Goal: Information Seeking & Learning: Learn about a topic

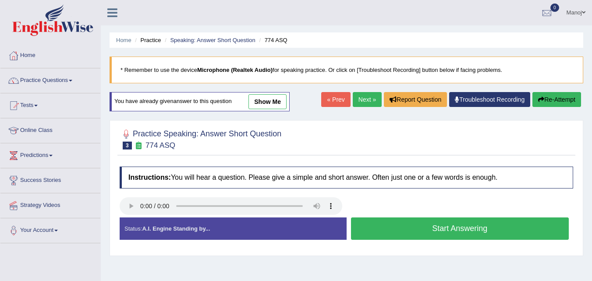
click at [444, 234] on button "Start Answering" at bounding box center [460, 228] width 218 height 22
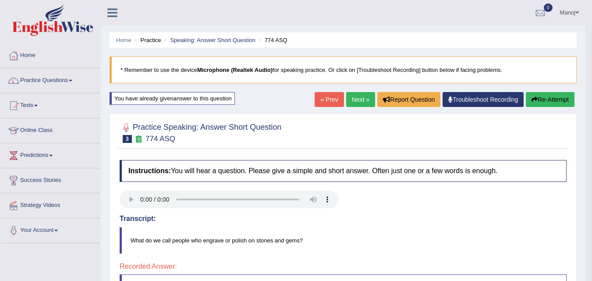
click at [551, 104] on button "Re-Attempt" at bounding box center [550, 99] width 49 height 15
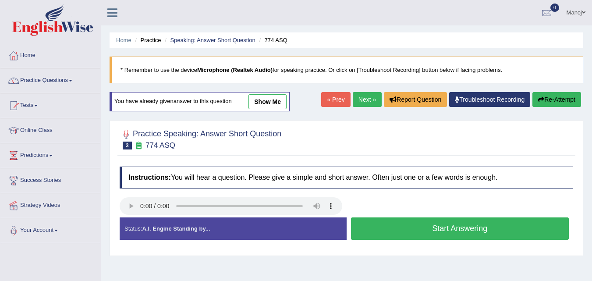
click at [426, 230] on button "Start Answering" at bounding box center [460, 228] width 218 height 22
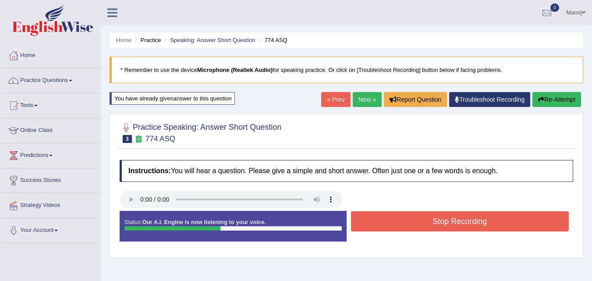
click at [428, 229] on button "Stop Recording" at bounding box center [460, 221] width 218 height 20
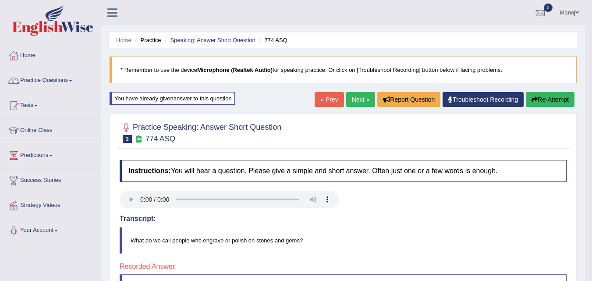
click at [346, 96] on link "Next »" at bounding box center [360, 99] width 29 height 15
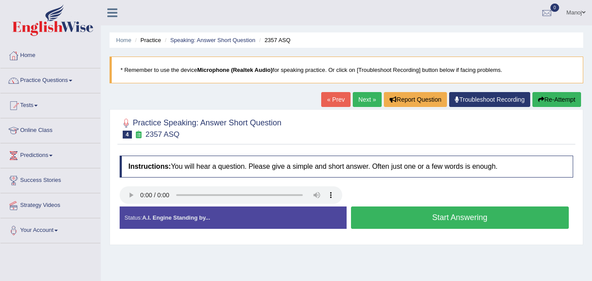
click at [399, 217] on button "Start Answering" at bounding box center [460, 218] width 218 height 22
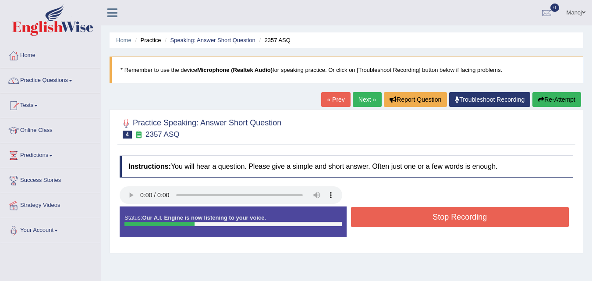
click at [399, 217] on button "Stop Recording" at bounding box center [460, 217] width 218 height 20
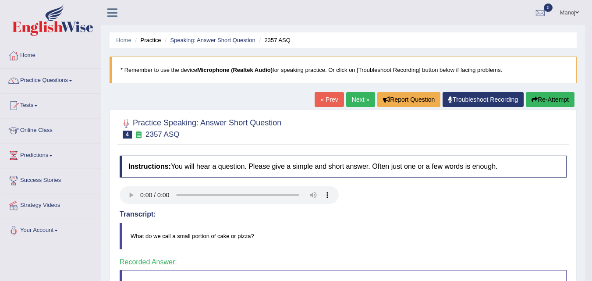
click at [361, 100] on link "Next »" at bounding box center [360, 99] width 29 height 15
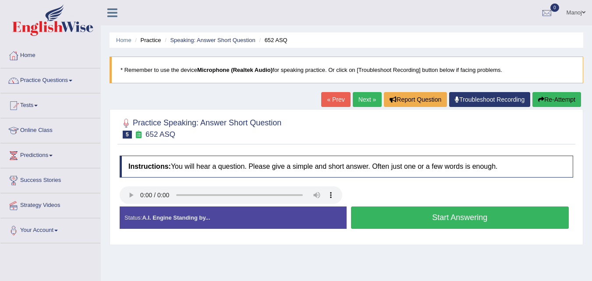
click at [415, 219] on button "Start Answering" at bounding box center [460, 218] width 218 height 22
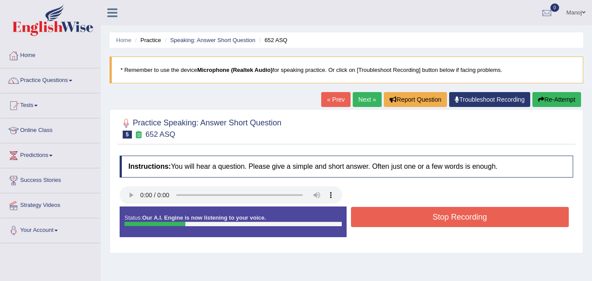
click at [415, 219] on button "Stop Recording" at bounding box center [460, 217] width 218 height 20
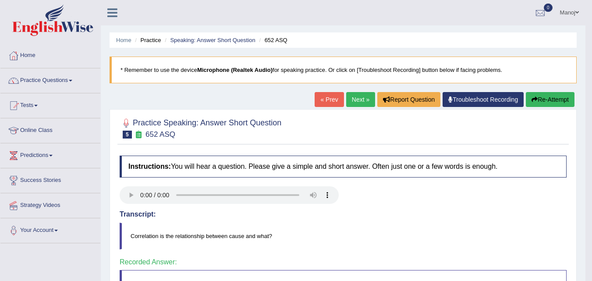
click at [364, 95] on link "Next »" at bounding box center [360, 99] width 29 height 15
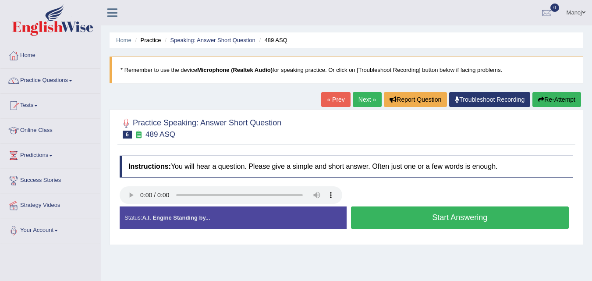
click at [416, 225] on button "Start Answering" at bounding box center [460, 218] width 218 height 22
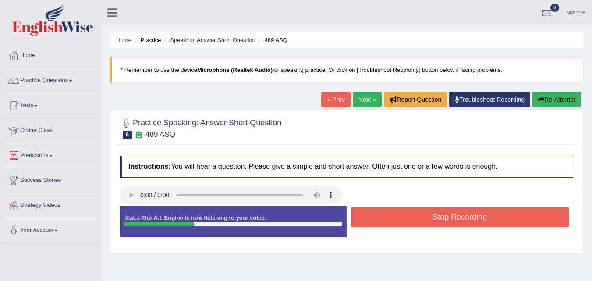
click at [416, 225] on button "Stop Recording" at bounding box center [460, 217] width 218 height 20
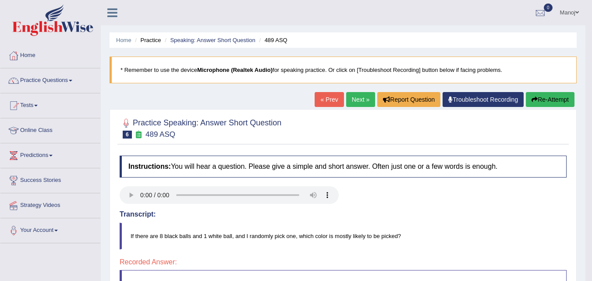
click at [563, 107] on button "Re-Attempt" at bounding box center [550, 99] width 49 height 15
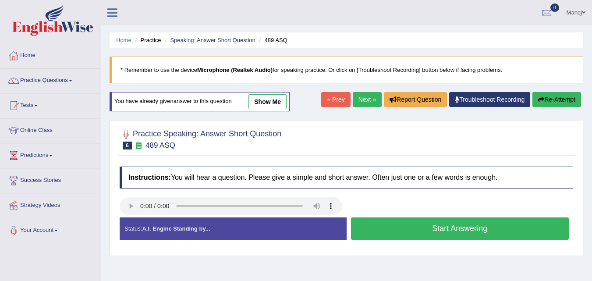
click at [417, 229] on button "Start Answering" at bounding box center [460, 228] width 218 height 22
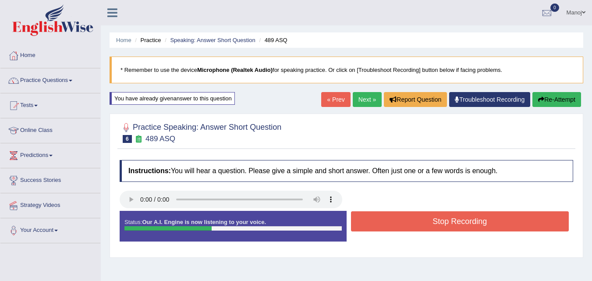
click at [469, 224] on button "Stop Recording" at bounding box center [460, 221] width 218 height 20
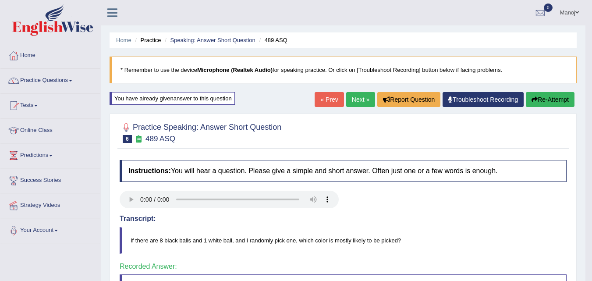
click at [357, 98] on link "Next »" at bounding box center [360, 99] width 29 height 15
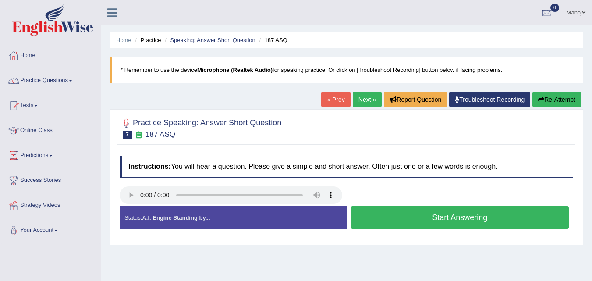
click at [409, 217] on button "Start Answering" at bounding box center [460, 218] width 218 height 22
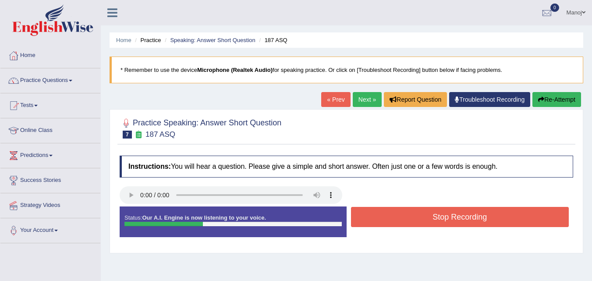
click at [409, 217] on button "Stop Recording" at bounding box center [460, 217] width 218 height 20
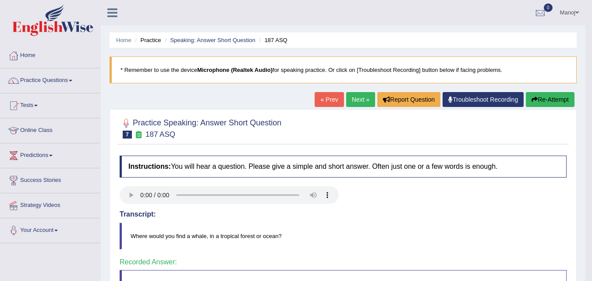
click at [369, 97] on link "Next »" at bounding box center [360, 99] width 29 height 15
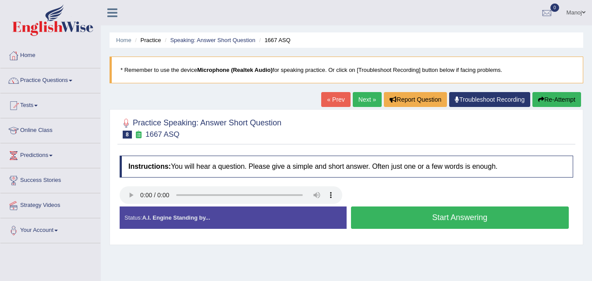
click at [490, 214] on button "Start Answering" at bounding box center [460, 218] width 218 height 22
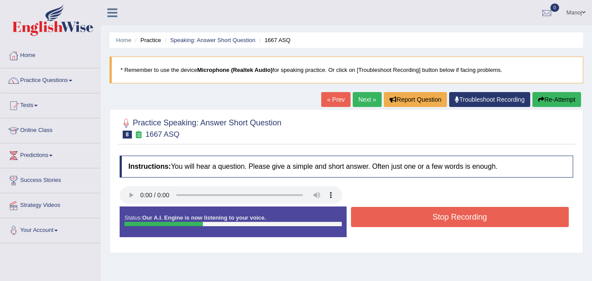
click at [490, 214] on button "Stop Recording" at bounding box center [460, 217] width 218 height 20
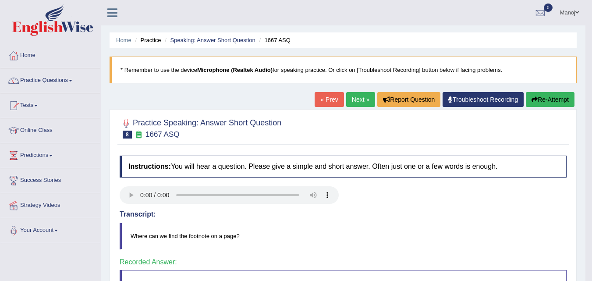
click at [346, 101] on link "Next »" at bounding box center [360, 99] width 29 height 15
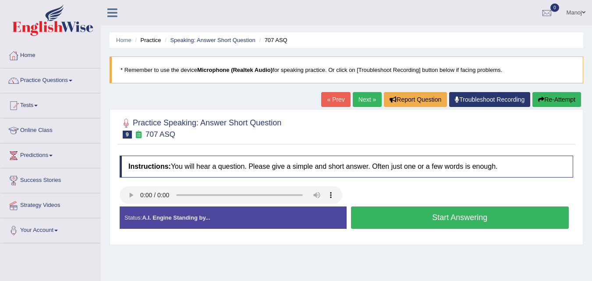
click at [431, 219] on button "Start Answering" at bounding box center [460, 218] width 218 height 22
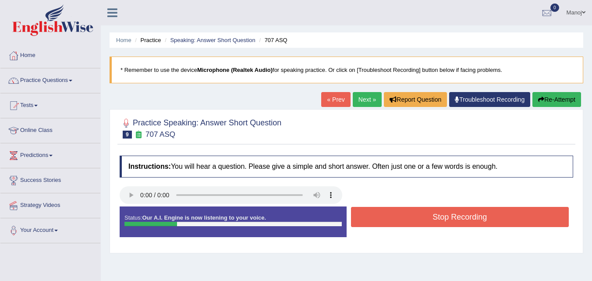
click at [440, 214] on button "Stop Recording" at bounding box center [460, 217] width 218 height 20
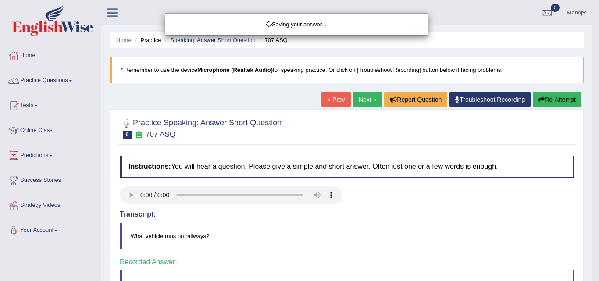
click at [360, 101] on div "Saving your answer..." at bounding box center [299, 140] width 599 height 281
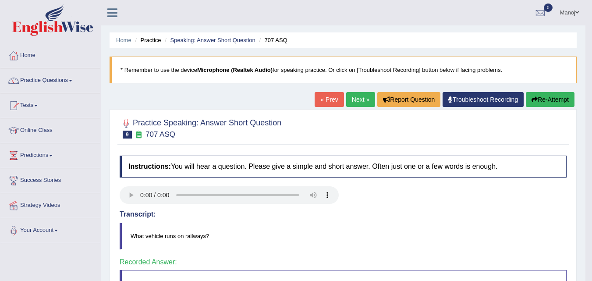
click at [360, 101] on link "Next »" at bounding box center [360, 99] width 29 height 15
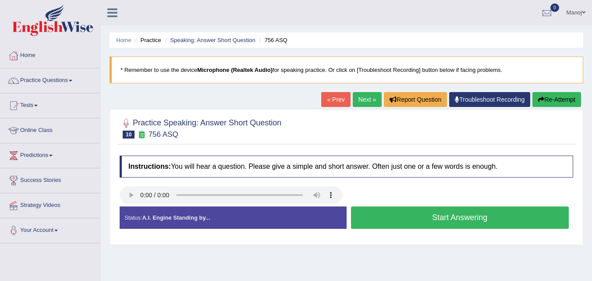
click at [425, 219] on button "Start Answering" at bounding box center [460, 218] width 218 height 22
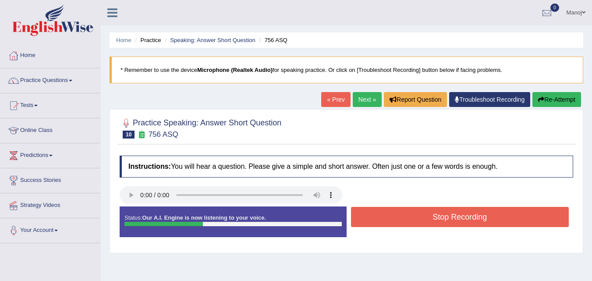
click at [425, 219] on button "Stop Recording" at bounding box center [460, 217] width 218 height 20
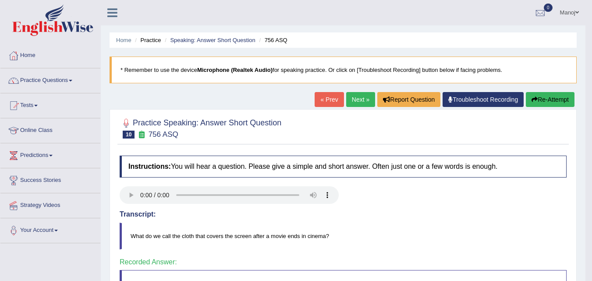
click at [364, 92] on link "Next »" at bounding box center [360, 99] width 29 height 15
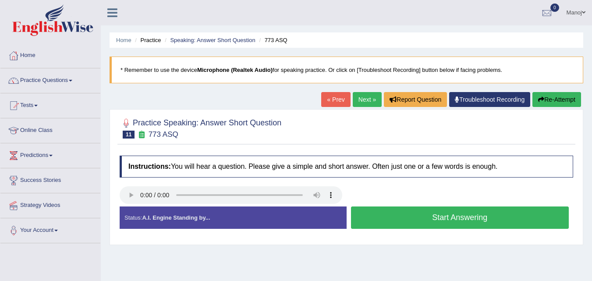
click at [417, 217] on button "Start Answering" at bounding box center [460, 218] width 218 height 22
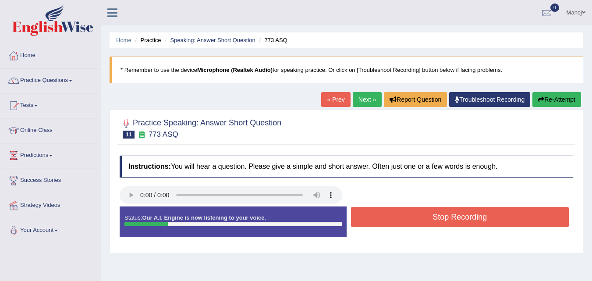
click at [417, 217] on button "Stop Recording" at bounding box center [460, 217] width 218 height 20
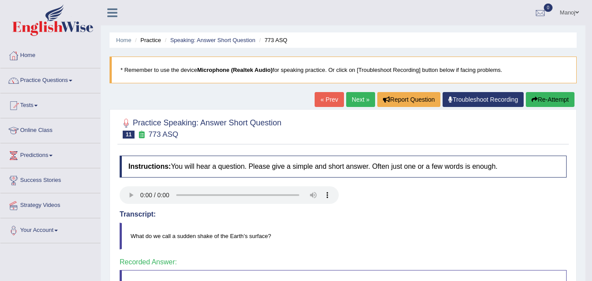
click at [355, 104] on link "Next »" at bounding box center [360, 99] width 29 height 15
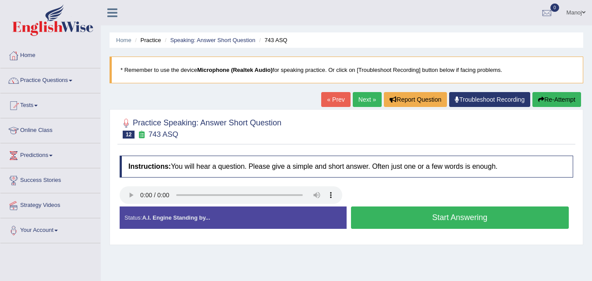
click at [426, 218] on button "Start Answering" at bounding box center [460, 218] width 218 height 22
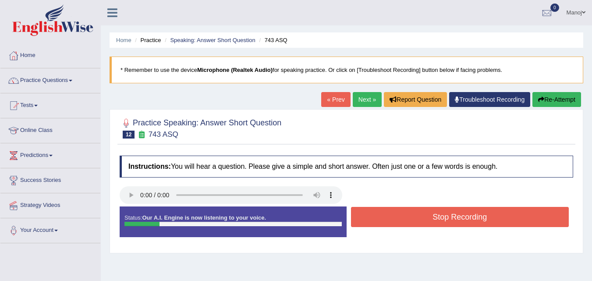
click at [426, 218] on button "Stop Recording" at bounding box center [460, 217] width 218 height 20
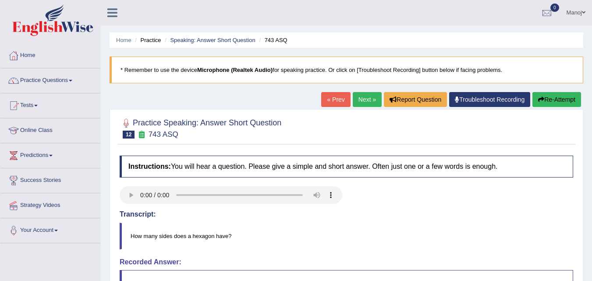
click at [549, 92] on div "Home Practice Speaking: Answer Short Question 743 ASQ * Remember to use the dev…" at bounding box center [347, 219] width 492 height 439
click at [547, 98] on button "Re-Attempt" at bounding box center [557, 99] width 49 height 15
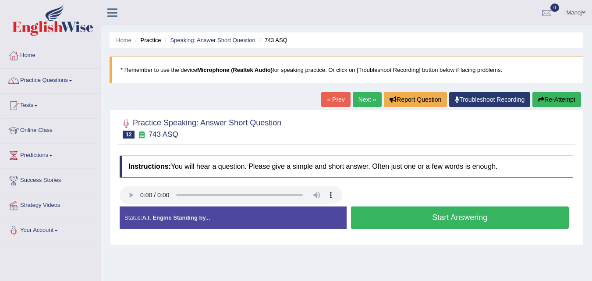
click at [475, 217] on button "Start Answering" at bounding box center [460, 218] width 218 height 22
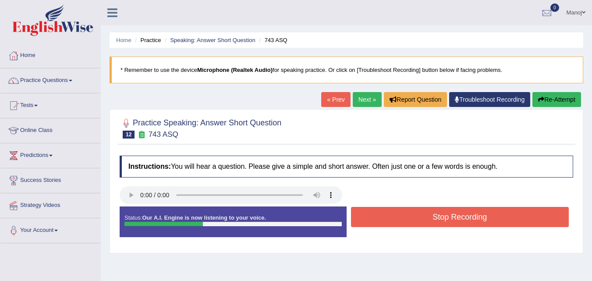
click at [475, 217] on button "Stop Recording" at bounding box center [460, 217] width 218 height 20
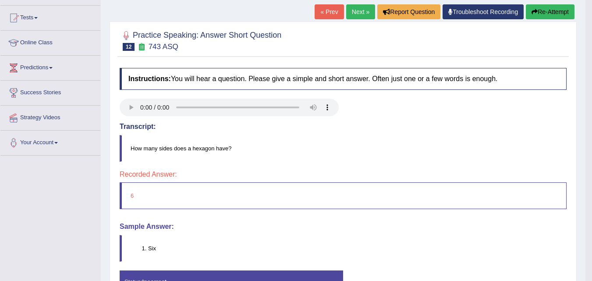
scroll to position [44, 0]
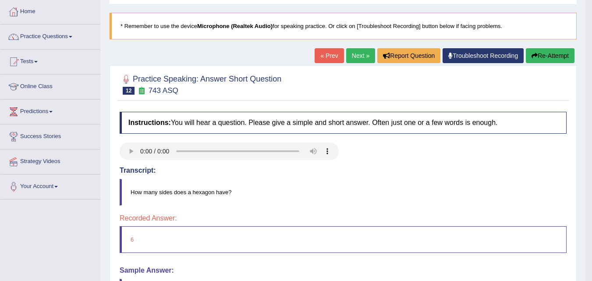
click at [540, 58] on button "Re-Attempt" at bounding box center [550, 55] width 49 height 15
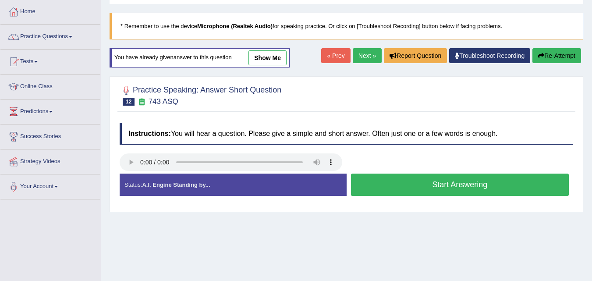
scroll to position [44, 0]
click at [421, 182] on button "Start Answering" at bounding box center [460, 185] width 218 height 22
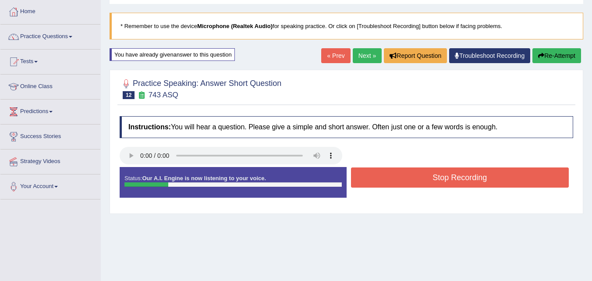
click at [421, 182] on button "Stop Recording" at bounding box center [460, 178] width 218 height 20
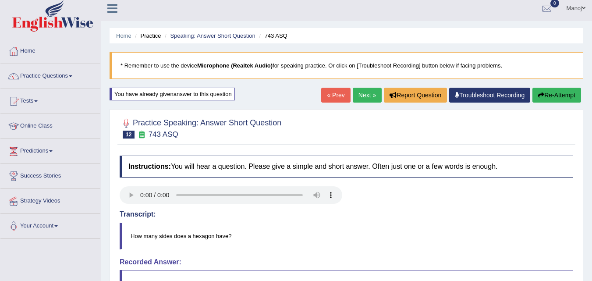
scroll to position [0, 0]
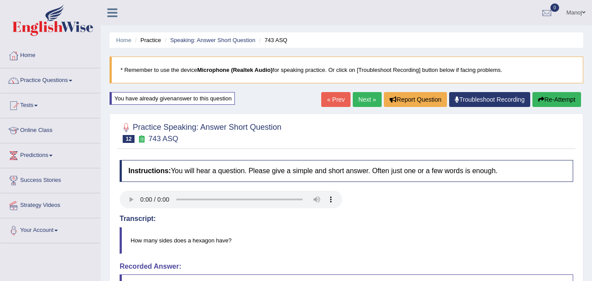
click at [544, 101] on button "Re-Attempt" at bounding box center [557, 99] width 49 height 15
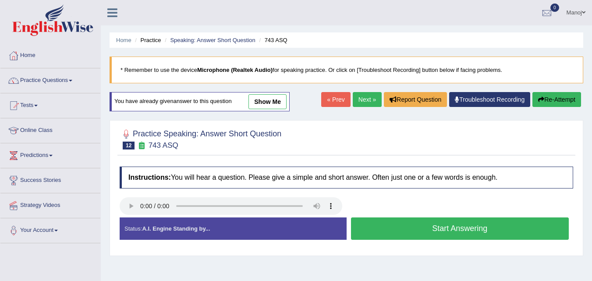
click at [440, 225] on button "Start Answering" at bounding box center [460, 228] width 218 height 22
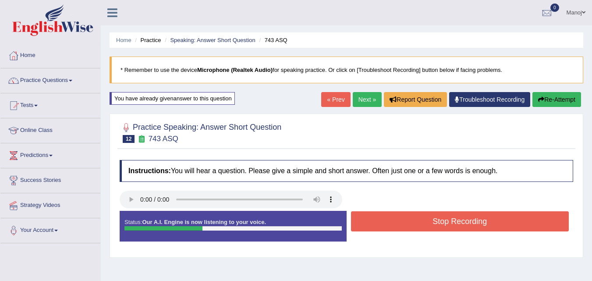
click at [440, 225] on button "Stop Recording" at bounding box center [460, 221] width 218 height 20
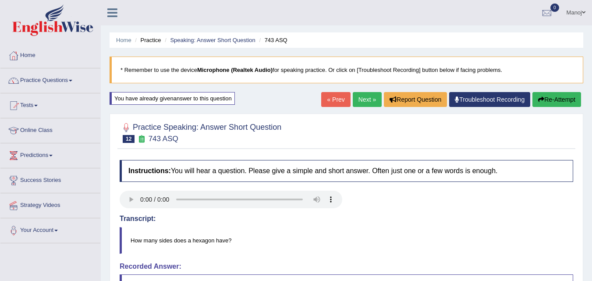
click at [361, 99] on link "Next »" at bounding box center [367, 99] width 29 height 15
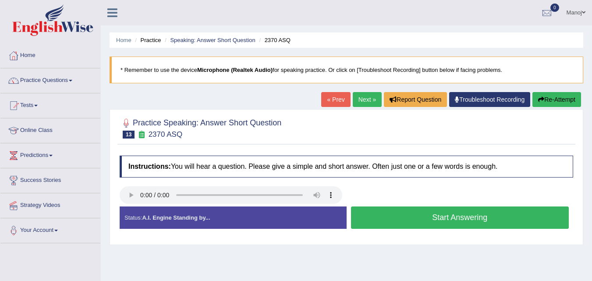
click at [444, 217] on button "Start Answering" at bounding box center [460, 218] width 218 height 22
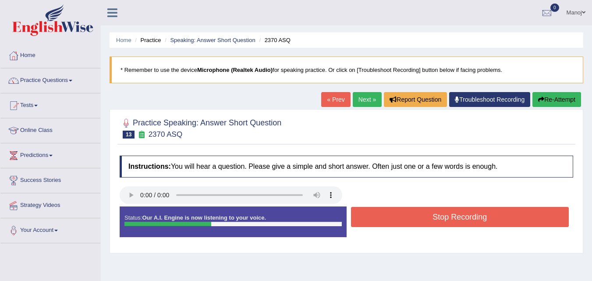
click at [444, 217] on button "Stop Recording" at bounding box center [460, 217] width 218 height 20
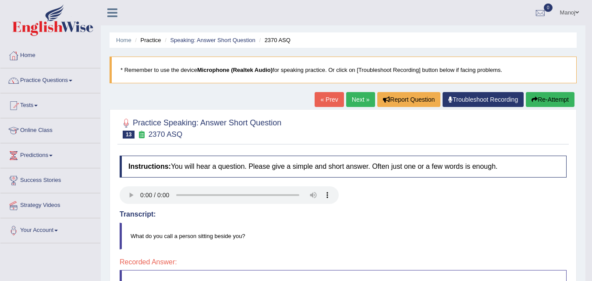
click at [567, 97] on button "Re-Attempt" at bounding box center [550, 99] width 49 height 15
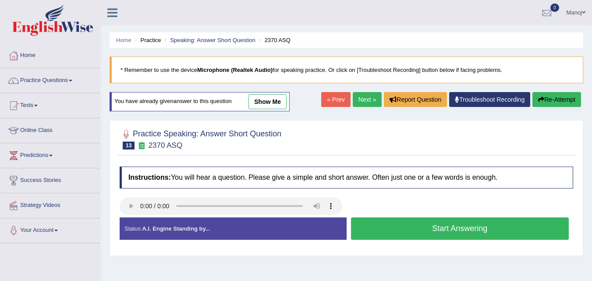
click at [430, 217] on button "Start Answering" at bounding box center [460, 228] width 218 height 22
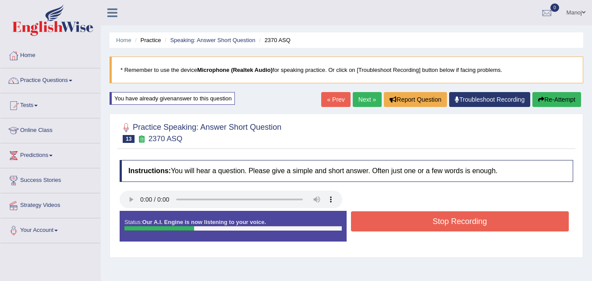
click at [431, 217] on button "Stop Recording" at bounding box center [460, 221] width 218 height 20
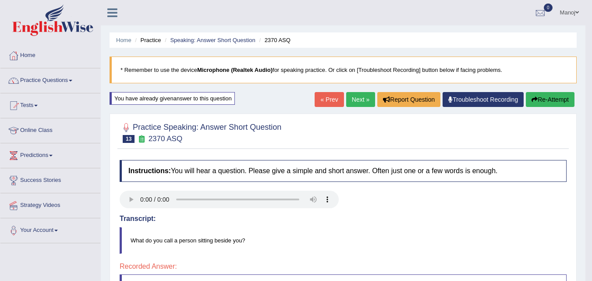
click at [567, 102] on button "Re-Attempt" at bounding box center [550, 99] width 49 height 15
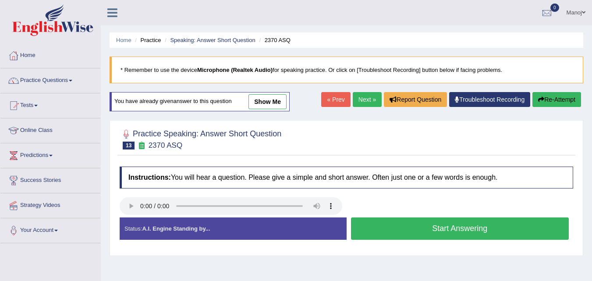
click at [474, 226] on button "Start Answering" at bounding box center [460, 228] width 218 height 22
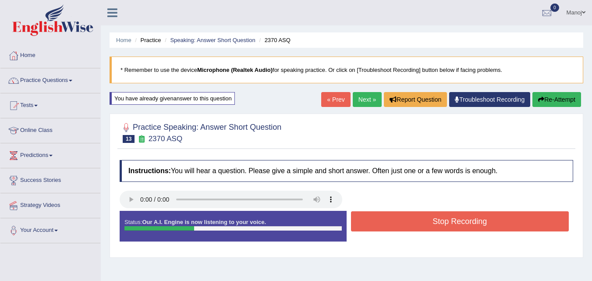
click at [474, 226] on button "Stop Recording" at bounding box center [460, 221] width 218 height 20
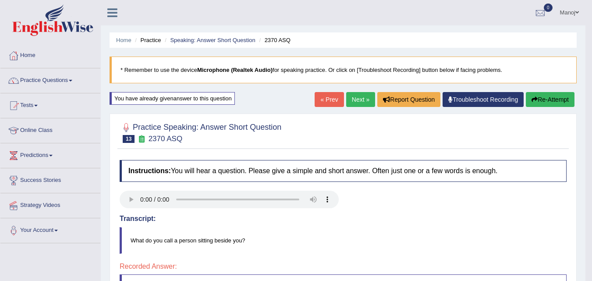
click at [550, 99] on button "Re-Attempt" at bounding box center [550, 99] width 49 height 15
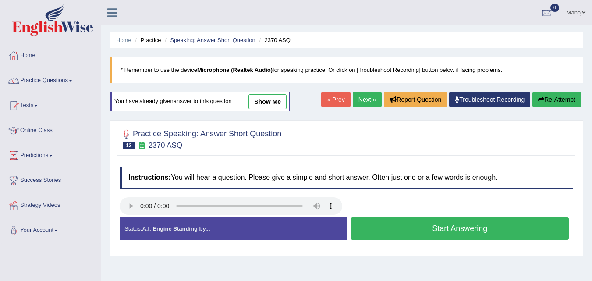
click at [513, 227] on button "Start Answering" at bounding box center [460, 228] width 218 height 22
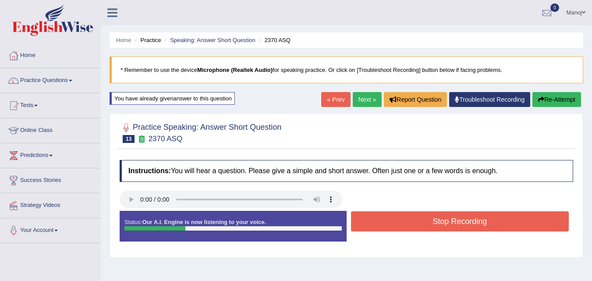
click at [513, 227] on button "Stop Recording" at bounding box center [460, 221] width 218 height 20
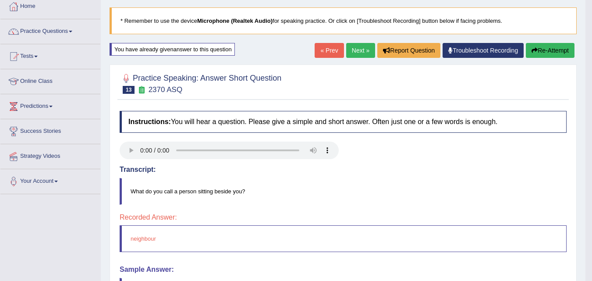
scroll to position [44, 0]
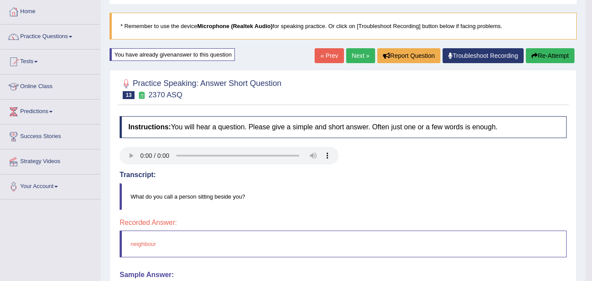
click at [566, 57] on button "Re-Attempt" at bounding box center [550, 55] width 49 height 15
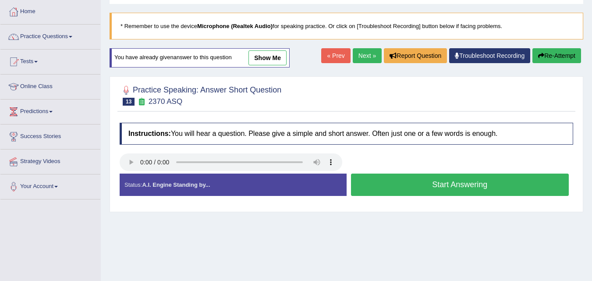
click at [422, 189] on button "Start Answering" at bounding box center [460, 185] width 218 height 22
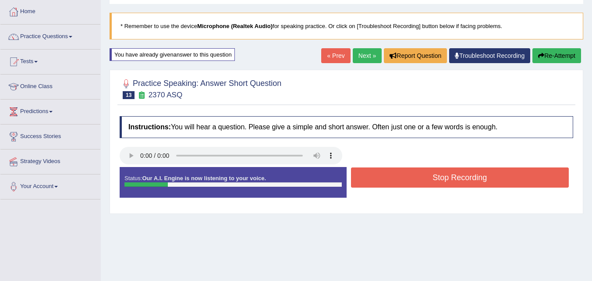
click at [422, 189] on div "Stop Recording" at bounding box center [460, 179] width 227 height 22
click at [432, 178] on button "Stop Recording" at bounding box center [460, 178] width 218 height 20
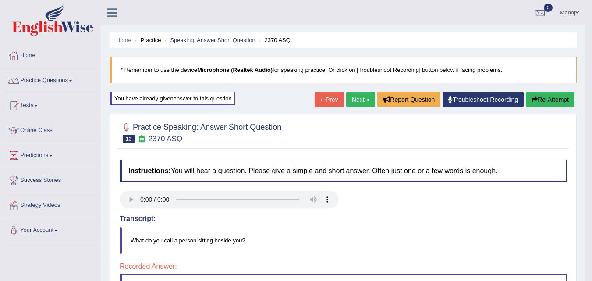
click at [360, 95] on link "Next »" at bounding box center [360, 99] width 29 height 15
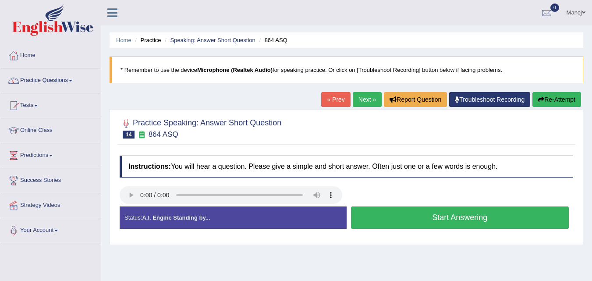
click at [420, 222] on button "Start Answering" at bounding box center [460, 218] width 218 height 22
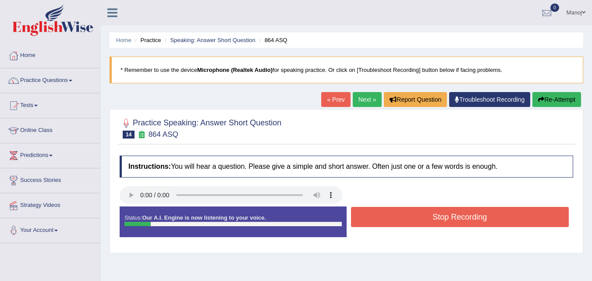
click at [420, 222] on button "Stop Recording" at bounding box center [460, 217] width 218 height 20
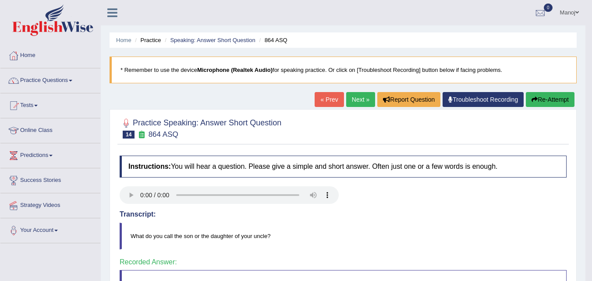
click at [366, 98] on link "Next »" at bounding box center [360, 99] width 29 height 15
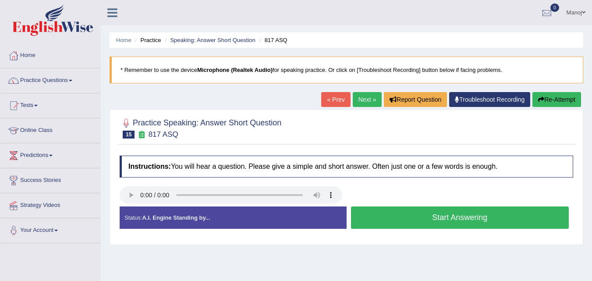
click at [431, 218] on button "Start Answering" at bounding box center [460, 218] width 218 height 22
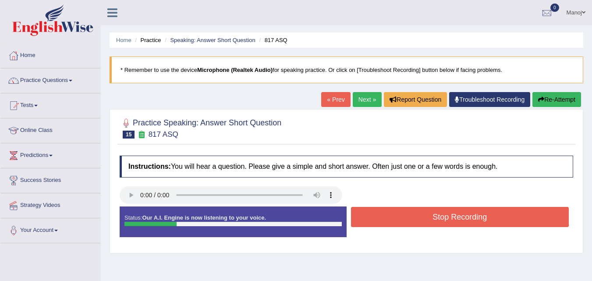
click at [431, 218] on button "Stop Recording" at bounding box center [460, 217] width 218 height 20
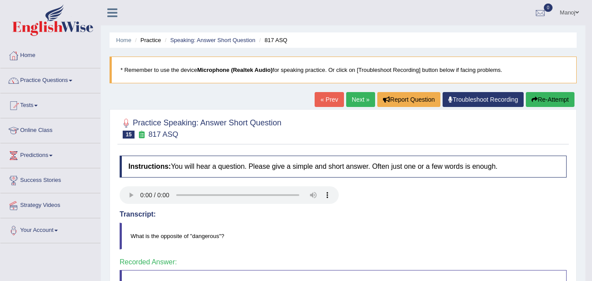
click at [364, 99] on link "Next »" at bounding box center [360, 99] width 29 height 15
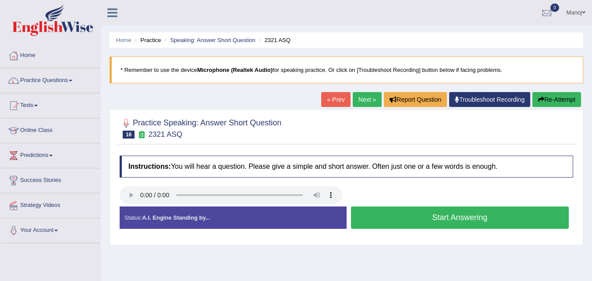
click at [451, 218] on button "Start Answering" at bounding box center [460, 218] width 218 height 22
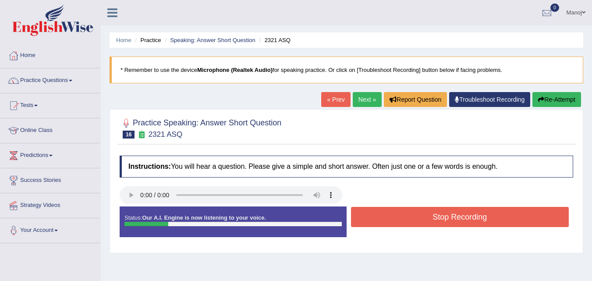
click at [451, 218] on button "Stop Recording" at bounding box center [460, 217] width 218 height 20
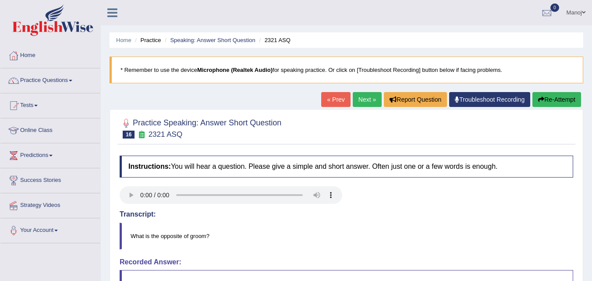
click at [561, 103] on button "Re-Attempt" at bounding box center [557, 99] width 49 height 15
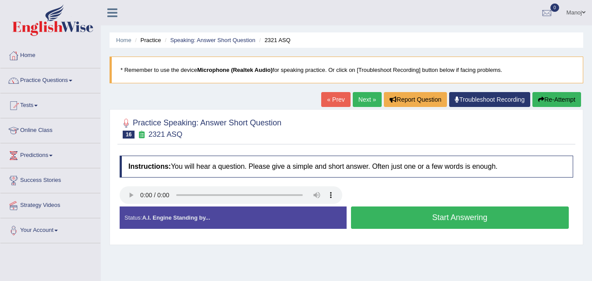
click at [498, 218] on button "Start Answering" at bounding box center [460, 218] width 218 height 22
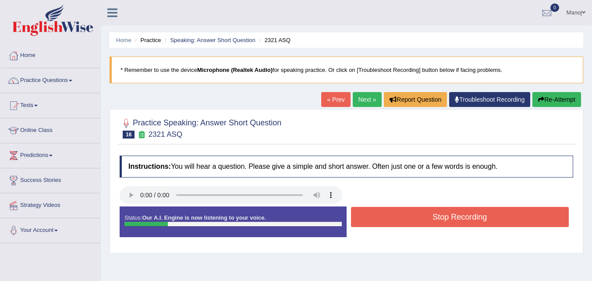
click at [498, 218] on button "Stop Recording" at bounding box center [460, 217] width 218 height 20
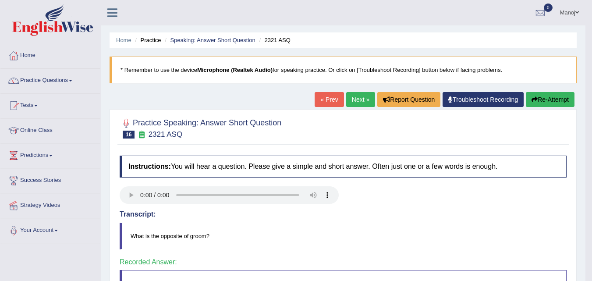
click at [355, 105] on link "Next »" at bounding box center [360, 99] width 29 height 15
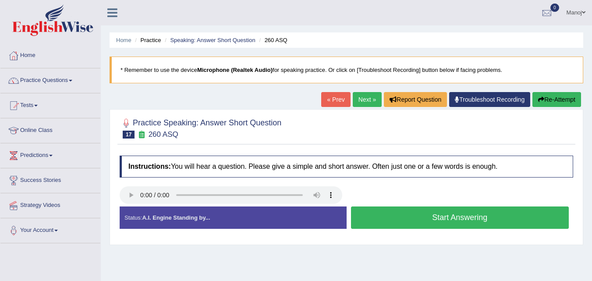
click at [420, 217] on button "Start Answering" at bounding box center [460, 218] width 218 height 22
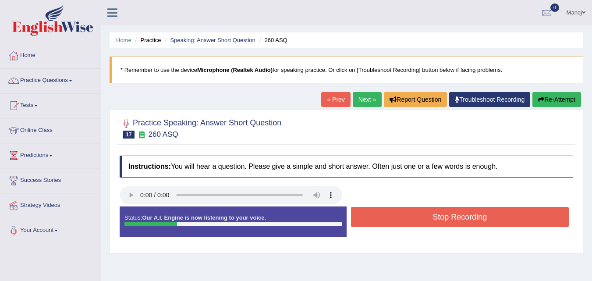
click at [420, 217] on button "Stop Recording" at bounding box center [460, 217] width 218 height 20
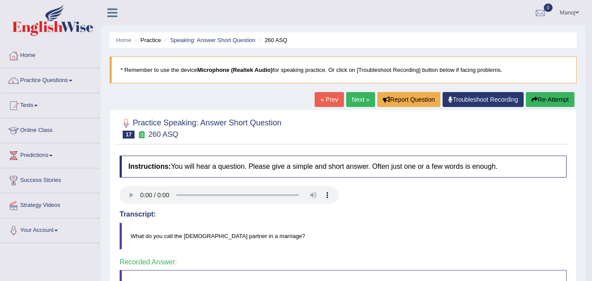
click at [353, 93] on link "Next »" at bounding box center [360, 99] width 29 height 15
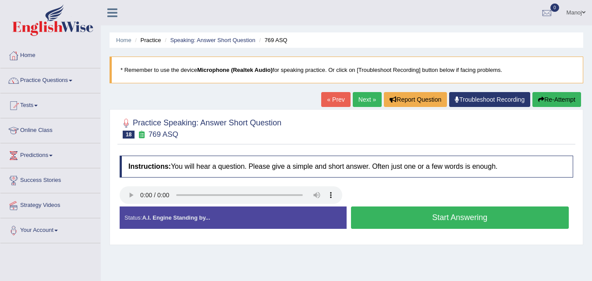
click at [437, 216] on button "Start Answering" at bounding box center [460, 218] width 218 height 22
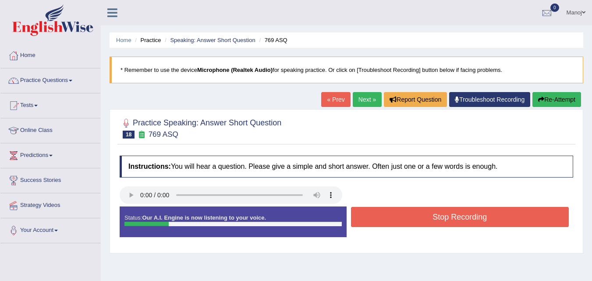
click at [437, 216] on button "Stop Recording" at bounding box center [460, 217] width 218 height 20
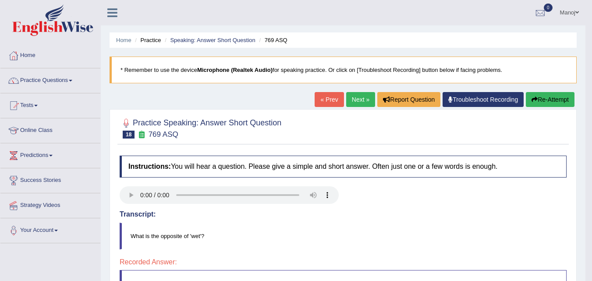
click at [550, 98] on button "Re-Attempt" at bounding box center [550, 99] width 49 height 15
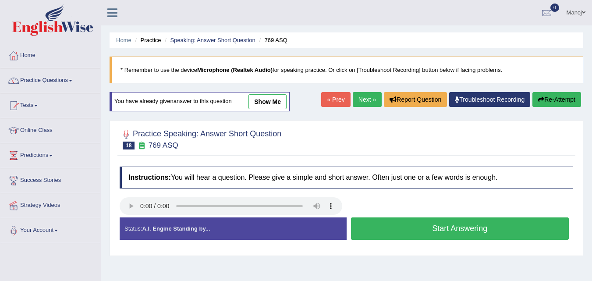
click at [406, 229] on button "Start Answering" at bounding box center [460, 228] width 218 height 22
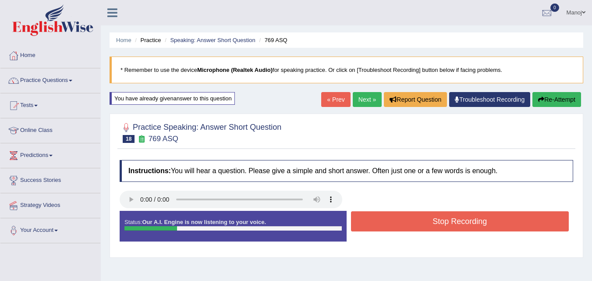
click at [406, 229] on button "Stop Recording" at bounding box center [460, 221] width 218 height 20
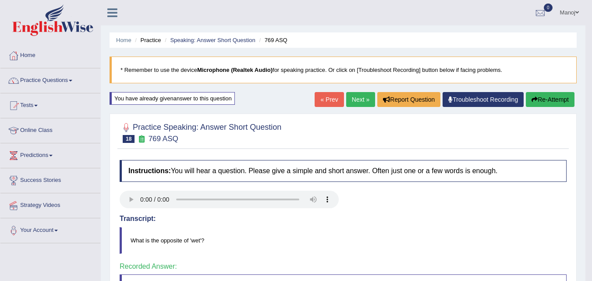
click at [368, 103] on link "Next »" at bounding box center [360, 99] width 29 height 15
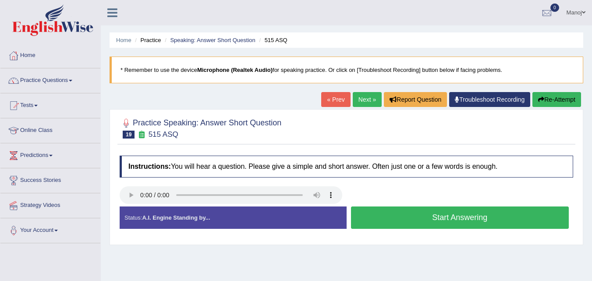
click at [450, 214] on button "Start Answering" at bounding box center [460, 218] width 218 height 22
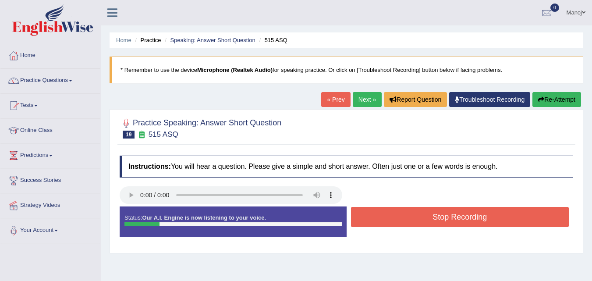
click at [450, 214] on button "Stop Recording" at bounding box center [460, 217] width 218 height 20
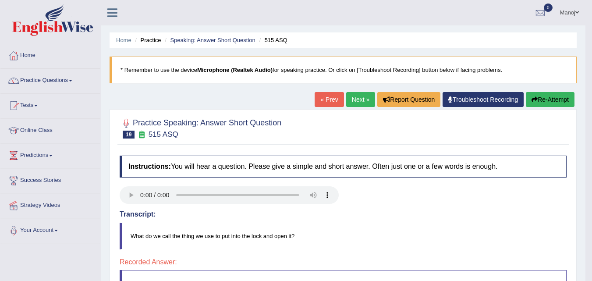
click at [535, 99] on icon "button" at bounding box center [535, 99] width 6 height 6
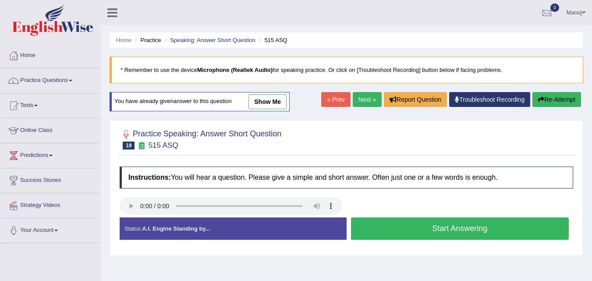
click at [461, 228] on button "Start Answering" at bounding box center [460, 228] width 218 height 22
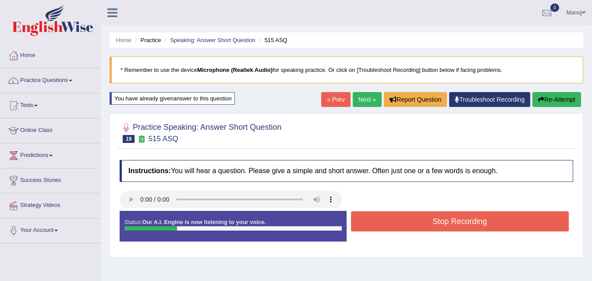
click at [461, 228] on button "Stop Recording" at bounding box center [460, 221] width 218 height 20
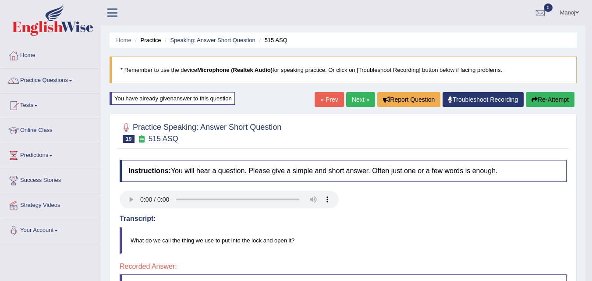
click at [539, 100] on button "Re-Attempt" at bounding box center [550, 99] width 49 height 15
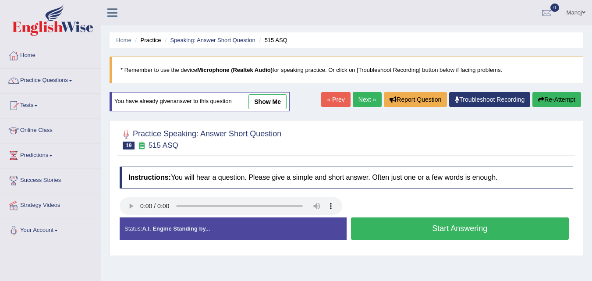
click at [397, 234] on button "Start Answering" at bounding box center [460, 228] width 218 height 22
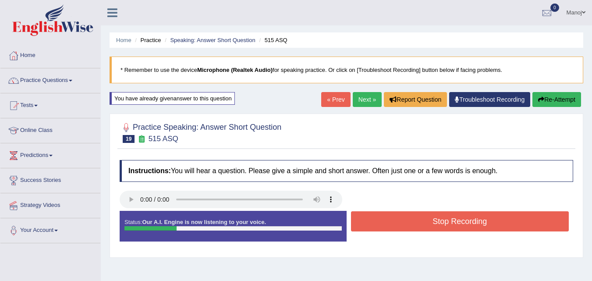
click at [402, 224] on button "Stop Recording" at bounding box center [460, 221] width 218 height 20
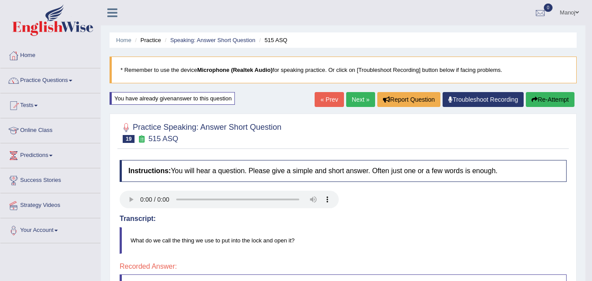
click at [564, 98] on button "Re-Attempt" at bounding box center [550, 99] width 49 height 15
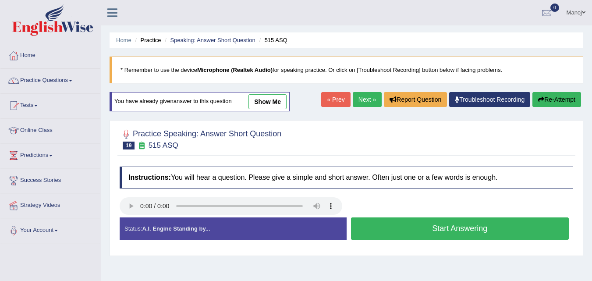
click at [414, 227] on button "Start Answering" at bounding box center [460, 228] width 218 height 22
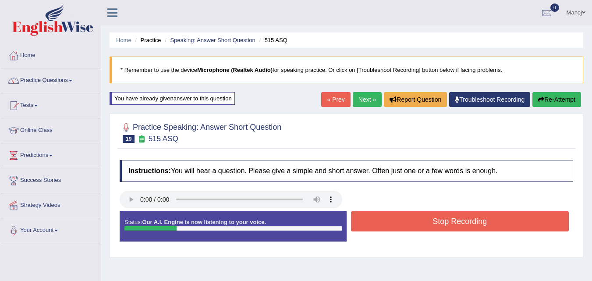
click at [414, 227] on button "Stop Recording" at bounding box center [460, 221] width 218 height 20
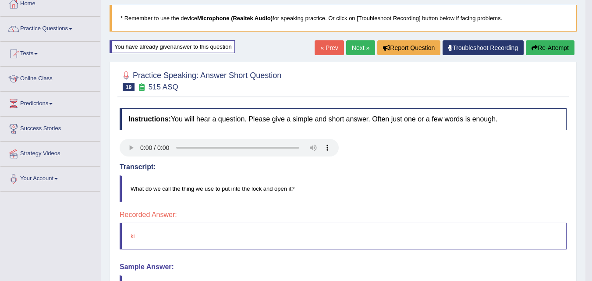
scroll to position [44, 0]
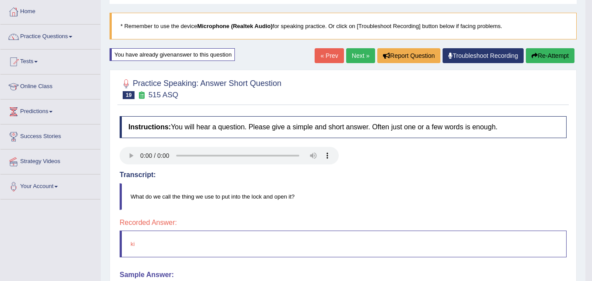
click at [556, 55] on button "Re-Attempt" at bounding box center [550, 55] width 49 height 15
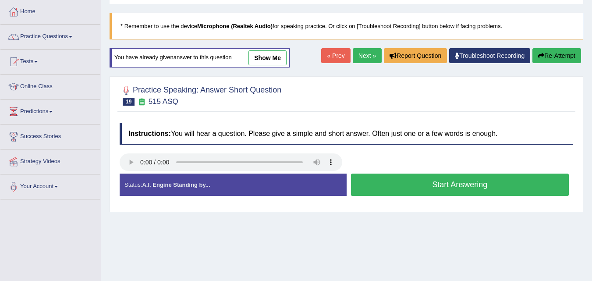
click at [436, 189] on button "Start Answering" at bounding box center [460, 185] width 218 height 22
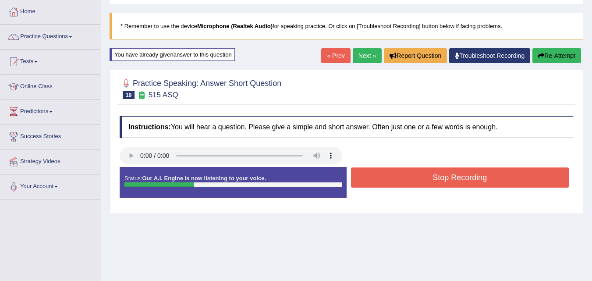
click at [455, 178] on button "Stop Recording" at bounding box center [460, 178] width 218 height 20
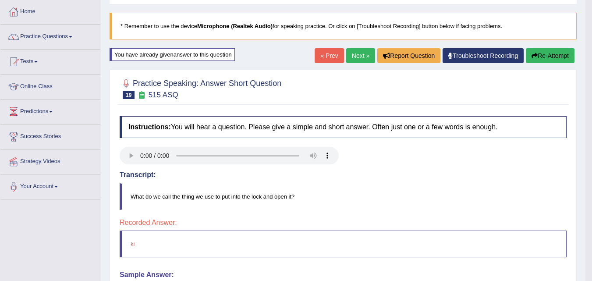
click at [563, 60] on button "Re-Attempt" at bounding box center [550, 55] width 49 height 15
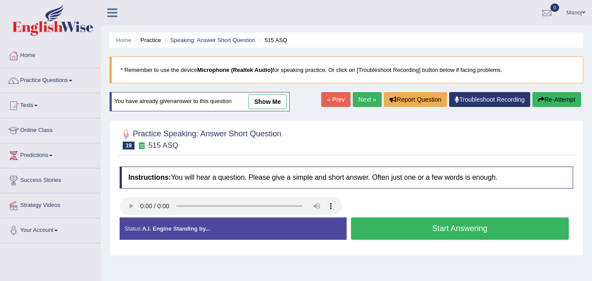
scroll to position [44, 0]
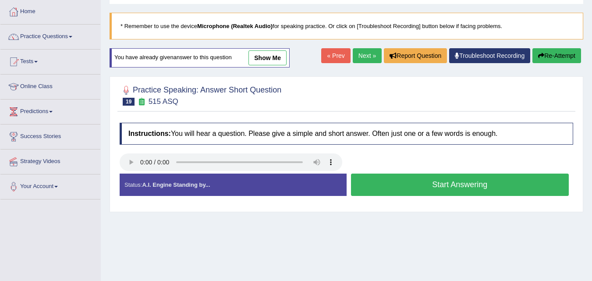
click at [407, 184] on button "Start Answering" at bounding box center [460, 185] width 218 height 22
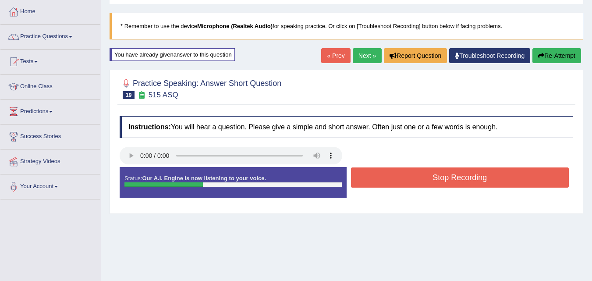
click at [410, 184] on button "Stop Recording" at bounding box center [460, 178] width 218 height 20
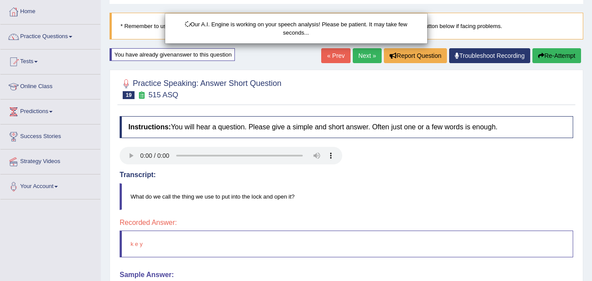
click at [568, 63] on div "Our A.I. Engine is working on your speech analysis! Please be patient. It may t…" at bounding box center [296, 140] width 592 height 281
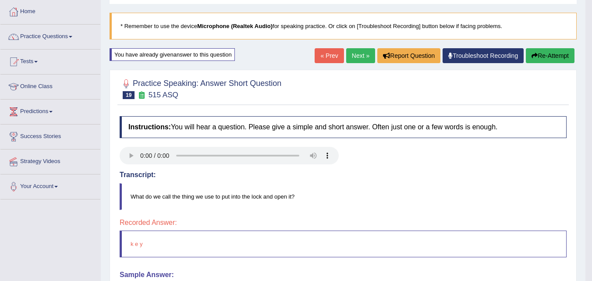
click at [363, 55] on link "Next »" at bounding box center [360, 55] width 29 height 15
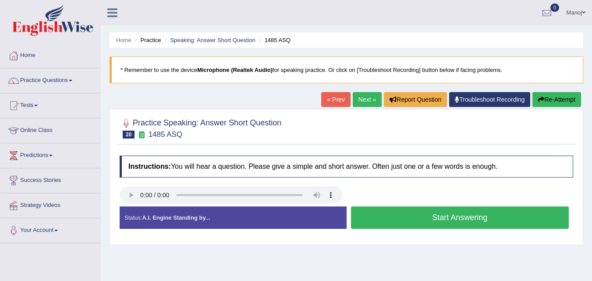
click at [426, 213] on button "Start Answering" at bounding box center [460, 218] width 218 height 22
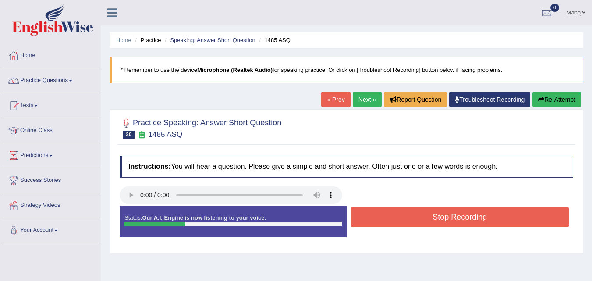
click at [426, 213] on button "Stop Recording" at bounding box center [460, 217] width 218 height 20
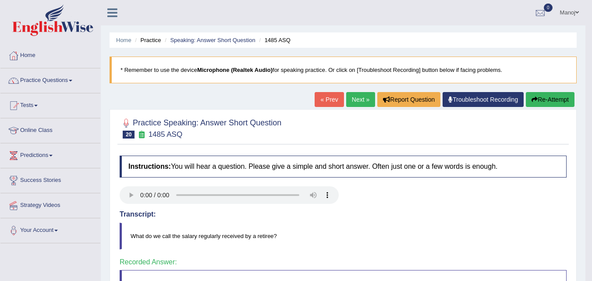
click at [357, 97] on link "Next »" at bounding box center [360, 99] width 29 height 15
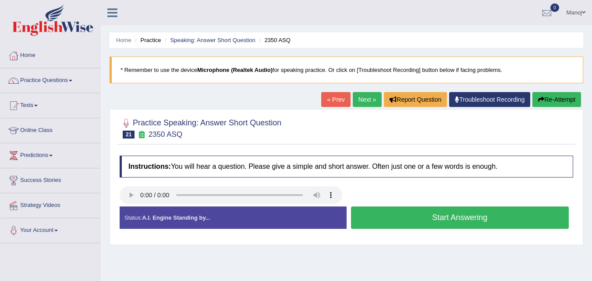
click at [416, 212] on button "Start Answering" at bounding box center [460, 218] width 218 height 22
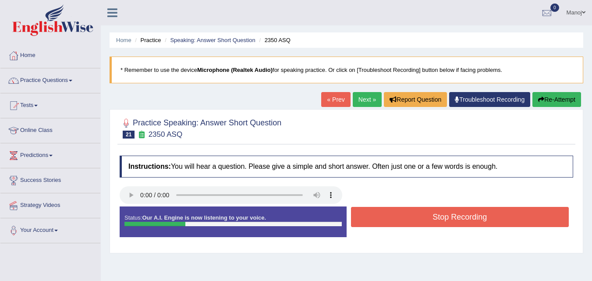
click at [416, 212] on button "Stop Recording" at bounding box center [460, 217] width 218 height 20
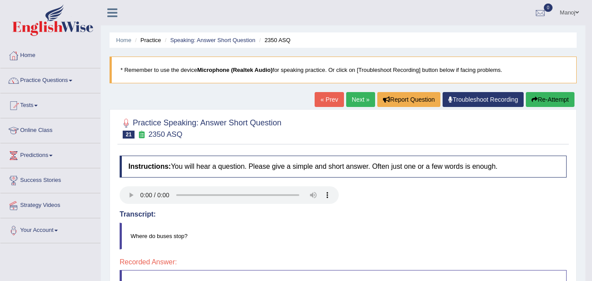
click at [544, 101] on button "Re-Attempt" at bounding box center [550, 99] width 49 height 15
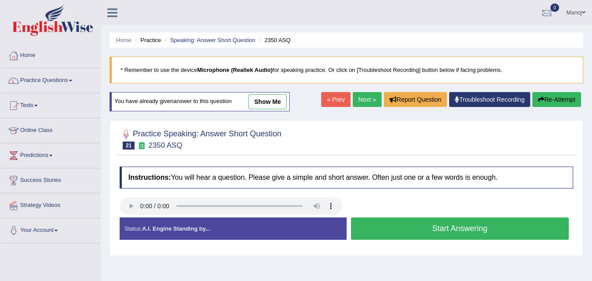
click at [421, 223] on button "Start Answering" at bounding box center [460, 228] width 218 height 22
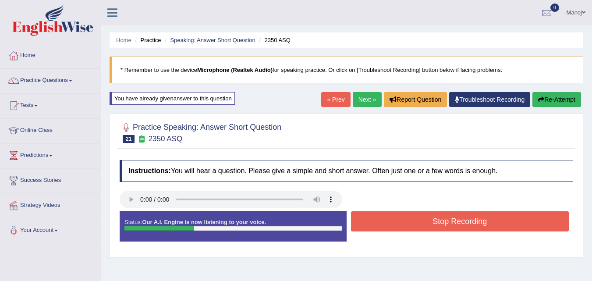
click at [421, 223] on button "Stop Recording" at bounding box center [460, 221] width 218 height 20
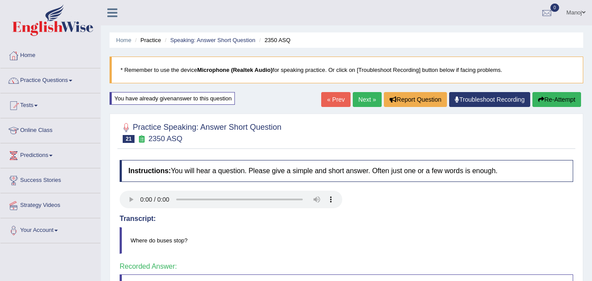
click at [371, 99] on link "Next »" at bounding box center [367, 99] width 29 height 15
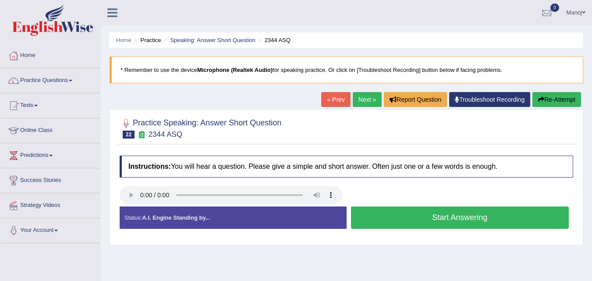
click at [389, 216] on button "Start Answering" at bounding box center [460, 218] width 218 height 22
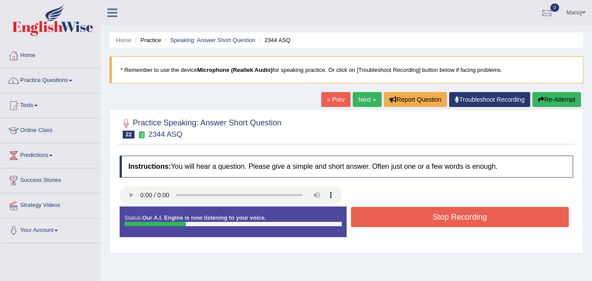
click at [389, 216] on button "Stop Recording" at bounding box center [460, 217] width 218 height 20
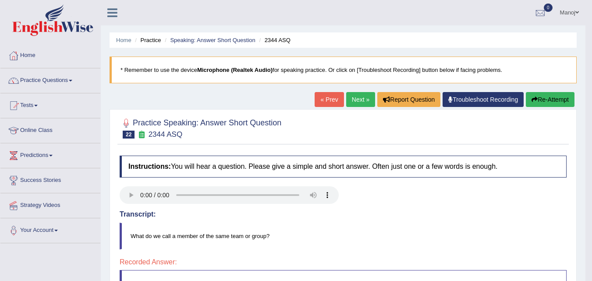
click at [542, 97] on button "Re-Attempt" at bounding box center [550, 99] width 49 height 15
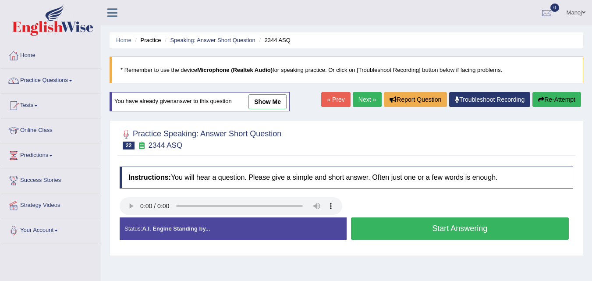
click at [448, 235] on button "Start Answering" at bounding box center [460, 228] width 218 height 22
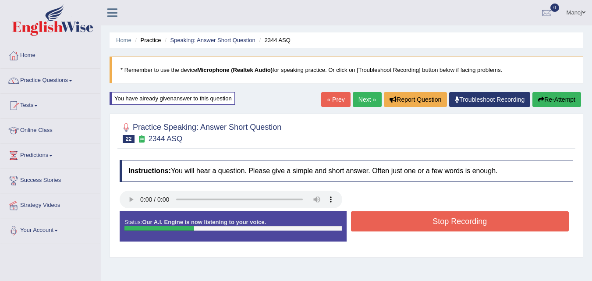
click at [447, 218] on button "Stop Recording" at bounding box center [460, 221] width 218 height 20
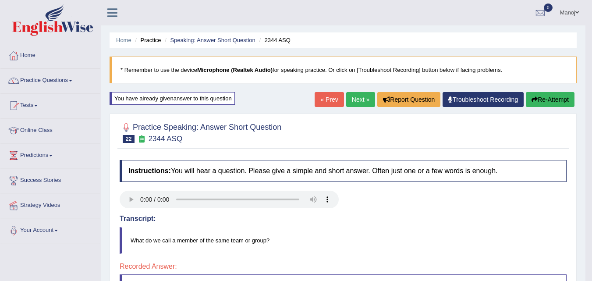
click at [560, 103] on button "Re-Attempt" at bounding box center [550, 99] width 49 height 15
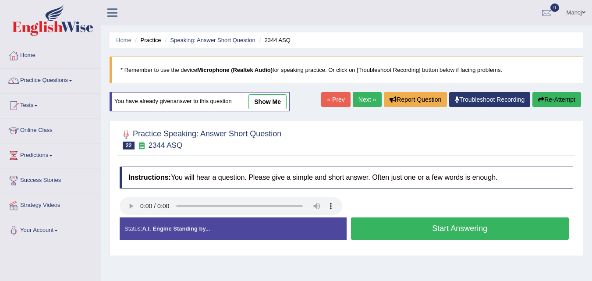
click at [410, 221] on button "Start Answering" at bounding box center [460, 228] width 218 height 22
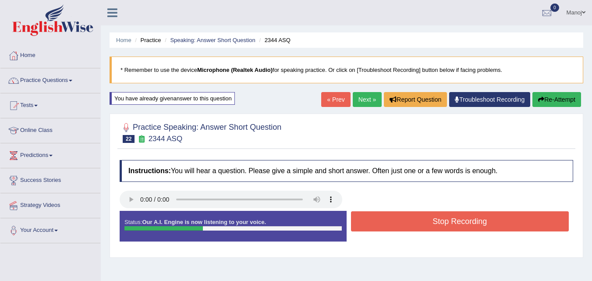
click at [410, 221] on button "Stop Recording" at bounding box center [460, 221] width 218 height 20
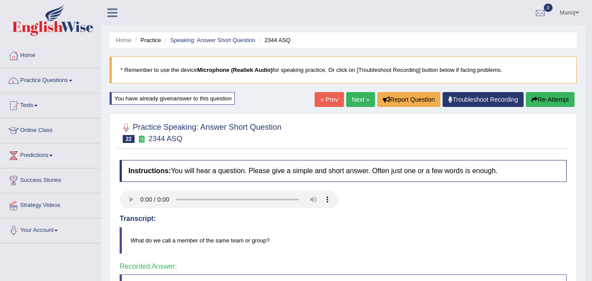
click at [356, 99] on link "Next »" at bounding box center [360, 99] width 29 height 15
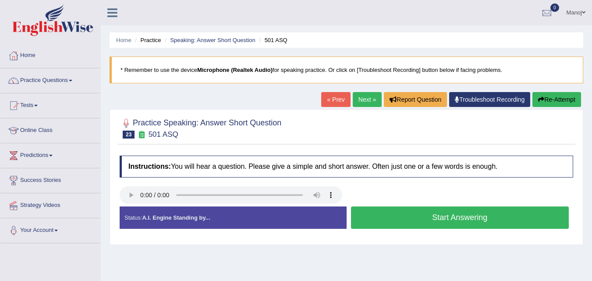
click at [425, 218] on button "Start Answering" at bounding box center [460, 218] width 218 height 22
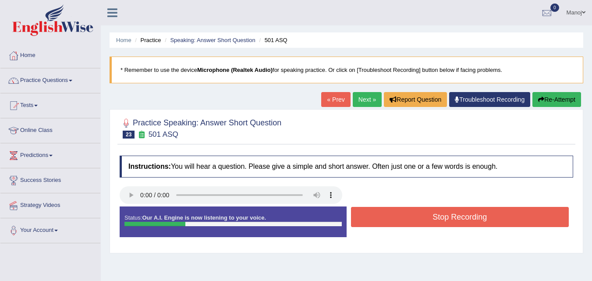
click at [425, 218] on button "Stop Recording" at bounding box center [460, 217] width 218 height 20
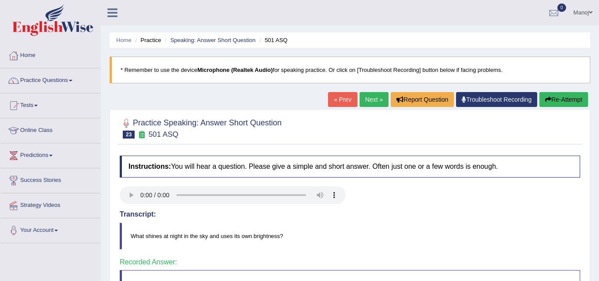
click at [363, 98] on div "Our A.I. Engine is working on your speech analysis! Please be patient. It may t…" at bounding box center [299, 140] width 599 height 281
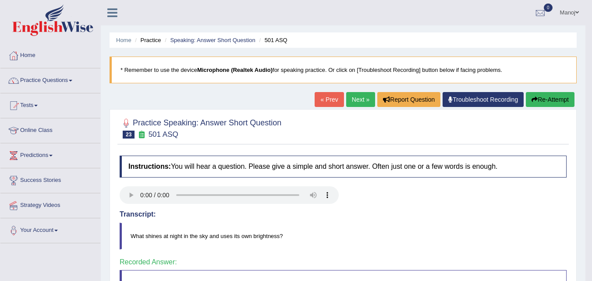
click at [363, 98] on link "Next »" at bounding box center [360, 99] width 29 height 15
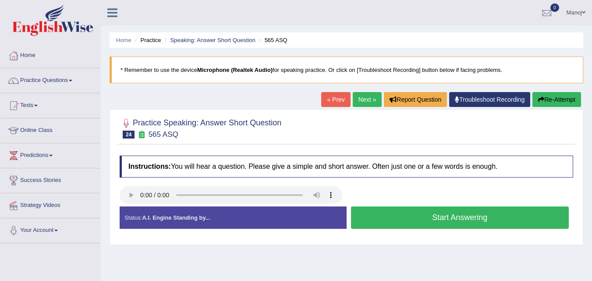
click at [437, 217] on button "Start Answering" at bounding box center [460, 218] width 218 height 22
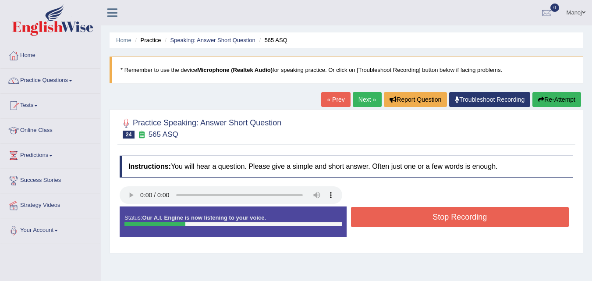
click at [437, 216] on button "Stop Recording" at bounding box center [460, 217] width 218 height 20
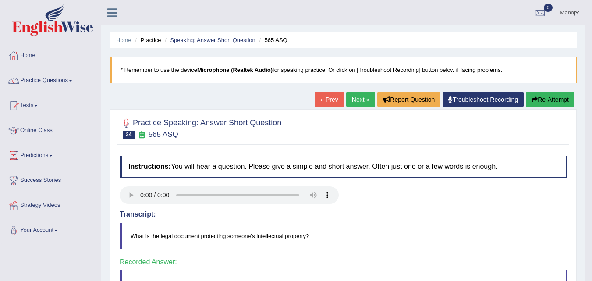
click at [364, 99] on link "Next »" at bounding box center [360, 99] width 29 height 15
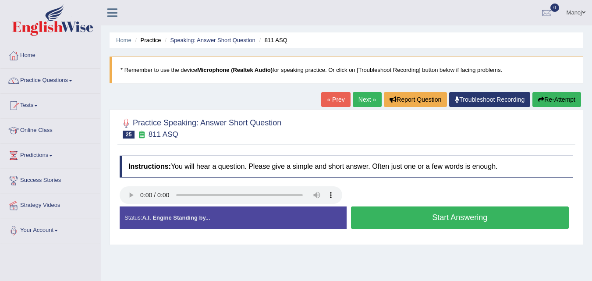
click at [427, 213] on button "Start Answering" at bounding box center [460, 218] width 218 height 22
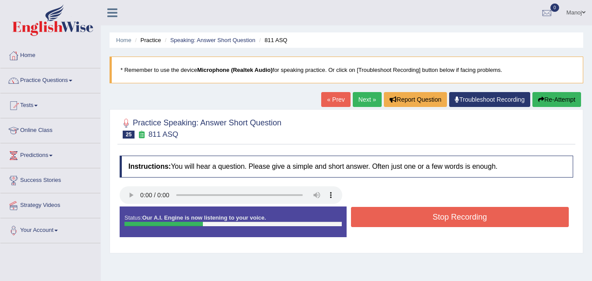
click at [427, 213] on button "Stop Recording" at bounding box center [460, 217] width 218 height 20
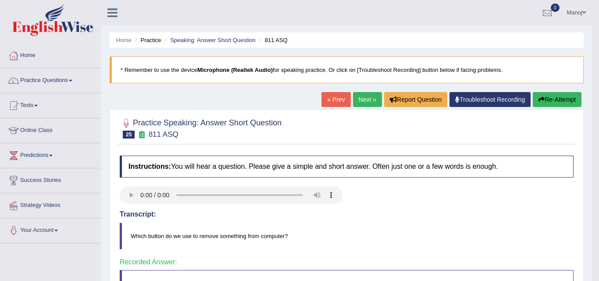
click at [360, 96] on body "Toggle navigation Home Practice Questions Speaking Practice Read Aloud Repeat S…" at bounding box center [299, 140] width 599 height 281
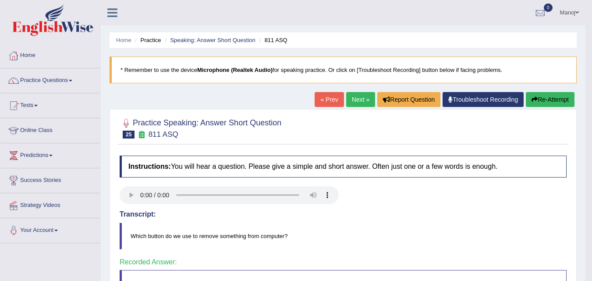
click at [360, 96] on link "Next »" at bounding box center [360, 99] width 29 height 15
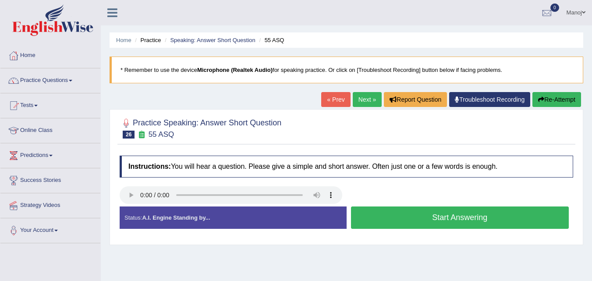
click at [471, 214] on button "Start Answering" at bounding box center [460, 218] width 218 height 22
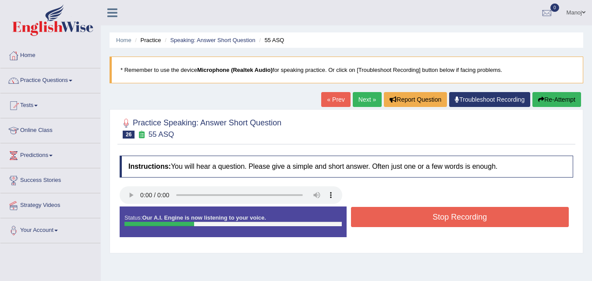
click at [471, 214] on button "Stop Recording" at bounding box center [460, 217] width 218 height 20
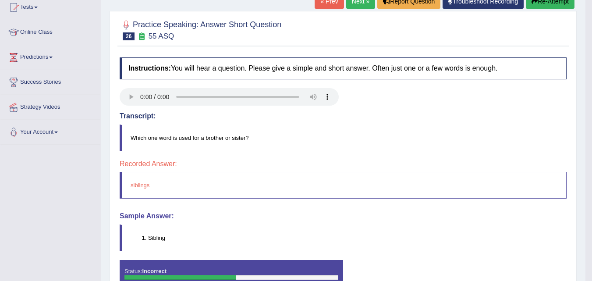
scroll to position [44, 0]
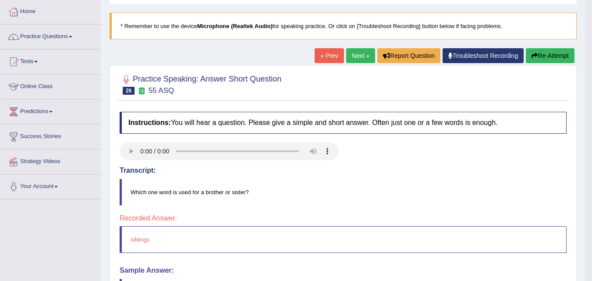
click at [548, 60] on button "Re-Attempt" at bounding box center [550, 55] width 49 height 15
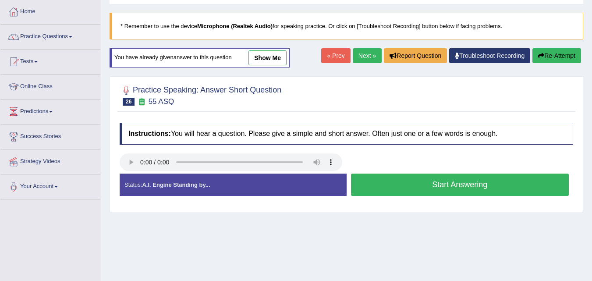
click at [462, 187] on button "Start Answering" at bounding box center [460, 185] width 218 height 22
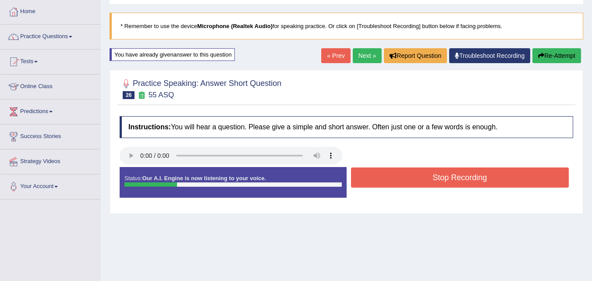
click at [465, 184] on button "Stop Recording" at bounding box center [460, 178] width 218 height 20
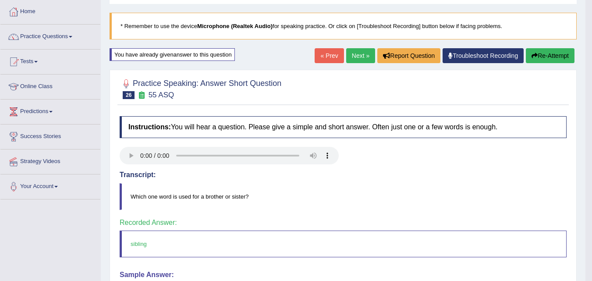
click at [357, 58] on link "Next »" at bounding box center [360, 55] width 29 height 15
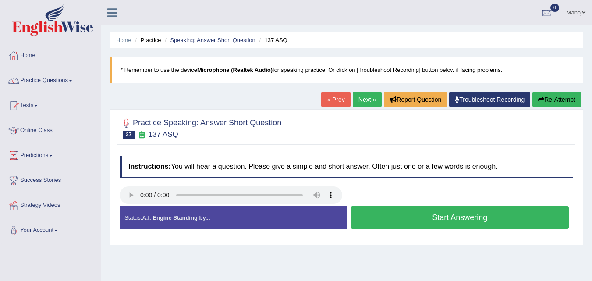
click at [407, 217] on button "Start Answering" at bounding box center [460, 218] width 218 height 22
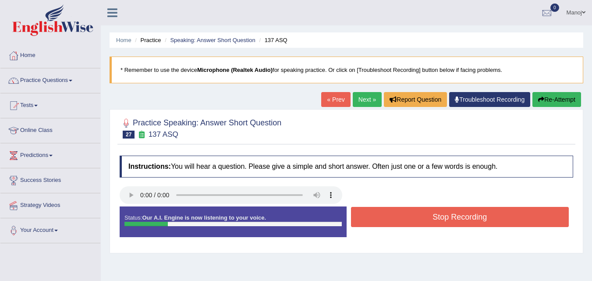
click at [407, 217] on button "Stop Recording" at bounding box center [460, 217] width 218 height 20
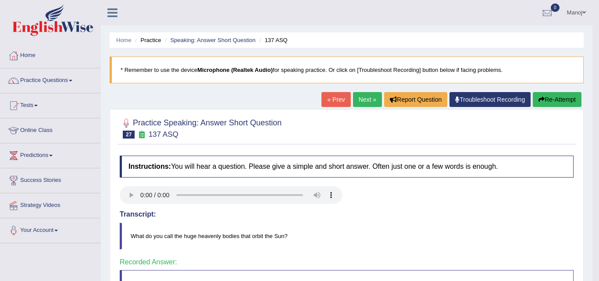
click at [367, 95] on body "Toggle navigation Home Practice Questions Speaking Practice Read Aloud Repeat S…" at bounding box center [299, 140] width 599 height 281
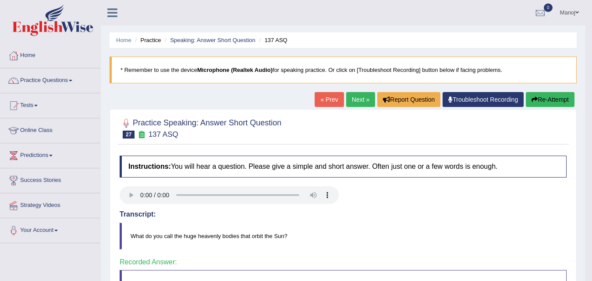
click at [357, 100] on link "Next »" at bounding box center [360, 99] width 29 height 15
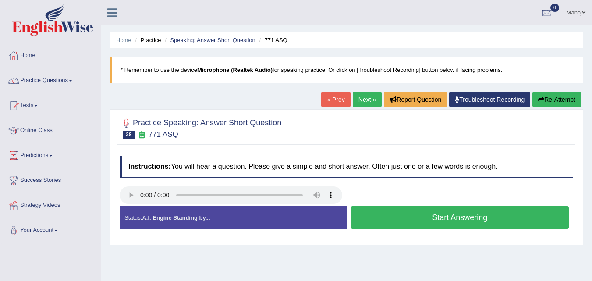
click at [421, 214] on button "Start Answering" at bounding box center [460, 218] width 218 height 22
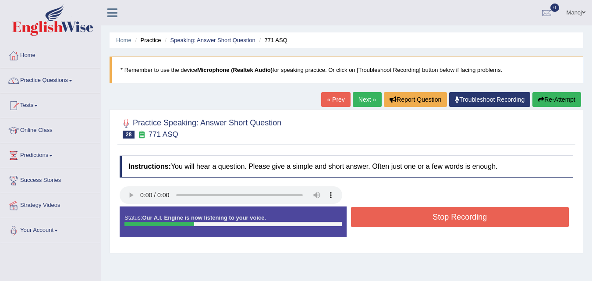
click at [421, 214] on button "Stop Recording" at bounding box center [460, 217] width 218 height 20
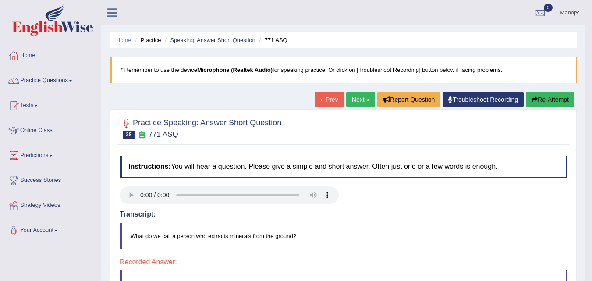
click at [560, 97] on button "Re-Attempt" at bounding box center [550, 99] width 49 height 15
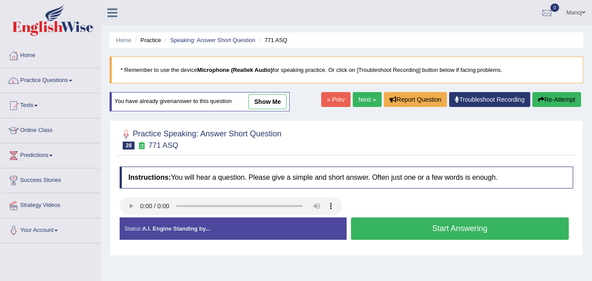
click at [446, 224] on button "Start Answering" at bounding box center [460, 228] width 218 height 22
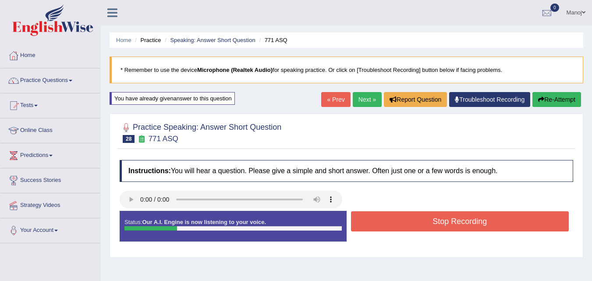
click at [446, 224] on button "Stop Recording" at bounding box center [460, 221] width 218 height 20
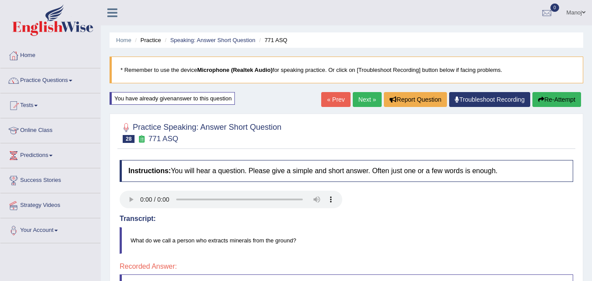
click at [556, 105] on button "Re-Attempt" at bounding box center [557, 99] width 49 height 15
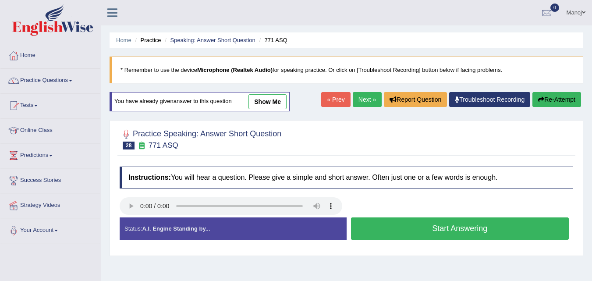
click at [441, 232] on button "Start Answering" at bounding box center [460, 228] width 218 height 22
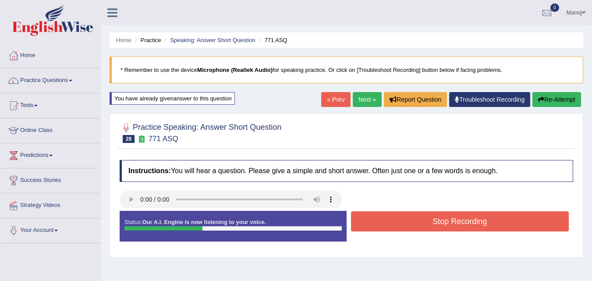
click at [441, 232] on button "Stop Recording" at bounding box center [460, 221] width 218 height 20
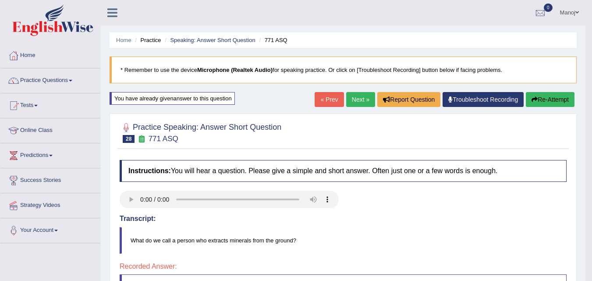
click at [554, 100] on button "Re-Attempt" at bounding box center [550, 99] width 49 height 15
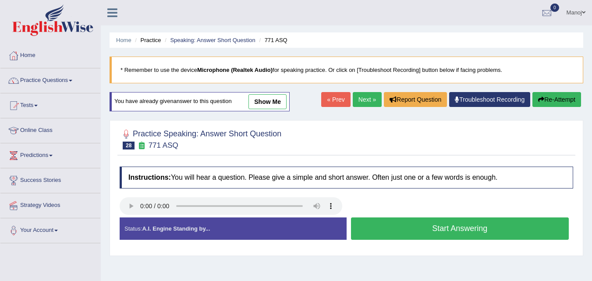
click at [443, 226] on button "Start Answering" at bounding box center [460, 228] width 218 height 22
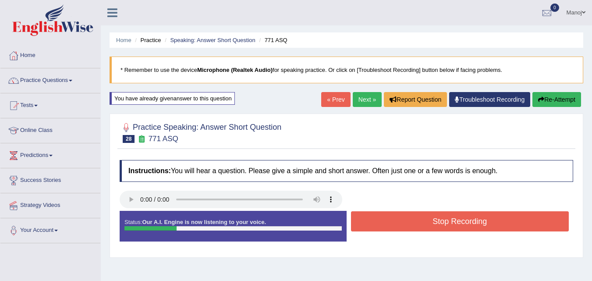
click at [443, 226] on button "Stop Recording" at bounding box center [460, 221] width 218 height 20
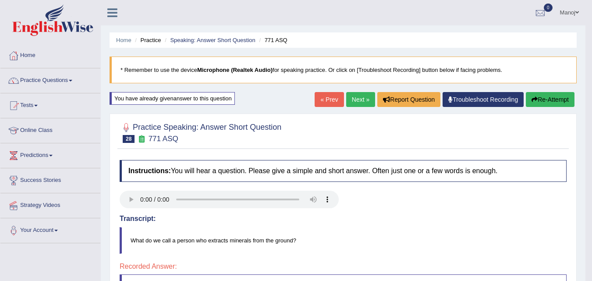
click at [362, 103] on link "Next »" at bounding box center [360, 99] width 29 height 15
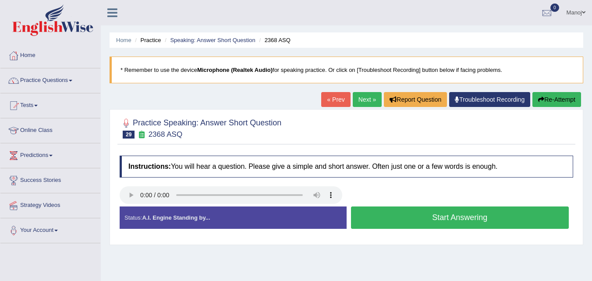
click at [424, 217] on button "Start Answering" at bounding box center [460, 218] width 218 height 22
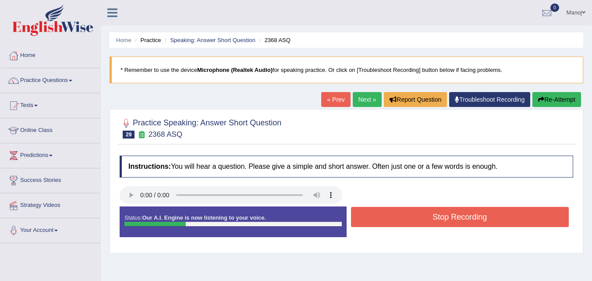
click at [424, 217] on button "Stop Recording" at bounding box center [460, 217] width 218 height 20
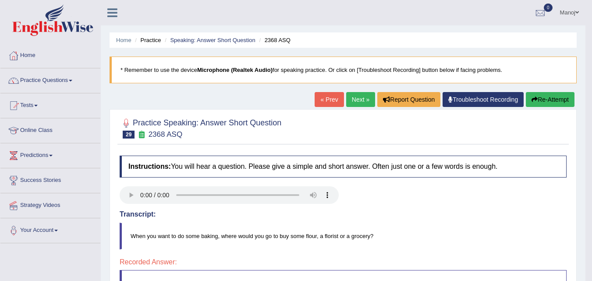
click at [552, 105] on button "Re-Attempt" at bounding box center [550, 99] width 49 height 15
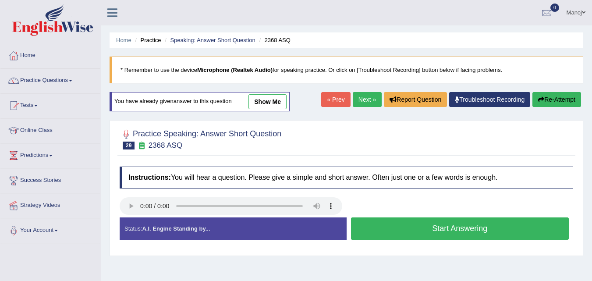
click at [430, 227] on button "Start Answering" at bounding box center [460, 228] width 218 height 22
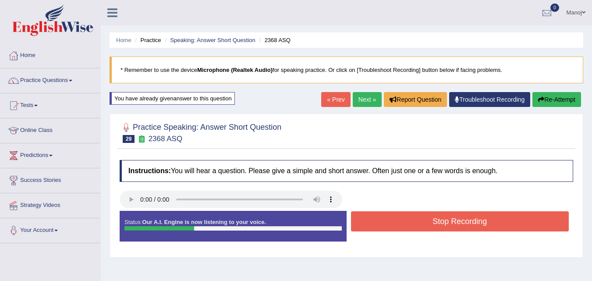
click at [430, 227] on button "Stop Recording" at bounding box center [460, 221] width 218 height 20
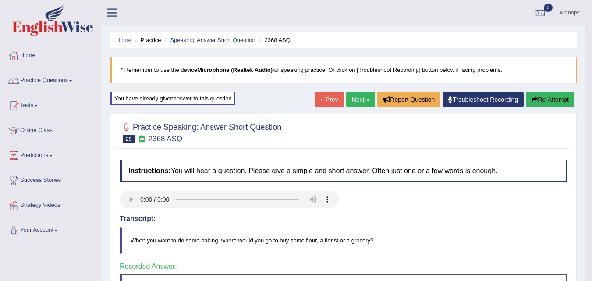
click at [362, 101] on link "Next »" at bounding box center [360, 99] width 29 height 15
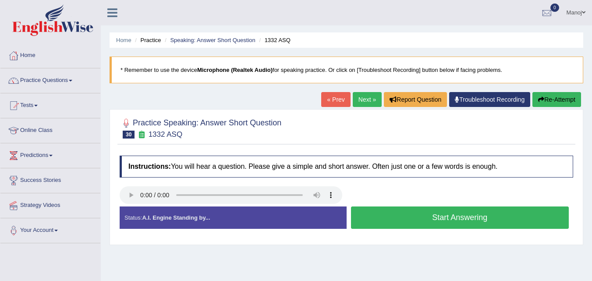
click at [416, 219] on button "Start Answering" at bounding box center [460, 218] width 218 height 22
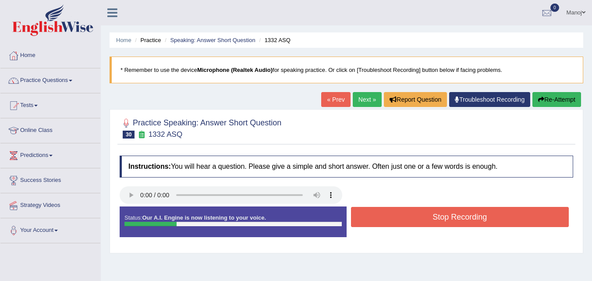
click at [416, 219] on button "Stop Recording" at bounding box center [460, 217] width 218 height 20
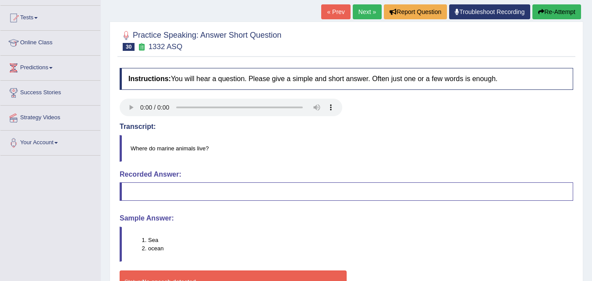
scroll to position [44, 0]
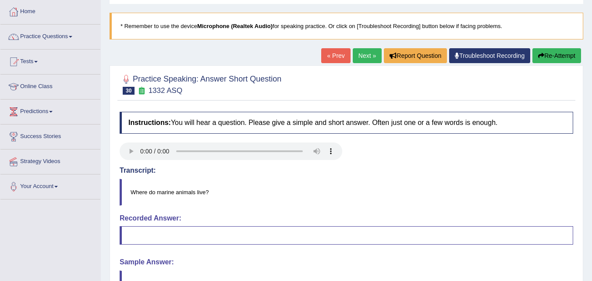
click at [551, 66] on div "Practice Speaking: Answer Short Question 30 1332 ASQ Instructions: You will hea…" at bounding box center [347, 213] width 474 height 296
click at [551, 55] on button "Re-Attempt" at bounding box center [557, 55] width 49 height 15
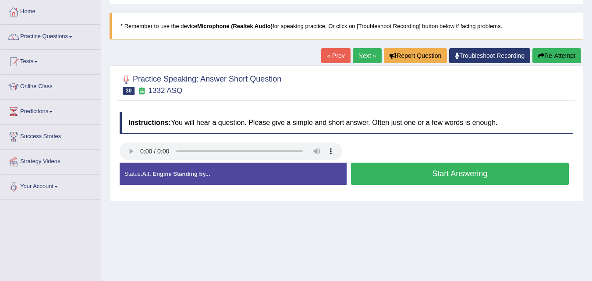
click at [412, 178] on button "Start Answering" at bounding box center [460, 174] width 218 height 22
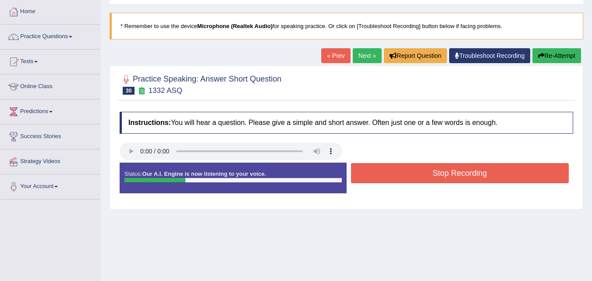
click at [412, 178] on button "Stop Recording" at bounding box center [460, 173] width 218 height 20
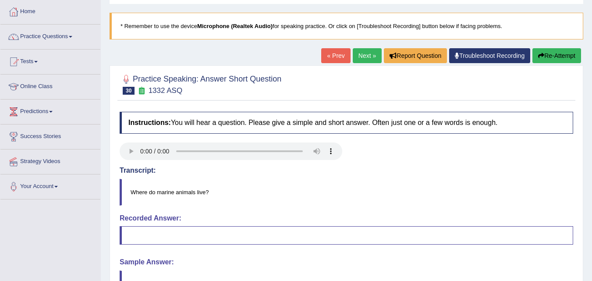
click at [359, 56] on link "Next »" at bounding box center [367, 55] width 29 height 15
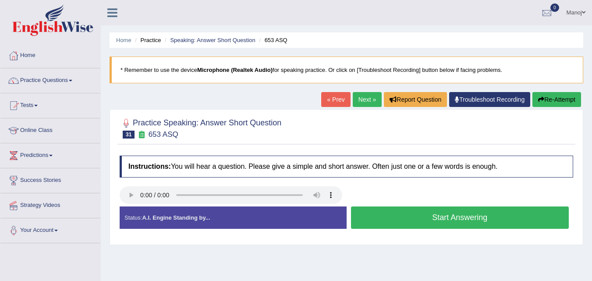
click at [439, 221] on button "Start Answering" at bounding box center [460, 218] width 218 height 22
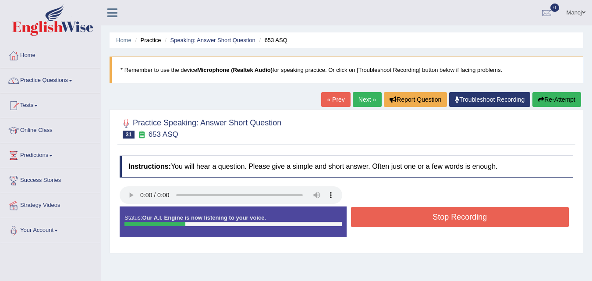
click at [439, 221] on button "Stop Recording" at bounding box center [460, 217] width 218 height 20
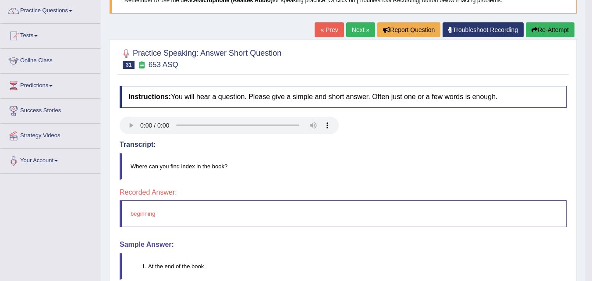
scroll to position [44, 0]
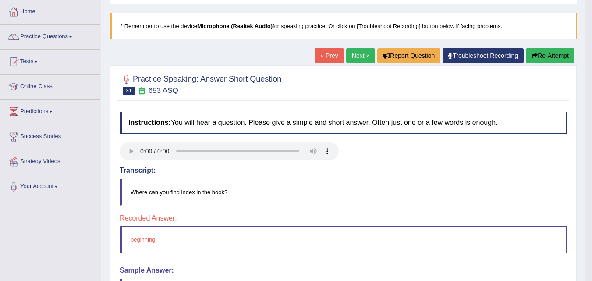
click at [563, 57] on button "Re-Attempt" at bounding box center [550, 55] width 49 height 15
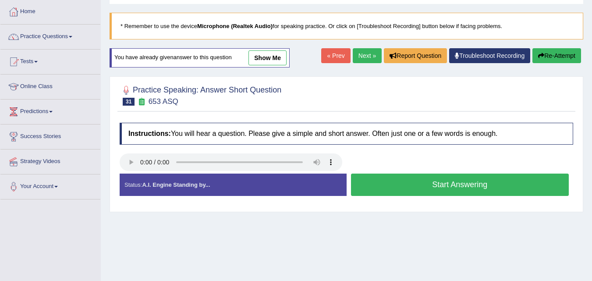
scroll to position [44, 0]
click at [413, 190] on button "Start Answering" at bounding box center [460, 185] width 218 height 22
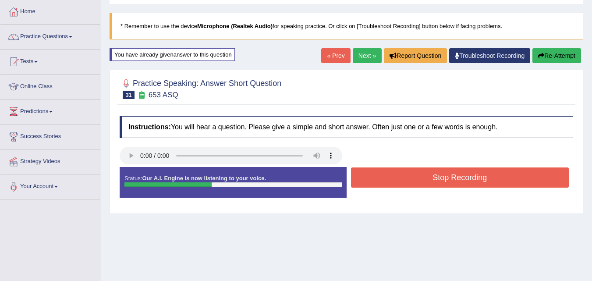
click at [423, 179] on button "Stop Recording" at bounding box center [460, 178] width 218 height 20
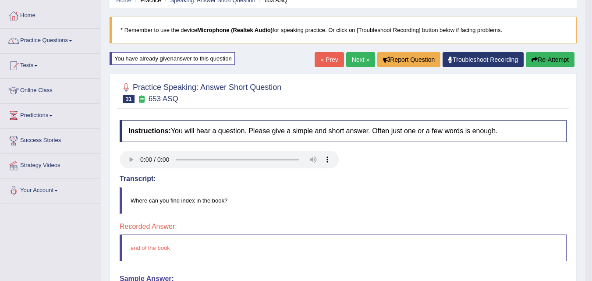
scroll to position [0, 0]
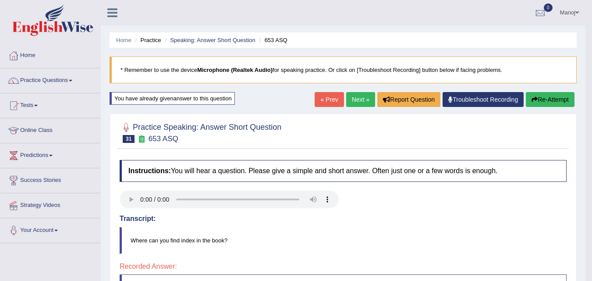
click at [565, 97] on button "Re-Attempt" at bounding box center [550, 99] width 49 height 15
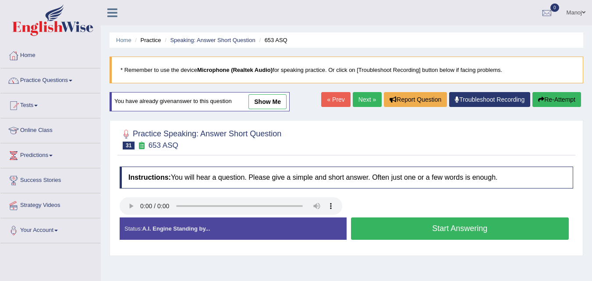
drag, startPoint x: 0, startPoint y: 0, endPoint x: 424, endPoint y: 223, distance: 479.4
click at [424, 223] on button "Start Answering" at bounding box center [460, 228] width 218 height 22
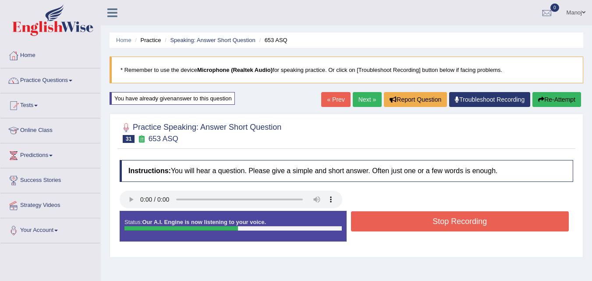
click at [424, 223] on button "Stop Recording" at bounding box center [460, 221] width 218 height 20
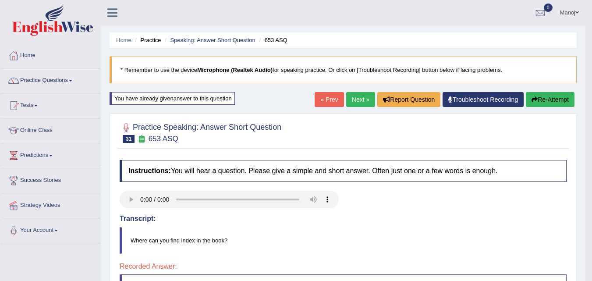
click at [354, 98] on link "Next »" at bounding box center [360, 99] width 29 height 15
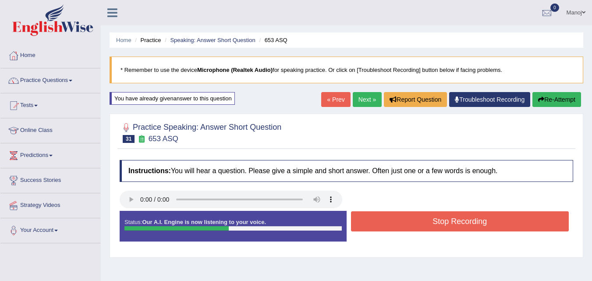
click at [453, 227] on button "Stop Recording" at bounding box center [460, 221] width 218 height 20
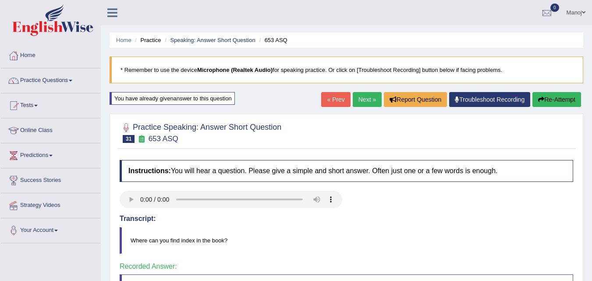
click at [359, 96] on body "Toggle navigation Home Practice Questions Speaking Practice Read Aloud Repeat S…" at bounding box center [296, 140] width 592 height 281
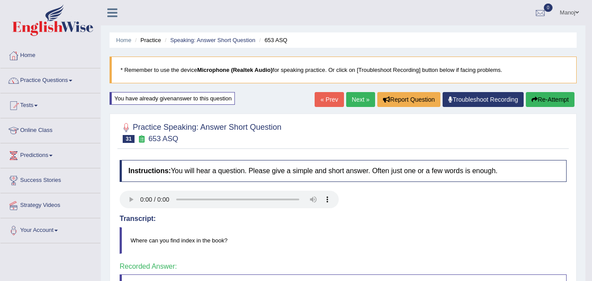
click at [359, 96] on link "Next »" at bounding box center [360, 99] width 29 height 15
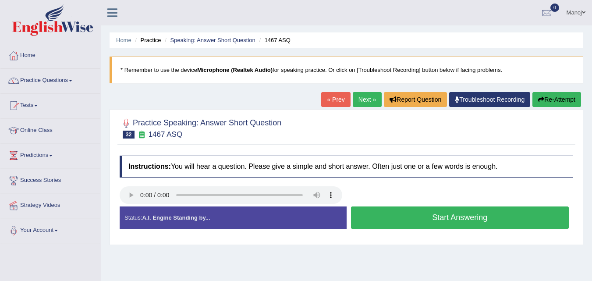
click at [456, 219] on button "Start Answering" at bounding box center [460, 218] width 218 height 22
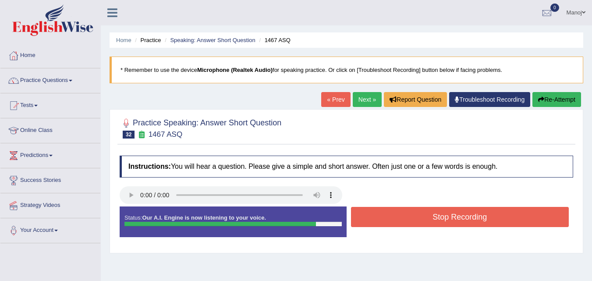
click at [561, 96] on button "Re-Attempt" at bounding box center [557, 99] width 49 height 15
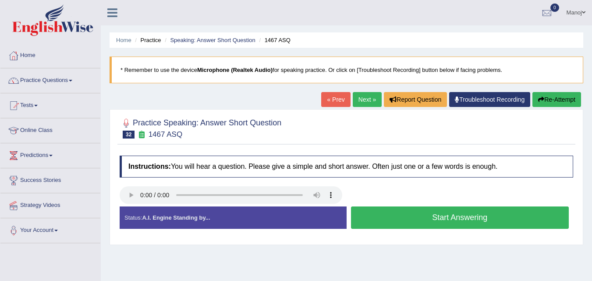
click at [476, 219] on button "Start Answering" at bounding box center [460, 218] width 218 height 22
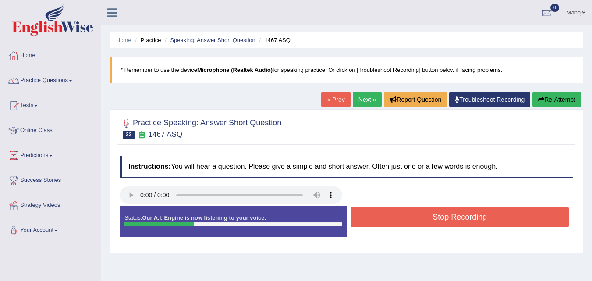
click at [476, 219] on button "Stop Recording" at bounding box center [460, 217] width 218 height 20
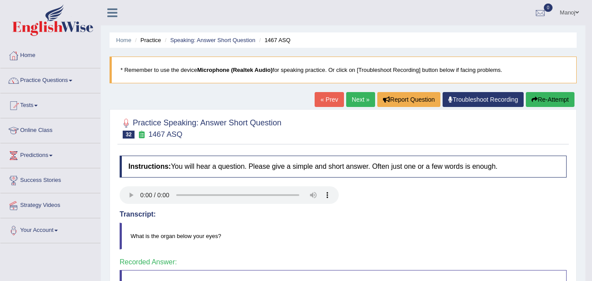
click at [368, 99] on link "Next »" at bounding box center [360, 99] width 29 height 15
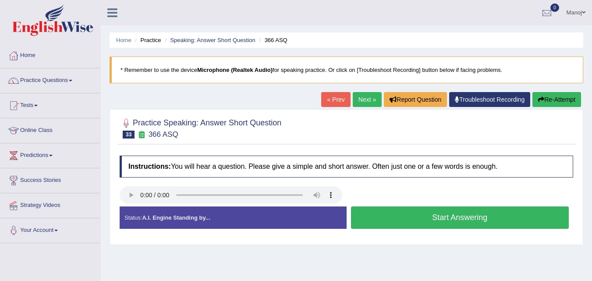
click at [483, 211] on button "Start Answering" at bounding box center [460, 218] width 218 height 22
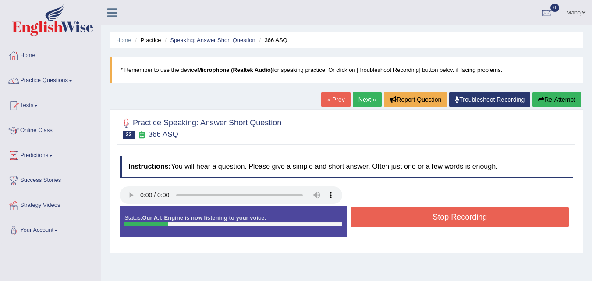
click at [483, 211] on button "Stop Recording" at bounding box center [460, 217] width 218 height 20
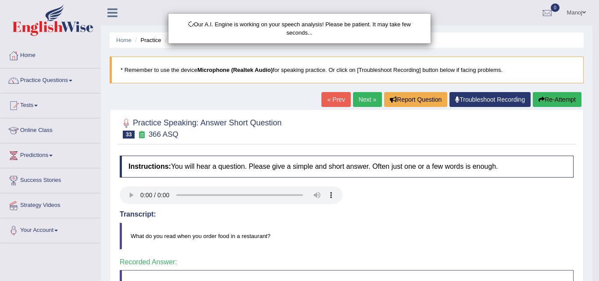
click at [372, 96] on body "Toggle navigation Home Practice Questions Speaking Practice Read Aloud Repeat S…" at bounding box center [299, 140] width 599 height 281
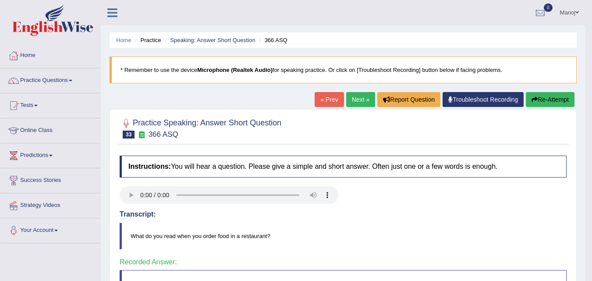
click at [364, 99] on link "Next »" at bounding box center [360, 99] width 29 height 15
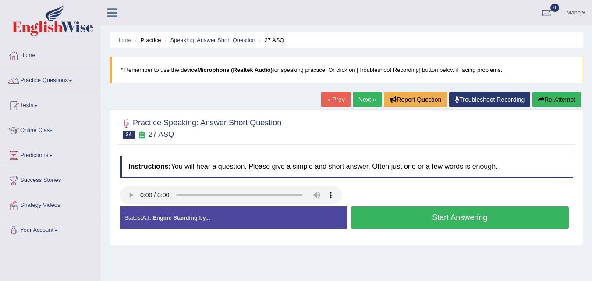
click at [435, 221] on button "Start Answering" at bounding box center [460, 218] width 218 height 22
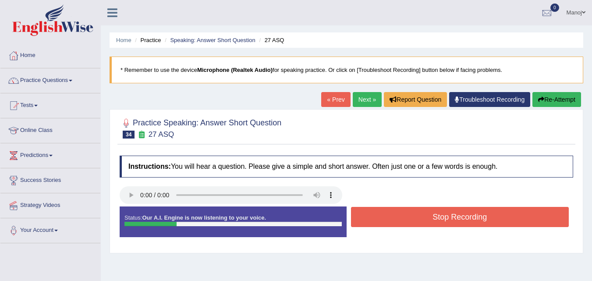
click at [435, 221] on button "Stop Recording" at bounding box center [460, 217] width 218 height 20
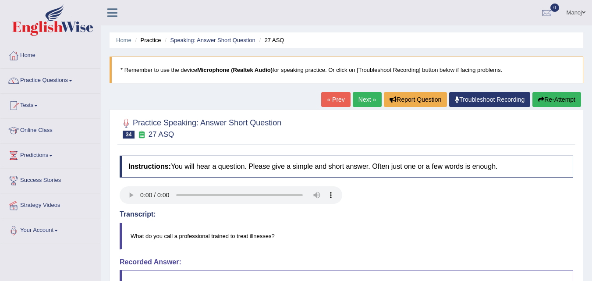
click at [368, 102] on link "Next »" at bounding box center [367, 99] width 29 height 15
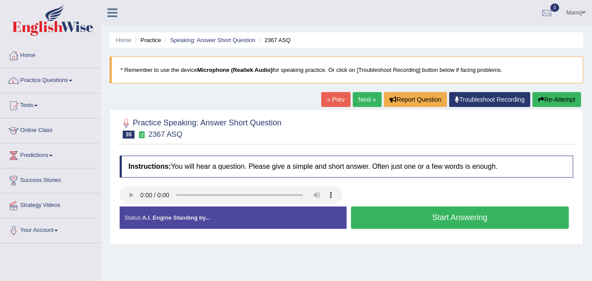
click at [443, 214] on button "Start Answering" at bounding box center [460, 218] width 218 height 22
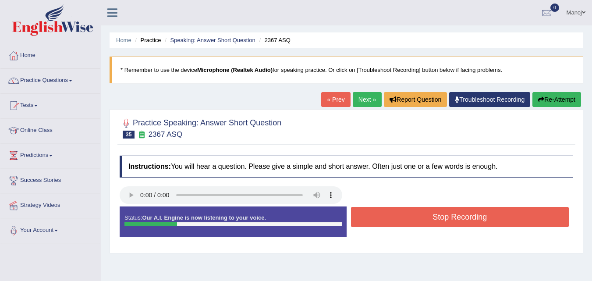
click at [443, 214] on button "Stop Recording" at bounding box center [460, 217] width 218 height 20
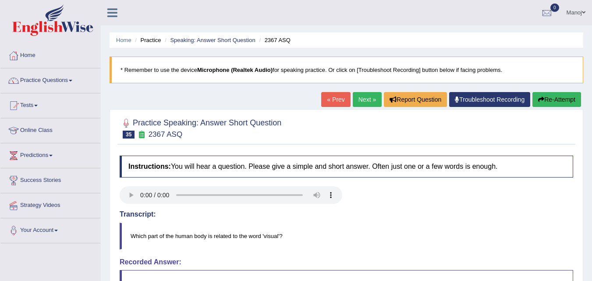
click at [361, 103] on link "Next »" at bounding box center [367, 99] width 29 height 15
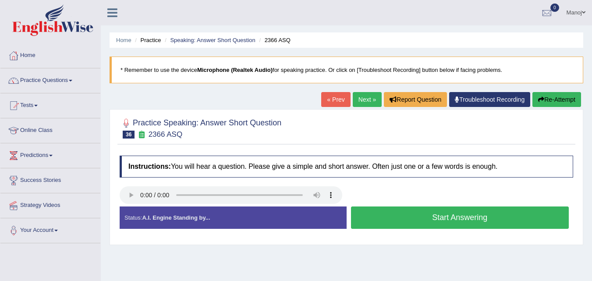
click at [448, 217] on button "Start Answering" at bounding box center [460, 218] width 218 height 22
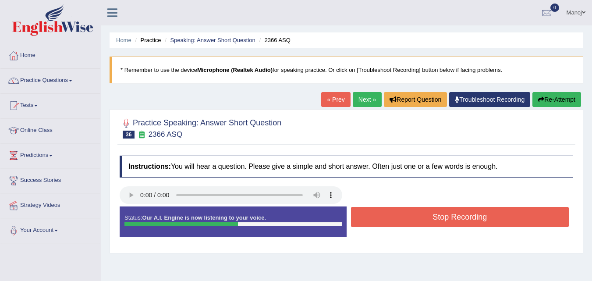
click at [448, 217] on button "Stop Recording" at bounding box center [460, 217] width 218 height 20
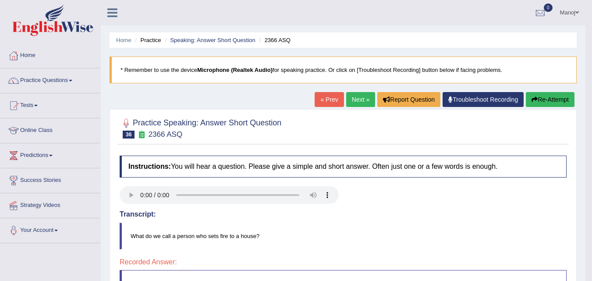
click at [559, 105] on button "Re-Attempt" at bounding box center [550, 99] width 49 height 15
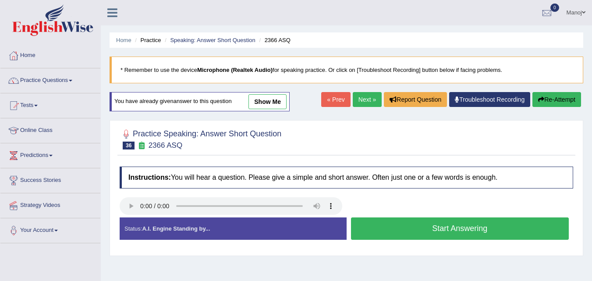
click at [426, 231] on button "Start Answering" at bounding box center [460, 228] width 218 height 22
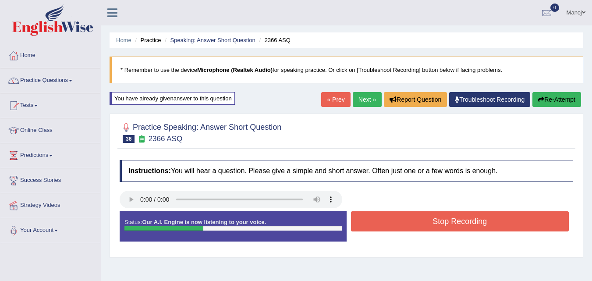
click at [426, 225] on button "Stop Recording" at bounding box center [460, 221] width 218 height 20
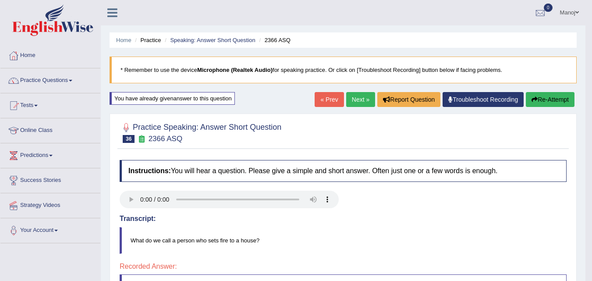
click at [557, 95] on button "Re-Attempt" at bounding box center [550, 99] width 49 height 15
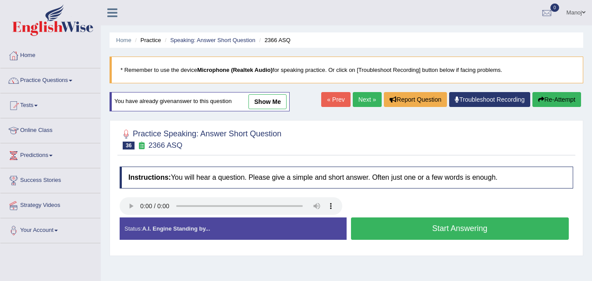
click at [394, 228] on button "Start Answering" at bounding box center [460, 228] width 218 height 22
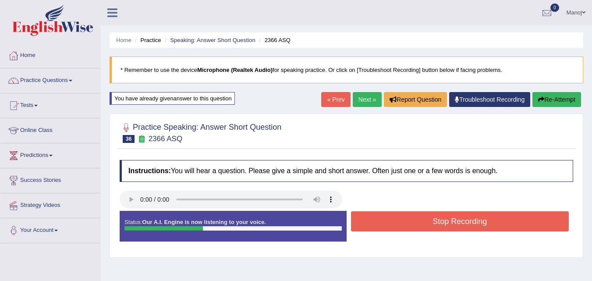
click at [396, 221] on button "Stop Recording" at bounding box center [460, 221] width 218 height 20
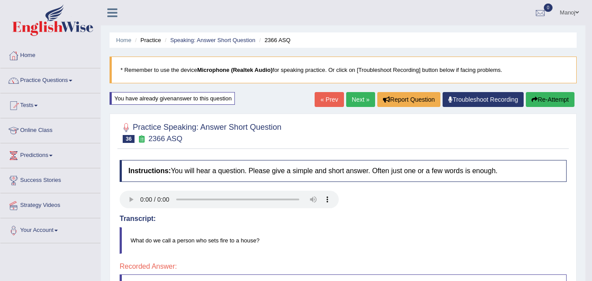
click at [359, 103] on link "Next »" at bounding box center [360, 99] width 29 height 15
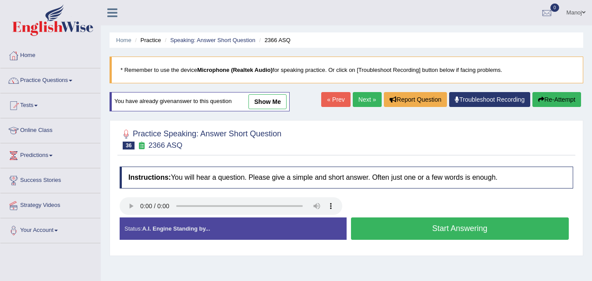
click at [415, 227] on button "Start Answering" at bounding box center [460, 228] width 218 height 22
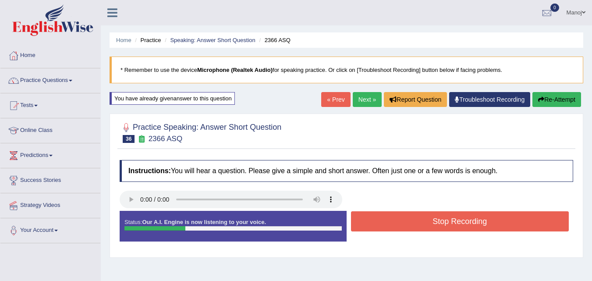
click at [415, 227] on button "Stop Recording" at bounding box center [460, 221] width 218 height 20
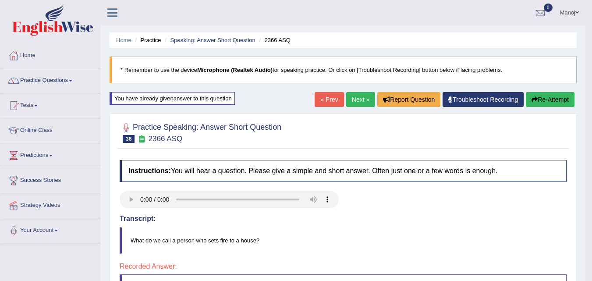
click at [351, 97] on link "Next »" at bounding box center [360, 99] width 29 height 15
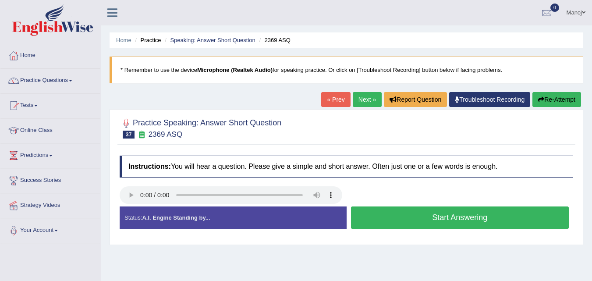
click at [431, 220] on button "Start Answering" at bounding box center [460, 218] width 218 height 22
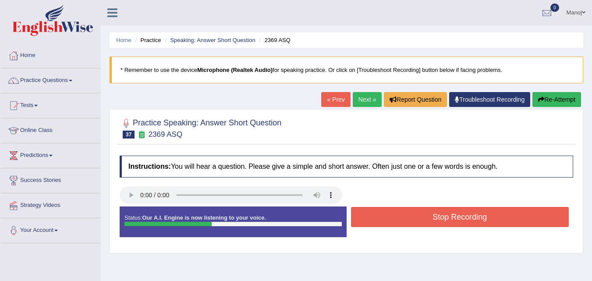
click at [431, 220] on button "Stop Recording" at bounding box center [460, 217] width 218 height 20
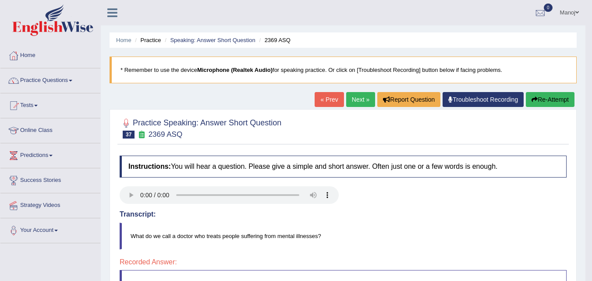
click at [561, 100] on button "Re-Attempt" at bounding box center [550, 99] width 49 height 15
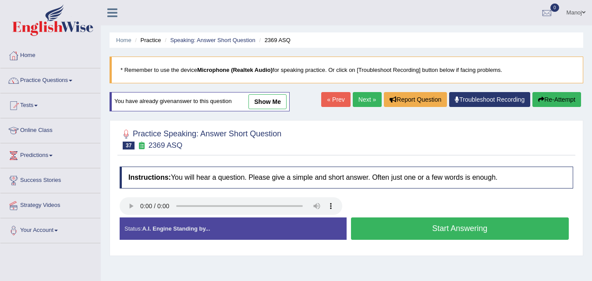
click at [428, 225] on button "Start Answering" at bounding box center [460, 228] width 218 height 22
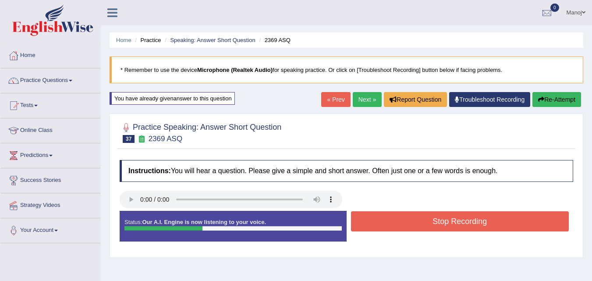
click at [428, 225] on button "Stop Recording" at bounding box center [460, 221] width 218 height 20
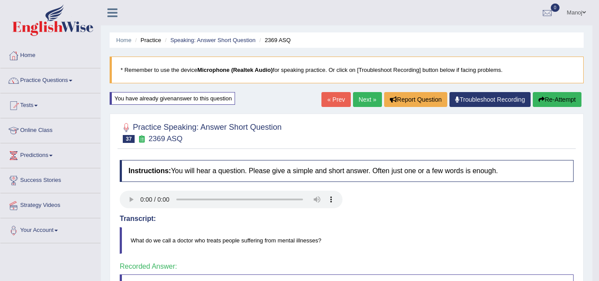
click at [359, 100] on div "Saving your answer..." at bounding box center [299, 140] width 599 height 281
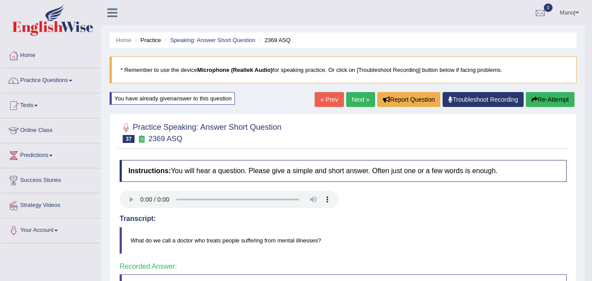
click at [359, 100] on link "Next »" at bounding box center [360, 99] width 29 height 15
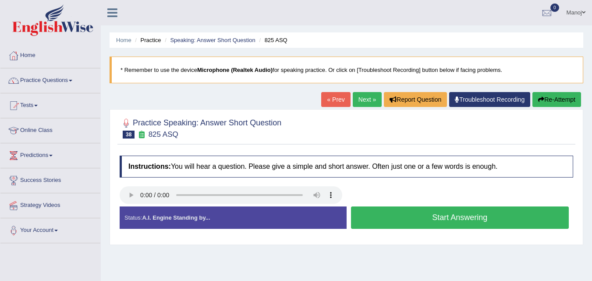
click at [427, 217] on button "Start Answering" at bounding box center [460, 218] width 218 height 22
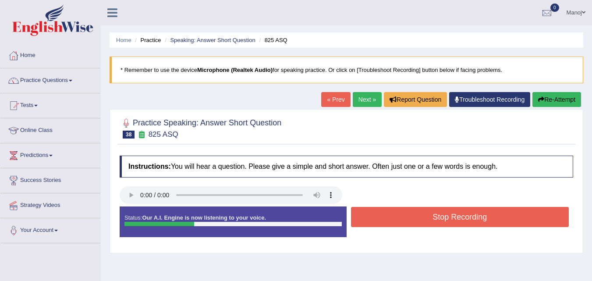
click at [427, 217] on button "Stop Recording" at bounding box center [460, 217] width 218 height 20
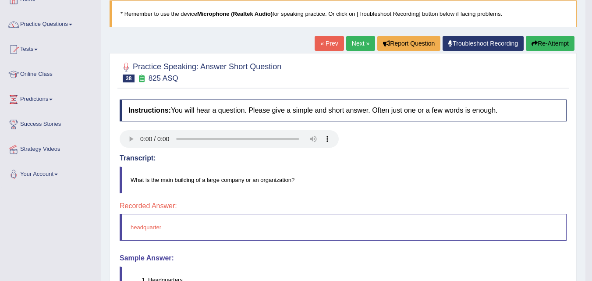
scroll to position [44, 0]
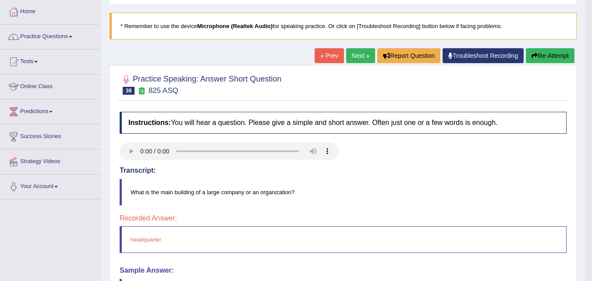
click at [562, 52] on button "Re-Attempt" at bounding box center [550, 55] width 49 height 15
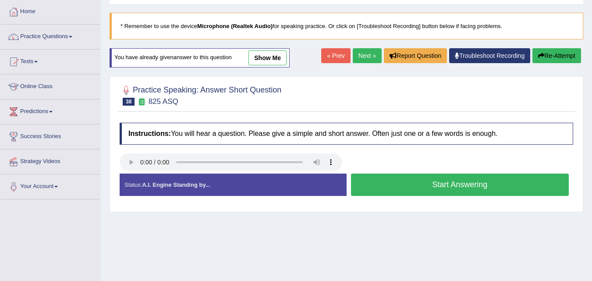
click at [403, 181] on button "Start Answering" at bounding box center [460, 185] width 218 height 22
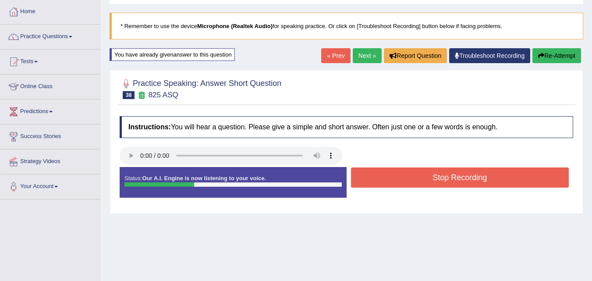
click at [403, 181] on button "Stop Recording" at bounding box center [460, 178] width 218 height 20
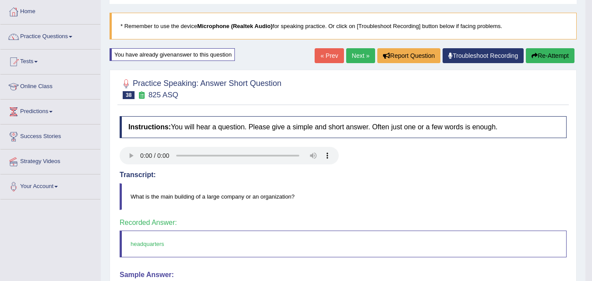
click at [360, 58] on link "Next »" at bounding box center [360, 55] width 29 height 15
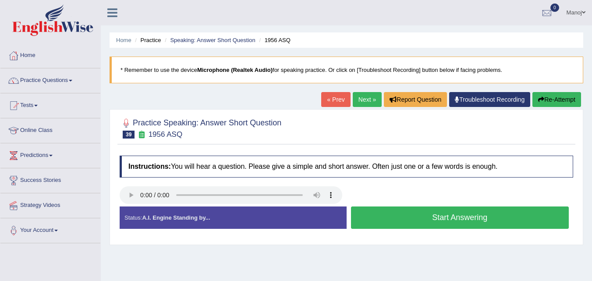
click at [402, 211] on button "Start Answering" at bounding box center [460, 218] width 218 height 22
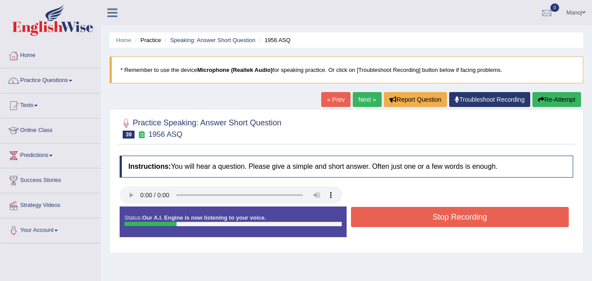
click at [402, 211] on button "Stop Recording" at bounding box center [460, 217] width 218 height 20
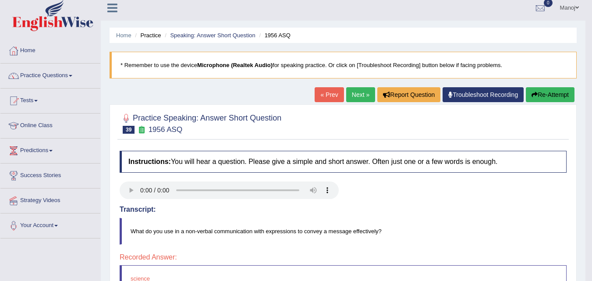
scroll to position [4, 0]
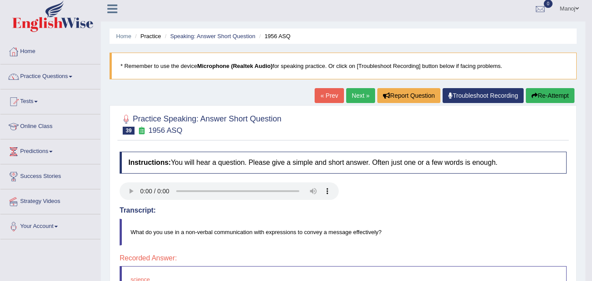
click at [547, 95] on button "Re-Attempt" at bounding box center [550, 95] width 49 height 15
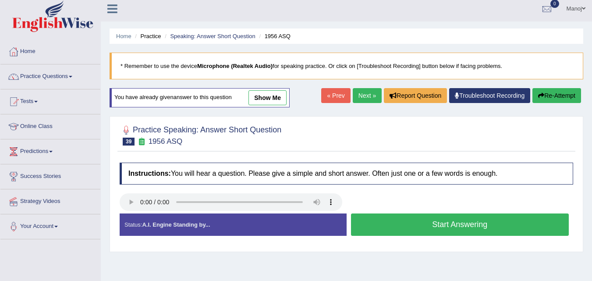
click at [436, 225] on button "Start Answering" at bounding box center [460, 225] width 218 height 22
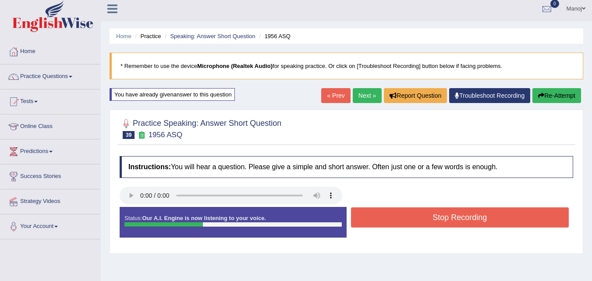
click at [440, 220] on button "Stop Recording" at bounding box center [460, 217] width 218 height 20
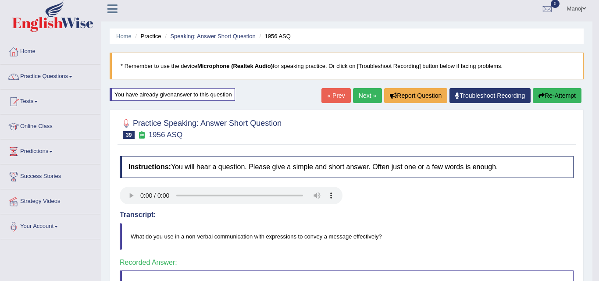
click at [365, 100] on div "Saving your answer..." at bounding box center [299, 140] width 599 height 281
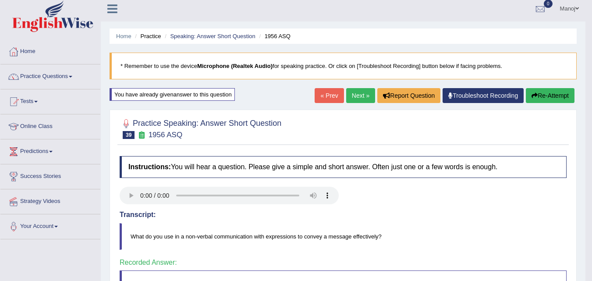
click at [365, 100] on link "Next »" at bounding box center [360, 95] width 29 height 15
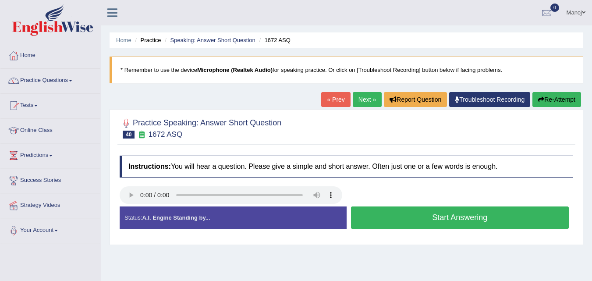
click at [440, 214] on button "Start Answering" at bounding box center [460, 218] width 218 height 22
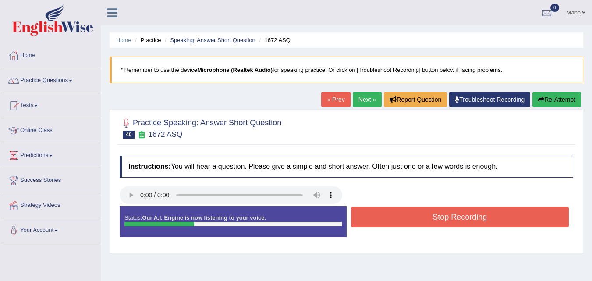
click at [440, 214] on button "Stop Recording" at bounding box center [460, 217] width 218 height 20
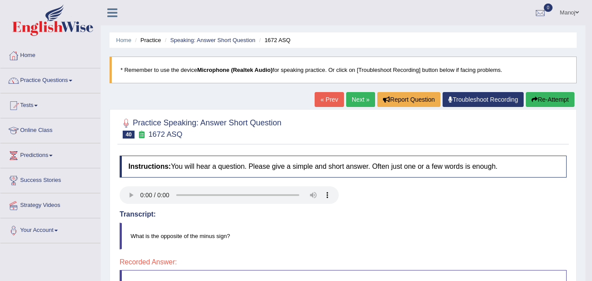
click at [553, 104] on button "Re-Attempt" at bounding box center [550, 99] width 49 height 15
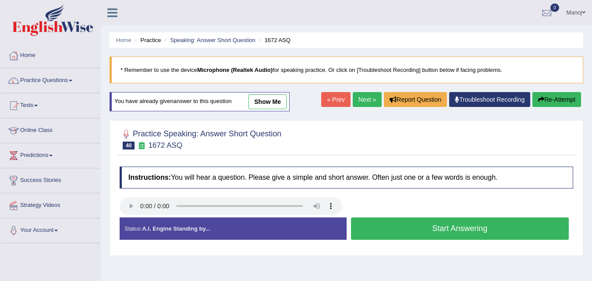
click at [475, 226] on button "Start Answering" at bounding box center [460, 228] width 218 height 22
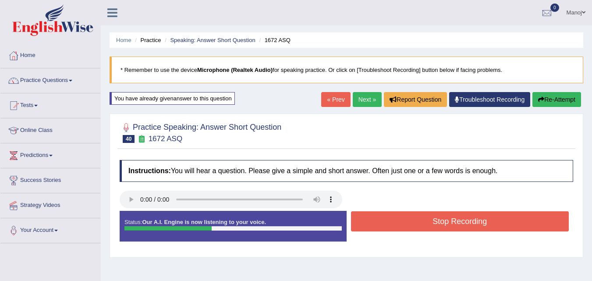
click at [475, 226] on button "Stop Recording" at bounding box center [460, 221] width 218 height 20
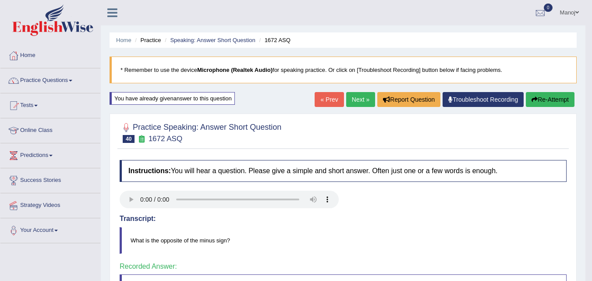
click at [361, 105] on link "Next »" at bounding box center [360, 99] width 29 height 15
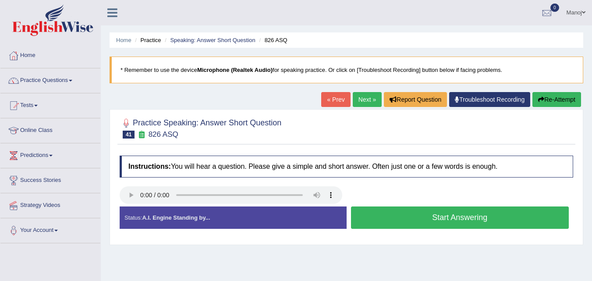
click at [436, 214] on button "Start Answering" at bounding box center [460, 218] width 218 height 22
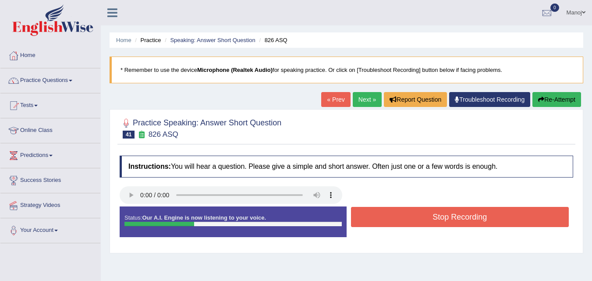
click at [436, 214] on button "Stop Recording" at bounding box center [460, 217] width 218 height 20
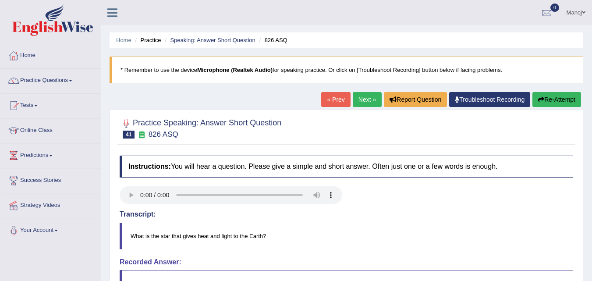
click at [552, 96] on button "Re-Attempt" at bounding box center [557, 99] width 49 height 15
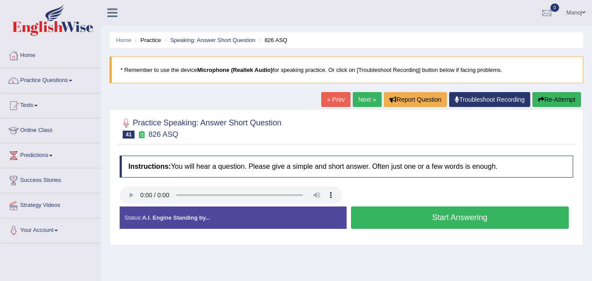
drag, startPoint x: 0, startPoint y: 0, endPoint x: 454, endPoint y: 209, distance: 499.5
click at [454, 209] on button "Start Answering" at bounding box center [460, 218] width 218 height 22
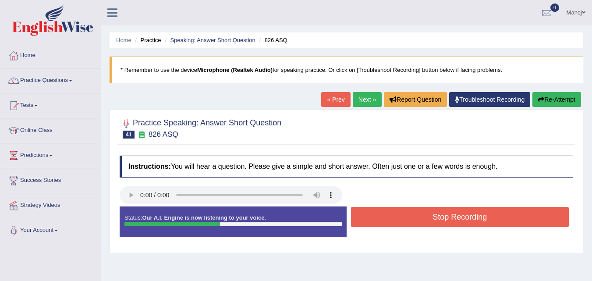
click at [454, 209] on button "Stop Recording" at bounding box center [460, 217] width 218 height 20
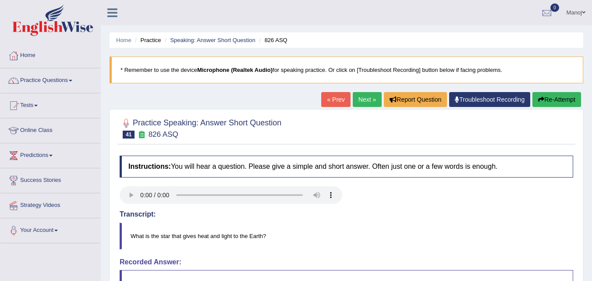
click at [549, 102] on button "Re-Attempt" at bounding box center [557, 99] width 49 height 15
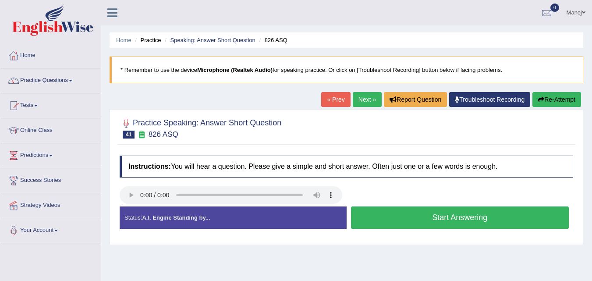
click at [474, 223] on button "Start Answering" at bounding box center [460, 218] width 218 height 22
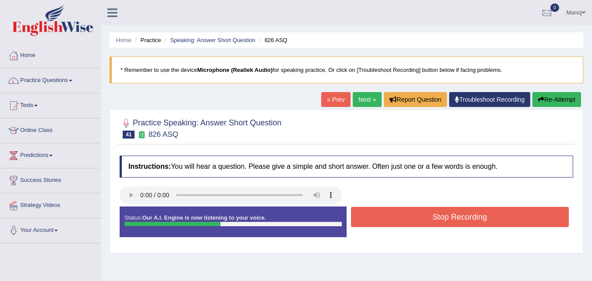
click at [474, 222] on button "Stop Recording" at bounding box center [460, 217] width 218 height 20
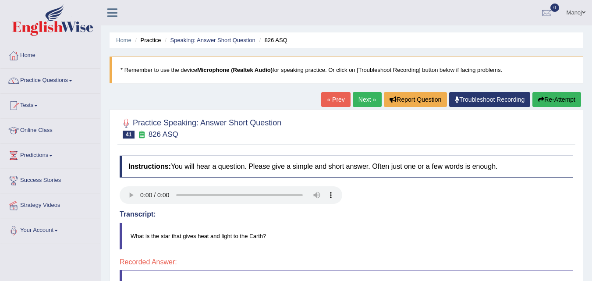
click at [557, 96] on button "Re-Attempt" at bounding box center [557, 99] width 49 height 15
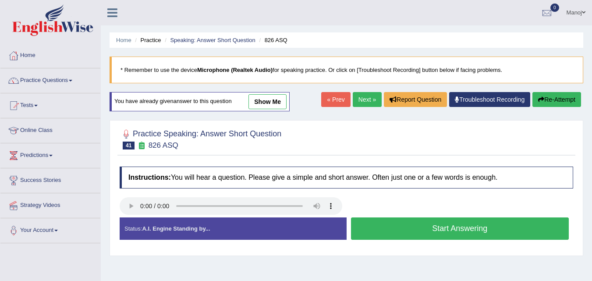
click at [351, 201] on div at bounding box center [346, 207] width 463 height 20
click at [449, 234] on button "Start Answering" at bounding box center [460, 228] width 218 height 22
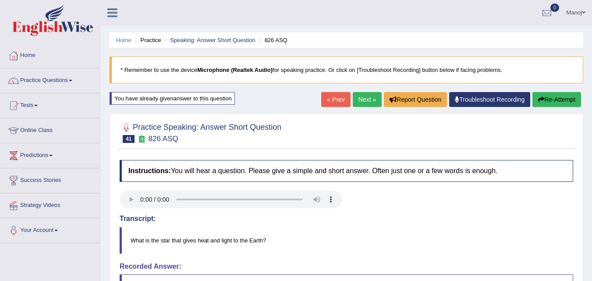
click at [348, 99] on div "« Prev Next » Report Question Troubleshoot Recording Re-Attempt" at bounding box center [452, 100] width 262 height 17
click at [357, 99] on link "Next »" at bounding box center [367, 99] width 29 height 15
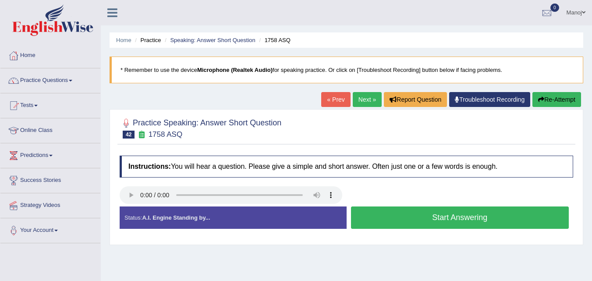
click at [405, 222] on button "Start Answering" at bounding box center [460, 218] width 218 height 22
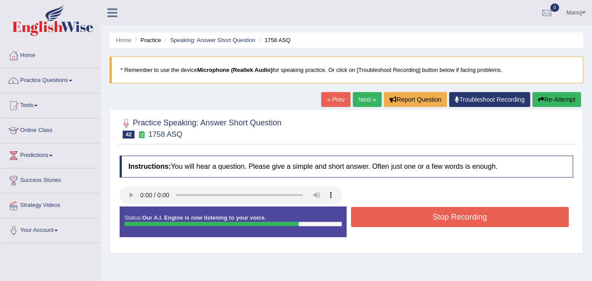
click at [405, 222] on button "Stop Recording" at bounding box center [460, 217] width 218 height 20
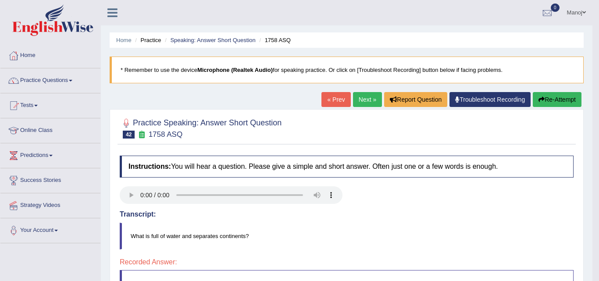
click at [567, 101] on body "Toggle navigation Home Practice Questions Speaking Practice Read Aloud Repeat S…" at bounding box center [299, 140] width 599 height 281
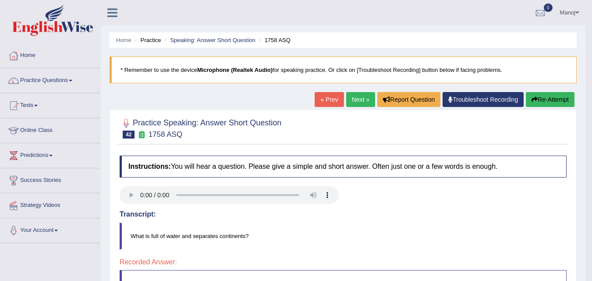
click at [558, 102] on button "Re-Attempt" at bounding box center [550, 99] width 49 height 15
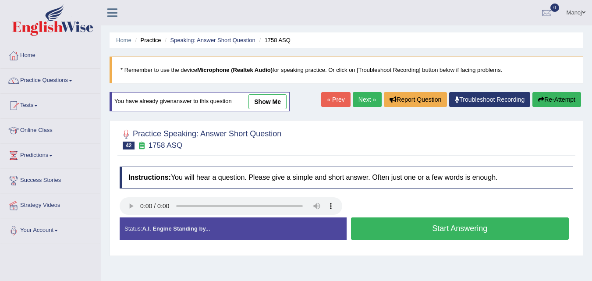
click at [439, 228] on button "Start Answering" at bounding box center [460, 228] width 218 height 22
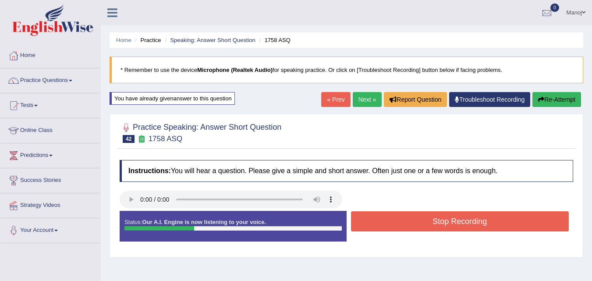
click at [439, 228] on button "Stop Recording" at bounding box center [460, 221] width 218 height 20
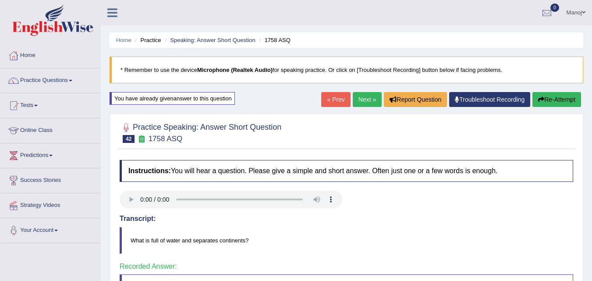
click at [365, 101] on link "Next »" at bounding box center [367, 99] width 29 height 15
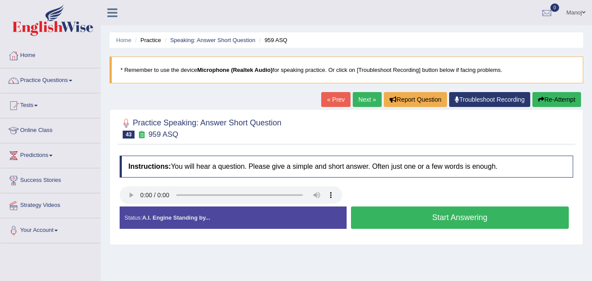
click at [456, 225] on button "Start Answering" at bounding box center [460, 218] width 218 height 22
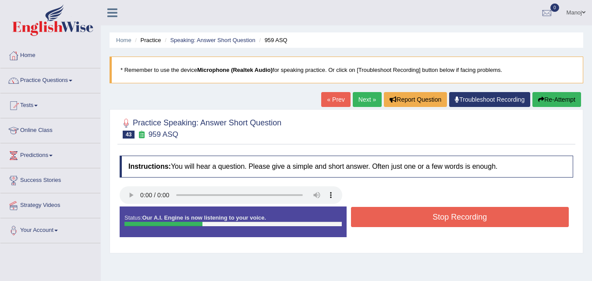
click at [456, 225] on button "Stop Recording" at bounding box center [460, 217] width 218 height 20
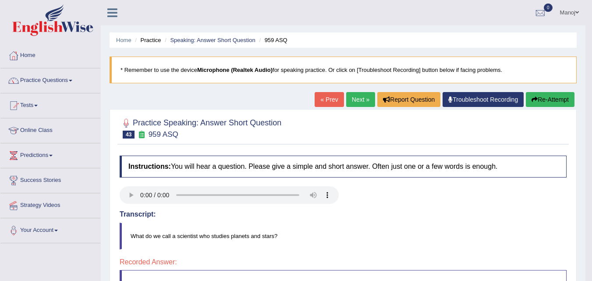
click at [556, 103] on button "Re-Attempt" at bounding box center [550, 99] width 49 height 15
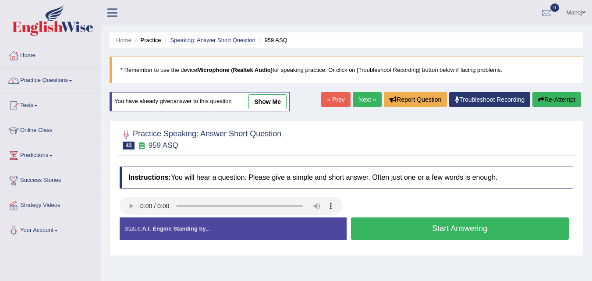
click at [434, 225] on button "Start Answering" at bounding box center [460, 228] width 218 height 22
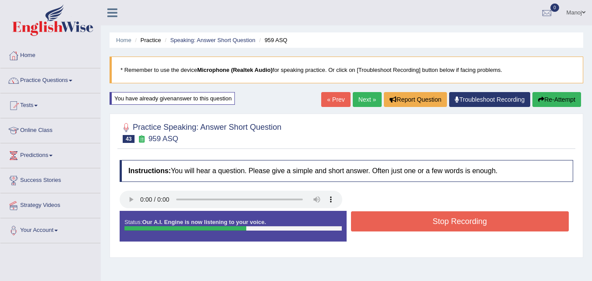
click at [554, 95] on button "Re-Attempt" at bounding box center [557, 99] width 49 height 15
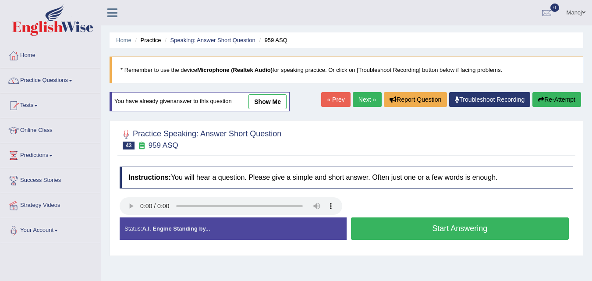
click at [429, 219] on button "Start Answering" at bounding box center [460, 228] width 218 height 22
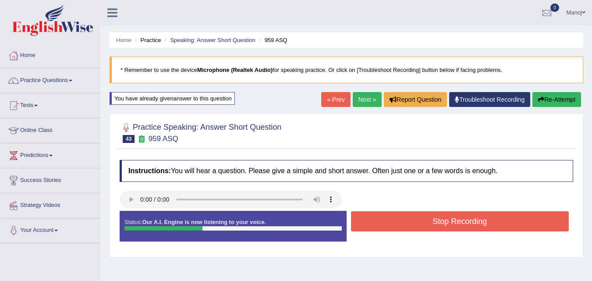
click at [429, 219] on button "Stop Recording" at bounding box center [460, 221] width 218 height 20
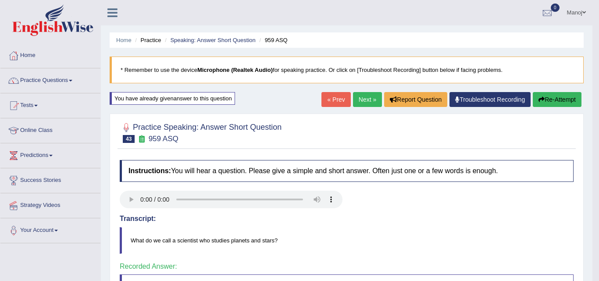
click at [0, 0] on div "Our A.I. Engine is working on your speech analysis! Please be patient. It may t…" at bounding box center [0, 0] width 0 height 0
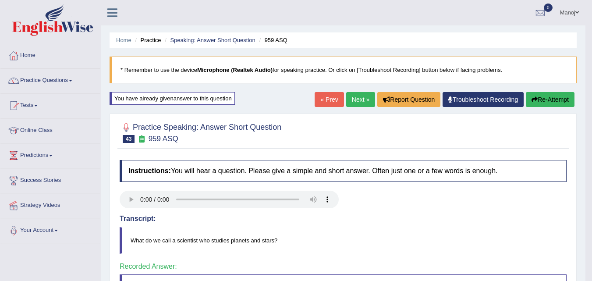
click at [354, 99] on link "Next »" at bounding box center [360, 99] width 29 height 15
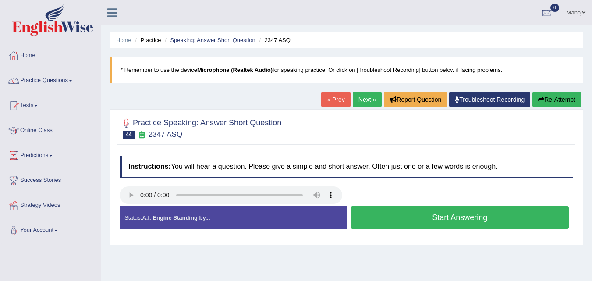
click at [420, 223] on button "Start Answering" at bounding box center [460, 218] width 218 height 22
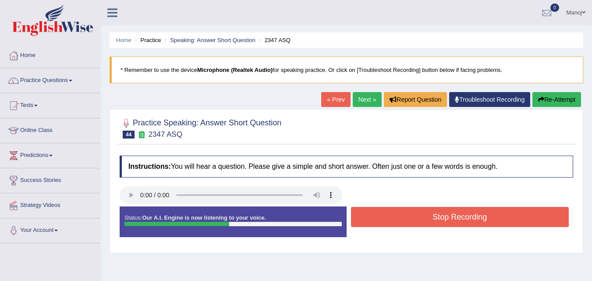
click at [560, 94] on button "Re-Attempt" at bounding box center [557, 99] width 49 height 15
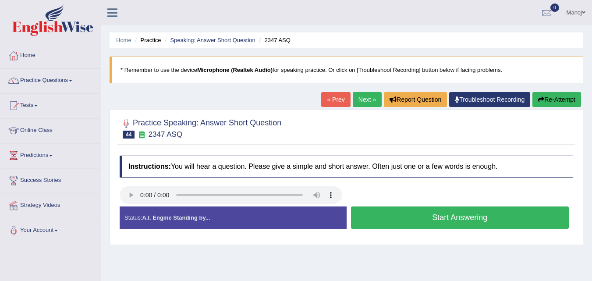
click at [416, 210] on button "Start Answering" at bounding box center [460, 218] width 218 height 22
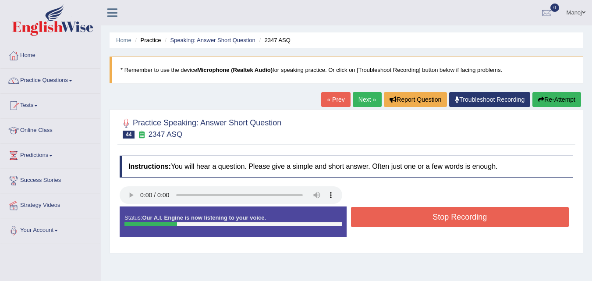
click at [416, 210] on button "Stop Recording" at bounding box center [460, 217] width 218 height 20
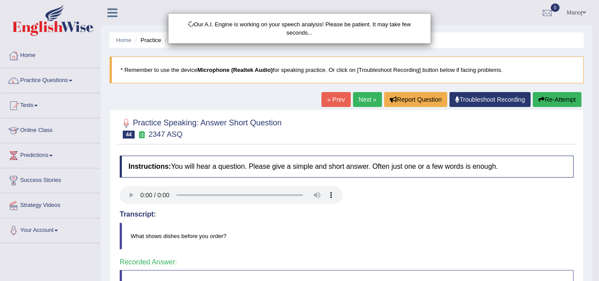
click at [360, 93] on body "Toggle navigation Home Practice Questions Speaking Practice Read Aloud Repeat S…" at bounding box center [299, 140] width 599 height 281
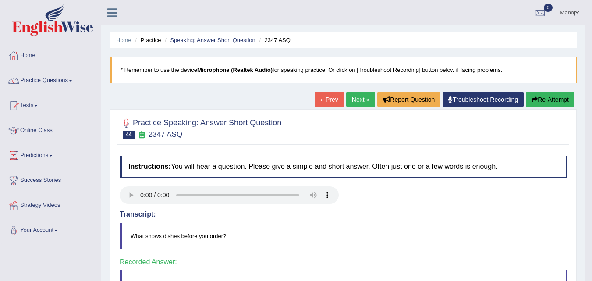
click at [361, 96] on link "Next »" at bounding box center [360, 99] width 29 height 15
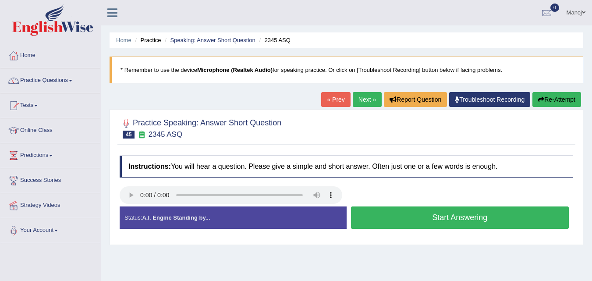
click at [403, 214] on button "Start Answering" at bounding box center [460, 218] width 218 height 22
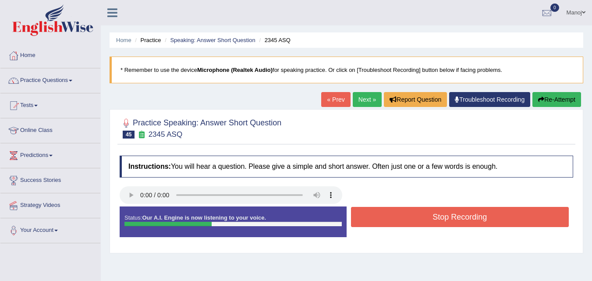
click at [403, 214] on button "Stop Recording" at bounding box center [460, 217] width 218 height 20
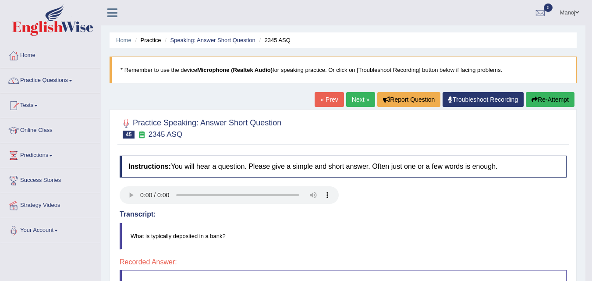
click at [561, 99] on button "Re-Attempt" at bounding box center [550, 99] width 49 height 15
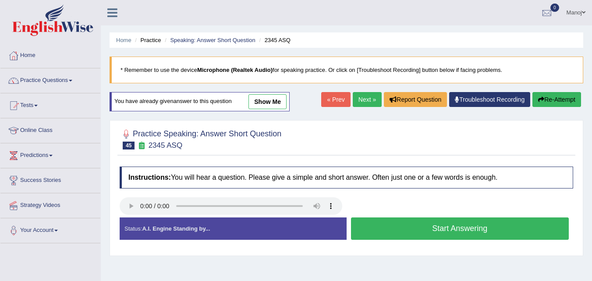
click at [428, 232] on button "Start Answering" at bounding box center [460, 228] width 218 height 22
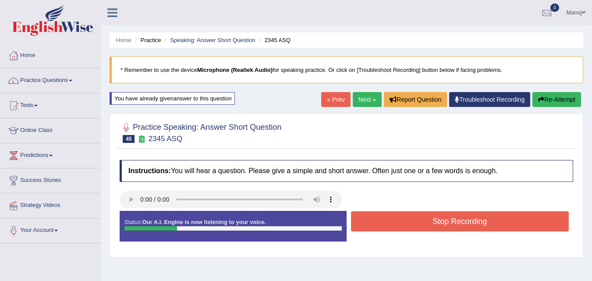
click at [438, 225] on button "Stop Recording" at bounding box center [460, 221] width 218 height 20
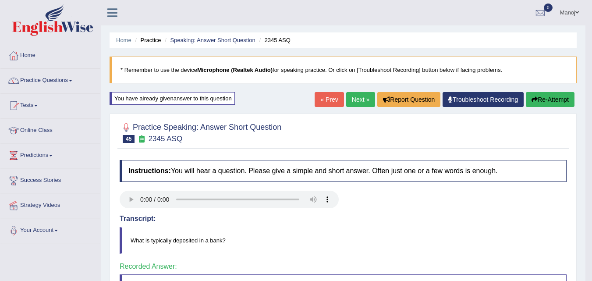
click at [364, 96] on link "Next »" at bounding box center [360, 99] width 29 height 15
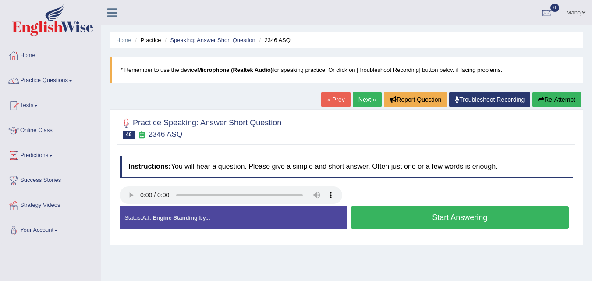
click at [416, 218] on button "Start Answering" at bounding box center [460, 218] width 218 height 22
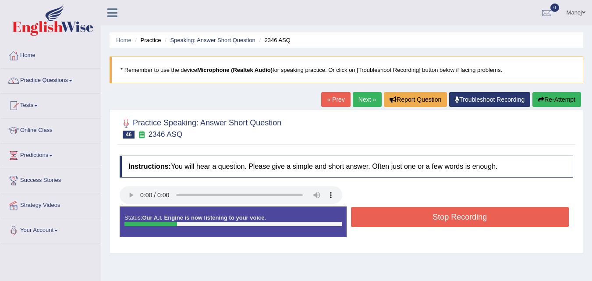
click at [416, 218] on button "Stop Recording" at bounding box center [460, 217] width 218 height 20
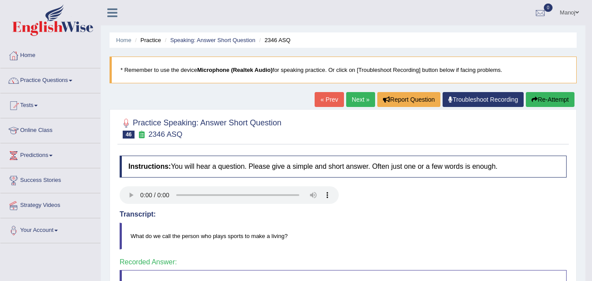
click at [358, 104] on link "Next »" at bounding box center [360, 99] width 29 height 15
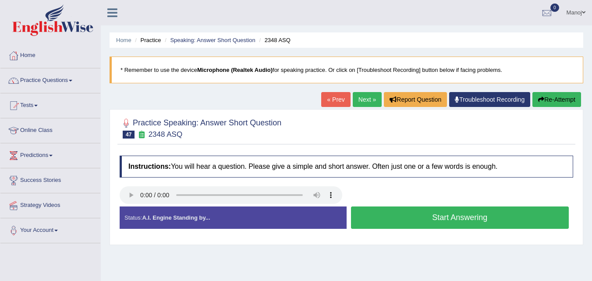
click at [397, 217] on button "Start Answering" at bounding box center [460, 218] width 218 height 22
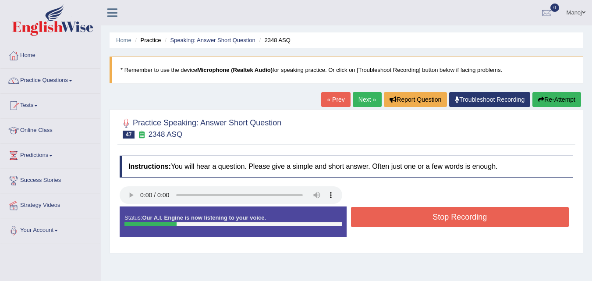
click at [397, 217] on button "Stop Recording" at bounding box center [460, 217] width 218 height 20
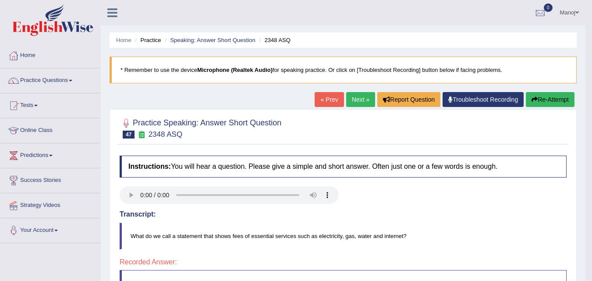
click at [556, 101] on button "Re-Attempt" at bounding box center [550, 99] width 49 height 15
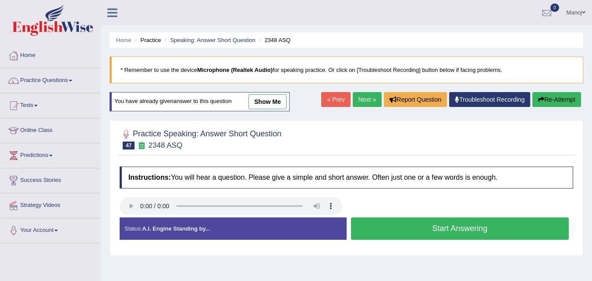
click at [395, 221] on button "Start Answering" at bounding box center [460, 228] width 218 height 22
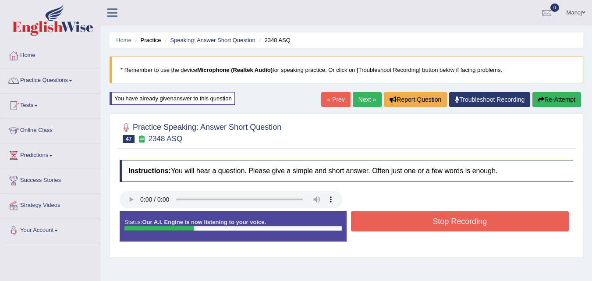
click at [395, 221] on button "Stop Recording" at bounding box center [460, 221] width 218 height 20
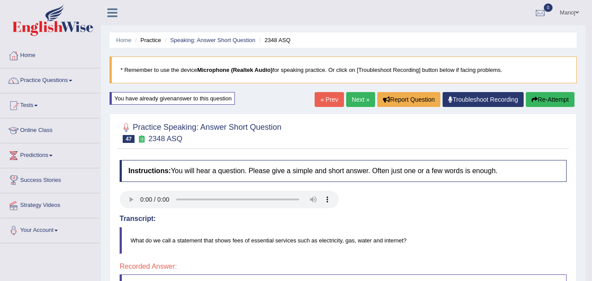
click at [353, 97] on link "Next »" at bounding box center [360, 99] width 29 height 15
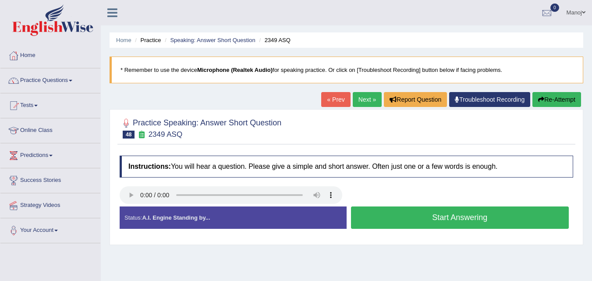
click at [332, 99] on link "« Prev" at bounding box center [335, 99] width 29 height 15
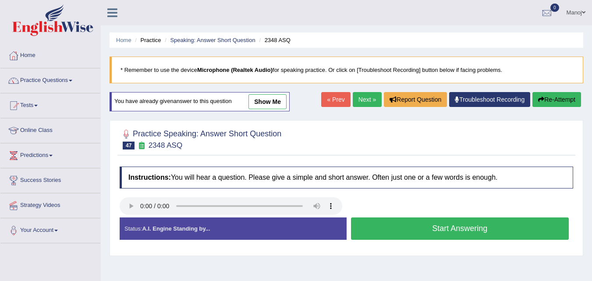
click at [492, 232] on button "Start Answering" at bounding box center [460, 228] width 218 height 22
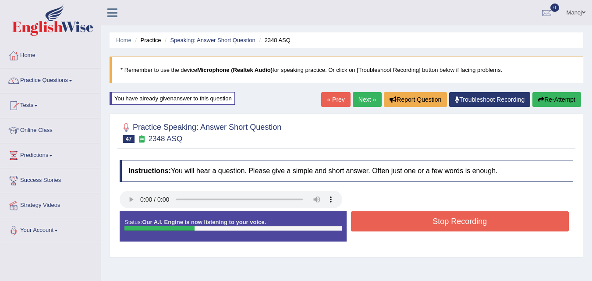
click at [473, 226] on button "Stop Recording" at bounding box center [460, 221] width 218 height 20
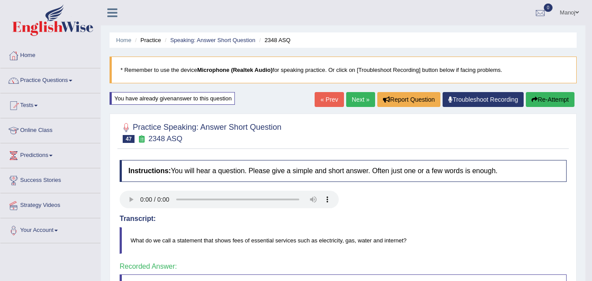
click at [349, 94] on link "Next »" at bounding box center [360, 99] width 29 height 15
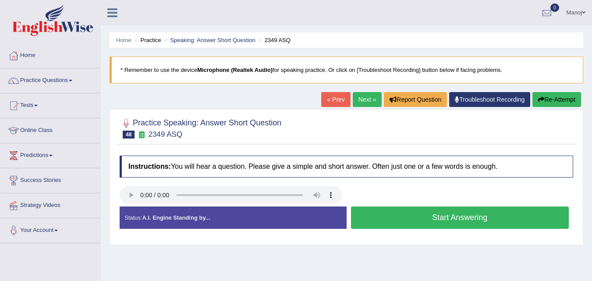
click at [442, 218] on button "Start Answering" at bounding box center [460, 218] width 218 height 22
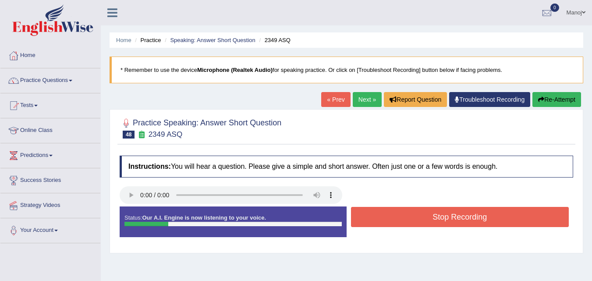
click at [443, 218] on button "Stop Recording" at bounding box center [460, 217] width 218 height 20
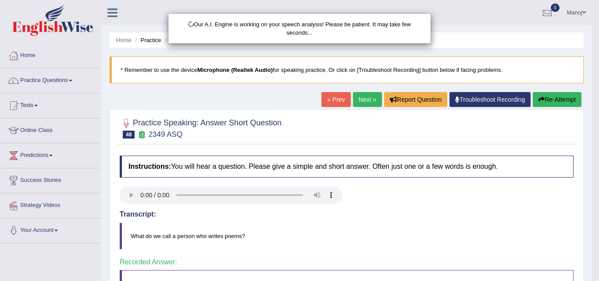
click at [371, 96] on body "Toggle navigation Home Practice Questions Speaking Practice Read Aloud Repeat S…" at bounding box center [299, 140] width 599 height 281
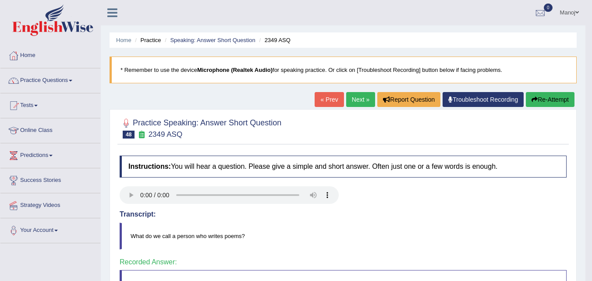
click at [369, 98] on link "Next »" at bounding box center [360, 99] width 29 height 15
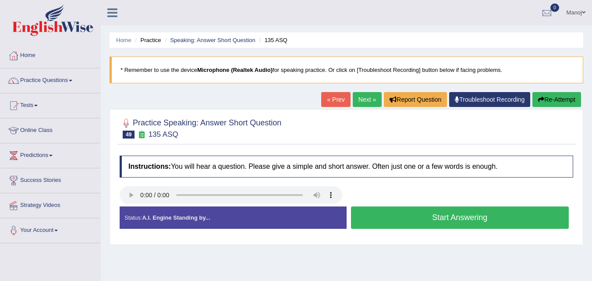
click at [417, 218] on button "Start Answering" at bounding box center [460, 218] width 218 height 22
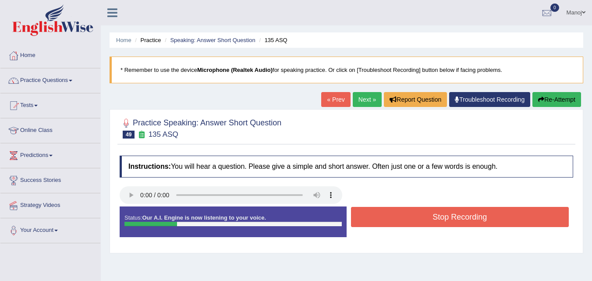
click at [417, 218] on button "Stop Recording" at bounding box center [460, 217] width 218 height 20
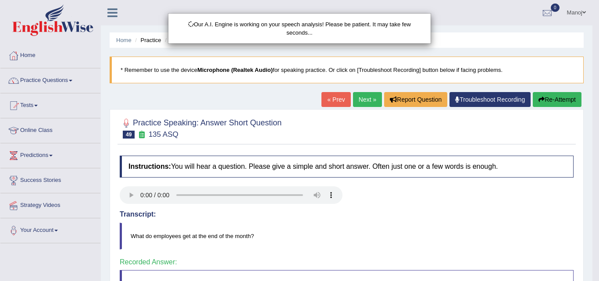
click at [368, 98] on body "Toggle navigation Home Practice Questions Speaking Practice Read Aloud Repeat S…" at bounding box center [299, 140] width 599 height 281
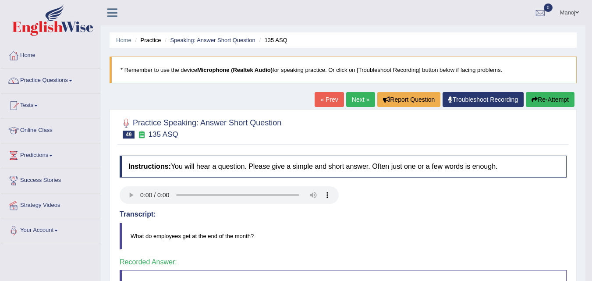
click at [368, 98] on link "Next »" at bounding box center [360, 99] width 29 height 15
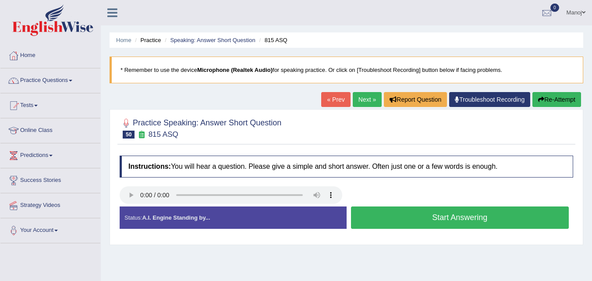
click at [483, 224] on button "Start Answering" at bounding box center [460, 218] width 218 height 22
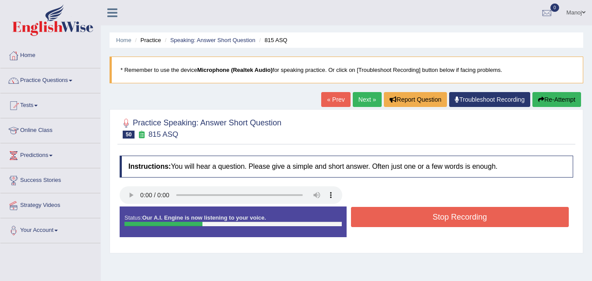
click at [481, 218] on button "Stop Recording" at bounding box center [460, 217] width 218 height 20
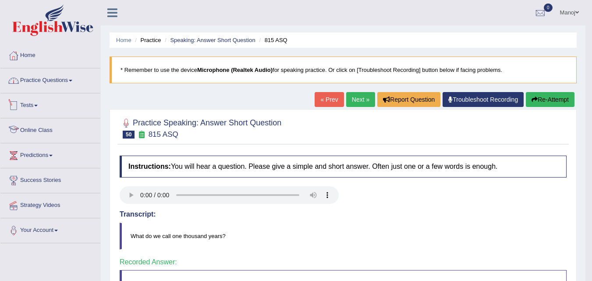
click at [39, 81] on link "Practice Questions" at bounding box center [50, 79] width 100 height 22
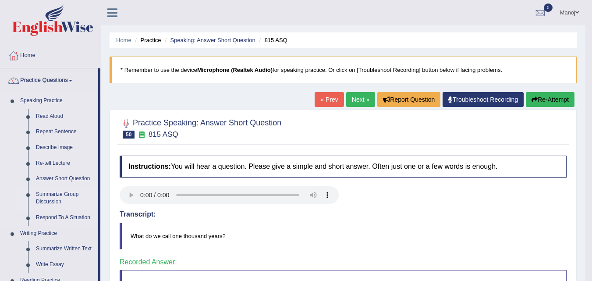
click at [56, 187] on link "Summarize Group Discussion" at bounding box center [65, 198] width 66 height 23
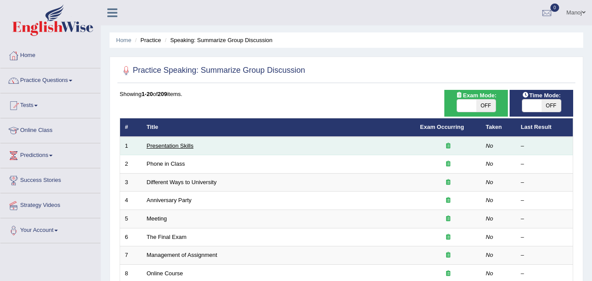
click at [182, 143] on link "Presentation Skills" at bounding box center [170, 146] width 47 height 7
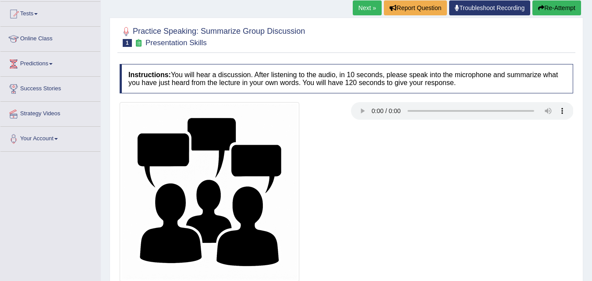
scroll to position [132, 0]
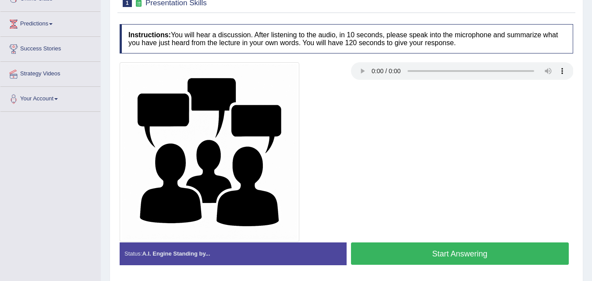
click at [425, 246] on button "Start Answering" at bounding box center [460, 253] width 218 height 22
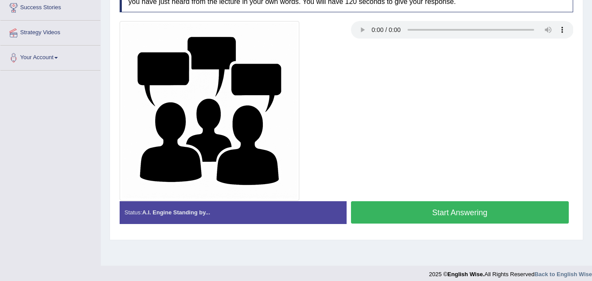
scroll to position [179, 0]
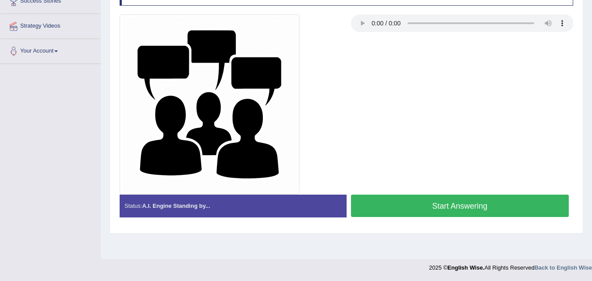
click at [434, 211] on button "Start Answering" at bounding box center [460, 206] width 218 height 22
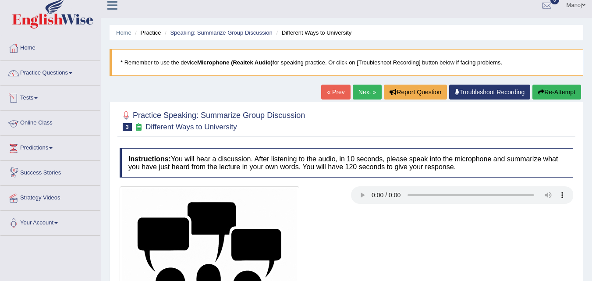
scroll to position [179, 0]
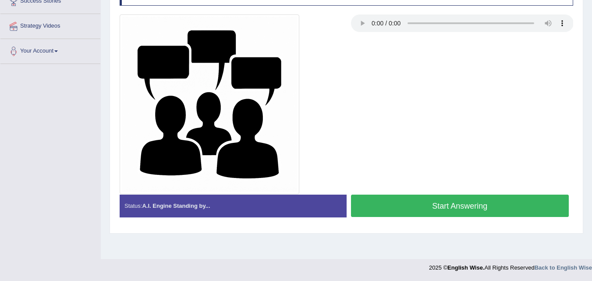
click at [457, 207] on button "Start Answering" at bounding box center [460, 206] width 218 height 22
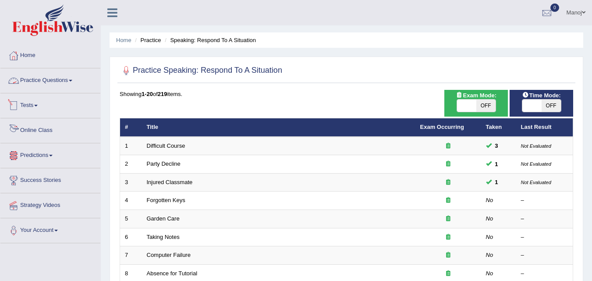
click at [43, 79] on link "Practice Questions" at bounding box center [50, 79] width 100 height 22
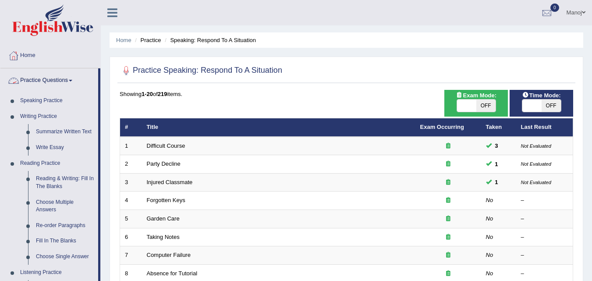
click at [43, 79] on link "Practice Questions" at bounding box center [49, 79] width 98 height 22
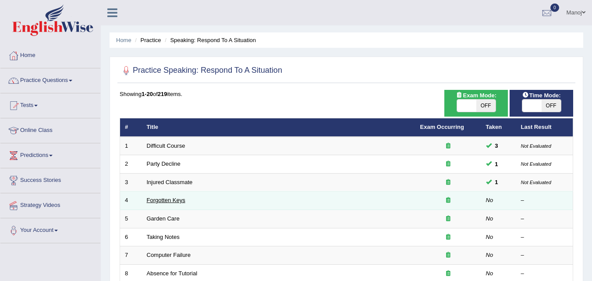
click at [168, 198] on link "Forgotten Keys" at bounding box center [166, 200] width 39 height 7
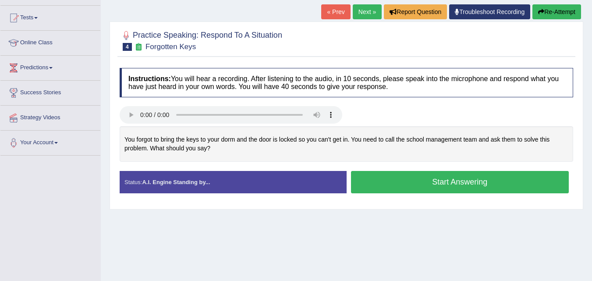
scroll to position [44, 0]
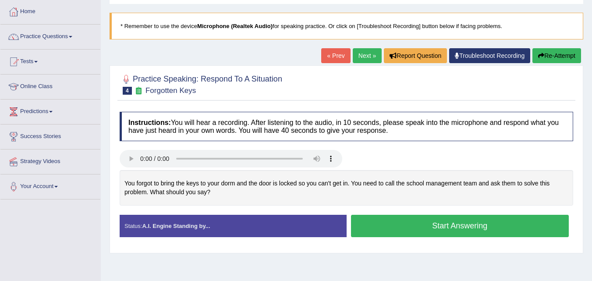
click at [453, 222] on button "Start Answering" at bounding box center [460, 226] width 218 height 22
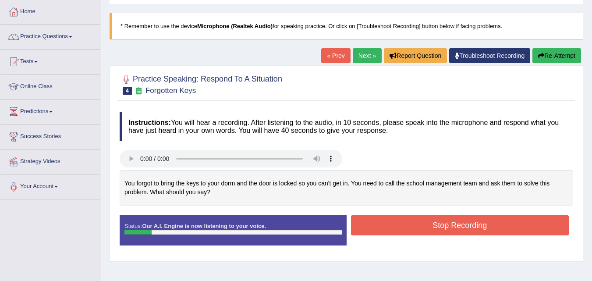
click at [475, 215] on button "Stop Recording" at bounding box center [460, 225] width 218 height 20
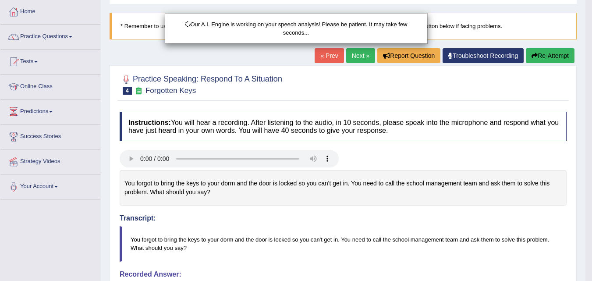
click at [533, 51] on div "Our A.I. Engine is working on your speech analysis! Please be patient. It may t…" at bounding box center [296, 140] width 592 height 281
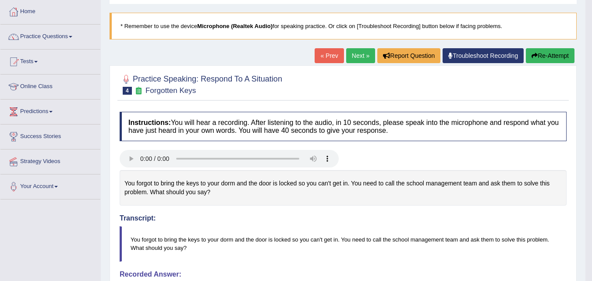
click at [539, 55] on button "Re-Attempt" at bounding box center [550, 55] width 49 height 15
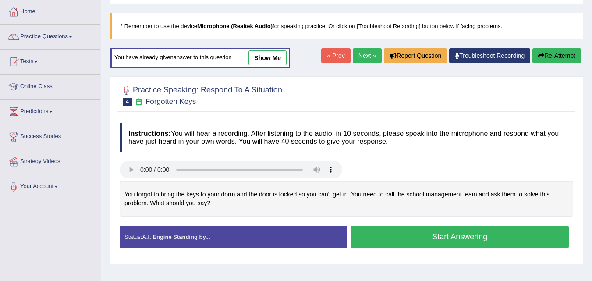
click at [446, 232] on button "Start Answering" at bounding box center [460, 237] width 218 height 22
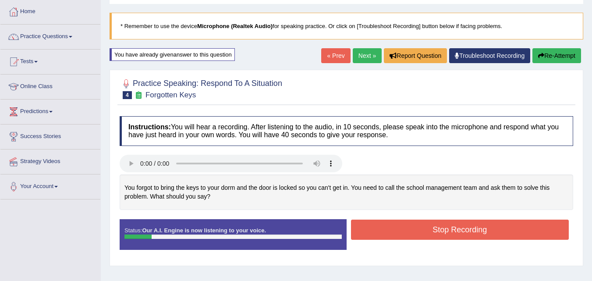
click at [428, 221] on button "Stop Recording" at bounding box center [460, 230] width 218 height 20
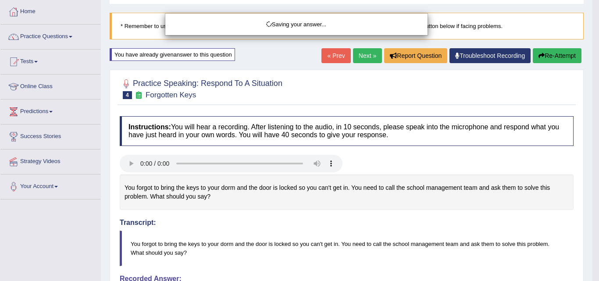
click at [570, 55] on div "Saving your answer..." at bounding box center [299, 140] width 599 height 281
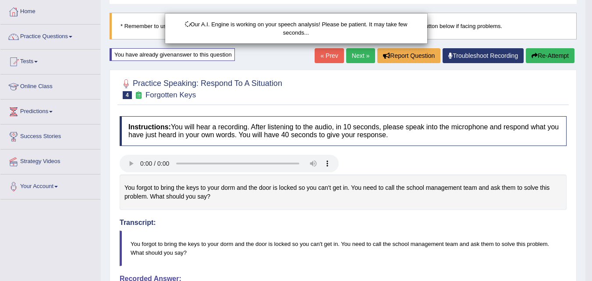
click at [570, 55] on div "Our A.I. Engine is working on your speech analysis! Please be patient. It may t…" at bounding box center [296, 140] width 592 height 281
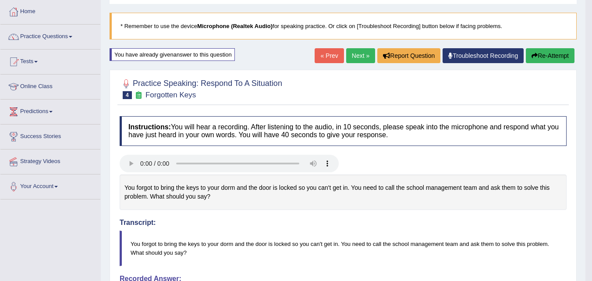
click at [566, 55] on button "Re-Attempt" at bounding box center [550, 55] width 49 height 15
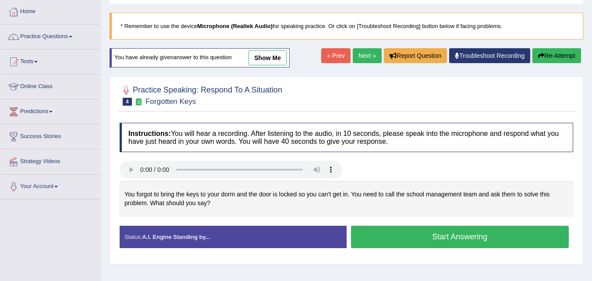
click at [417, 239] on button "Start Answering" at bounding box center [460, 237] width 218 height 22
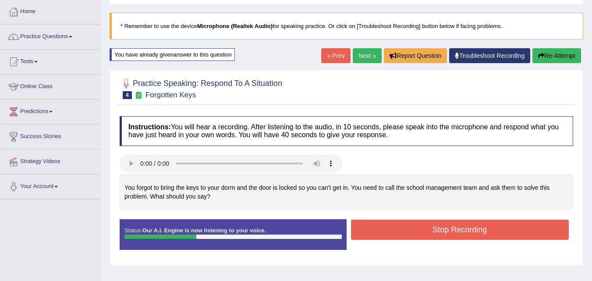
click at [558, 59] on button "Re-Attempt" at bounding box center [557, 55] width 49 height 15
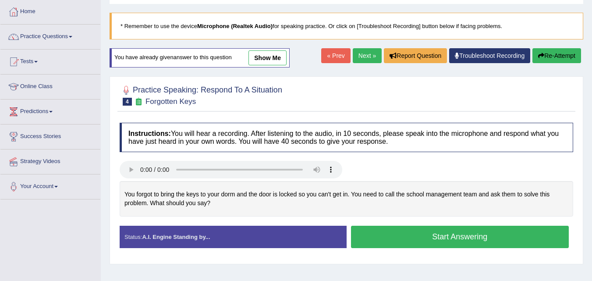
click at [427, 226] on button "Start Answering" at bounding box center [460, 237] width 218 height 22
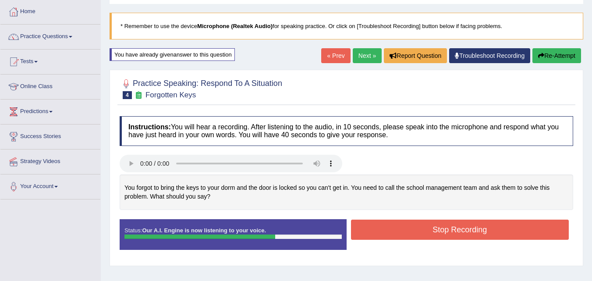
click at [560, 60] on button "Re-Attempt" at bounding box center [557, 55] width 49 height 15
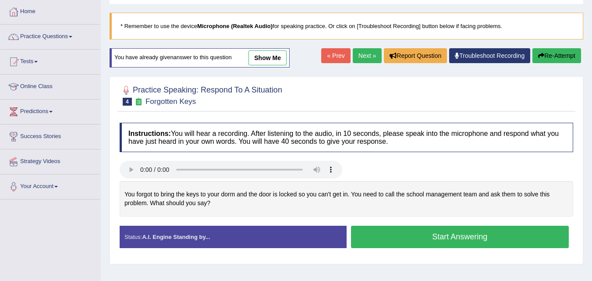
scroll to position [44, 0]
click at [501, 239] on button "Start Answering" at bounding box center [460, 237] width 218 height 22
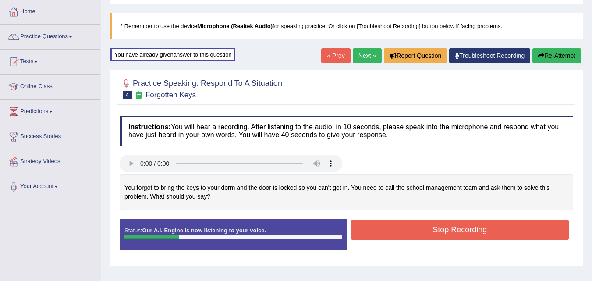
click at [553, 62] on button "Re-Attempt" at bounding box center [557, 55] width 49 height 15
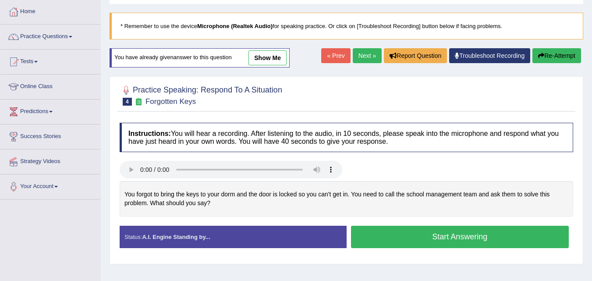
click at [467, 239] on button "Start Answering" at bounding box center [460, 237] width 218 height 22
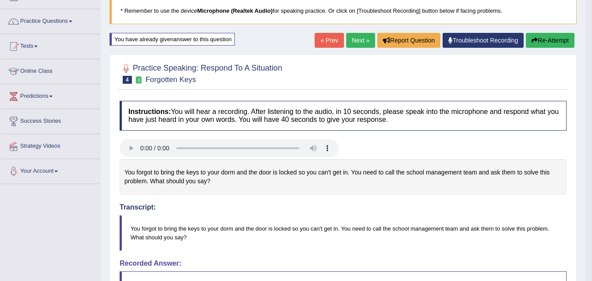
scroll to position [54, 0]
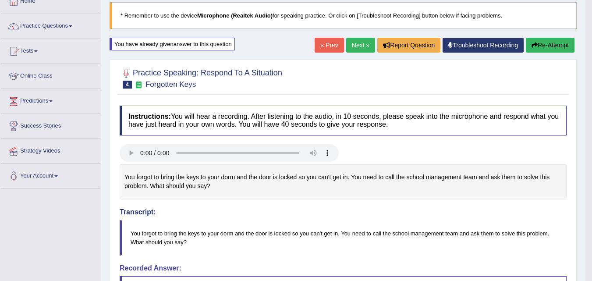
click at [546, 51] on button "Re-Attempt" at bounding box center [550, 45] width 49 height 15
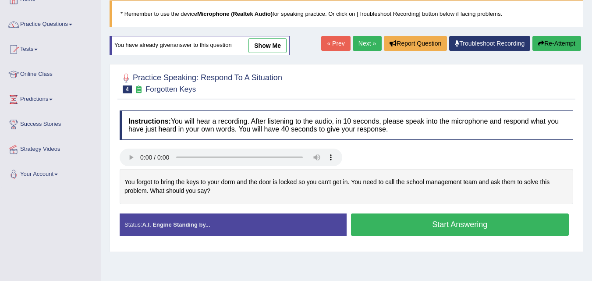
scroll to position [54, 0]
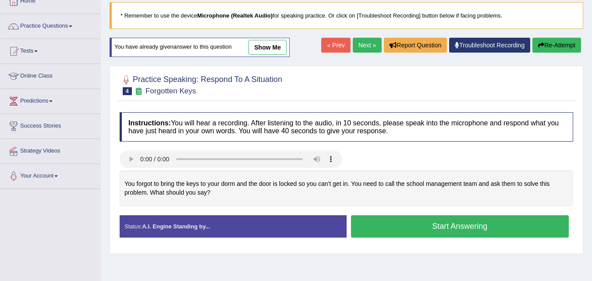
click at [356, 40] on link "Next »" at bounding box center [367, 45] width 29 height 15
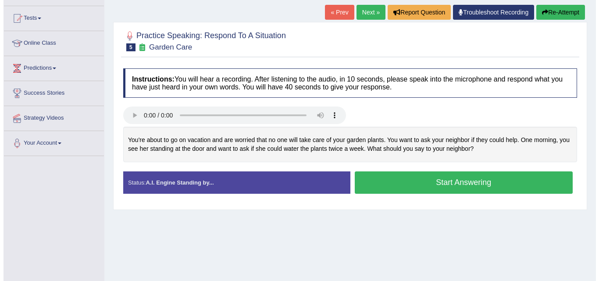
scroll to position [88, 0]
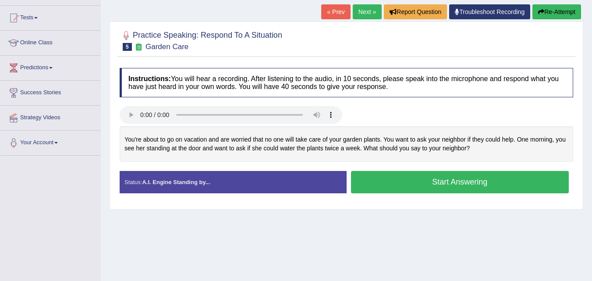
click at [420, 180] on button "Start Answering" at bounding box center [460, 182] width 218 height 22
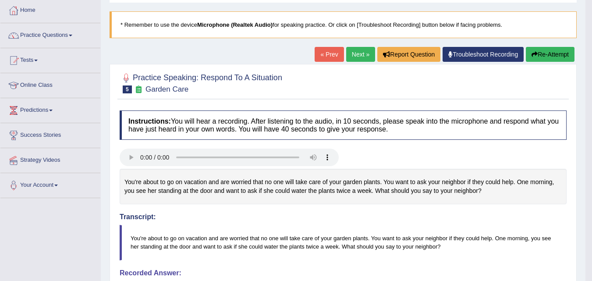
scroll to position [44, 0]
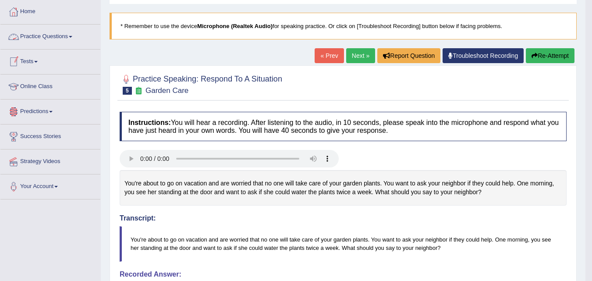
click at [47, 36] on link "Practice Questions" at bounding box center [50, 36] width 100 height 22
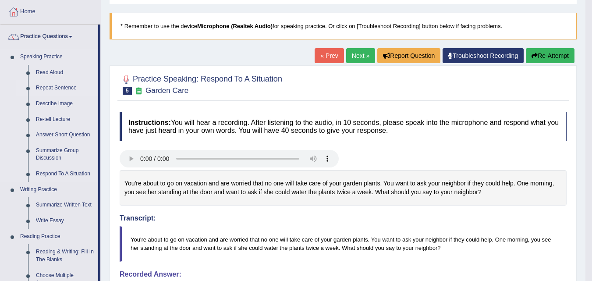
click at [77, 86] on link "Repeat Sentence" at bounding box center [65, 88] width 66 height 16
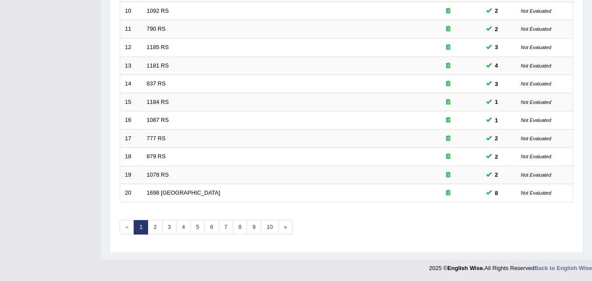
scroll to position [299, 0]
click at [150, 227] on link "2" at bounding box center [155, 227] width 14 height 14
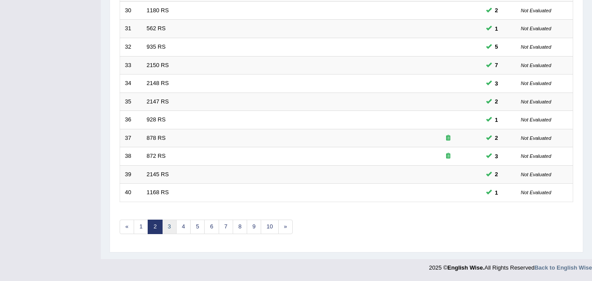
click at [170, 227] on link "3" at bounding box center [169, 227] width 14 height 14
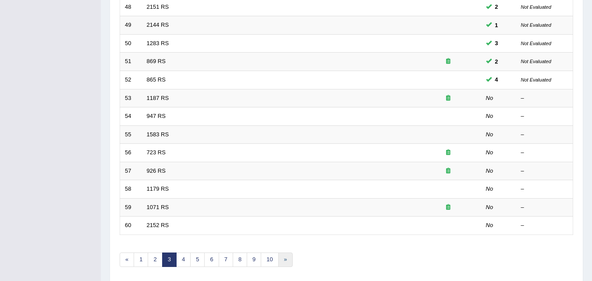
scroll to position [168, 0]
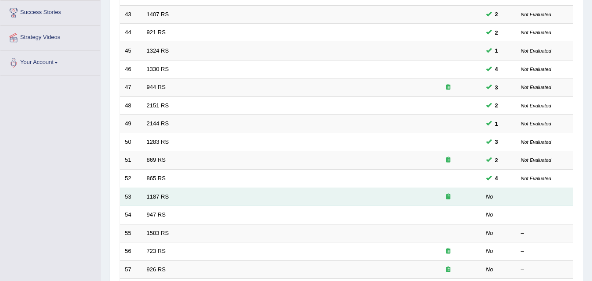
click at [163, 200] on td "1187 RS" at bounding box center [279, 197] width 274 height 18
click at [158, 198] on link "1187 RS" at bounding box center [158, 196] width 22 height 7
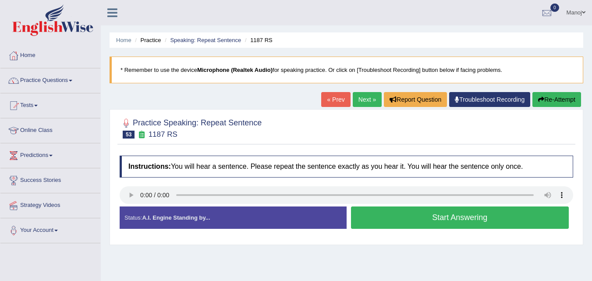
click at [425, 222] on button "Start Answering" at bounding box center [460, 218] width 218 height 22
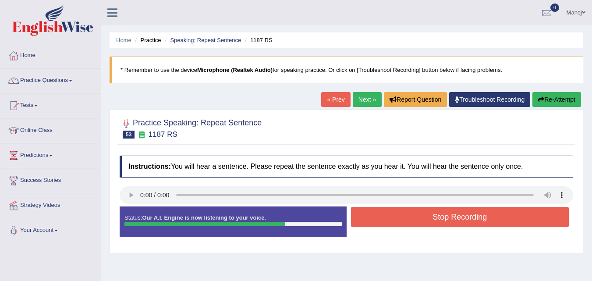
click at [467, 221] on button "Stop Recording" at bounding box center [460, 217] width 218 height 20
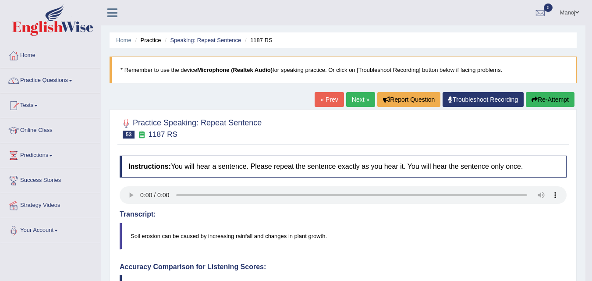
click at [544, 98] on button "Re-Attempt" at bounding box center [550, 99] width 49 height 15
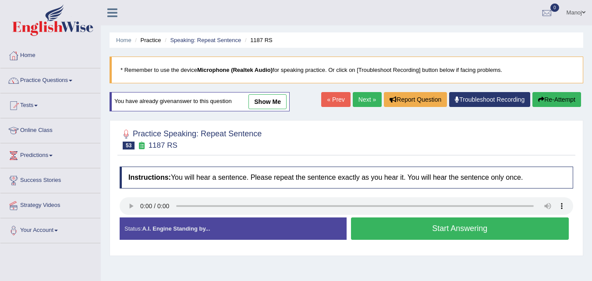
click at [416, 233] on button "Start Answering" at bounding box center [460, 228] width 218 height 22
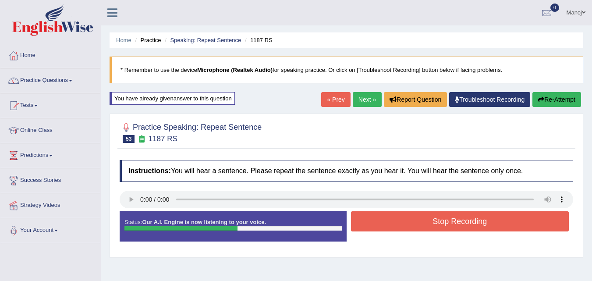
click at [574, 100] on button "Re-Attempt" at bounding box center [557, 99] width 49 height 15
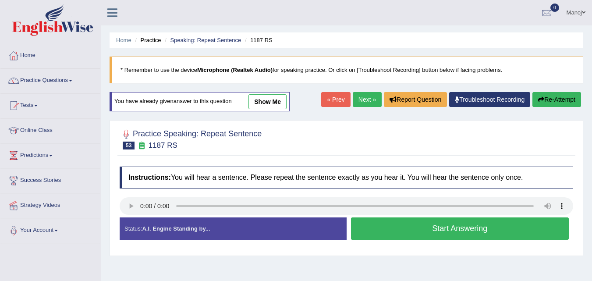
click at [484, 232] on button "Start Answering" at bounding box center [460, 228] width 218 height 22
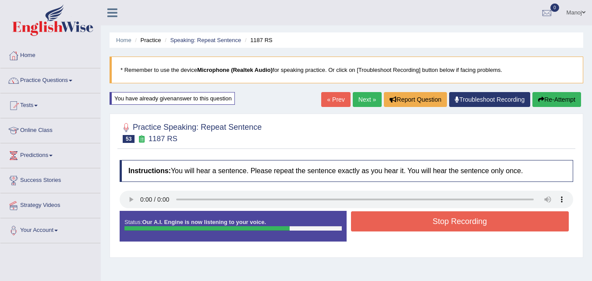
click at [453, 224] on button "Stop Recording" at bounding box center [460, 221] width 218 height 20
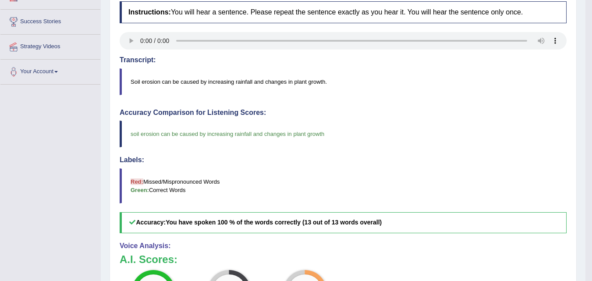
scroll to position [44, 0]
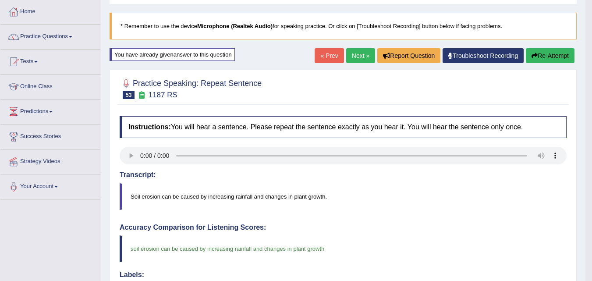
click at [356, 58] on link "Next »" at bounding box center [360, 55] width 29 height 15
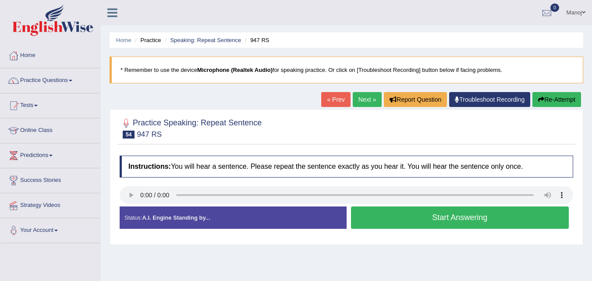
click at [425, 226] on button "Start Answering" at bounding box center [460, 218] width 218 height 22
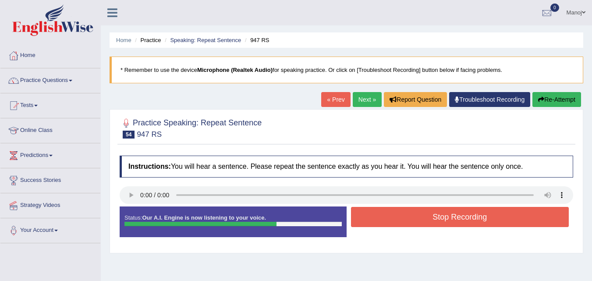
click at [426, 216] on button "Stop Recording" at bounding box center [460, 217] width 218 height 20
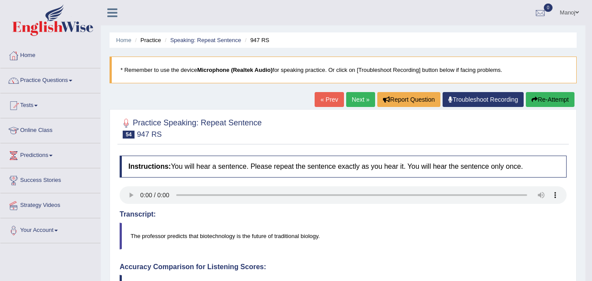
click at [560, 99] on button "Re-Attempt" at bounding box center [550, 99] width 49 height 15
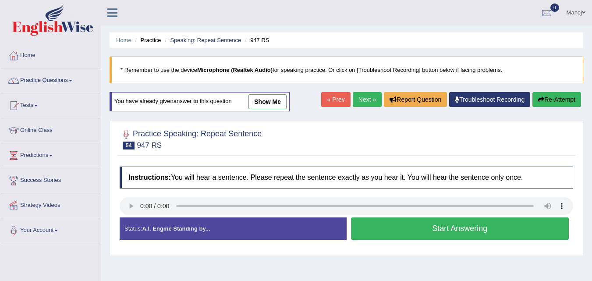
click at [505, 228] on button "Start Answering" at bounding box center [460, 228] width 218 height 22
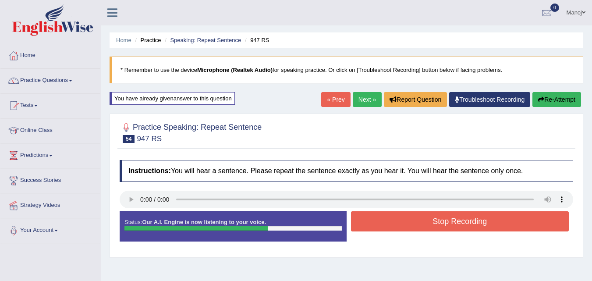
click at [433, 220] on button "Stop Recording" at bounding box center [460, 221] width 218 height 20
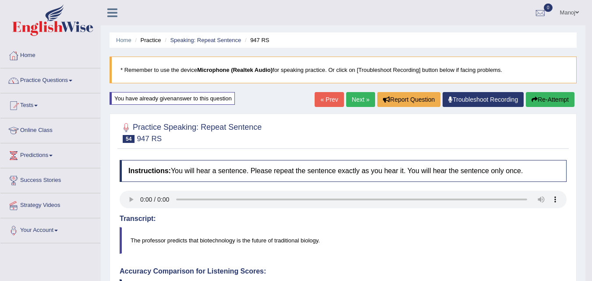
click at [537, 97] on button "Re-Attempt" at bounding box center [550, 99] width 49 height 15
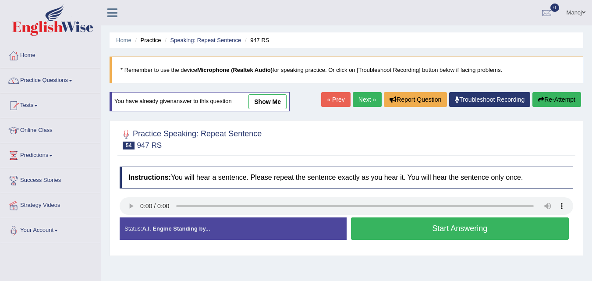
click at [431, 226] on button "Start Answering" at bounding box center [460, 228] width 218 height 22
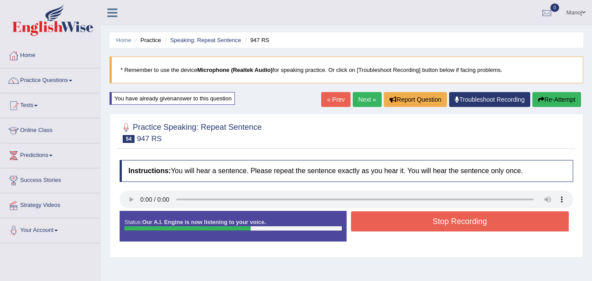
click at [425, 228] on button "Stop Recording" at bounding box center [460, 221] width 218 height 20
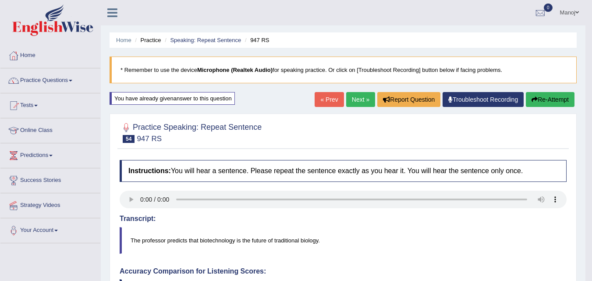
click at [546, 97] on button "Re-Attempt" at bounding box center [550, 99] width 49 height 15
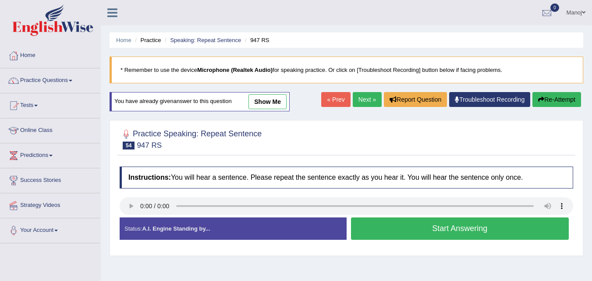
click at [403, 221] on button "Start Answering" at bounding box center [460, 228] width 218 height 22
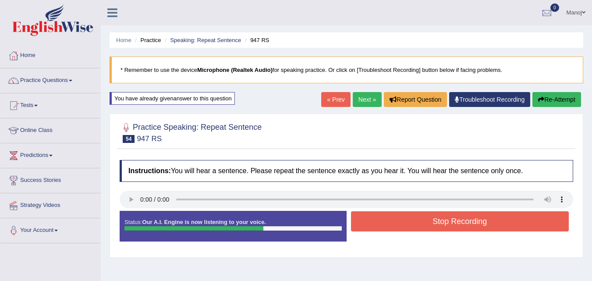
click at [403, 221] on button "Stop Recording" at bounding box center [460, 221] width 218 height 20
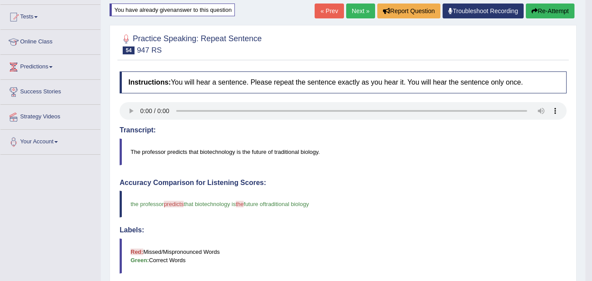
scroll to position [64, 0]
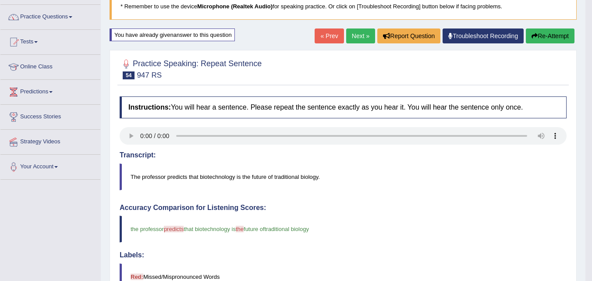
click at [549, 40] on button "Re-Attempt" at bounding box center [550, 36] width 49 height 15
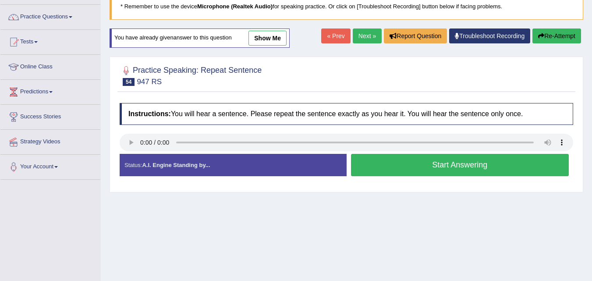
click at [360, 32] on link "Next »" at bounding box center [367, 36] width 29 height 15
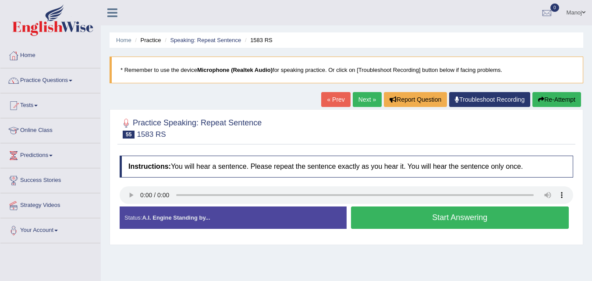
click at [421, 219] on button "Start Answering" at bounding box center [460, 218] width 218 height 22
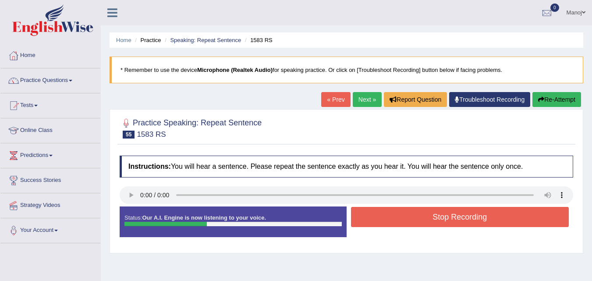
click at [420, 217] on button "Stop Recording" at bounding box center [460, 217] width 218 height 20
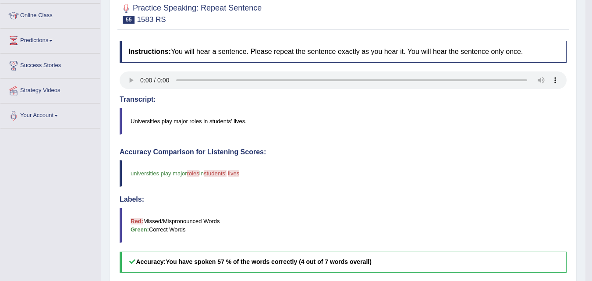
scroll to position [88, 0]
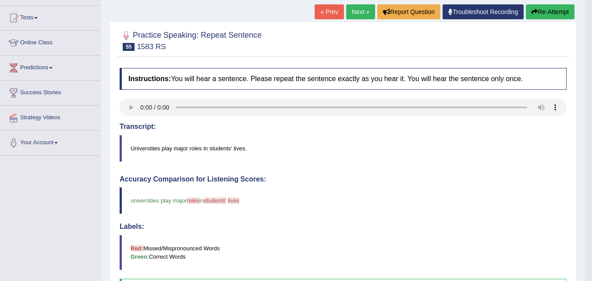
click at [549, 5] on button "Re-Attempt" at bounding box center [550, 11] width 49 height 15
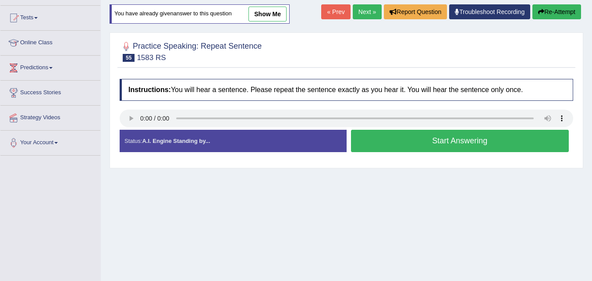
click at [449, 137] on button "Start Answering" at bounding box center [460, 141] width 218 height 22
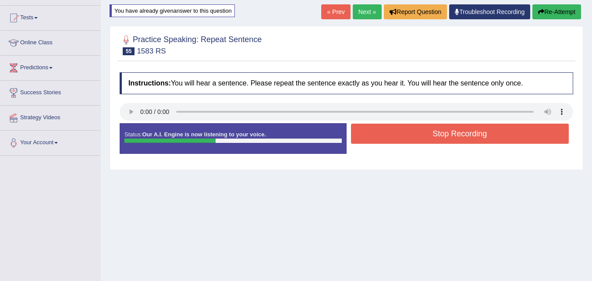
click at [449, 137] on button "Stop Recording" at bounding box center [460, 134] width 218 height 20
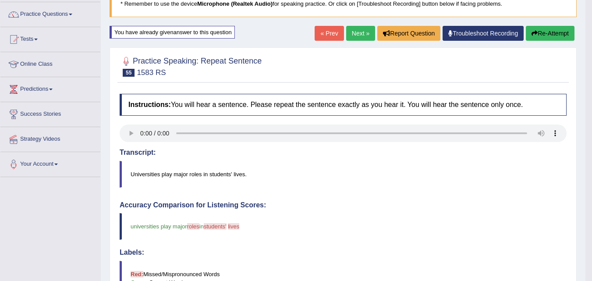
scroll to position [64, 0]
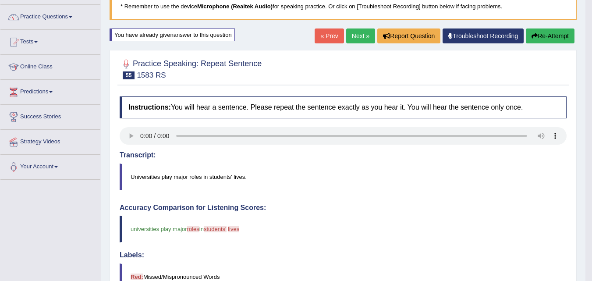
click at [557, 35] on button "Re-Attempt" at bounding box center [550, 36] width 49 height 15
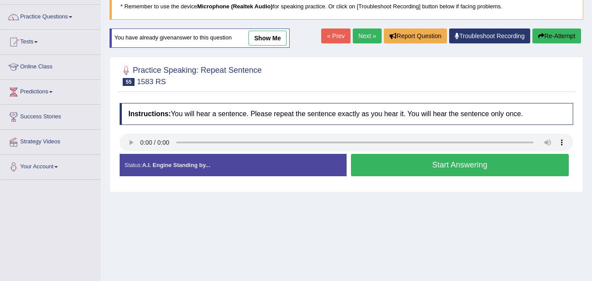
click at [393, 157] on button "Start Answering" at bounding box center [460, 165] width 218 height 22
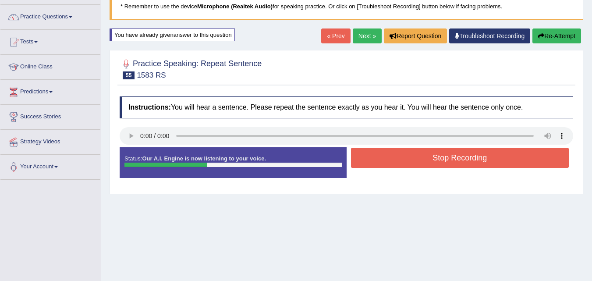
click at [393, 157] on button "Stop Recording" at bounding box center [460, 158] width 218 height 20
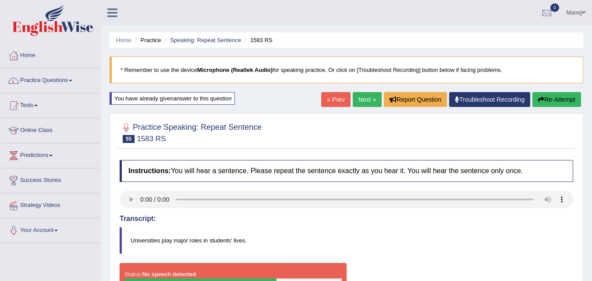
click at [572, 99] on button "Re-Attempt" at bounding box center [557, 99] width 49 height 15
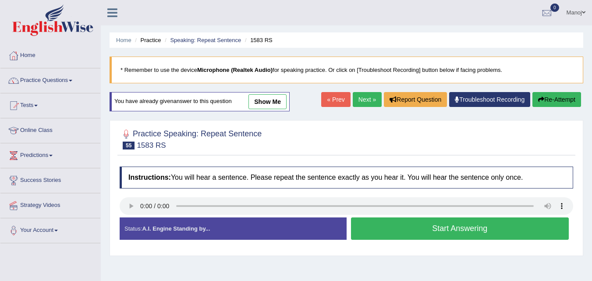
click at [463, 227] on button "Start Answering" at bounding box center [460, 228] width 218 height 22
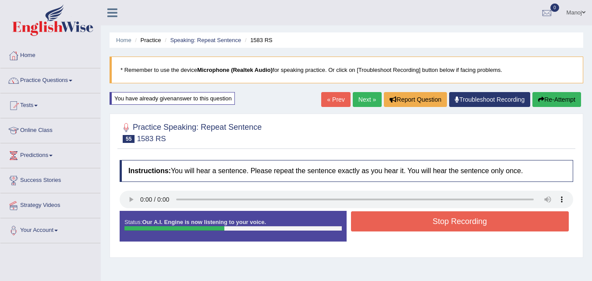
click at [441, 229] on button "Stop Recording" at bounding box center [460, 221] width 218 height 20
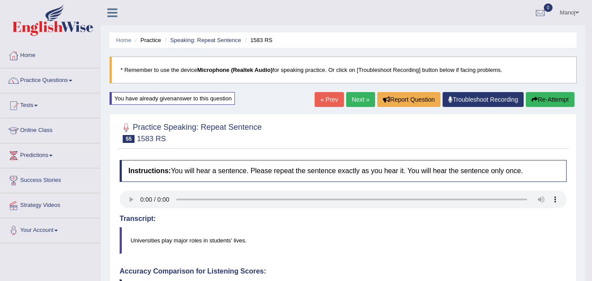
click at [532, 103] on button "Re-Attempt" at bounding box center [550, 99] width 49 height 15
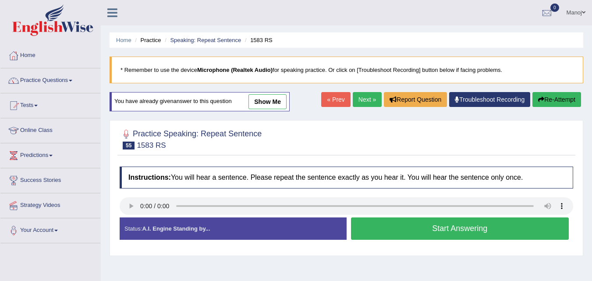
click at [364, 95] on link "Next »" at bounding box center [367, 99] width 29 height 15
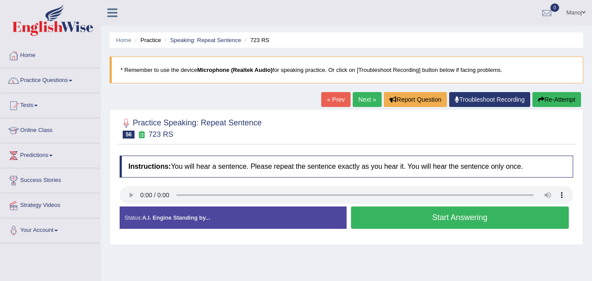
click at [385, 216] on button "Start Answering" at bounding box center [460, 218] width 218 height 22
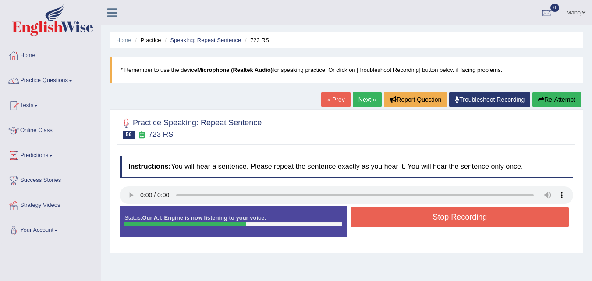
click at [560, 99] on button "Re-Attempt" at bounding box center [557, 99] width 49 height 15
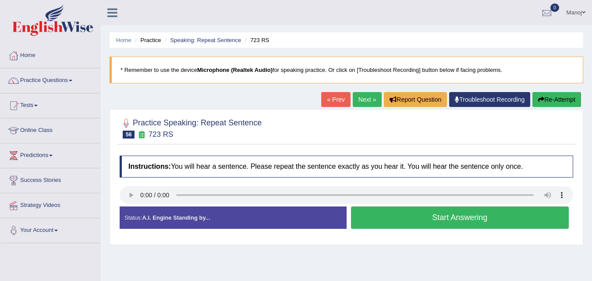
click at [425, 221] on button "Start Answering" at bounding box center [460, 218] width 218 height 22
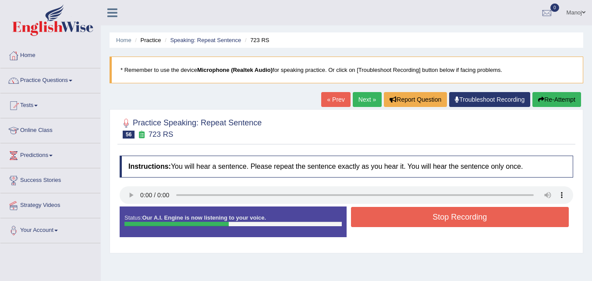
click at [553, 96] on button "Re-Attempt" at bounding box center [557, 99] width 49 height 15
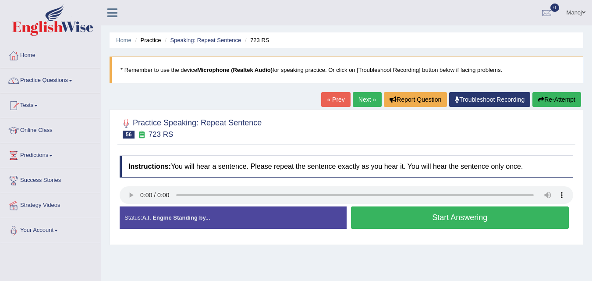
click at [567, 102] on button "Re-Attempt" at bounding box center [557, 99] width 49 height 15
click at [416, 217] on button "Start Answering" at bounding box center [460, 218] width 218 height 22
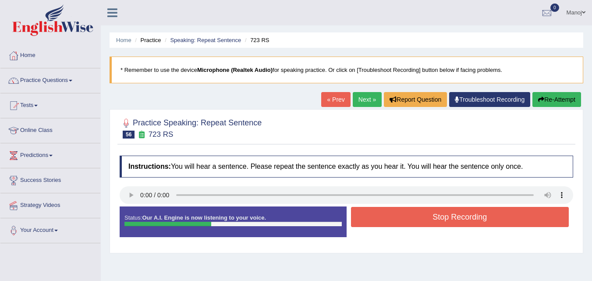
click at [416, 217] on button "Stop Recording" at bounding box center [460, 217] width 218 height 20
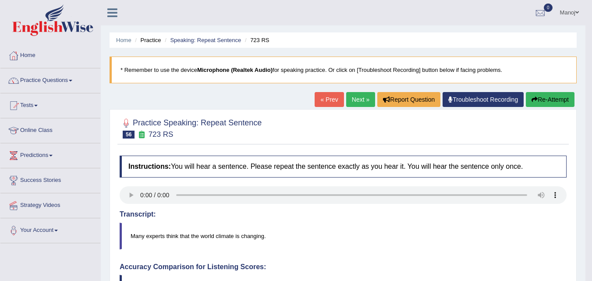
click at [356, 94] on link "Next »" at bounding box center [360, 99] width 29 height 15
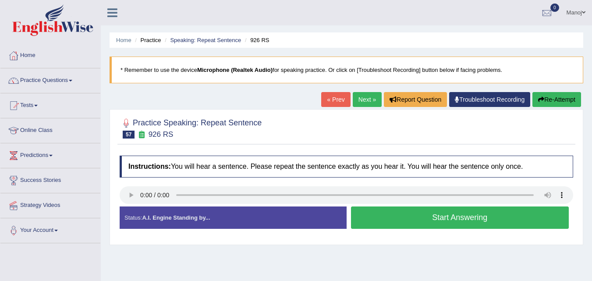
click at [404, 220] on button "Start Answering" at bounding box center [460, 218] width 218 height 22
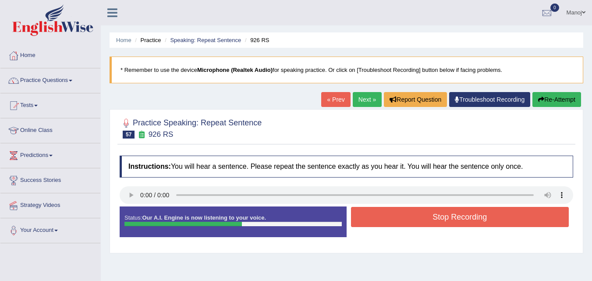
click at [404, 220] on button "Stop Recording" at bounding box center [460, 217] width 218 height 20
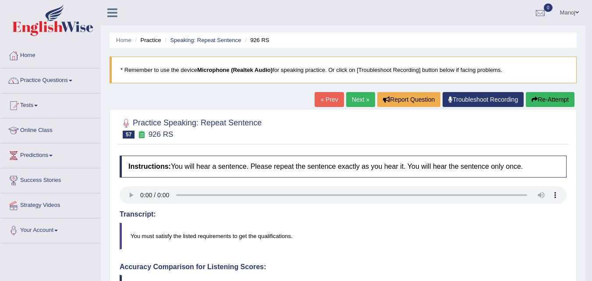
click at [545, 100] on button "Re-Attempt" at bounding box center [550, 99] width 49 height 15
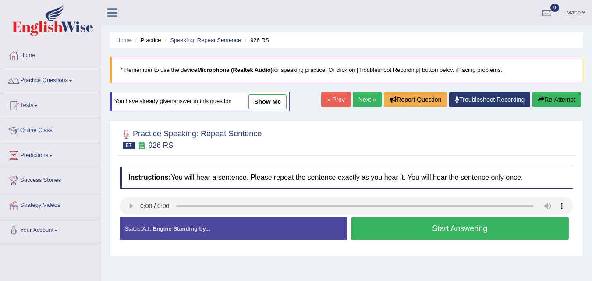
click at [432, 223] on button "Start Answering" at bounding box center [460, 228] width 218 height 22
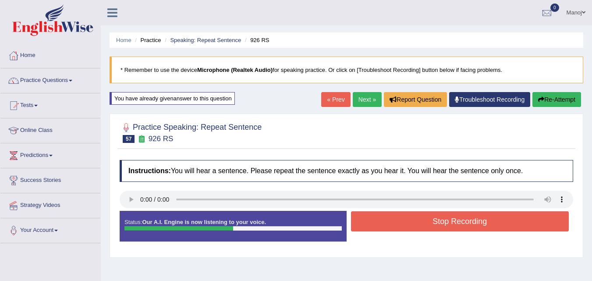
click at [432, 223] on button "Stop Recording" at bounding box center [460, 221] width 218 height 20
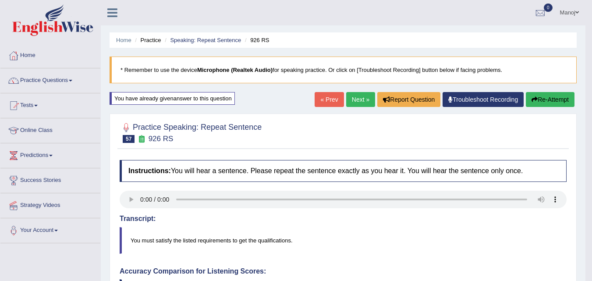
click at [554, 104] on button "Re-Attempt" at bounding box center [550, 99] width 49 height 15
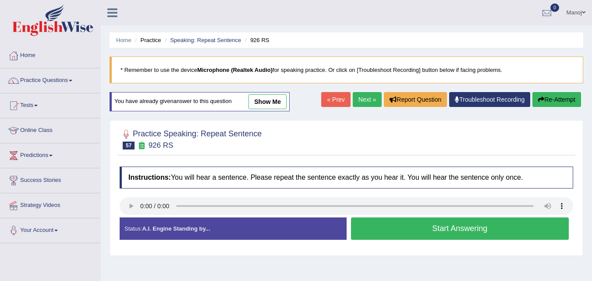
click at [416, 234] on button "Start Answering" at bounding box center [460, 228] width 218 height 22
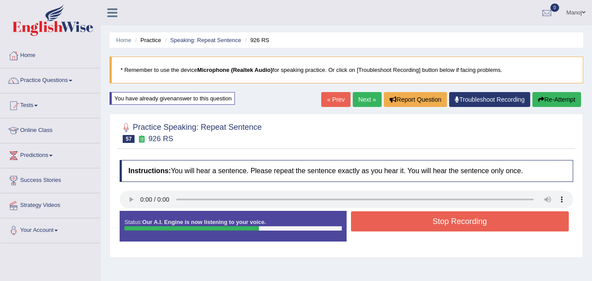
click at [431, 219] on button "Stop Recording" at bounding box center [460, 221] width 218 height 20
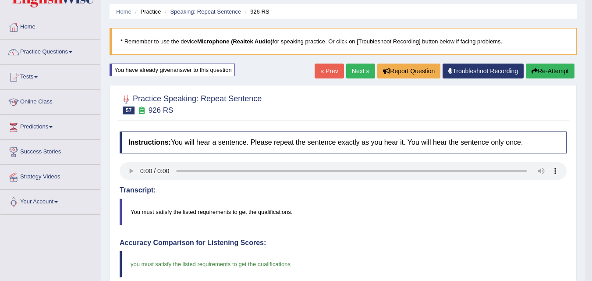
scroll to position [44, 0]
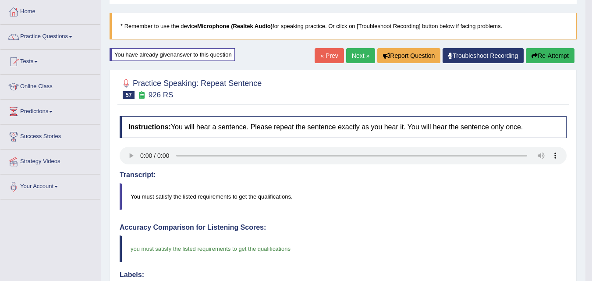
click at [543, 57] on button "Re-Attempt" at bounding box center [550, 55] width 49 height 15
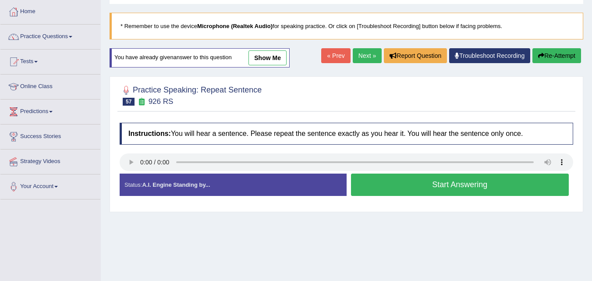
scroll to position [44, 0]
click at [461, 188] on button "Start Answering" at bounding box center [460, 185] width 218 height 22
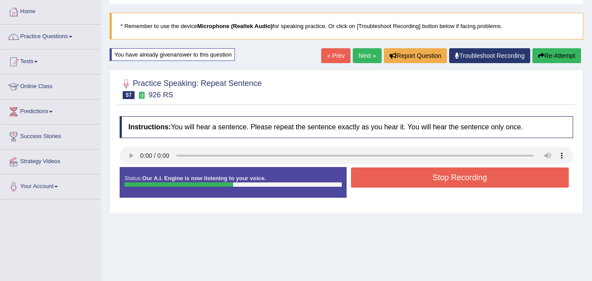
click at [462, 178] on button "Stop Recording" at bounding box center [460, 178] width 218 height 20
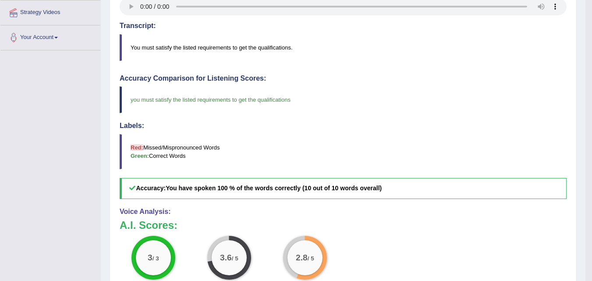
scroll to position [0, 0]
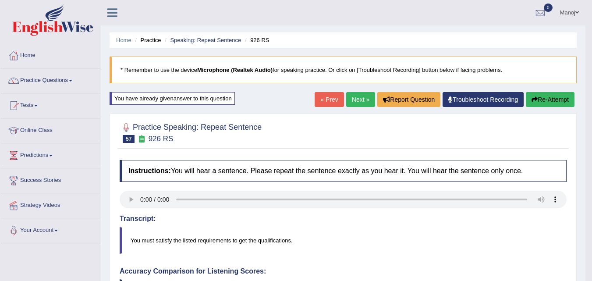
click at [554, 105] on button "Re-Attempt" at bounding box center [550, 99] width 49 height 15
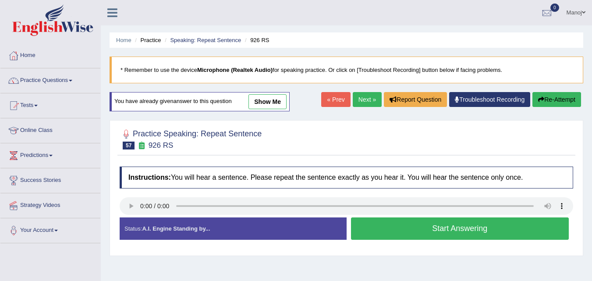
click at [437, 228] on button "Start Answering" at bounding box center [460, 228] width 218 height 22
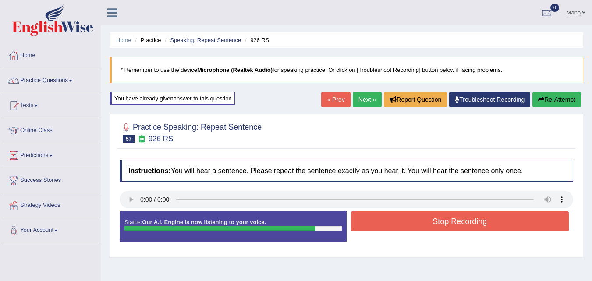
click at [573, 100] on button "Re-Attempt" at bounding box center [557, 99] width 49 height 15
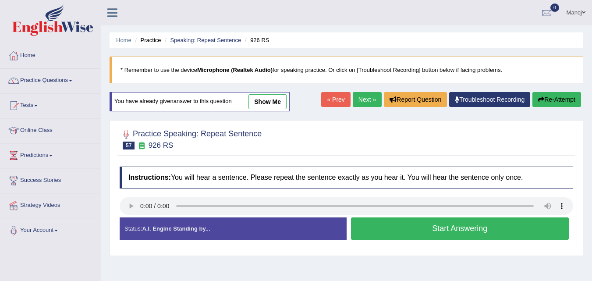
click at [459, 225] on button "Start Answering" at bounding box center [460, 228] width 218 height 22
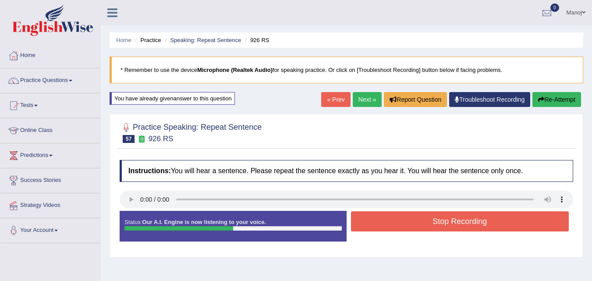
click at [459, 225] on button "Stop Recording" at bounding box center [460, 221] width 218 height 20
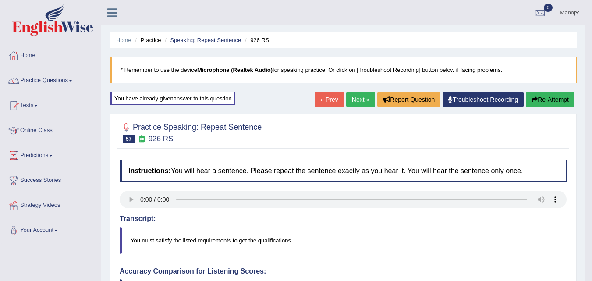
click at [353, 100] on link "Next »" at bounding box center [360, 99] width 29 height 15
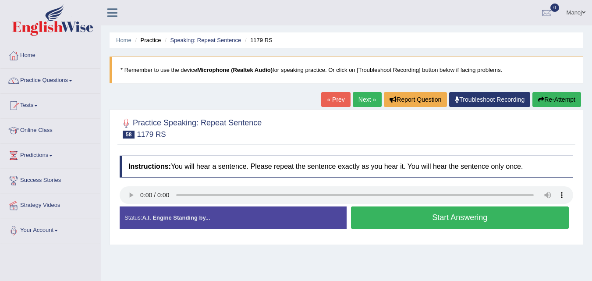
click at [456, 222] on button "Start Answering" at bounding box center [460, 218] width 218 height 22
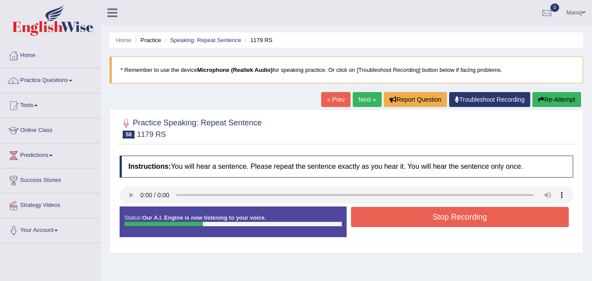
click at [573, 103] on button "Re-Attempt" at bounding box center [557, 99] width 49 height 15
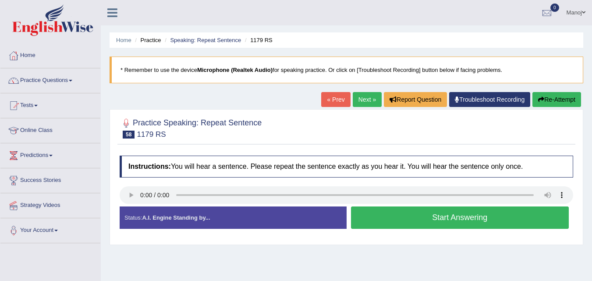
click at [442, 225] on button "Start Answering" at bounding box center [460, 218] width 218 height 22
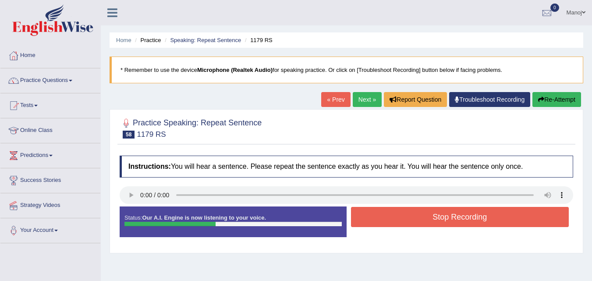
click at [442, 225] on button "Stop Recording" at bounding box center [460, 217] width 218 height 20
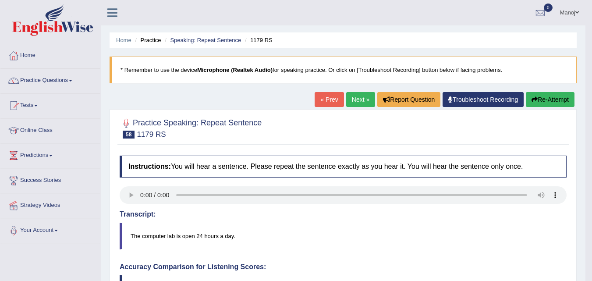
click at [353, 94] on link "Next »" at bounding box center [360, 99] width 29 height 15
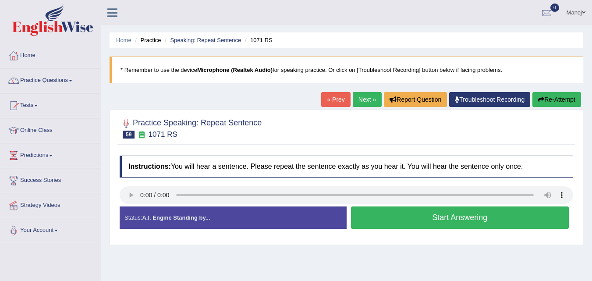
click at [434, 223] on button "Start Answering" at bounding box center [460, 218] width 218 height 22
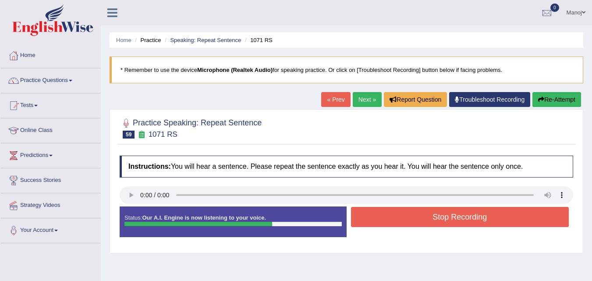
click at [439, 213] on button "Stop Recording" at bounding box center [460, 217] width 218 height 20
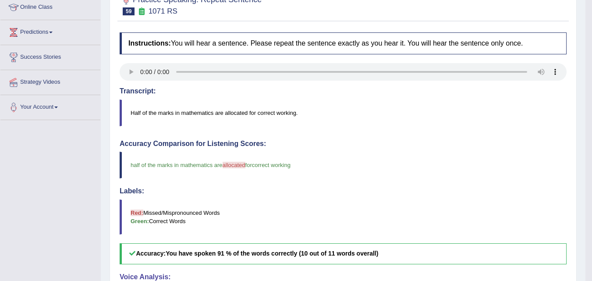
scroll to position [44, 0]
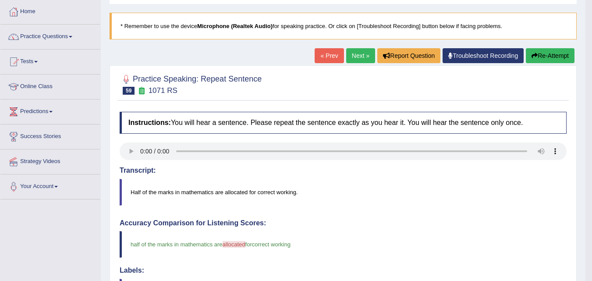
click at [552, 56] on button "Re-Attempt" at bounding box center [550, 55] width 49 height 15
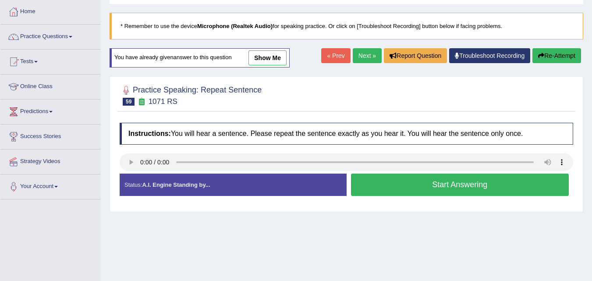
scroll to position [44, 0]
click at [365, 56] on link "Next »" at bounding box center [367, 55] width 29 height 15
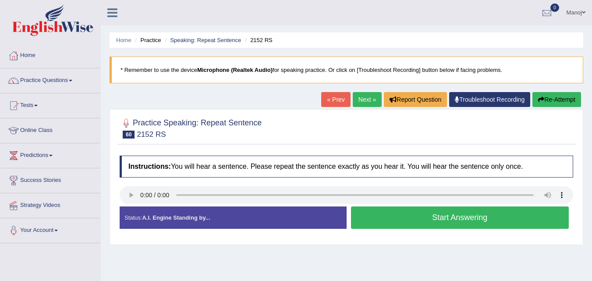
click at [449, 217] on button "Start Answering" at bounding box center [460, 218] width 218 height 22
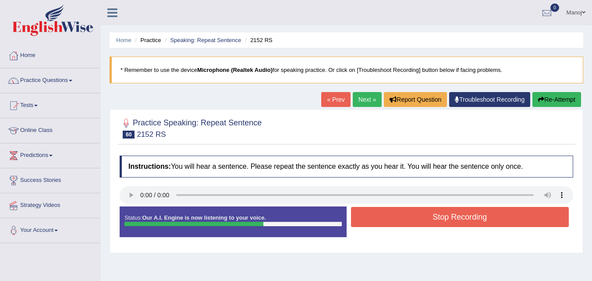
click at [424, 217] on button "Stop Recording" at bounding box center [460, 217] width 218 height 20
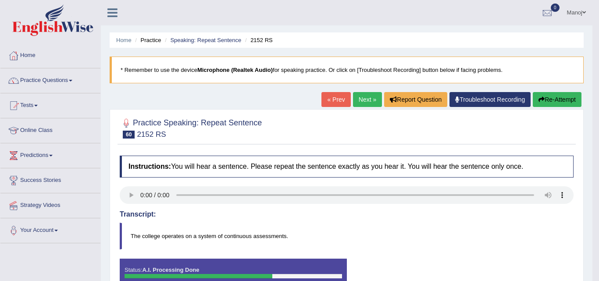
click at [549, 100] on div "Saving your answer..." at bounding box center [299, 140] width 599 height 281
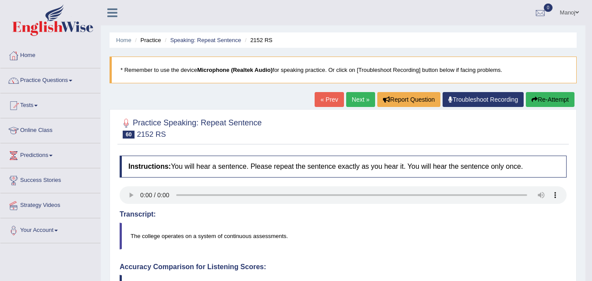
drag, startPoint x: 548, startPoint y: 100, endPoint x: 553, endPoint y: 100, distance: 4.9
click at [550, 100] on button "Re-Attempt" at bounding box center [550, 99] width 49 height 15
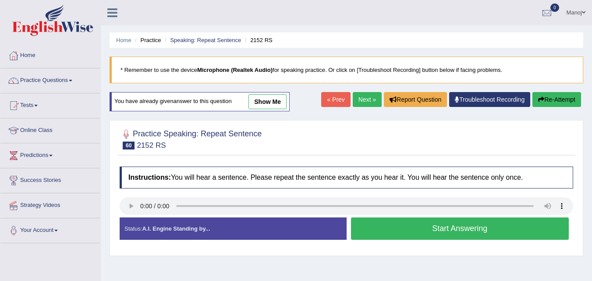
click at [393, 225] on button "Start Answering" at bounding box center [460, 228] width 218 height 22
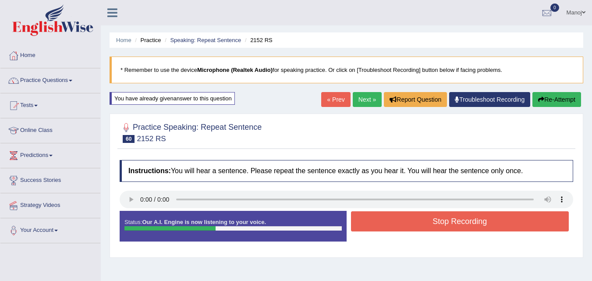
click at [393, 225] on button "Stop Recording" at bounding box center [460, 221] width 218 height 20
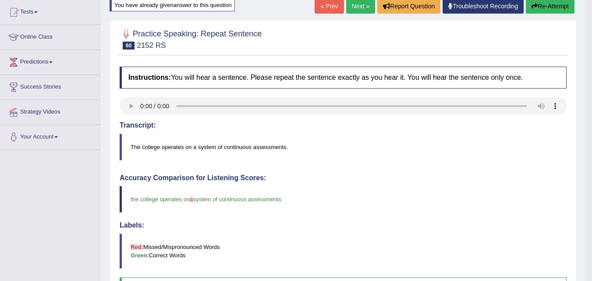
scroll to position [88, 0]
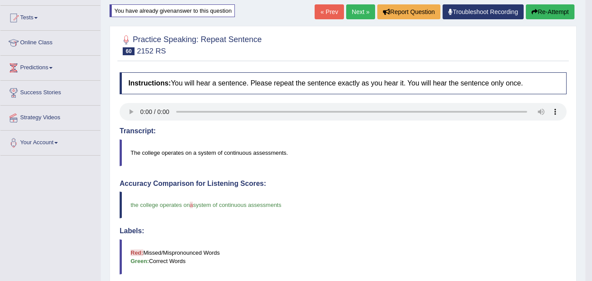
click at [531, 17] on button "Re-Attempt" at bounding box center [550, 11] width 49 height 15
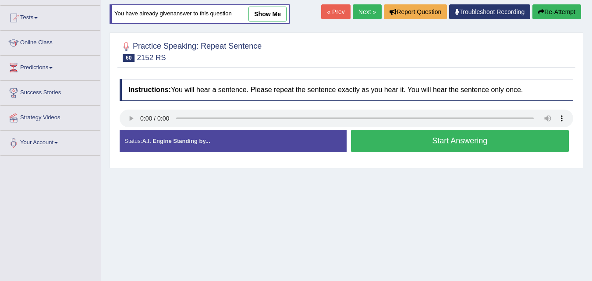
click at [434, 142] on button "Start Answering" at bounding box center [460, 141] width 218 height 22
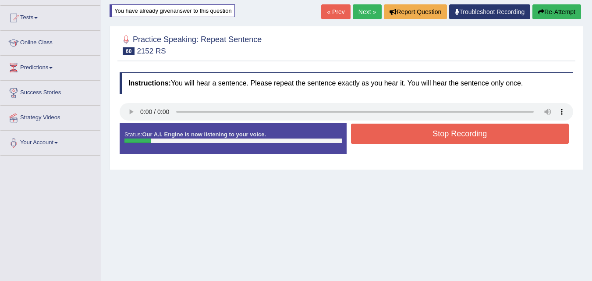
click at [370, 11] on link "Next »" at bounding box center [367, 11] width 29 height 15
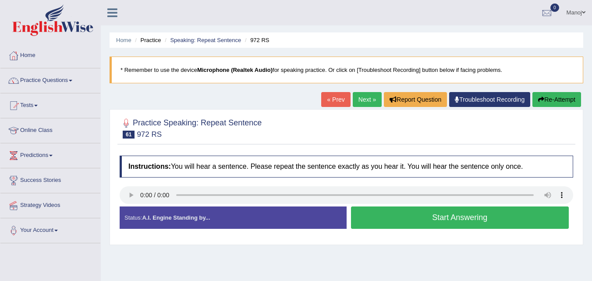
click at [398, 212] on button "Start Answering" at bounding box center [460, 218] width 218 height 22
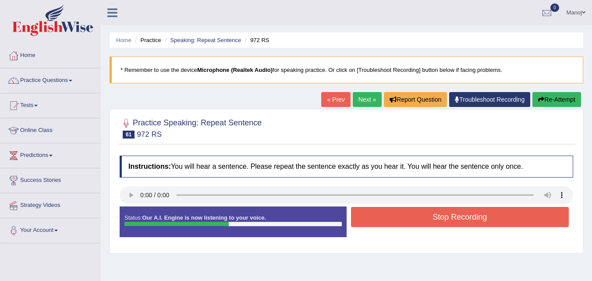
click at [557, 97] on button "Re-Attempt" at bounding box center [557, 99] width 49 height 15
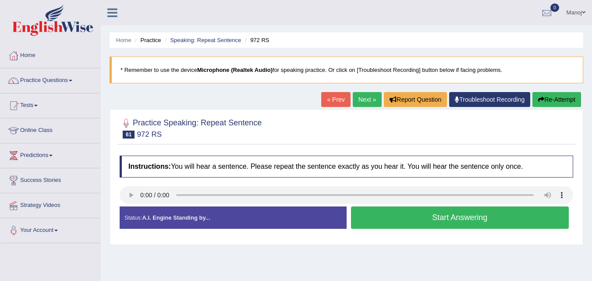
click at [423, 213] on button "Start Answering" at bounding box center [460, 218] width 218 height 22
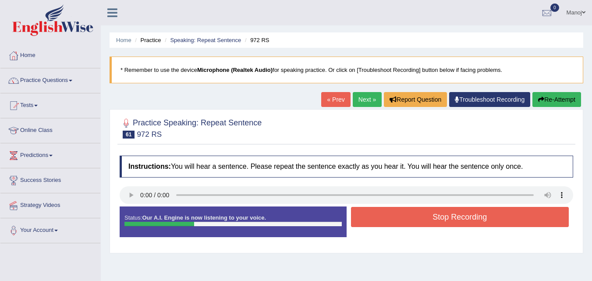
click at [546, 101] on button "Re-Attempt" at bounding box center [557, 99] width 49 height 15
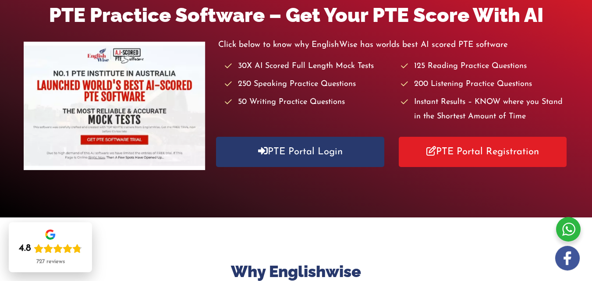
scroll to position [132, 0]
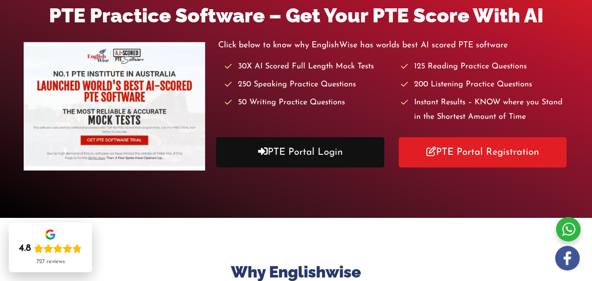
click at [307, 152] on link "PTE Portal Login" at bounding box center [300, 152] width 168 height 30
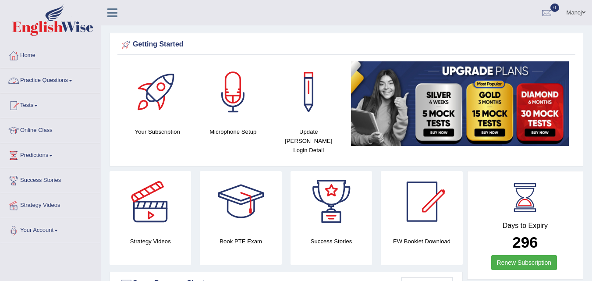
click at [36, 72] on link "Practice Questions" at bounding box center [50, 79] width 100 height 22
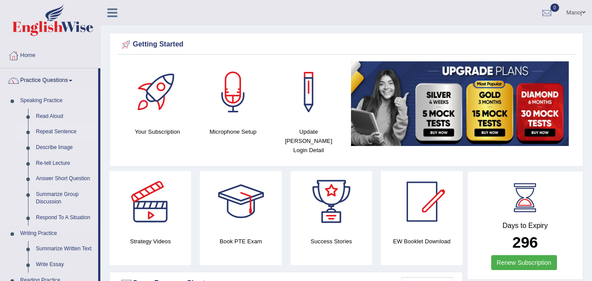
click at [50, 135] on link "Repeat Sentence" at bounding box center [65, 132] width 66 height 16
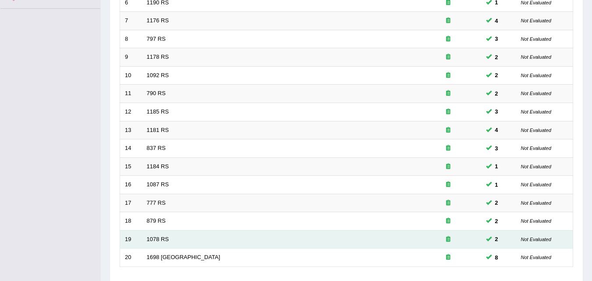
scroll to position [299, 0]
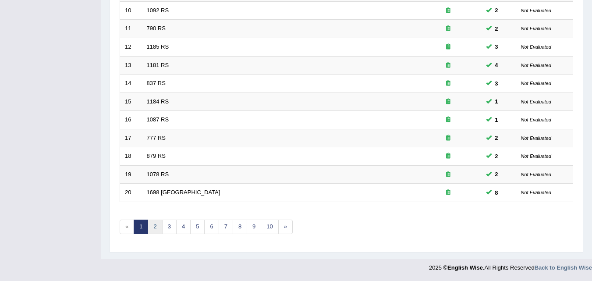
click at [153, 231] on link "2" at bounding box center [155, 227] width 14 height 14
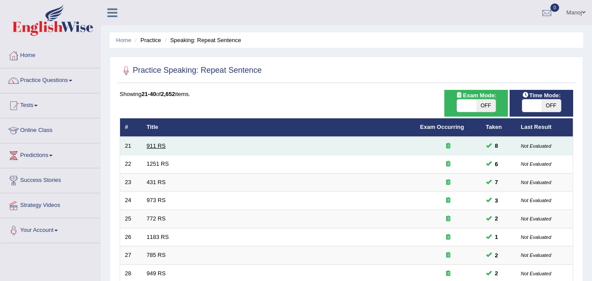
click at [150, 148] on link "911 RS" at bounding box center [156, 146] width 19 height 7
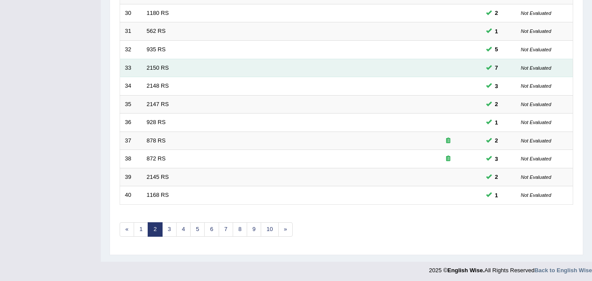
scroll to position [299, 0]
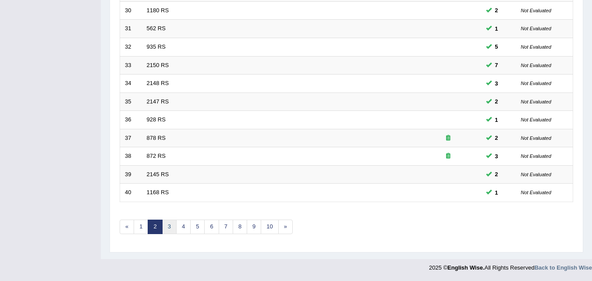
click at [167, 223] on link "3" at bounding box center [169, 227] width 14 height 14
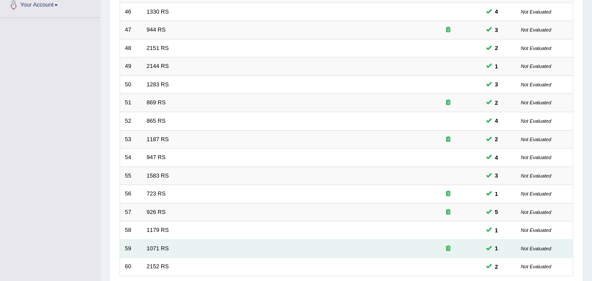
scroll to position [299, 0]
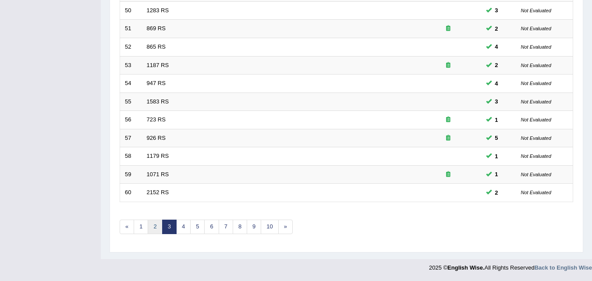
click at [153, 225] on link "2" at bounding box center [155, 227] width 14 height 14
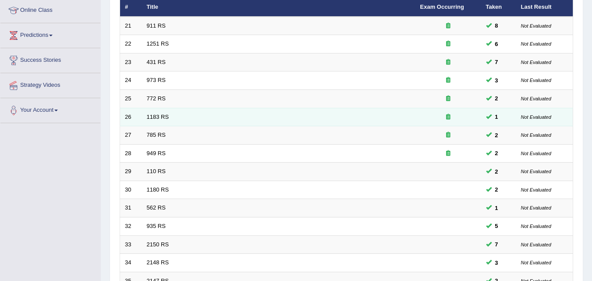
scroll to position [299, 0]
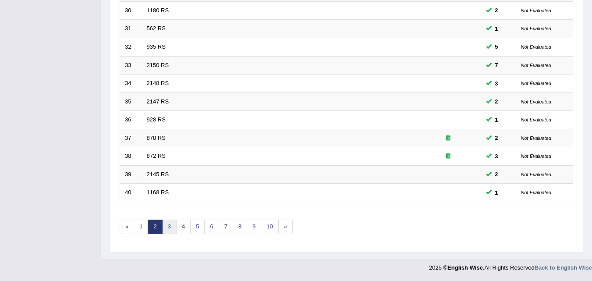
click at [171, 224] on link "3" at bounding box center [169, 227] width 14 height 14
click at [189, 221] on link "4" at bounding box center [183, 227] width 14 height 14
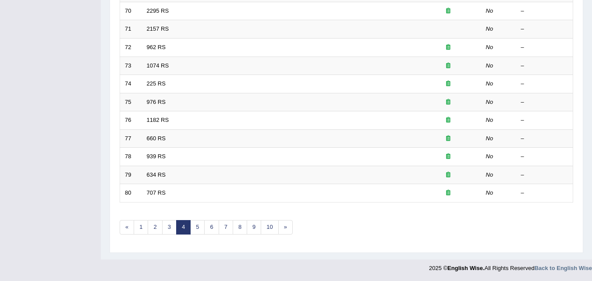
scroll to position [299, 0]
click at [171, 223] on link "3" at bounding box center [169, 227] width 14 height 14
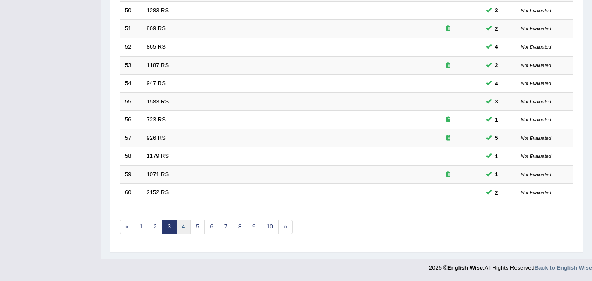
click at [182, 226] on link "4" at bounding box center [183, 227] width 14 height 14
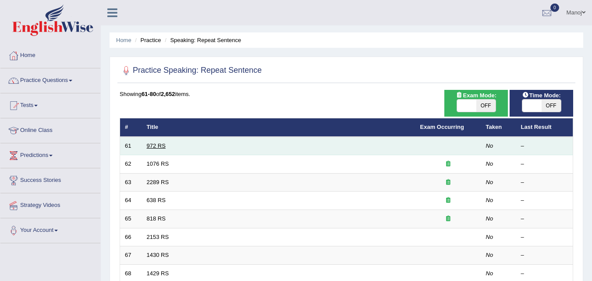
click at [154, 144] on link "972 RS" at bounding box center [156, 146] width 19 height 7
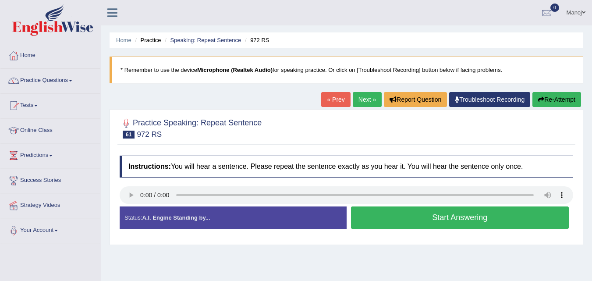
click at [446, 225] on button "Start Answering" at bounding box center [460, 218] width 218 height 22
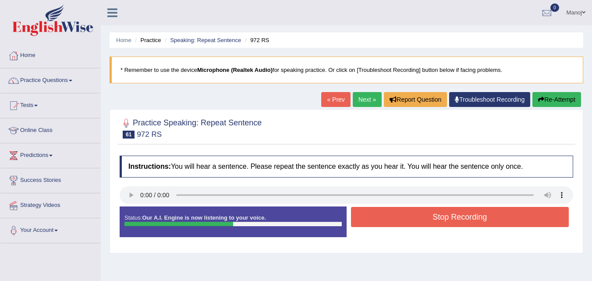
click at [428, 219] on button "Stop Recording" at bounding box center [460, 217] width 218 height 20
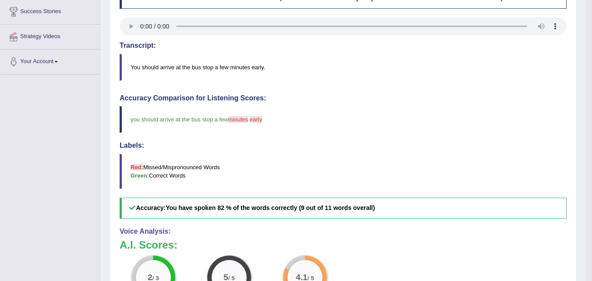
scroll to position [49, 0]
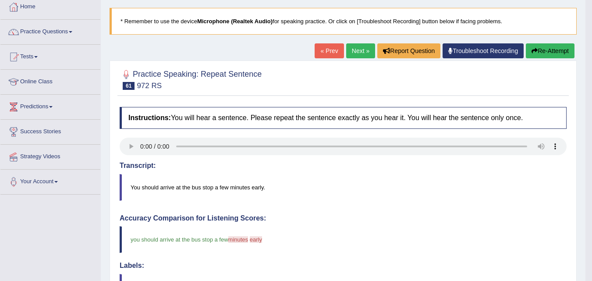
click at [549, 50] on button "Re-Attempt" at bounding box center [550, 50] width 49 height 15
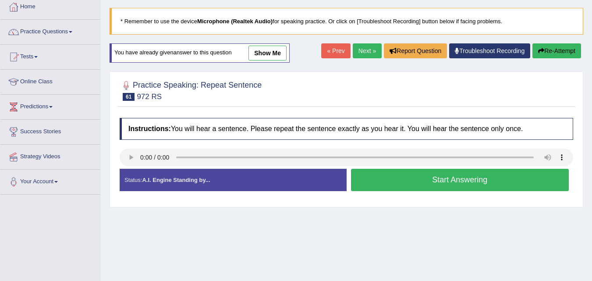
scroll to position [49, 0]
click at [353, 51] on link "Next »" at bounding box center [367, 50] width 29 height 15
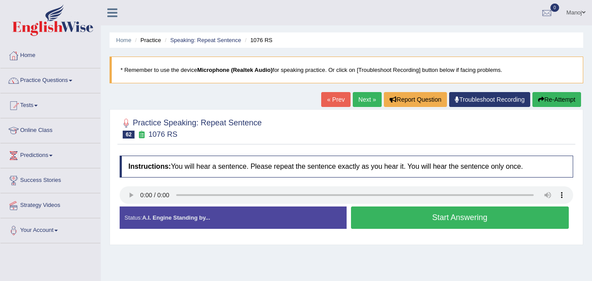
click at [471, 216] on button "Start Answering" at bounding box center [460, 218] width 218 height 22
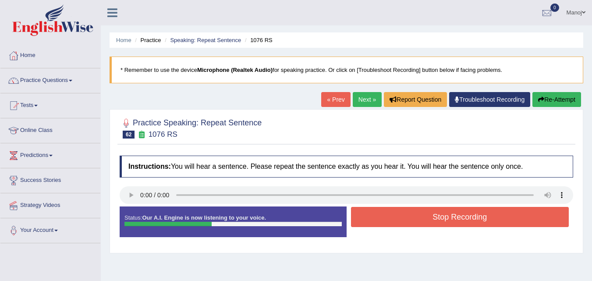
click at [392, 214] on button "Stop Recording" at bounding box center [460, 217] width 218 height 20
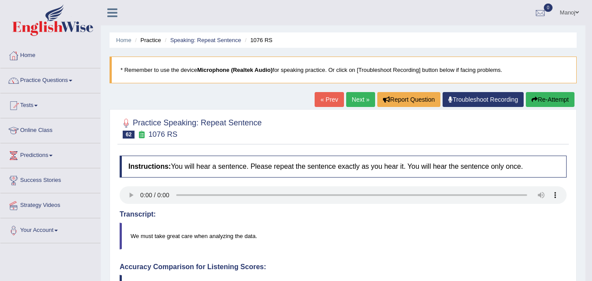
click at [545, 108] on div "« Prev Next » Report Question Troubleshoot Recording Re-Attempt" at bounding box center [446, 100] width 262 height 17
click at [546, 102] on button "Re-Attempt" at bounding box center [550, 99] width 49 height 15
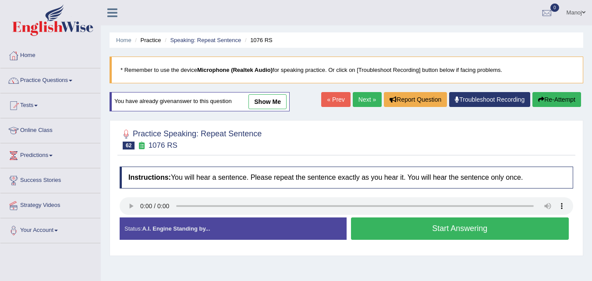
click at [395, 233] on button "Start Answering" at bounding box center [460, 228] width 218 height 22
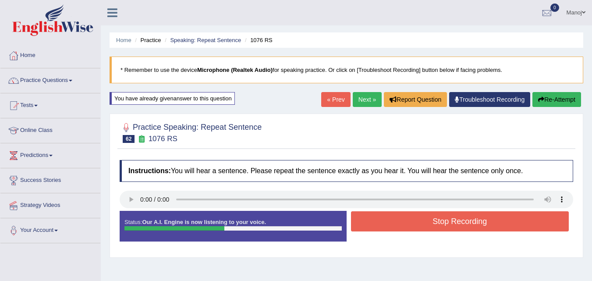
click at [410, 218] on button "Stop Recording" at bounding box center [460, 221] width 218 height 20
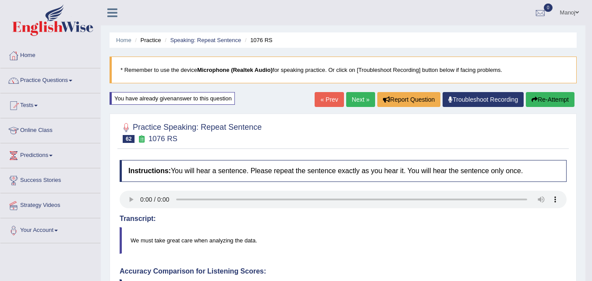
click at [564, 98] on button "Re-Attempt" at bounding box center [550, 99] width 49 height 15
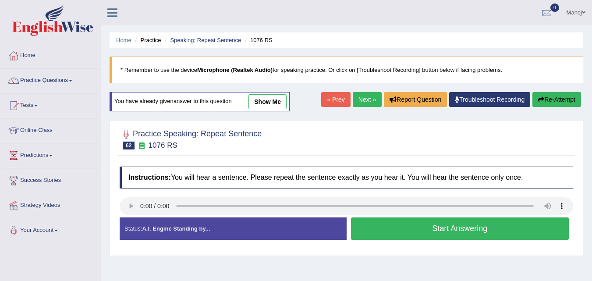
click at [481, 225] on button "Start Answering" at bounding box center [460, 228] width 218 height 22
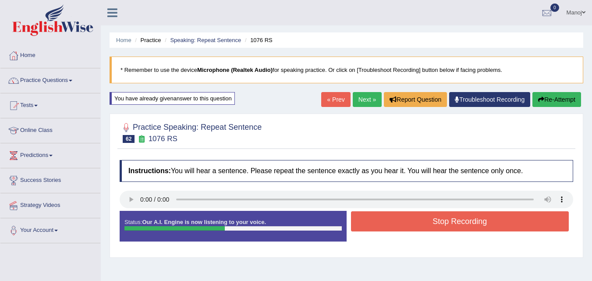
click at [481, 225] on button "Stop Recording" at bounding box center [460, 221] width 218 height 20
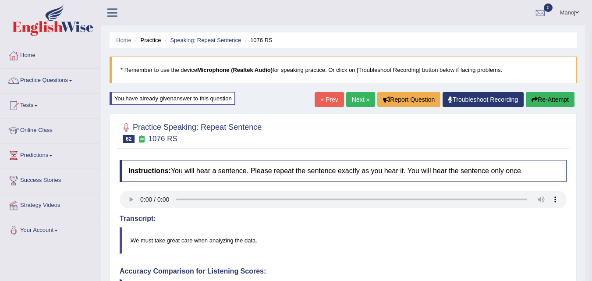
click at [356, 103] on link "Next »" at bounding box center [360, 99] width 29 height 15
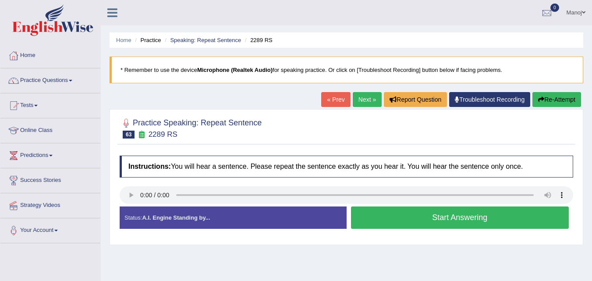
click at [448, 217] on button "Start Answering" at bounding box center [460, 218] width 218 height 22
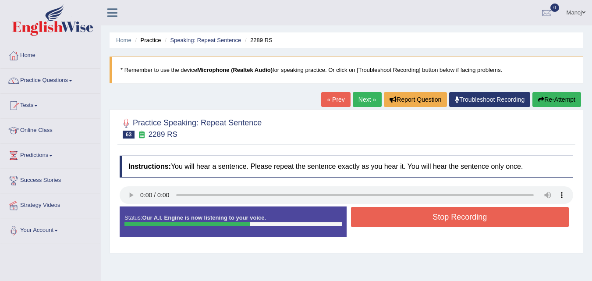
click at [448, 217] on button "Stop Recording" at bounding box center [460, 217] width 218 height 20
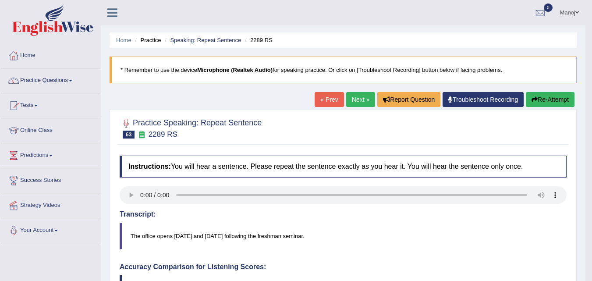
click at [363, 101] on link "Next »" at bounding box center [360, 99] width 29 height 15
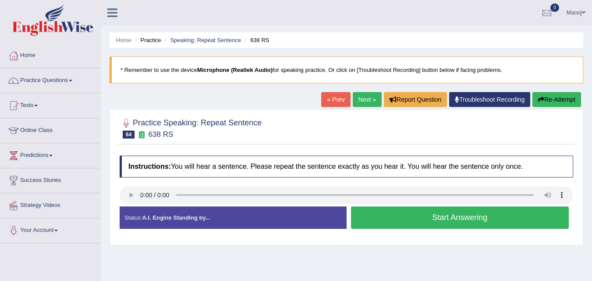
click at [433, 215] on button "Start Answering" at bounding box center [460, 218] width 218 height 22
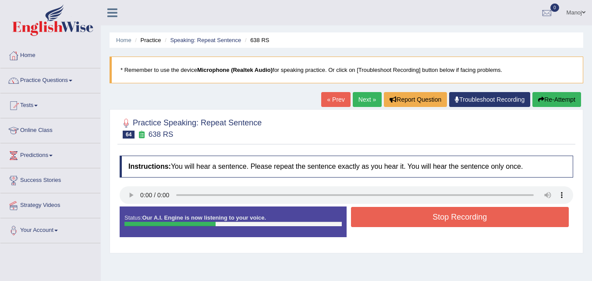
click at [580, 100] on button "Re-Attempt" at bounding box center [557, 99] width 49 height 15
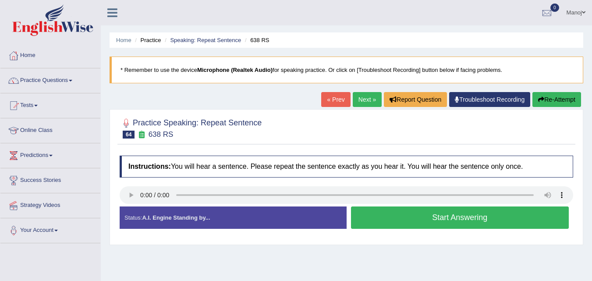
click at [398, 216] on button "Start Answering" at bounding box center [460, 218] width 218 height 22
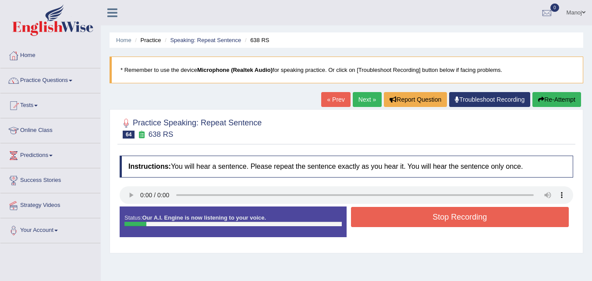
click at [399, 216] on button "Stop Recording" at bounding box center [460, 217] width 218 height 20
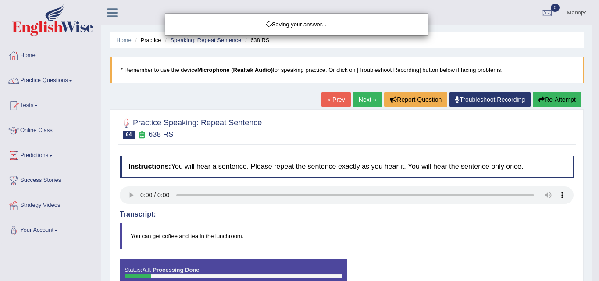
click at [549, 91] on div "Saving your answer..." at bounding box center [299, 140] width 599 height 281
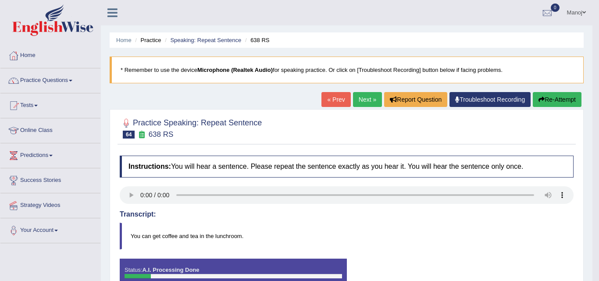
click at [550, 96] on body "Toggle navigation Home Practice Questions Speaking Practice Read Aloud Repeat S…" at bounding box center [299, 140] width 599 height 281
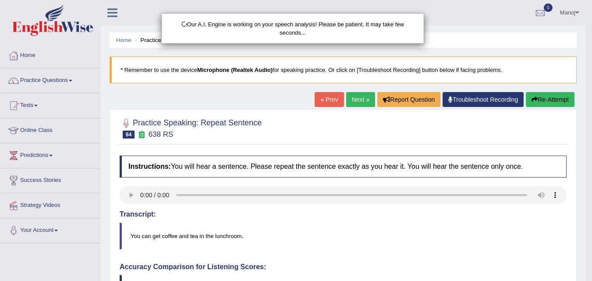
click at [551, 97] on div "Our A.I. Engine is working on your speech analysis! Please be patient. It may t…" at bounding box center [296, 140] width 592 height 281
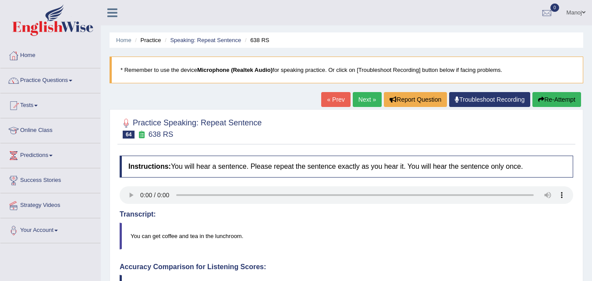
click at [551, 97] on button "Re-Attempt" at bounding box center [557, 99] width 49 height 15
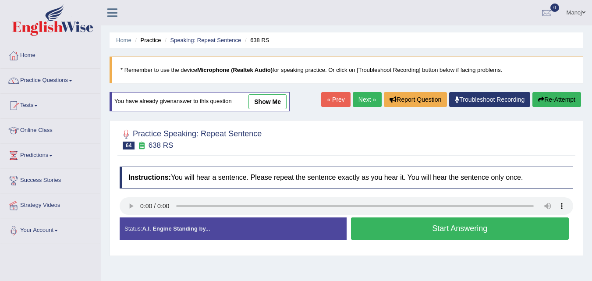
click at [404, 222] on button "Start Answering" at bounding box center [460, 228] width 218 height 22
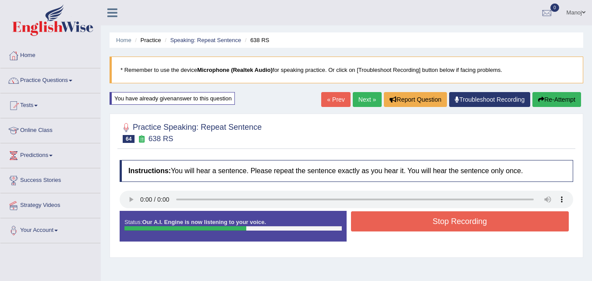
click at [560, 86] on div "Home Practice Speaking: Repeat Sentence 638 RS * Remember to use the device Mic…" at bounding box center [347, 219] width 492 height 439
click at [560, 91] on div "Home Practice Speaking: Repeat Sentence 638 RS * Remember to use the device Mic…" at bounding box center [347, 219] width 492 height 439
click at [560, 92] on button "Re-Attempt" at bounding box center [557, 99] width 49 height 15
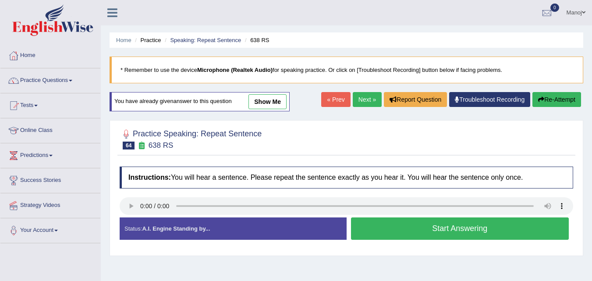
click at [457, 226] on button "Start Answering" at bounding box center [460, 228] width 218 height 22
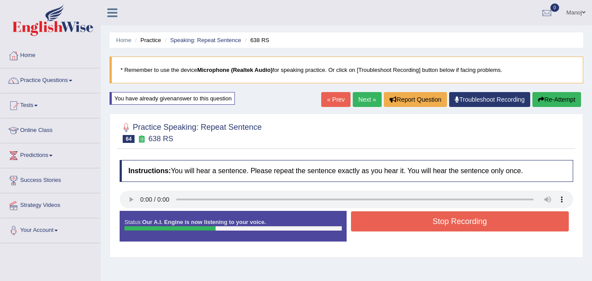
click at [457, 226] on button "Stop Recording" at bounding box center [460, 221] width 218 height 20
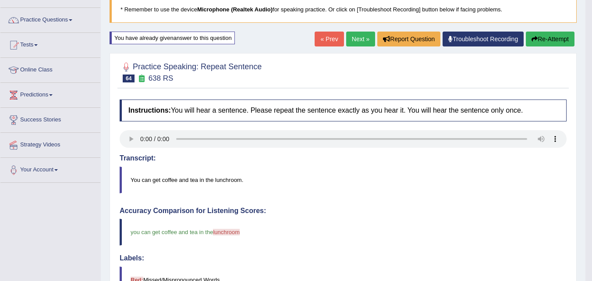
scroll to position [44, 0]
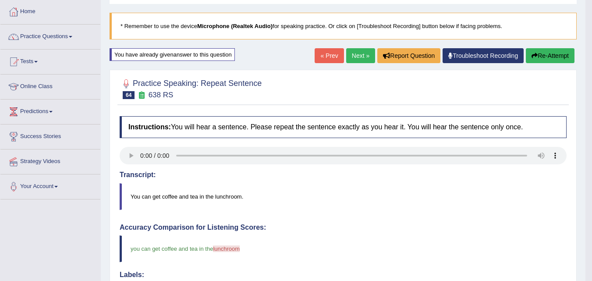
click at [538, 56] on button "Re-Attempt" at bounding box center [550, 55] width 49 height 15
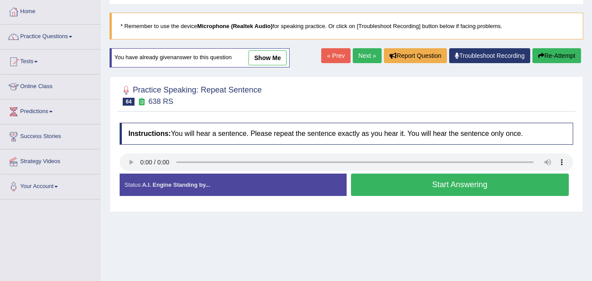
click at [438, 193] on button "Start Answering" at bounding box center [460, 185] width 218 height 22
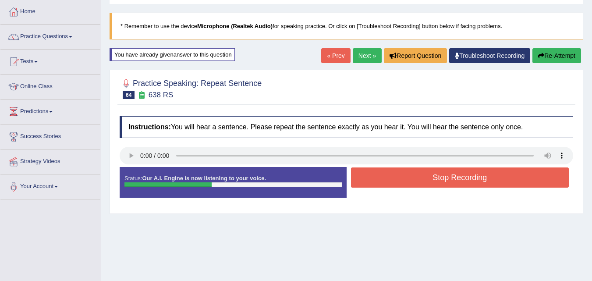
click at [445, 181] on button "Stop Recording" at bounding box center [460, 178] width 218 height 20
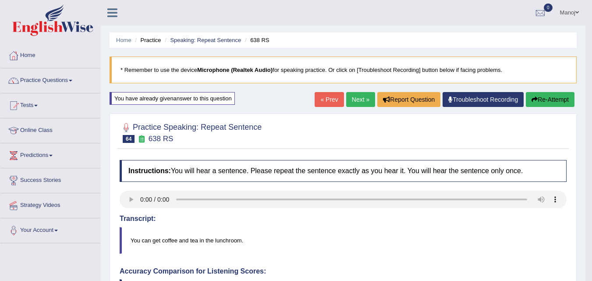
click at [356, 104] on link "Next »" at bounding box center [360, 99] width 29 height 15
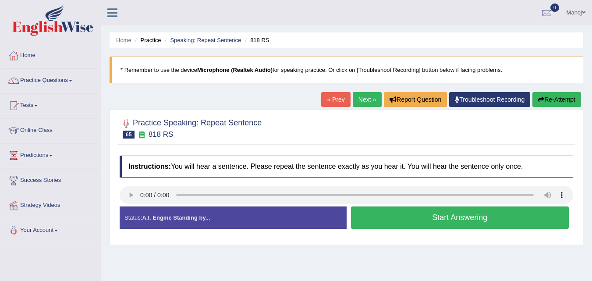
click at [419, 225] on button "Start Answering" at bounding box center [460, 218] width 218 height 22
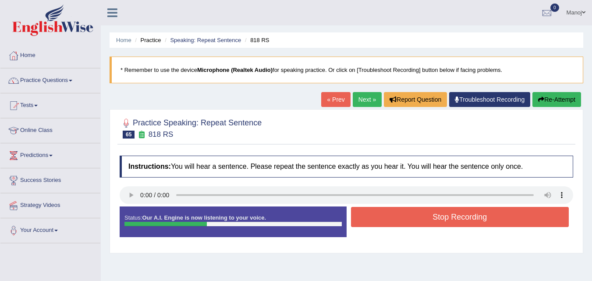
click at [422, 214] on button "Stop Recording" at bounding box center [460, 217] width 218 height 20
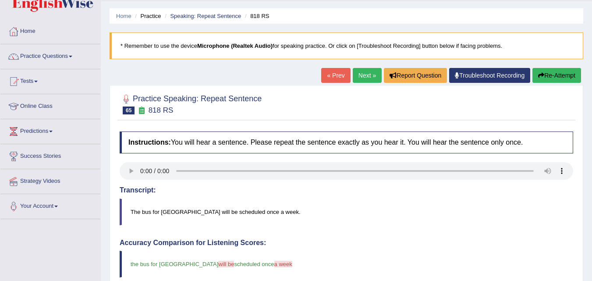
scroll to position [44, 0]
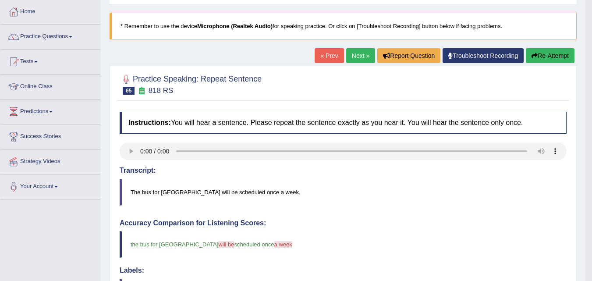
click at [551, 57] on button "Re-Attempt" at bounding box center [550, 55] width 49 height 15
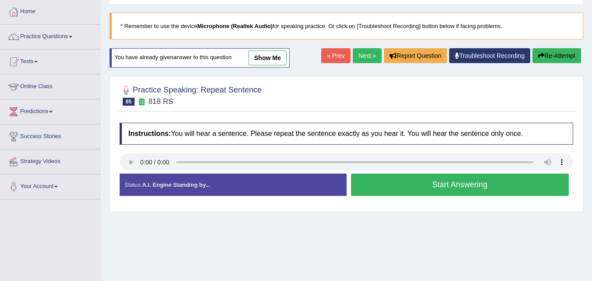
click at [437, 184] on button "Start Answering" at bounding box center [460, 185] width 218 height 22
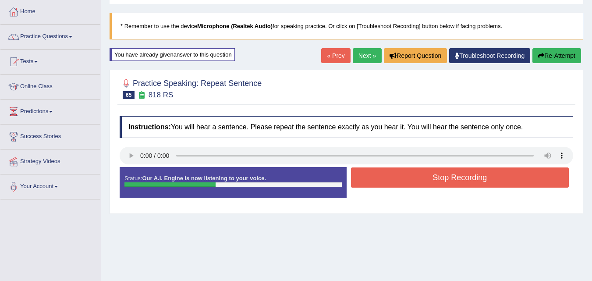
click at [400, 180] on button "Stop Recording" at bounding box center [460, 178] width 218 height 20
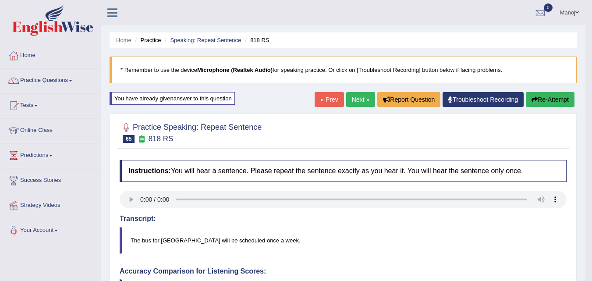
click at [539, 101] on button "Re-Attempt" at bounding box center [550, 99] width 49 height 15
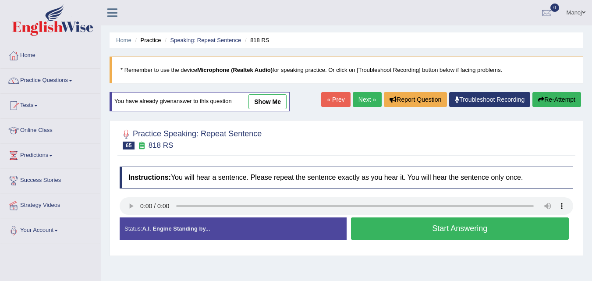
click at [425, 232] on button "Start Answering" at bounding box center [460, 228] width 218 height 22
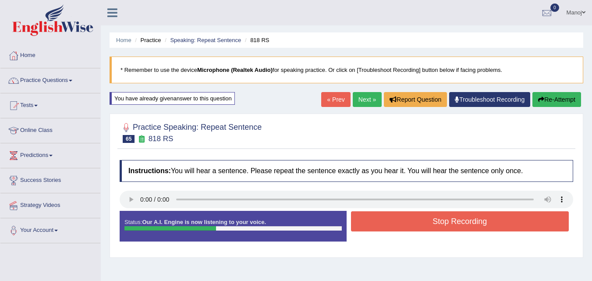
click at [432, 225] on button "Stop Recording" at bounding box center [460, 221] width 218 height 20
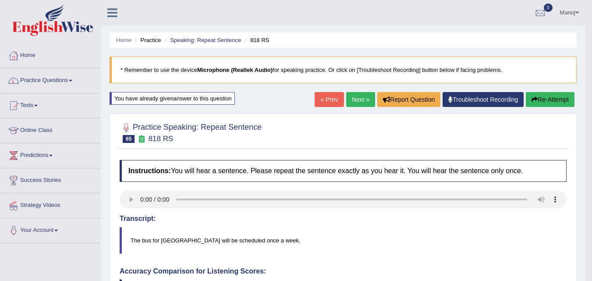
click at [351, 99] on link "Next »" at bounding box center [360, 99] width 29 height 15
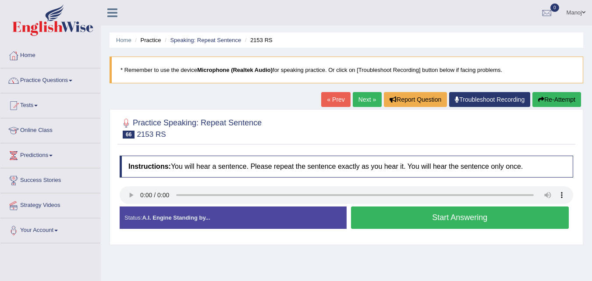
click at [392, 221] on button "Start Answering" at bounding box center [460, 218] width 218 height 22
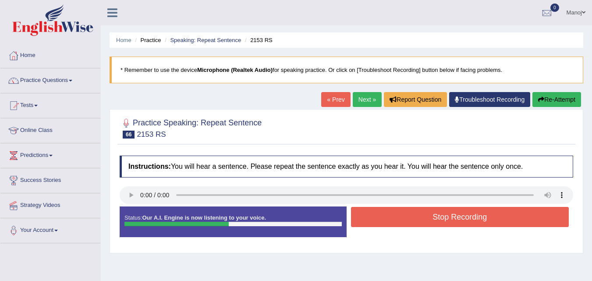
click at [396, 220] on button "Stop Recording" at bounding box center [460, 217] width 218 height 20
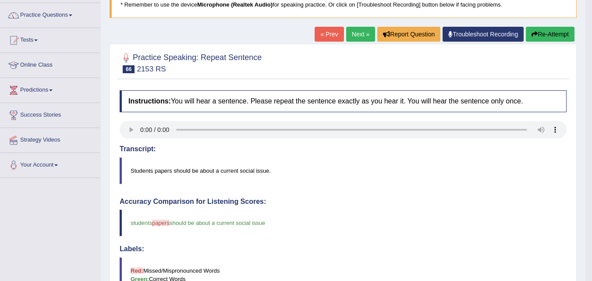
scroll to position [44, 0]
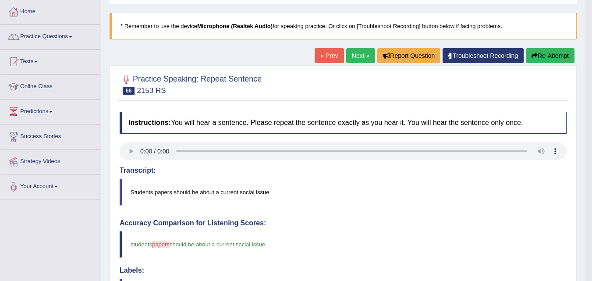
click at [541, 61] on button "Re-Attempt" at bounding box center [550, 55] width 49 height 15
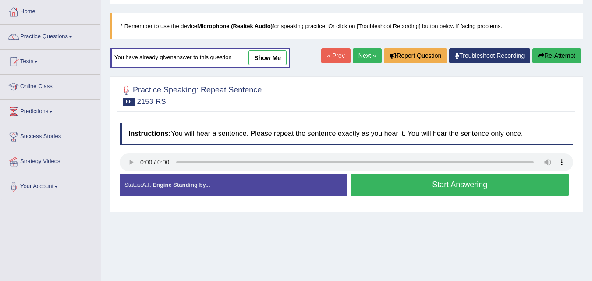
click at [424, 178] on button "Start Answering" at bounding box center [460, 185] width 218 height 22
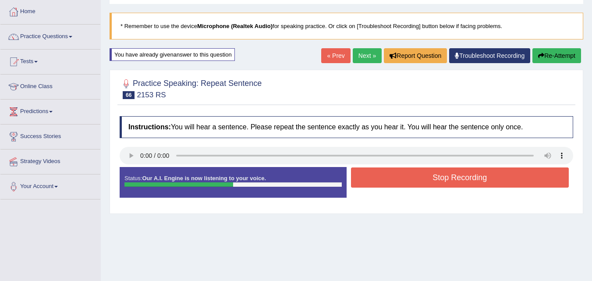
click at [424, 178] on button "Stop Recording" at bounding box center [460, 178] width 218 height 20
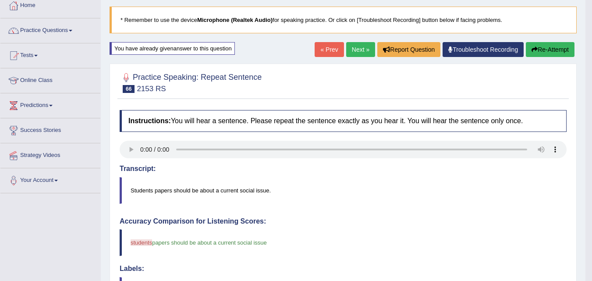
scroll to position [44, 0]
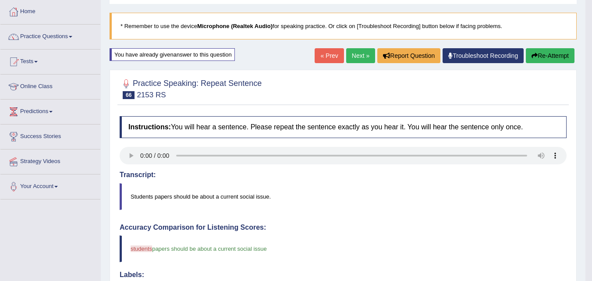
click at [361, 58] on link "Next »" at bounding box center [360, 55] width 29 height 15
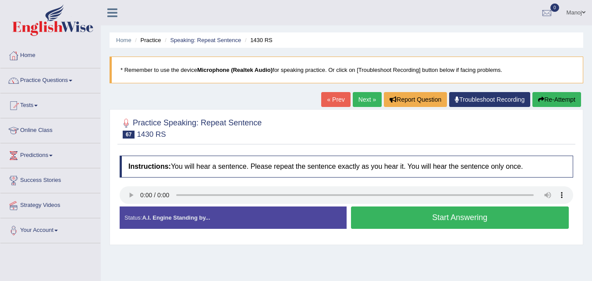
click at [457, 218] on button "Start Answering" at bounding box center [460, 218] width 218 height 22
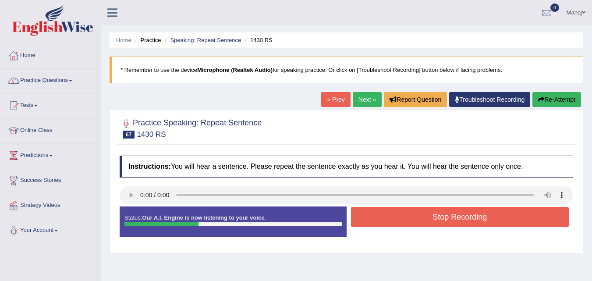
click at [442, 215] on button "Stop Recording" at bounding box center [460, 217] width 218 height 20
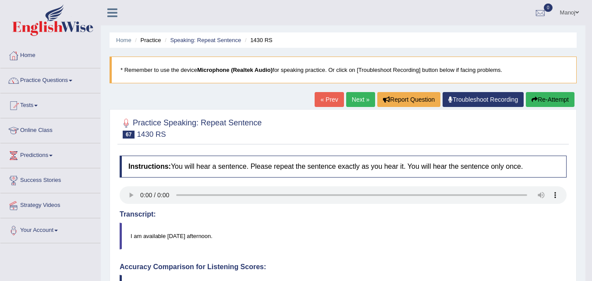
click at [359, 92] on div "Home Practice Speaking: Repeat Sentence 1430 RS * Remember to use the device Mi…" at bounding box center [343, 285] width 485 height 571
click at [359, 103] on link "Next »" at bounding box center [360, 99] width 29 height 15
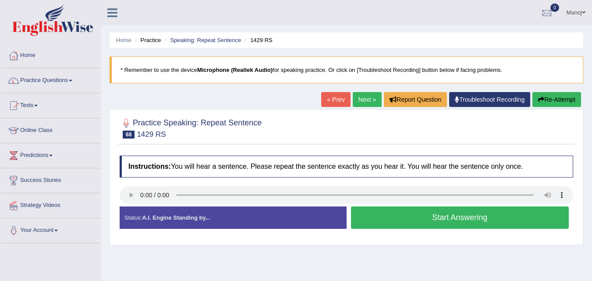
click at [487, 215] on button "Start Answering" at bounding box center [460, 218] width 218 height 22
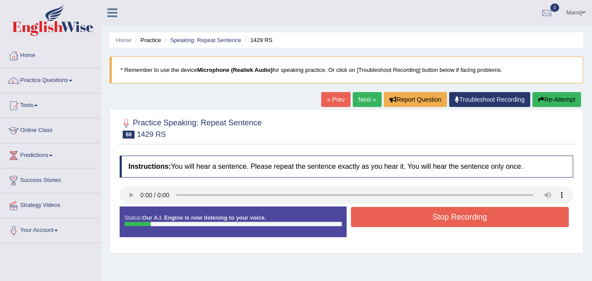
click at [487, 215] on button "Stop Recording" at bounding box center [460, 217] width 218 height 20
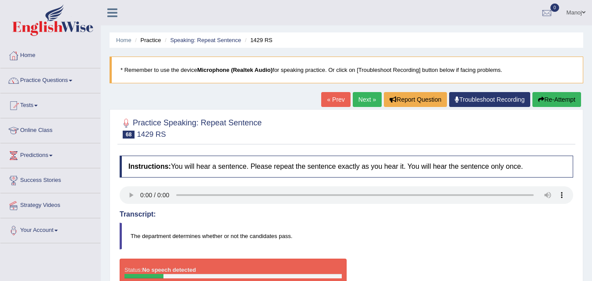
click at [542, 104] on button "Re-Attempt" at bounding box center [557, 99] width 49 height 15
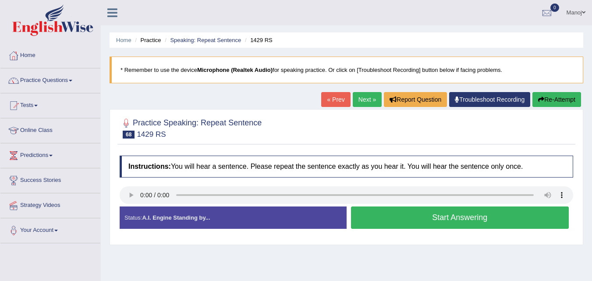
click at [439, 223] on button "Start Answering" at bounding box center [460, 218] width 218 height 22
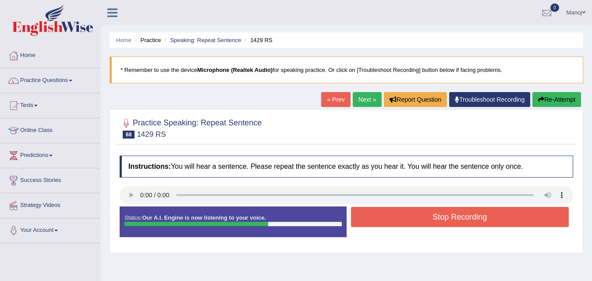
click at [439, 223] on button "Stop Recording" at bounding box center [460, 217] width 218 height 20
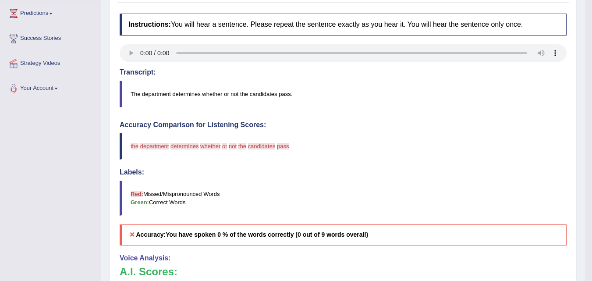
scroll to position [44, 0]
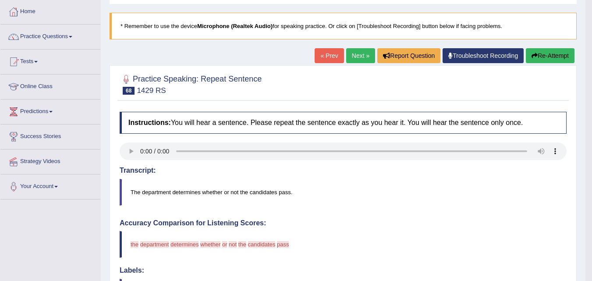
click at [323, 56] on link "« Prev" at bounding box center [329, 55] width 29 height 15
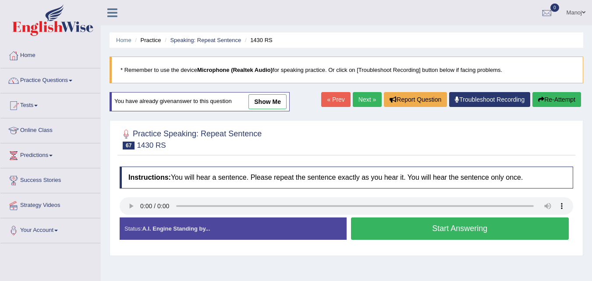
click at [357, 99] on link "Next »" at bounding box center [367, 99] width 29 height 15
click at [356, 96] on link "Next »" at bounding box center [367, 99] width 29 height 15
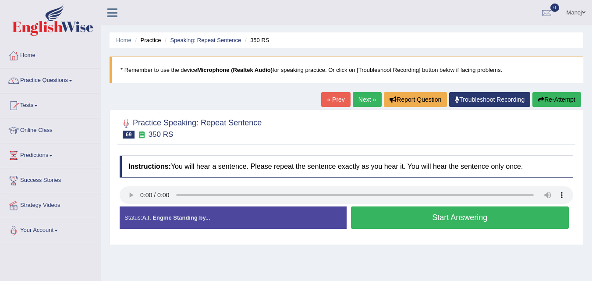
click at [369, 96] on link "Next »" at bounding box center [367, 99] width 29 height 15
click at [395, 210] on button "Start Answering" at bounding box center [460, 218] width 218 height 22
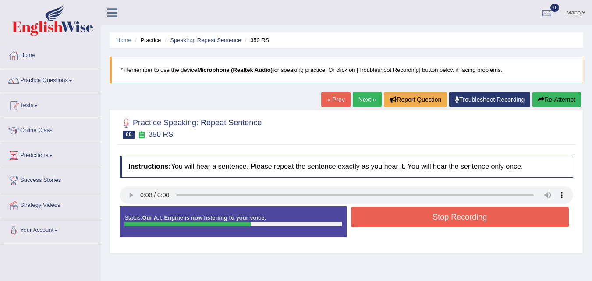
click at [424, 207] on button "Stop Recording" at bounding box center [460, 217] width 218 height 20
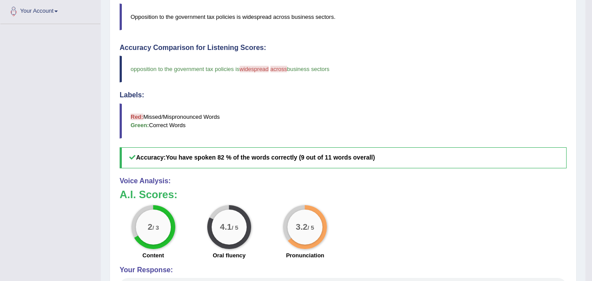
scroll to position [44, 0]
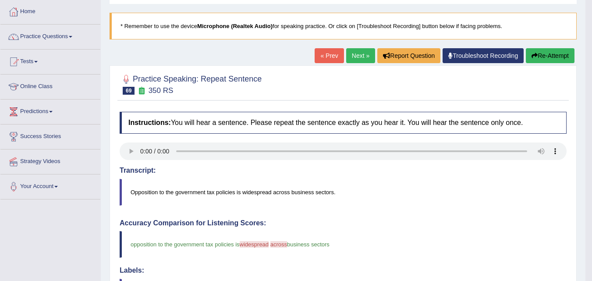
click at [539, 61] on button "Re-Attempt" at bounding box center [550, 55] width 49 height 15
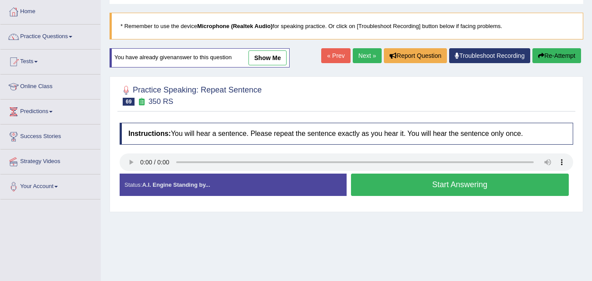
click at [415, 189] on button "Start Answering" at bounding box center [460, 185] width 218 height 22
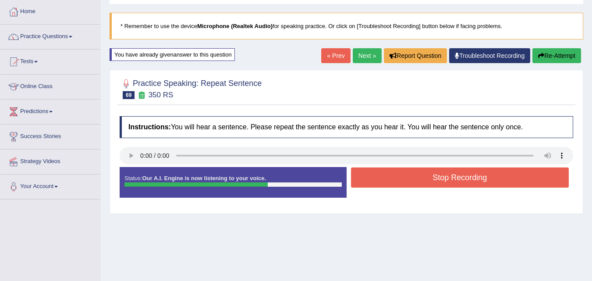
click at [440, 176] on button "Stop Recording" at bounding box center [460, 178] width 218 height 20
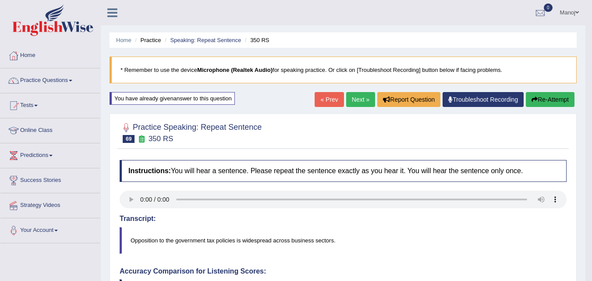
click at [355, 99] on link "Next »" at bounding box center [360, 99] width 29 height 15
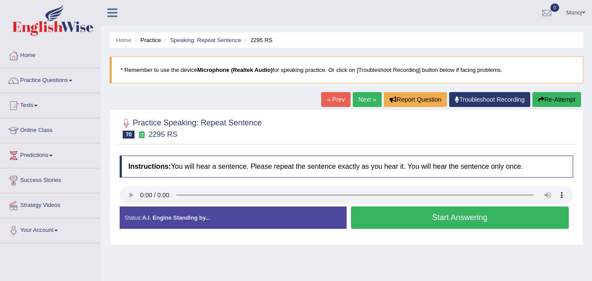
click at [407, 219] on button "Start Answering" at bounding box center [460, 218] width 218 height 22
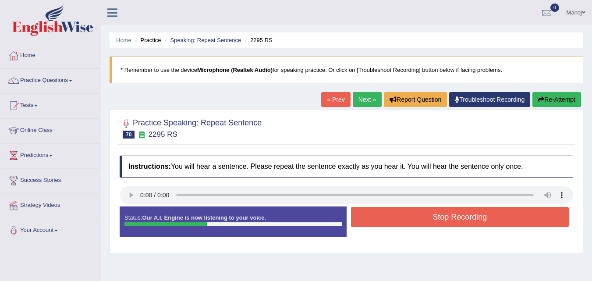
click at [407, 219] on button "Stop Recording" at bounding box center [460, 217] width 218 height 20
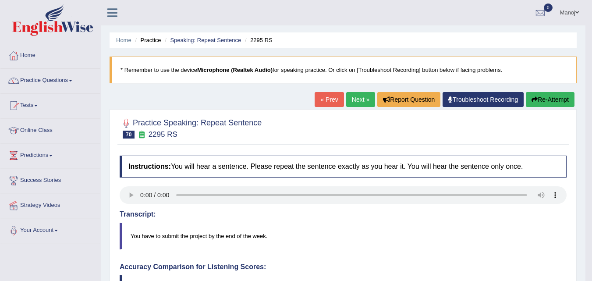
click at [360, 100] on link "Next »" at bounding box center [360, 99] width 29 height 15
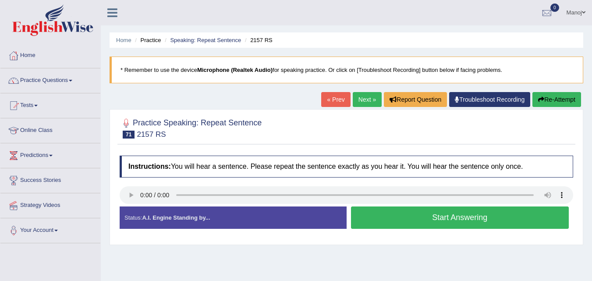
click at [478, 221] on button "Start Answering" at bounding box center [460, 218] width 218 height 22
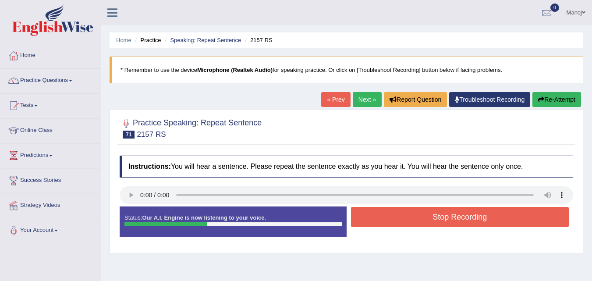
click at [478, 221] on button "Stop Recording" at bounding box center [460, 217] width 218 height 20
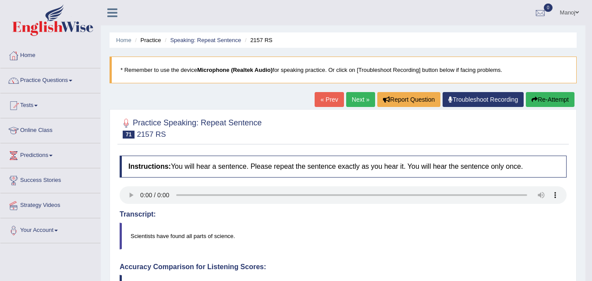
click at [571, 100] on button "Re-Attempt" at bounding box center [550, 99] width 49 height 15
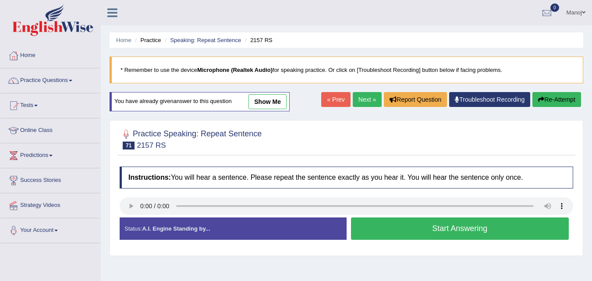
click at [434, 228] on button "Start Answering" at bounding box center [460, 228] width 218 height 22
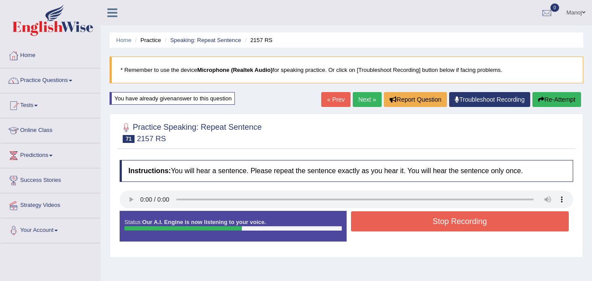
click at [567, 101] on button "Re-Attempt" at bounding box center [557, 99] width 49 height 15
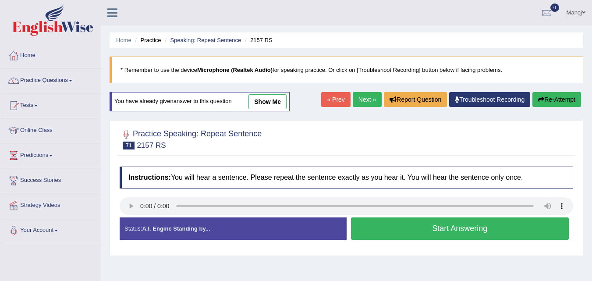
click at [449, 224] on button "Start Answering" at bounding box center [460, 228] width 218 height 22
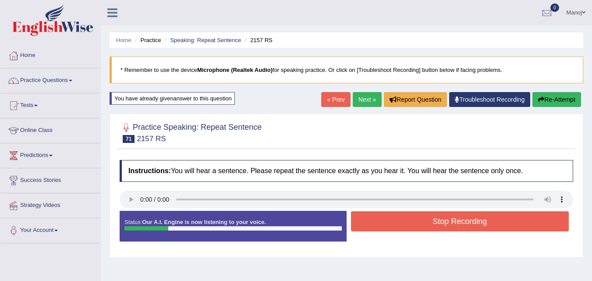
click at [570, 92] on button "Re-Attempt" at bounding box center [557, 99] width 49 height 15
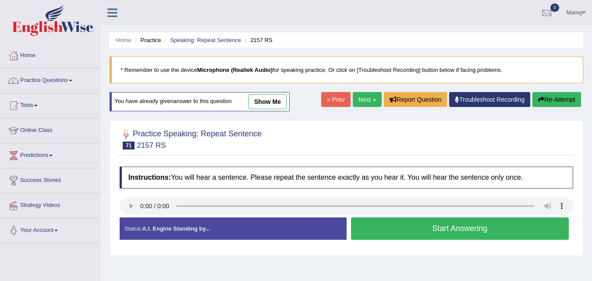
click at [480, 232] on button "Start Answering" at bounding box center [460, 228] width 218 height 22
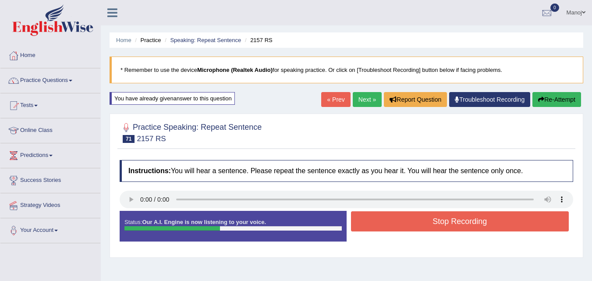
click at [579, 97] on button "Re-Attempt" at bounding box center [557, 99] width 49 height 15
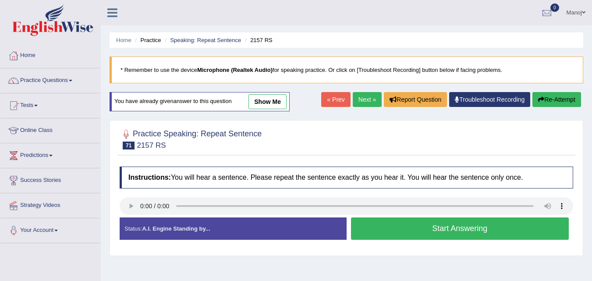
click at [452, 237] on button "Start Answering" at bounding box center [460, 228] width 218 height 22
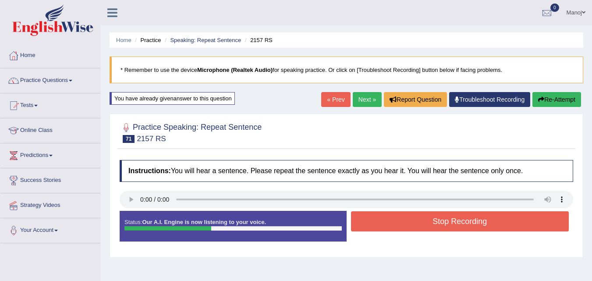
click at [453, 227] on button "Stop Recording" at bounding box center [460, 221] width 218 height 20
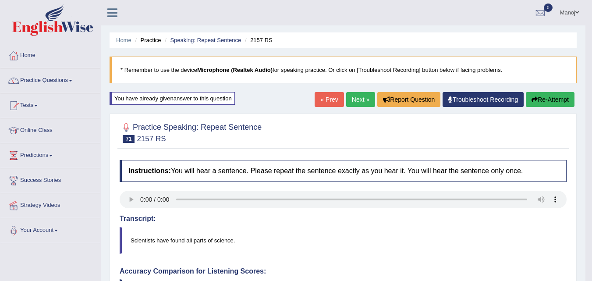
click at [355, 99] on link "Next »" at bounding box center [360, 99] width 29 height 15
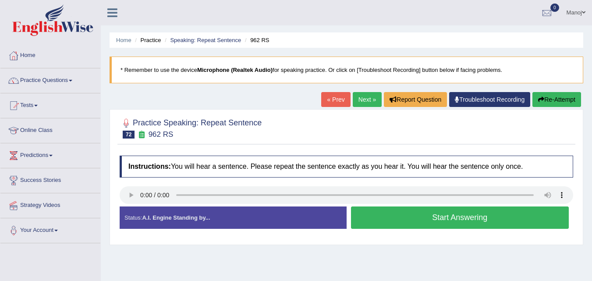
click at [409, 221] on button "Start Answering" at bounding box center [460, 218] width 218 height 22
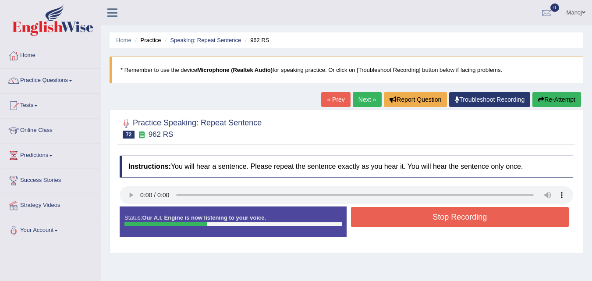
click at [409, 221] on button "Stop Recording" at bounding box center [460, 217] width 218 height 20
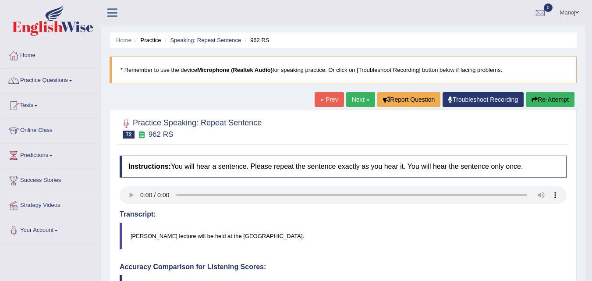
click at [363, 107] on link "Next »" at bounding box center [360, 99] width 29 height 15
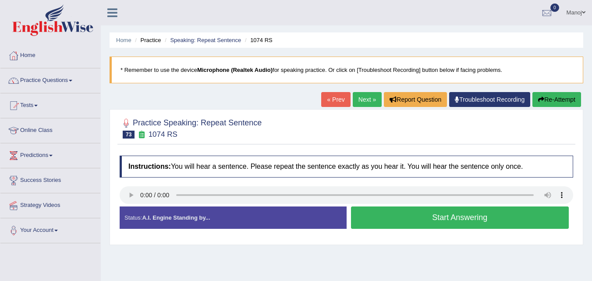
click at [526, 213] on button "Start Answering" at bounding box center [460, 218] width 218 height 22
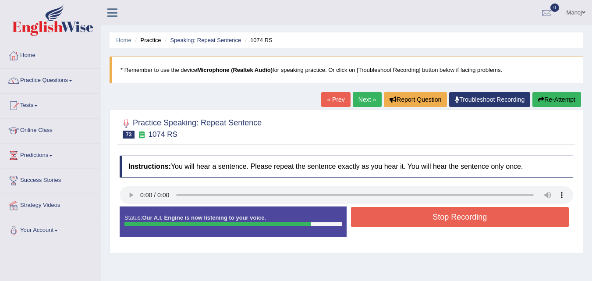
click at [439, 215] on button "Stop Recording" at bounding box center [460, 217] width 218 height 20
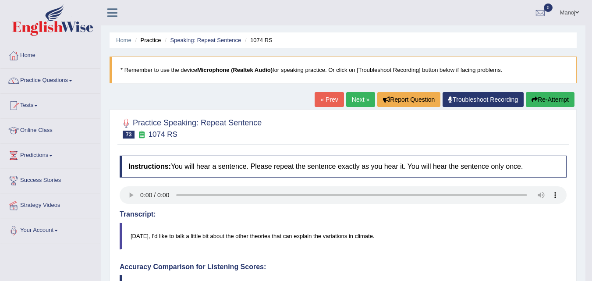
click at [361, 103] on link "Next »" at bounding box center [360, 99] width 29 height 15
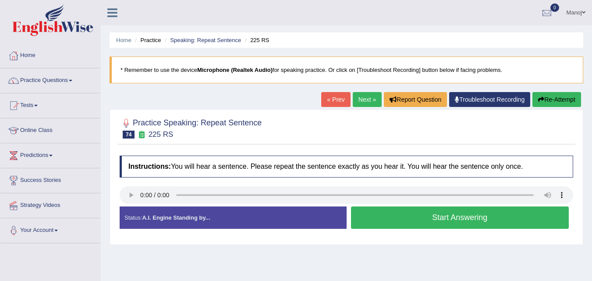
click at [429, 221] on button "Start Answering" at bounding box center [460, 218] width 218 height 22
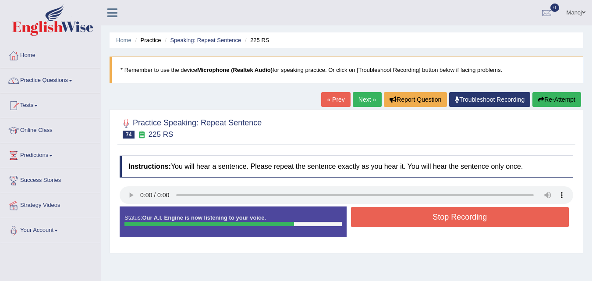
click at [446, 215] on button "Stop Recording" at bounding box center [460, 217] width 218 height 20
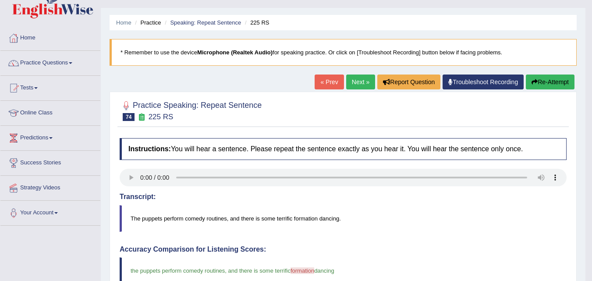
scroll to position [5, 0]
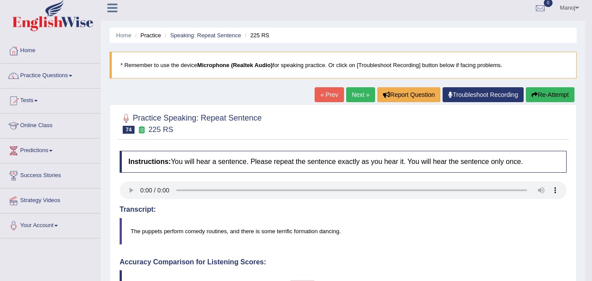
click at [350, 92] on link "Next »" at bounding box center [360, 94] width 29 height 15
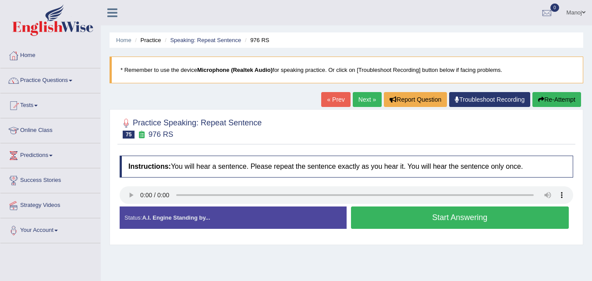
click at [414, 214] on button "Start Answering" at bounding box center [460, 218] width 218 height 22
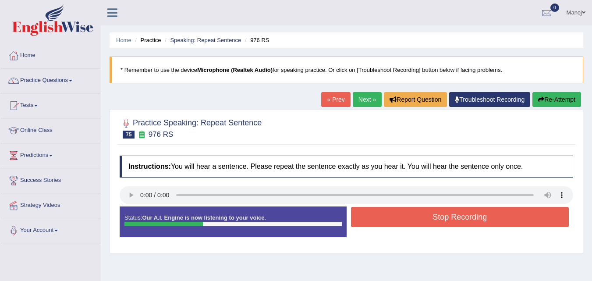
click at [414, 214] on button "Stop Recording" at bounding box center [460, 217] width 218 height 20
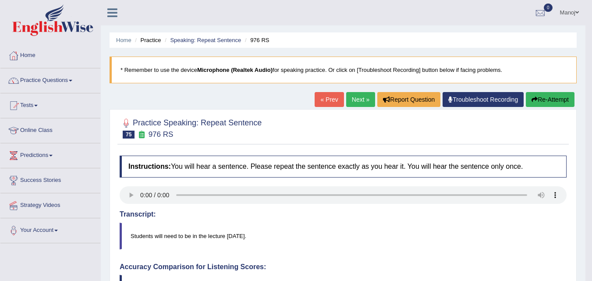
click at [362, 107] on link "Next »" at bounding box center [360, 99] width 29 height 15
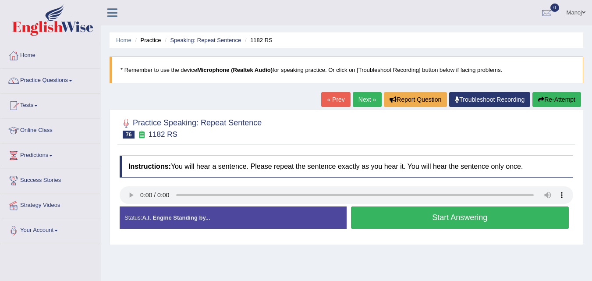
click at [490, 218] on button "Start Answering" at bounding box center [460, 218] width 218 height 22
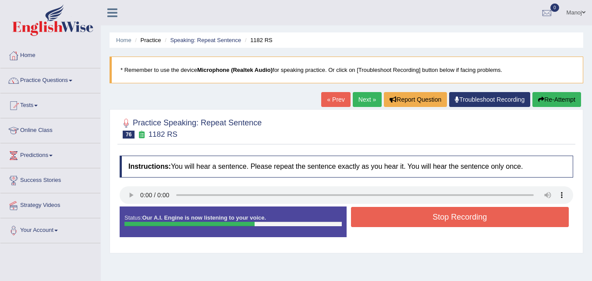
click at [553, 105] on button "Re-Attempt" at bounding box center [557, 99] width 49 height 15
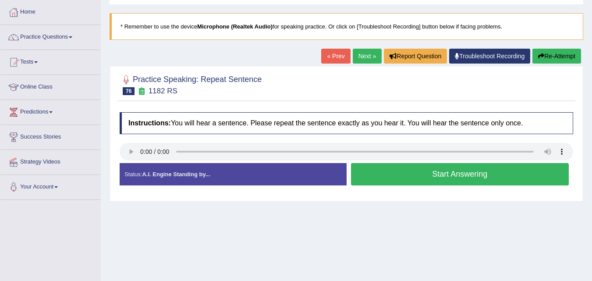
scroll to position [44, 0]
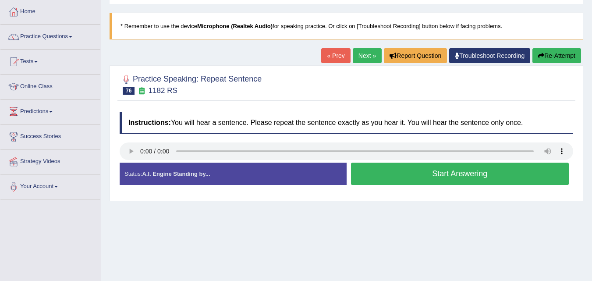
click at [449, 169] on button "Start Answering" at bounding box center [460, 174] width 218 height 22
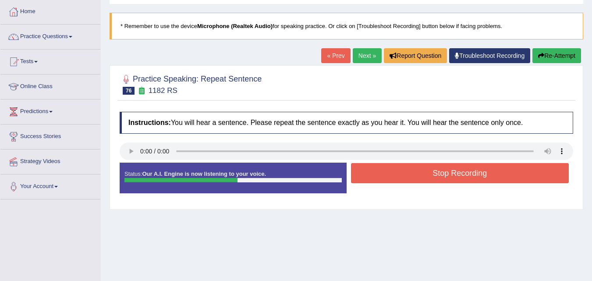
click at [449, 169] on button "Stop Recording" at bounding box center [460, 173] width 218 height 20
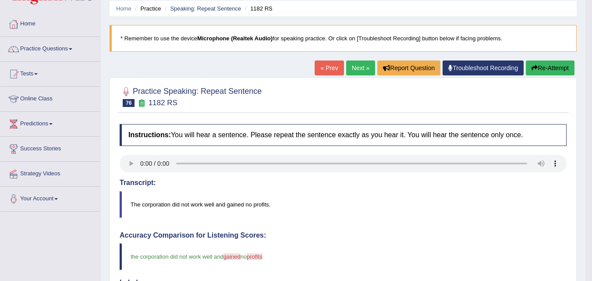
scroll to position [5, 0]
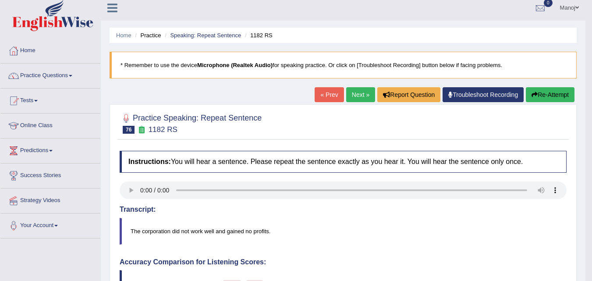
click at [360, 91] on link "Next »" at bounding box center [360, 94] width 29 height 15
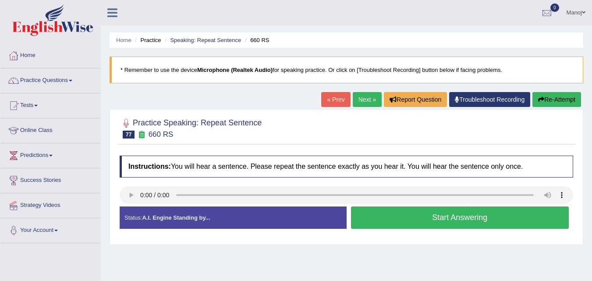
click at [461, 226] on button "Start Answering" at bounding box center [460, 218] width 218 height 22
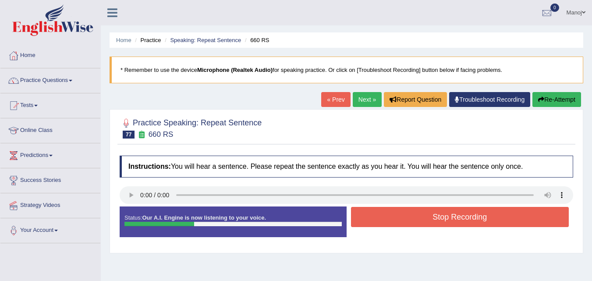
click at [460, 215] on button "Stop Recording" at bounding box center [460, 217] width 218 height 20
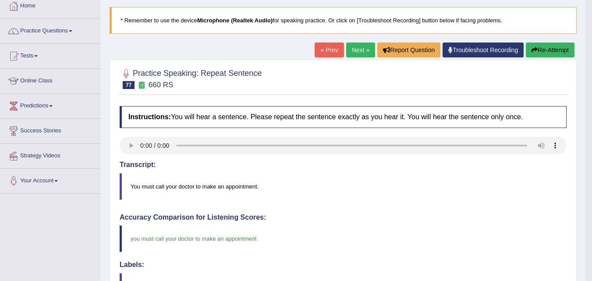
scroll to position [44, 0]
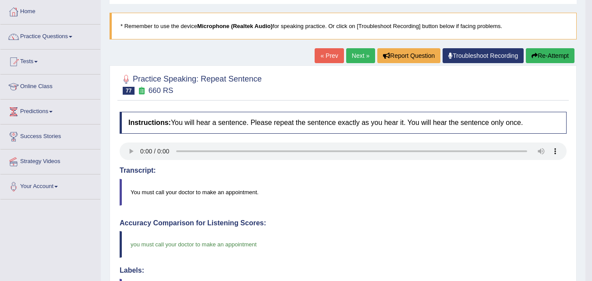
click at [353, 58] on link "Next »" at bounding box center [360, 55] width 29 height 15
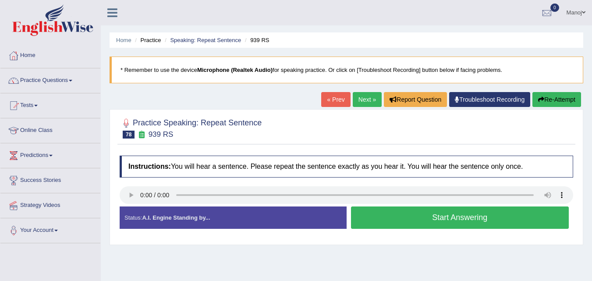
click at [428, 223] on button "Start Answering" at bounding box center [460, 218] width 218 height 22
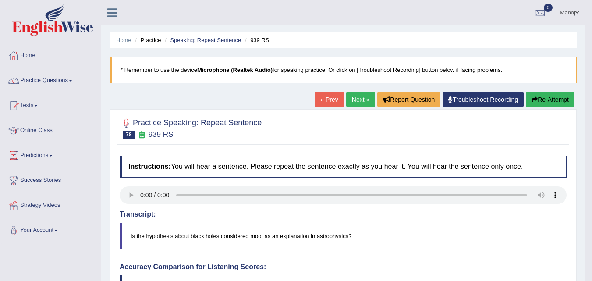
click at [559, 103] on button "Re-Attempt" at bounding box center [550, 99] width 49 height 15
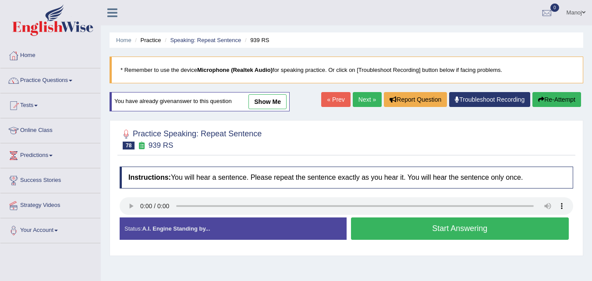
click at [454, 232] on button "Start Answering" at bounding box center [460, 228] width 218 height 22
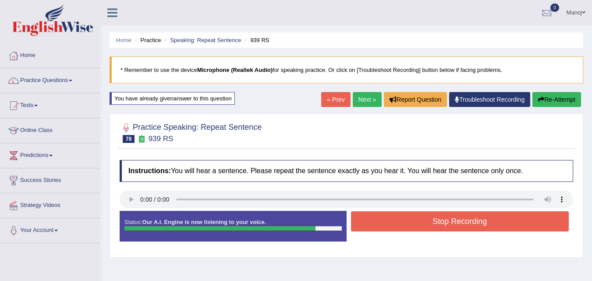
click at [462, 217] on button "Stop Recording" at bounding box center [460, 221] width 218 height 20
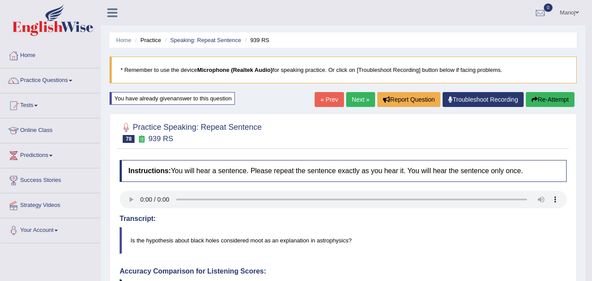
click at [554, 93] on button "Re-Attempt" at bounding box center [550, 99] width 49 height 15
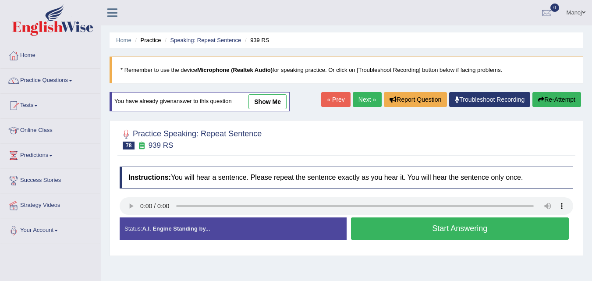
click at [356, 97] on link "Next »" at bounding box center [367, 99] width 29 height 15
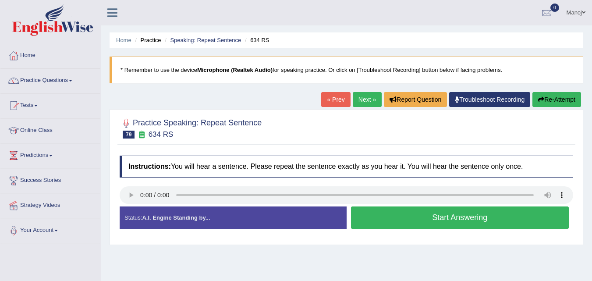
click at [329, 100] on link "« Prev" at bounding box center [335, 99] width 29 height 15
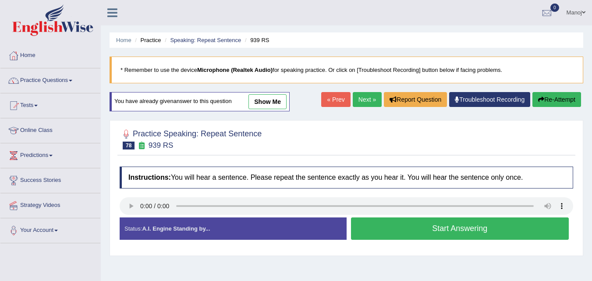
click at [428, 231] on button "Start Answering" at bounding box center [460, 228] width 218 height 22
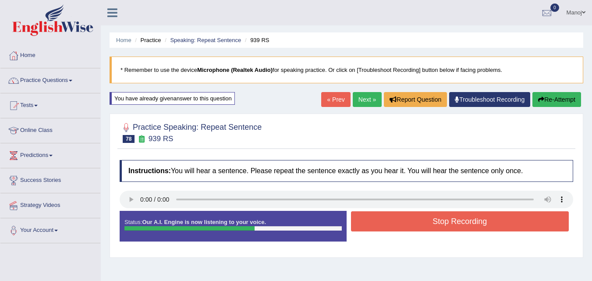
click at [429, 225] on button "Stop Recording" at bounding box center [460, 221] width 218 height 20
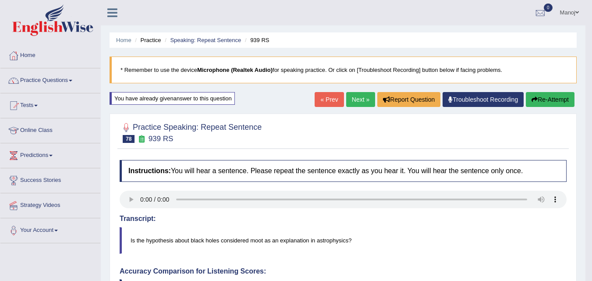
click at [350, 100] on link "Next »" at bounding box center [360, 99] width 29 height 15
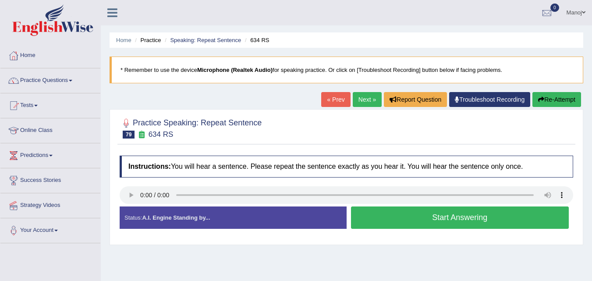
click at [455, 217] on button "Start Answering" at bounding box center [460, 218] width 218 height 22
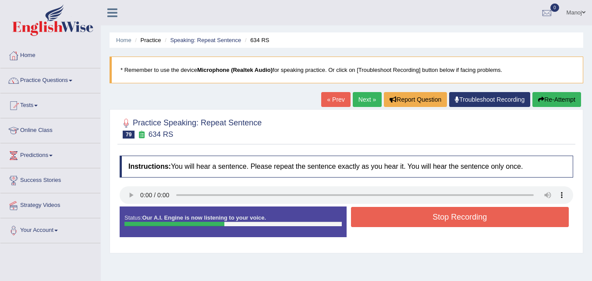
click at [455, 217] on button "Stop Recording" at bounding box center [460, 217] width 218 height 20
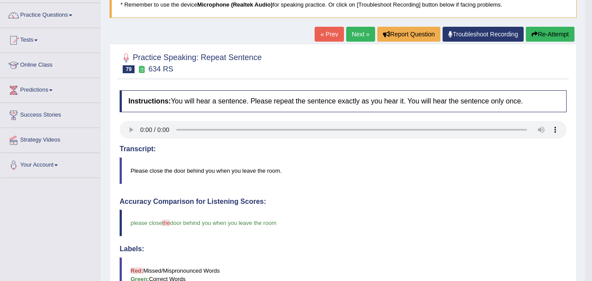
scroll to position [44, 0]
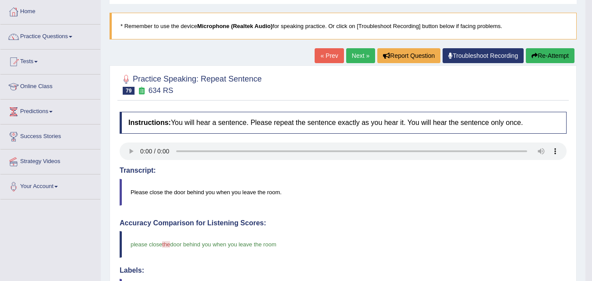
click at [544, 57] on button "Re-Attempt" at bounding box center [550, 55] width 49 height 15
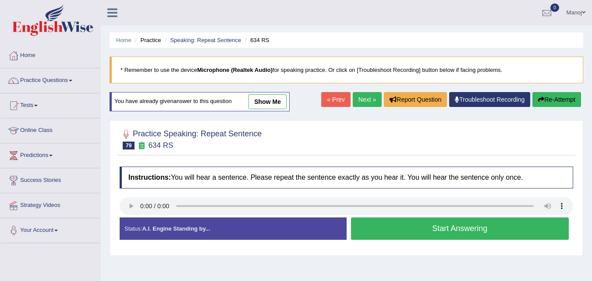
click at [366, 92] on link "Next »" at bounding box center [367, 99] width 29 height 15
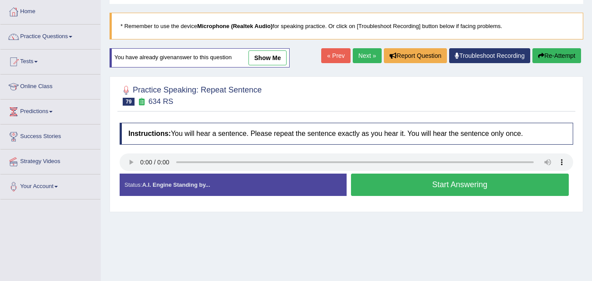
click at [365, 58] on link "Next »" at bounding box center [367, 55] width 29 height 15
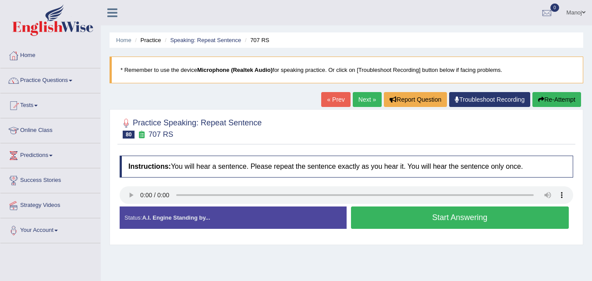
click at [438, 216] on button "Start Answering" at bounding box center [460, 218] width 218 height 22
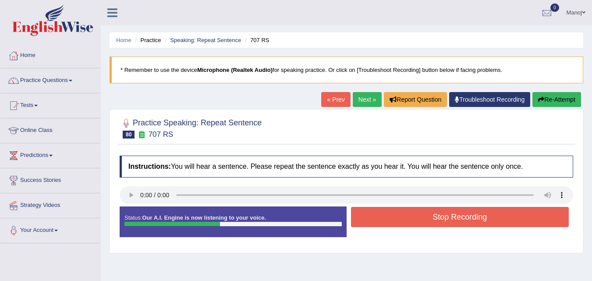
click at [438, 216] on button "Stop Recording" at bounding box center [460, 217] width 218 height 20
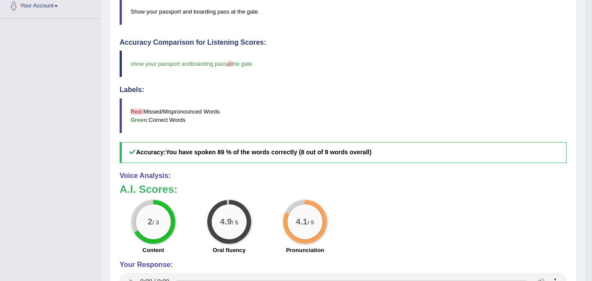
scroll to position [49, 0]
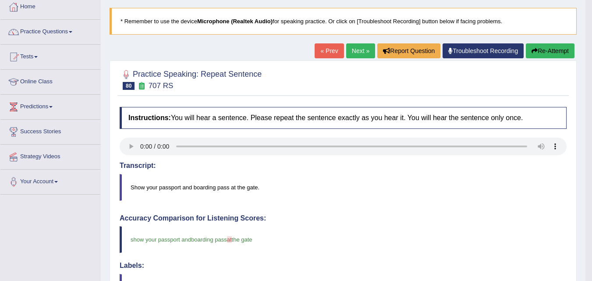
click at [554, 46] on button "Re-Attempt" at bounding box center [550, 50] width 49 height 15
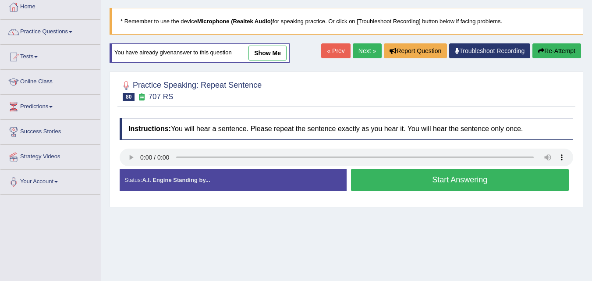
scroll to position [49, 0]
click at [417, 170] on button "Start Answering" at bounding box center [460, 180] width 218 height 22
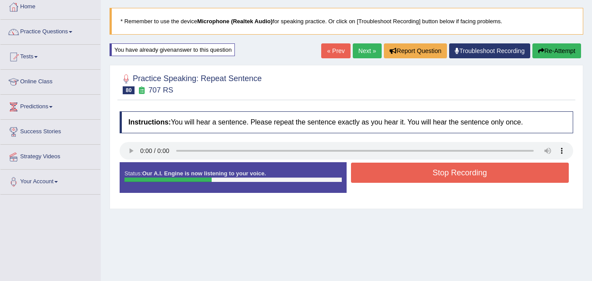
click at [417, 170] on button "Stop Recording" at bounding box center [460, 173] width 218 height 20
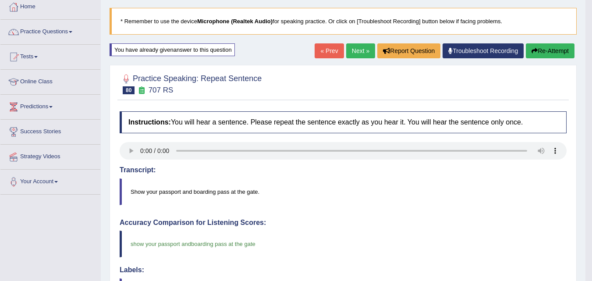
click at [357, 53] on link "Next »" at bounding box center [360, 50] width 29 height 15
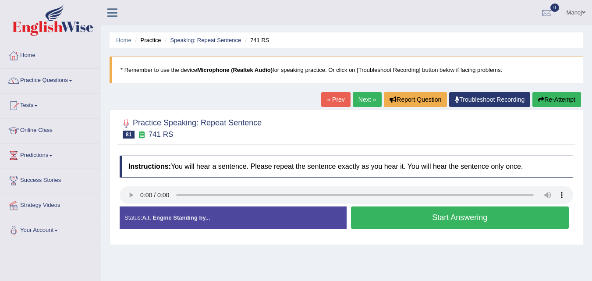
click at [503, 210] on button "Start Answering" at bounding box center [460, 218] width 218 height 22
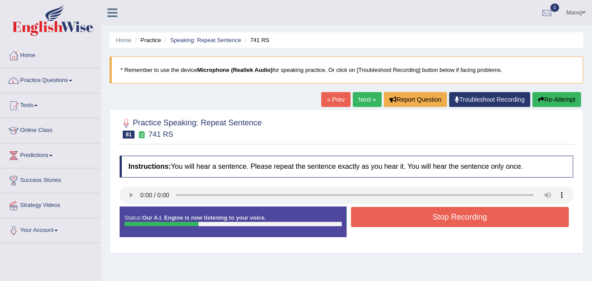
click at [410, 224] on button "Stop Recording" at bounding box center [460, 217] width 218 height 20
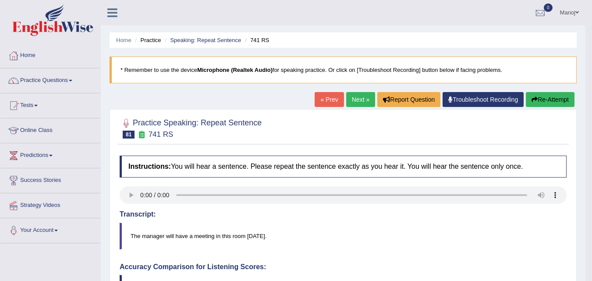
click at [361, 93] on link "Next »" at bounding box center [360, 99] width 29 height 15
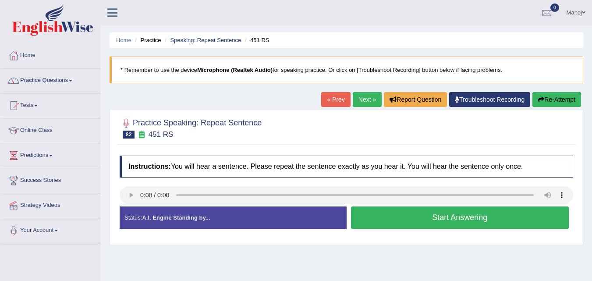
click at [512, 218] on button "Start Answering" at bounding box center [460, 218] width 218 height 22
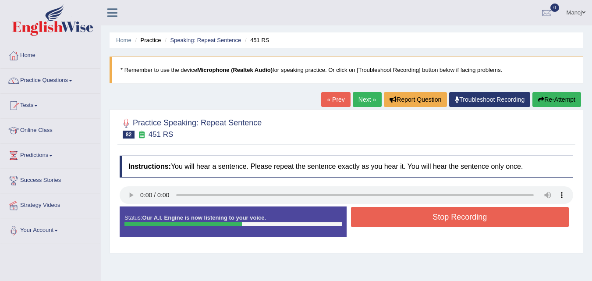
click at [496, 217] on button "Stop Recording" at bounding box center [460, 217] width 218 height 20
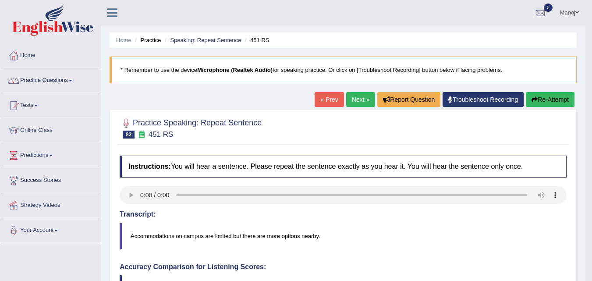
click at [556, 99] on button "Re-Attempt" at bounding box center [550, 99] width 49 height 15
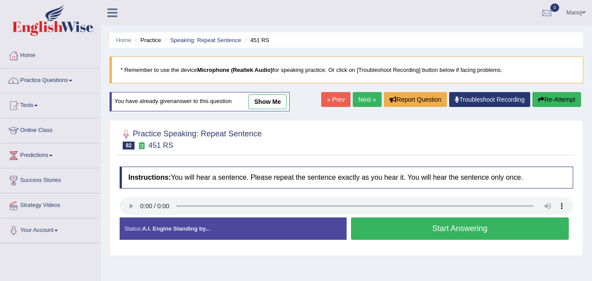
click at [435, 232] on button "Start Answering" at bounding box center [460, 228] width 218 height 22
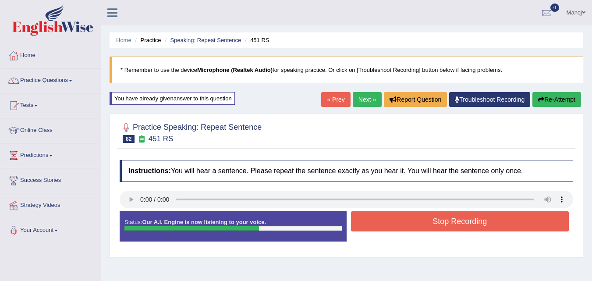
click at [411, 216] on button "Stop Recording" at bounding box center [460, 221] width 218 height 20
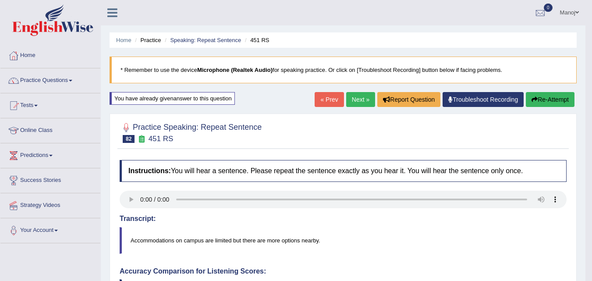
click at [355, 104] on link "Next »" at bounding box center [360, 99] width 29 height 15
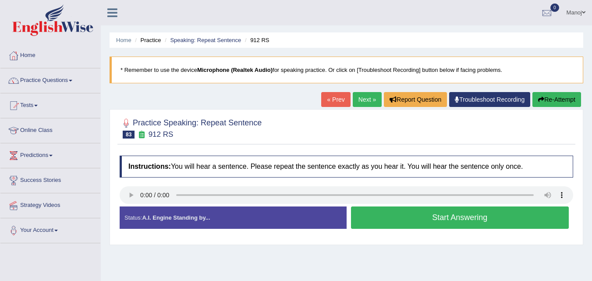
click at [404, 214] on button "Start Answering" at bounding box center [460, 218] width 218 height 22
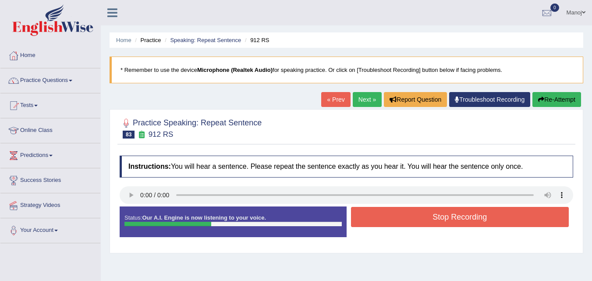
click at [562, 103] on button "Re-Attempt" at bounding box center [557, 99] width 49 height 15
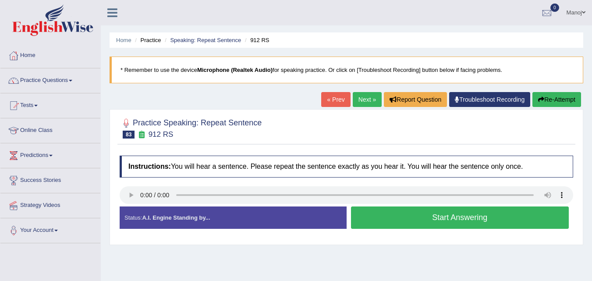
click at [426, 218] on button "Start Answering" at bounding box center [460, 218] width 218 height 22
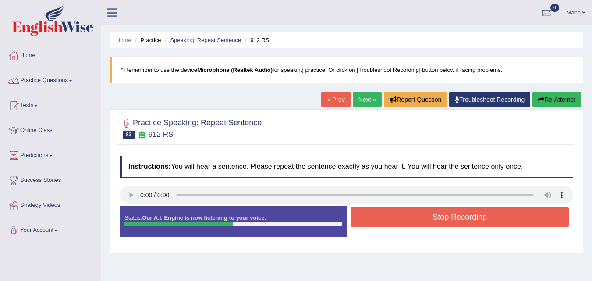
click at [426, 218] on button "Stop Recording" at bounding box center [460, 217] width 218 height 20
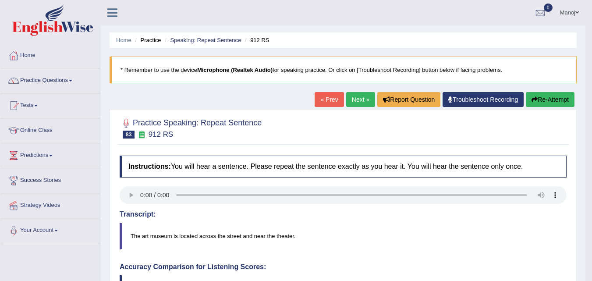
click at [543, 98] on button "Re-Attempt" at bounding box center [550, 99] width 49 height 15
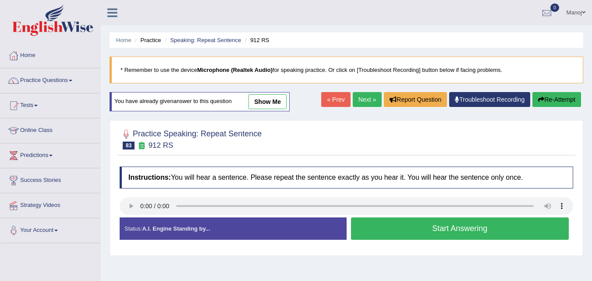
click at [472, 237] on button "Start Answering" at bounding box center [460, 228] width 218 height 22
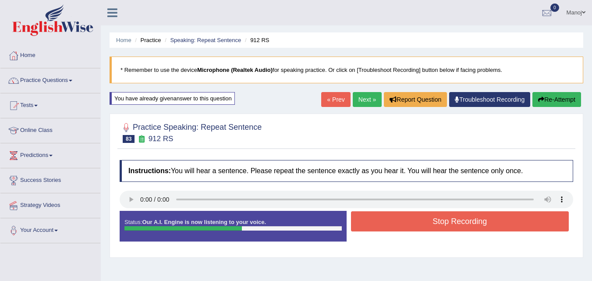
click at [465, 222] on button "Stop Recording" at bounding box center [460, 221] width 218 height 20
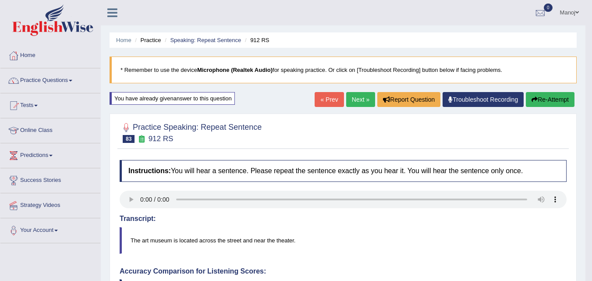
click at [355, 105] on link "Next »" at bounding box center [360, 99] width 29 height 15
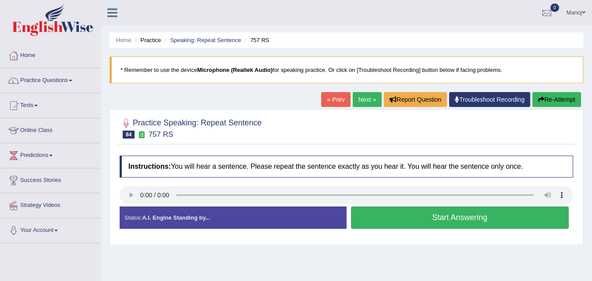
click at [454, 214] on button "Start Answering" at bounding box center [460, 218] width 218 height 22
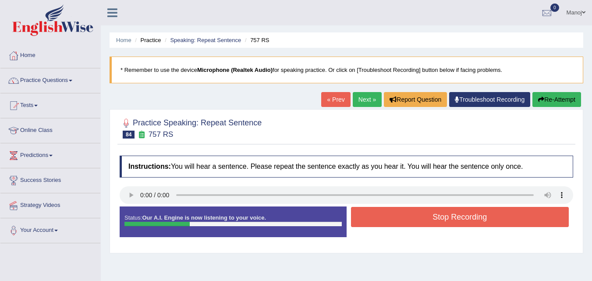
click at [450, 214] on button "Stop Recording" at bounding box center [460, 217] width 218 height 20
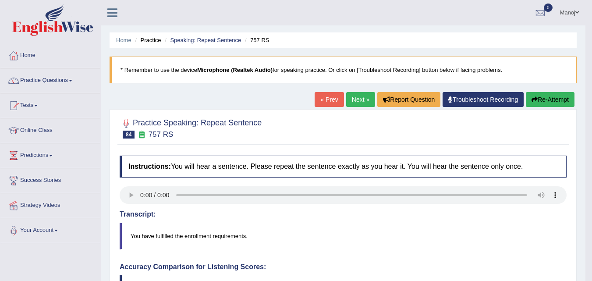
click at [539, 98] on button "Re-Attempt" at bounding box center [550, 99] width 49 height 15
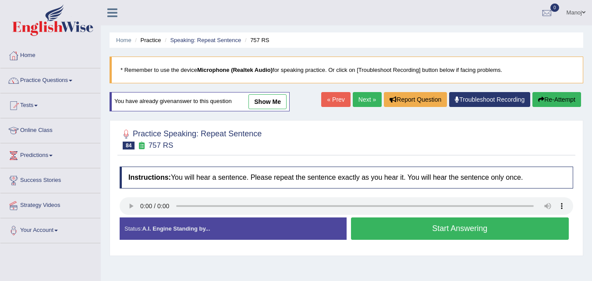
click at [496, 233] on button "Start Answering" at bounding box center [460, 228] width 218 height 22
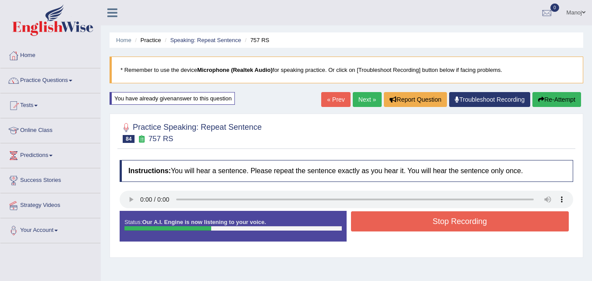
click at [488, 223] on button "Stop Recording" at bounding box center [460, 221] width 218 height 20
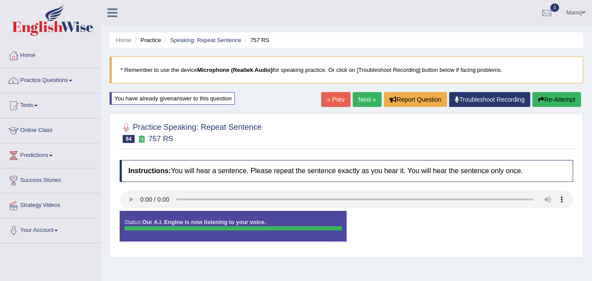
click at [558, 100] on button "Re-Attempt" at bounding box center [557, 99] width 49 height 15
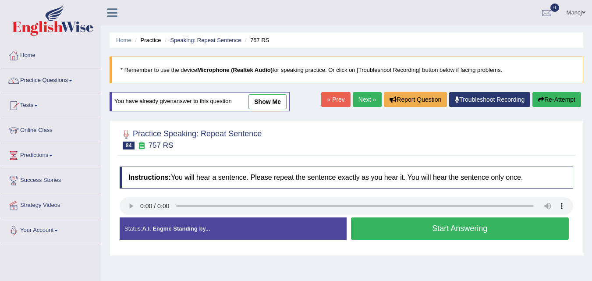
click at [482, 234] on button "Start Answering" at bounding box center [460, 228] width 218 height 22
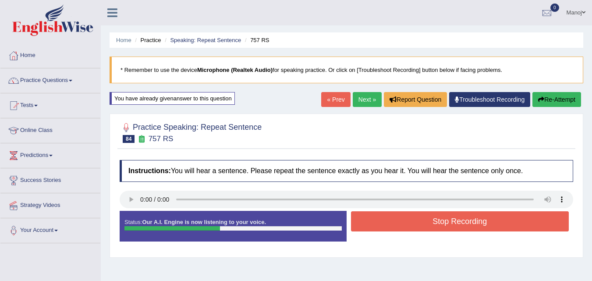
click at [487, 218] on button "Stop Recording" at bounding box center [460, 221] width 218 height 20
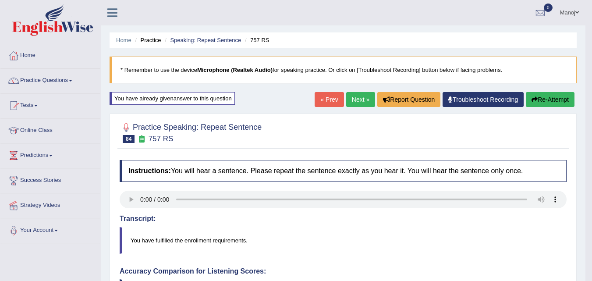
click at [367, 101] on link "Next »" at bounding box center [360, 99] width 29 height 15
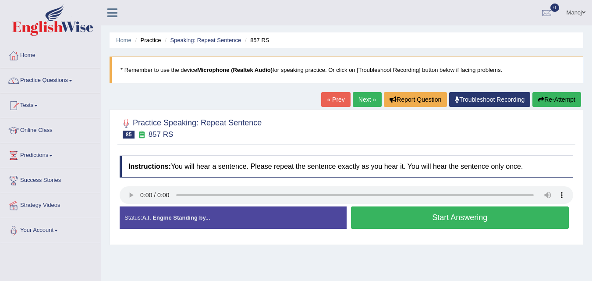
click at [463, 220] on button "Start Answering" at bounding box center [460, 218] width 218 height 22
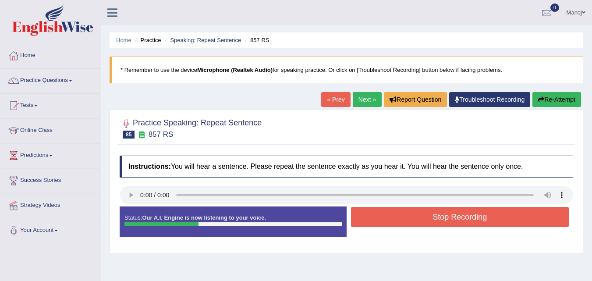
click at [463, 220] on button "Stop Recording" at bounding box center [460, 217] width 218 height 20
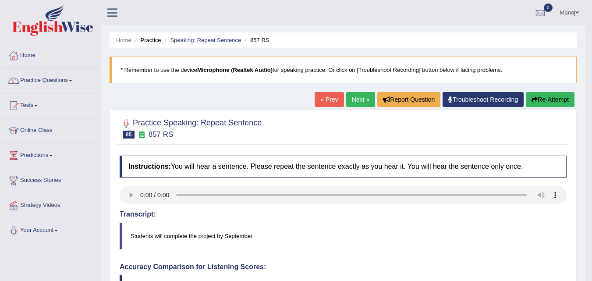
click at [360, 102] on link "Next »" at bounding box center [360, 99] width 29 height 15
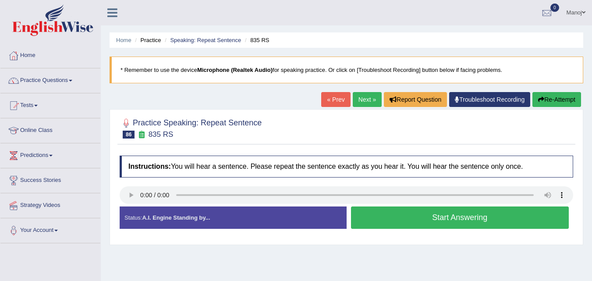
click at [447, 219] on button "Start Answering" at bounding box center [460, 218] width 218 height 22
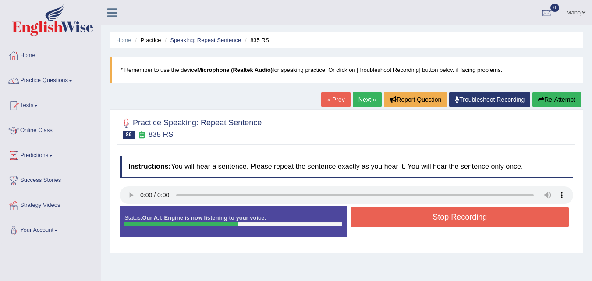
click at [447, 219] on button "Stop Recording" at bounding box center [460, 217] width 218 height 20
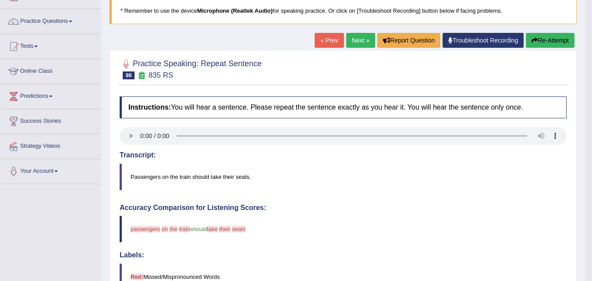
scroll to position [44, 0]
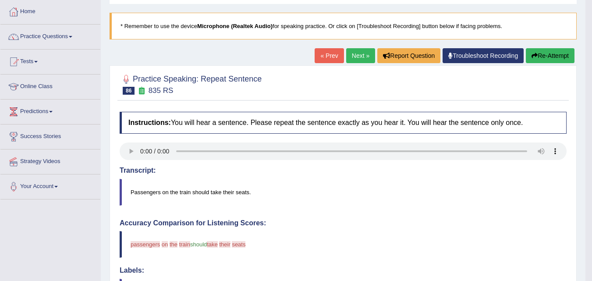
click at [362, 54] on link "Next »" at bounding box center [360, 55] width 29 height 15
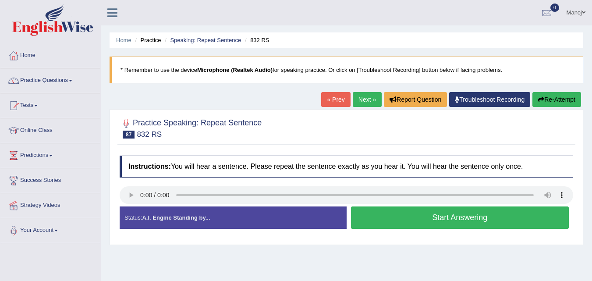
click at [481, 218] on button "Start Answering" at bounding box center [460, 218] width 218 height 22
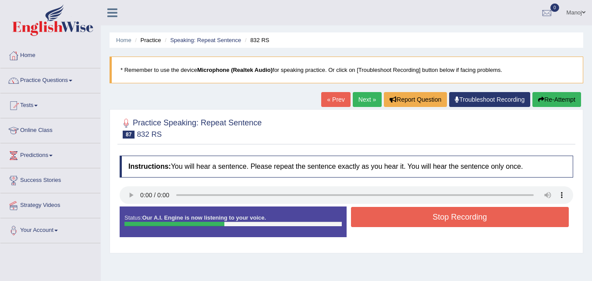
click at [481, 218] on button "Stop Recording" at bounding box center [460, 217] width 218 height 20
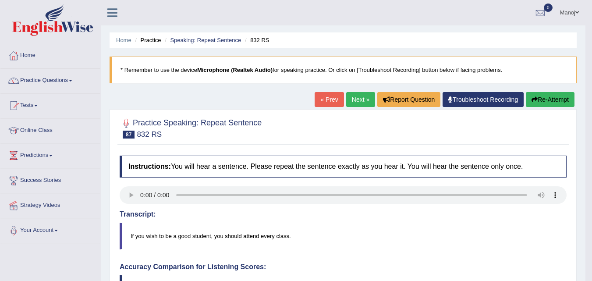
click at [352, 103] on link "Next »" at bounding box center [360, 99] width 29 height 15
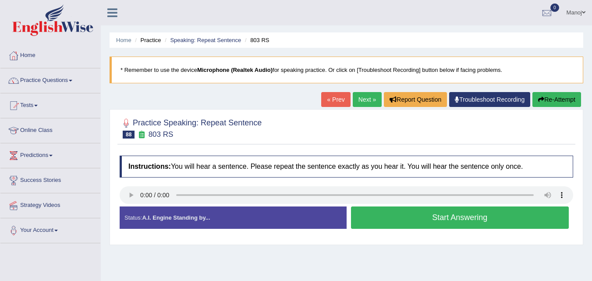
click at [475, 220] on button "Start Answering" at bounding box center [460, 218] width 218 height 22
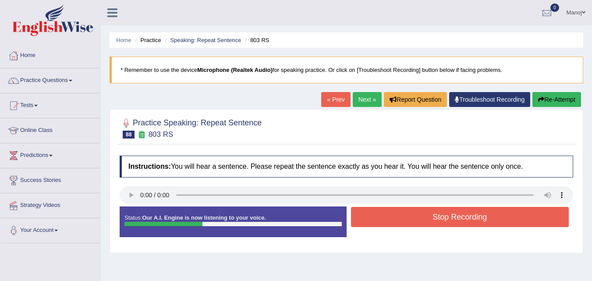
click at [475, 220] on button "Stop Recording" at bounding box center [460, 217] width 218 height 20
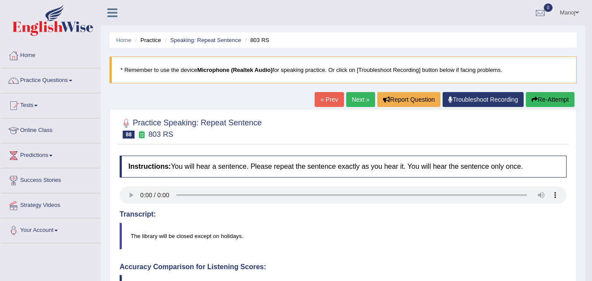
click at [545, 103] on button "Re-Attempt" at bounding box center [550, 99] width 49 height 15
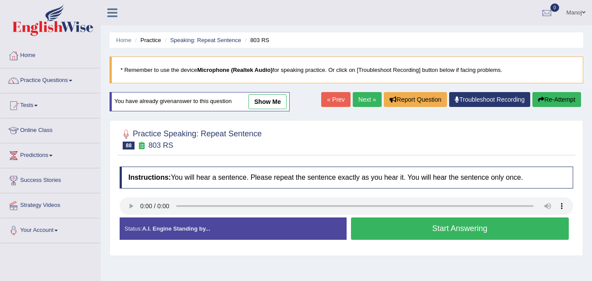
click at [405, 227] on button "Start Answering" at bounding box center [460, 228] width 218 height 22
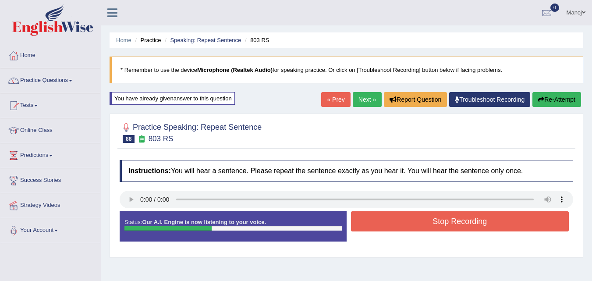
click at [405, 227] on button "Stop Recording" at bounding box center [460, 221] width 218 height 20
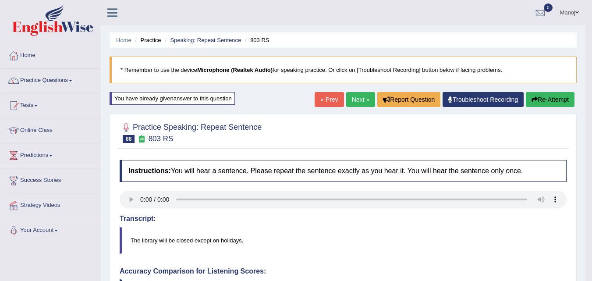
click at [355, 96] on link "Next »" at bounding box center [360, 99] width 29 height 15
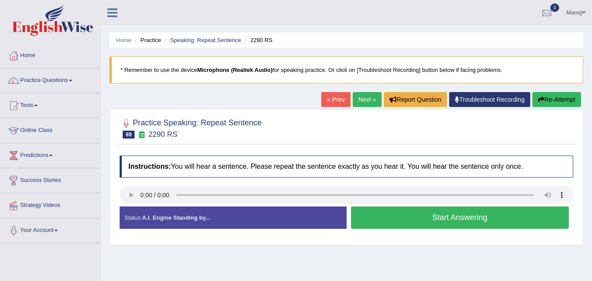
click at [405, 217] on button "Start Answering" at bounding box center [460, 218] width 218 height 22
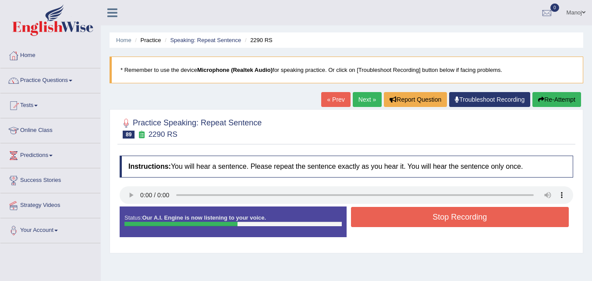
click at [407, 215] on button "Stop Recording" at bounding box center [460, 217] width 218 height 20
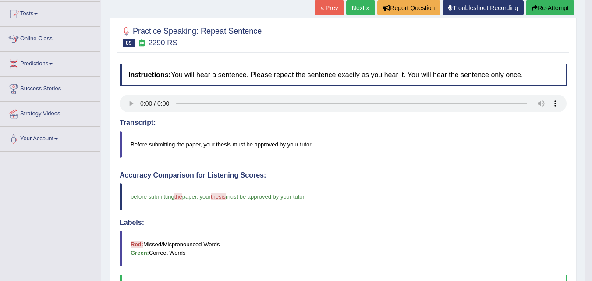
scroll to position [88, 0]
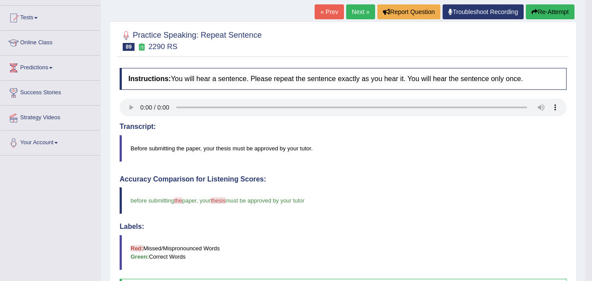
click at [538, 14] on button "Re-Attempt" at bounding box center [550, 11] width 49 height 15
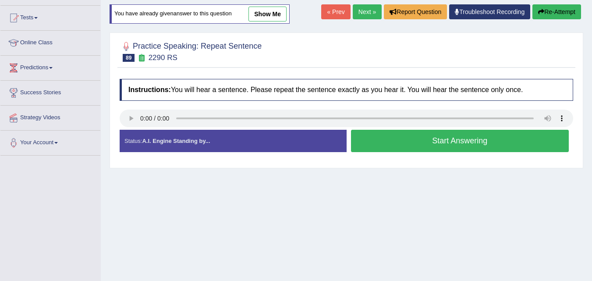
click at [412, 145] on button "Start Answering" at bounding box center [460, 141] width 218 height 22
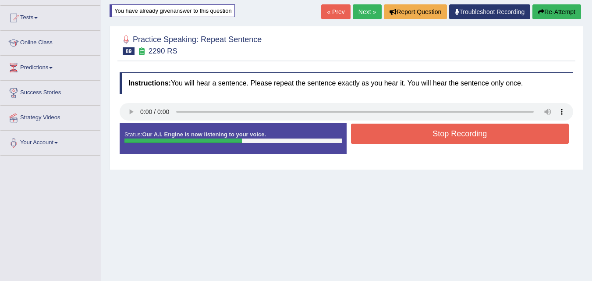
click at [427, 135] on button "Stop Recording" at bounding box center [460, 134] width 218 height 20
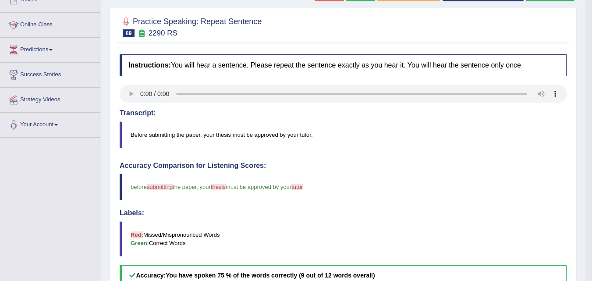
scroll to position [97, 0]
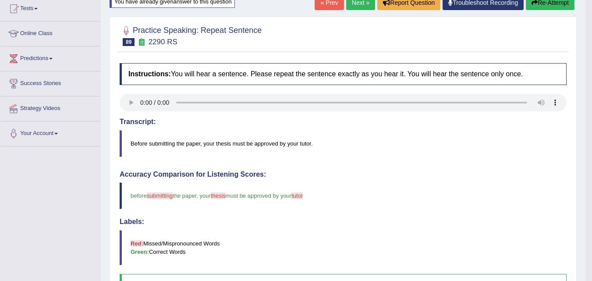
click at [349, 7] on link "Next »" at bounding box center [360, 2] width 29 height 15
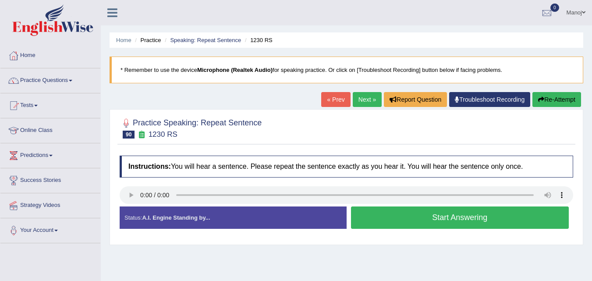
click at [390, 211] on button "Start Answering" at bounding box center [460, 218] width 218 height 22
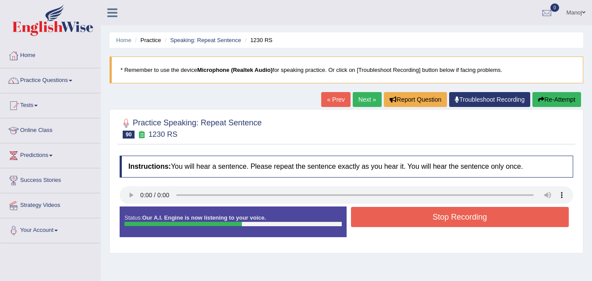
click at [405, 214] on button "Stop Recording" at bounding box center [460, 217] width 218 height 20
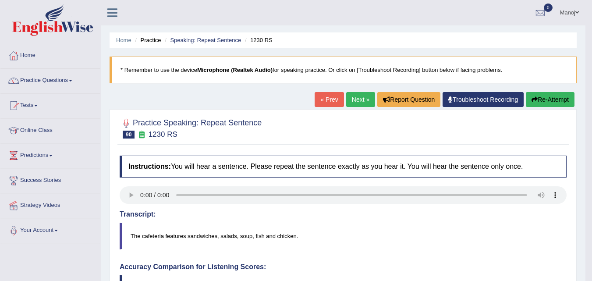
click at [563, 96] on button "Re-Attempt" at bounding box center [550, 99] width 49 height 15
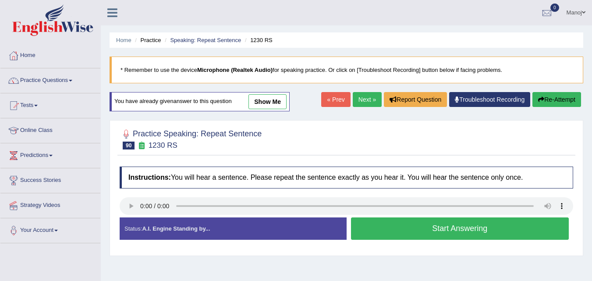
click at [434, 229] on button "Start Answering" at bounding box center [460, 228] width 218 height 22
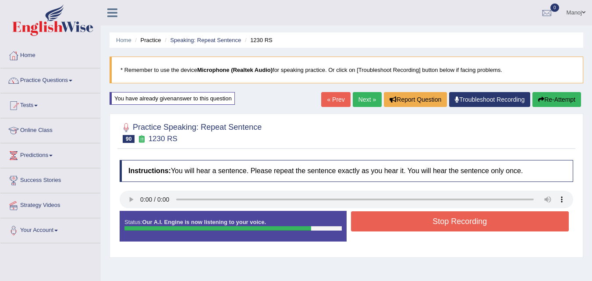
click at [575, 94] on button "Re-Attempt" at bounding box center [557, 99] width 49 height 15
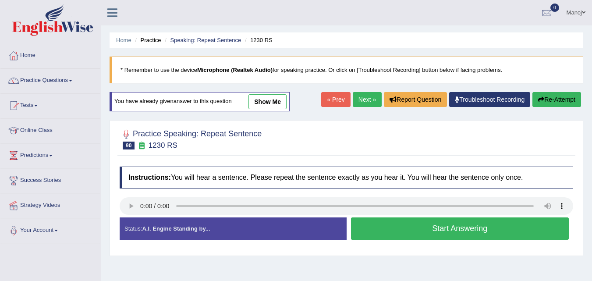
click at [436, 236] on button "Start Answering" at bounding box center [460, 228] width 218 height 22
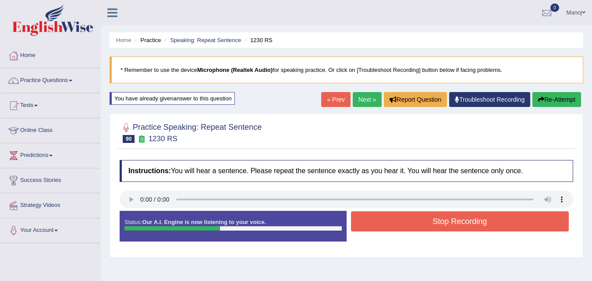
click at [555, 96] on button "Re-Attempt" at bounding box center [557, 99] width 49 height 15
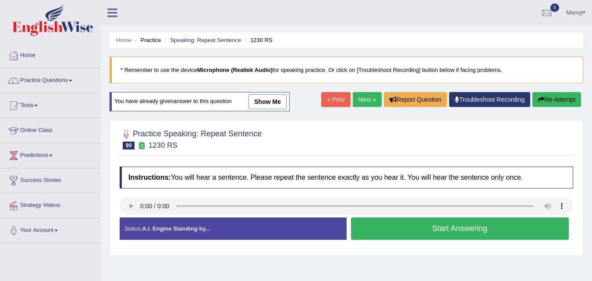
click at [483, 239] on button "Start Answering" at bounding box center [460, 228] width 218 height 22
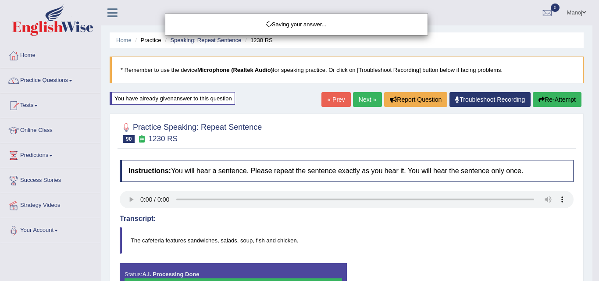
click at [552, 100] on div "Saving your answer..." at bounding box center [299, 140] width 599 height 281
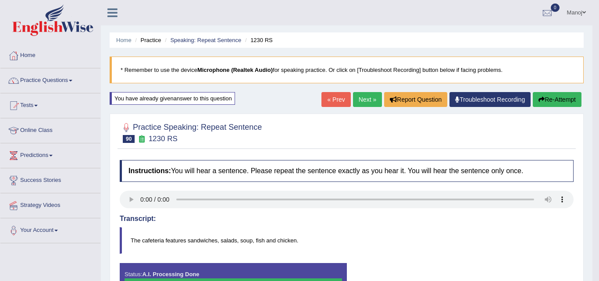
click at [552, 100] on div "Saving your answer..." at bounding box center [299, 140] width 599 height 281
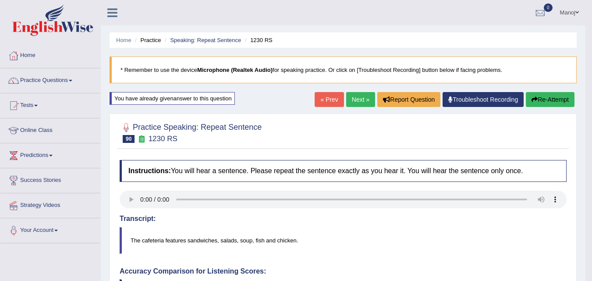
click at [547, 105] on button "Re-Attempt" at bounding box center [550, 99] width 49 height 15
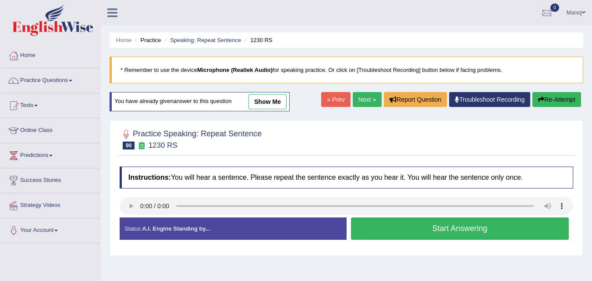
click at [397, 221] on button "Start Answering" at bounding box center [460, 228] width 218 height 22
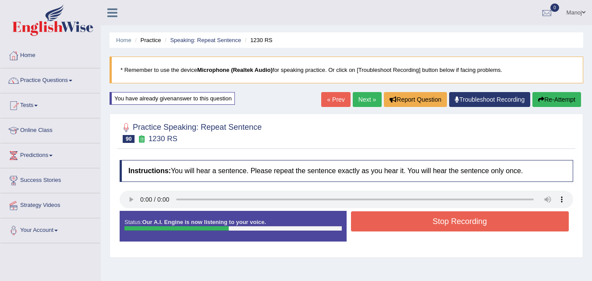
click at [554, 96] on button "Re-Attempt" at bounding box center [557, 99] width 49 height 15
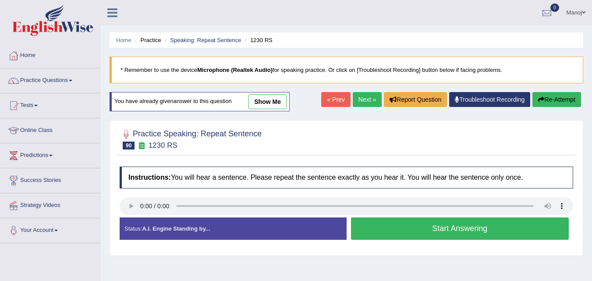
click at [432, 225] on button "Start Answering" at bounding box center [460, 228] width 218 height 22
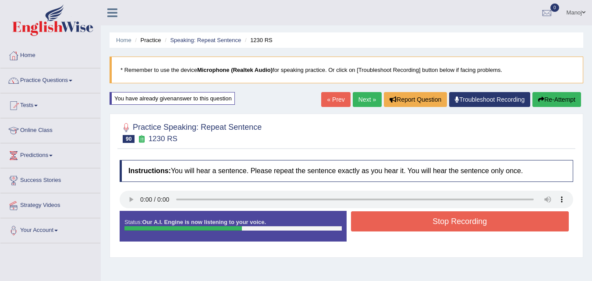
click at [432, 225] on button "Stop Recording" at bounding box center [460, 221] width 218 height 20
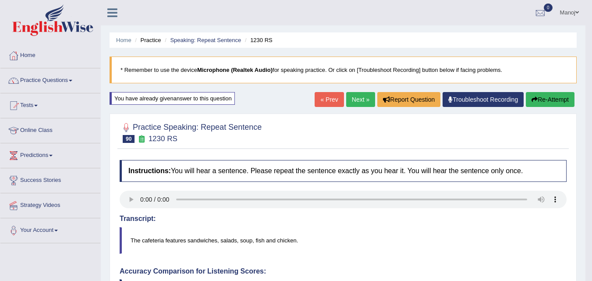
click at [358, 99] on link "Next »" at bounding box center [360, 99] width 29 height 15
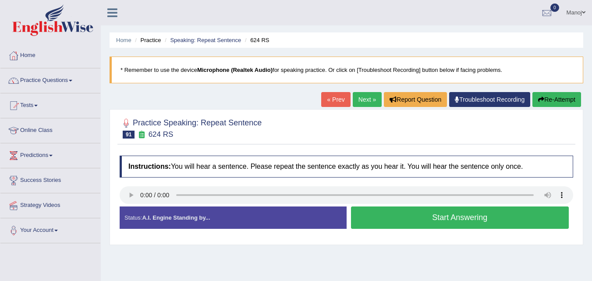
click at [451, 216] on button "Start Answering" at bounding box center [460, 218] width 218 height 22
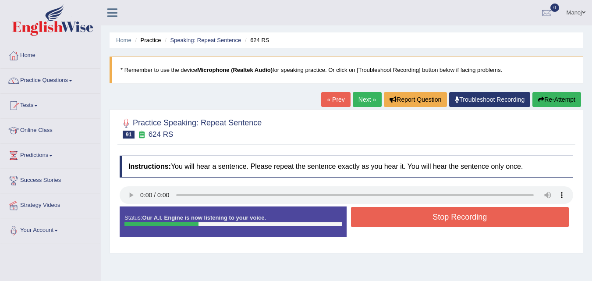
click at [451, 216] on button "Stop Recording" at bounding box center [460, 217] width 218 height 20
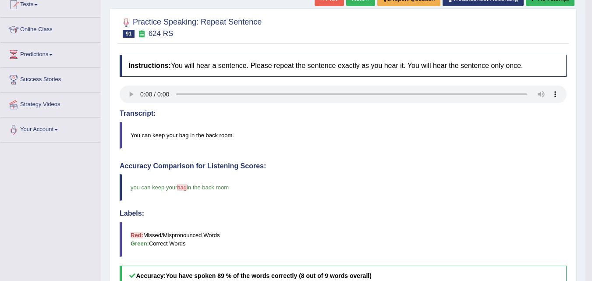
scroll to position [44, 0]
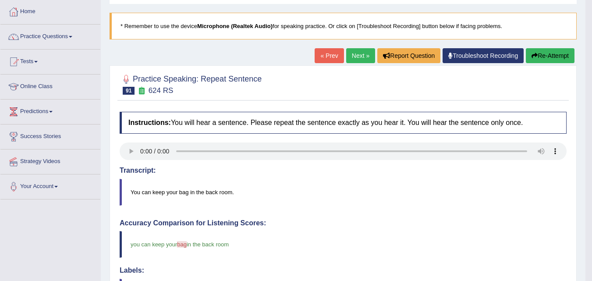
click at [554, 56] on button "Re-Attempt" at bounding box center [550, 55] width 49 height 15
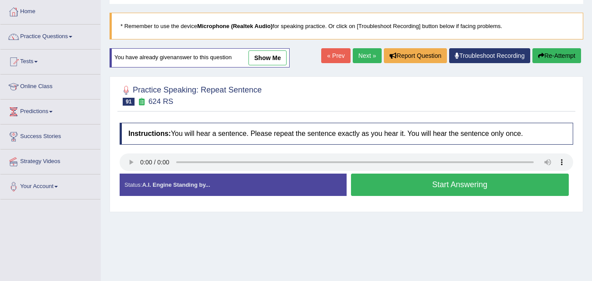
click at [485, 190] on button "Start Answering" at bounding box center [460, 185] width 218 height 22
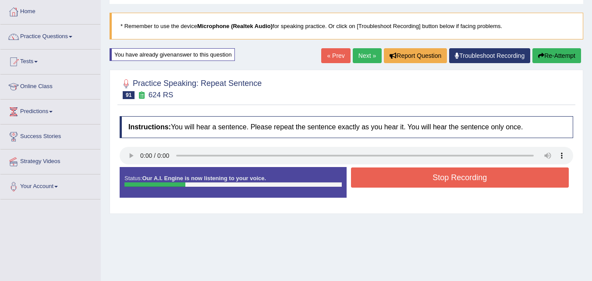
click at [500, 174] on button "Stop Recording" at bounding box center [460, 178] width 218 height 20
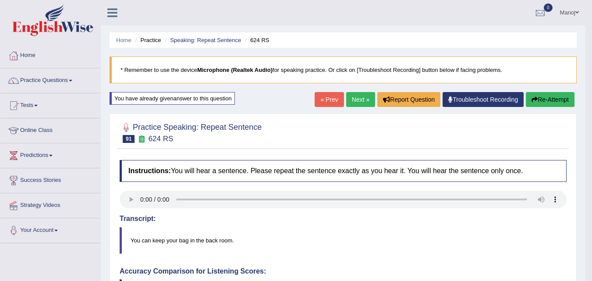
click at [361, 99] on link "Next »" at bounding box center [360, 99] width 29 height 15
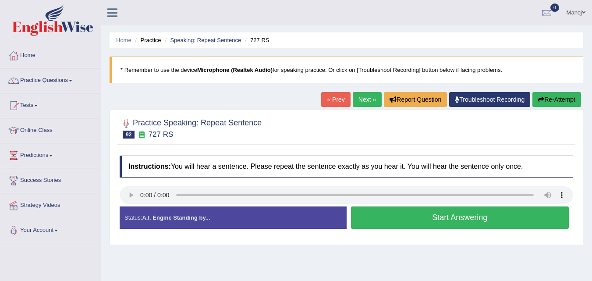
click at [448, 218] on button "Start Answering" at bounding box center [460, 218] width 218 height 22
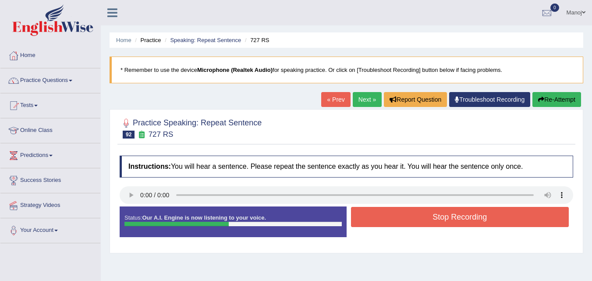
click at [448, 218] on button "Stop Recording" at bounding box center [460, 217] width 218 height 20
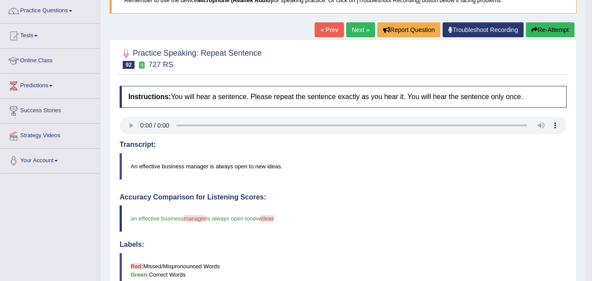
scroll to position [88, 0]
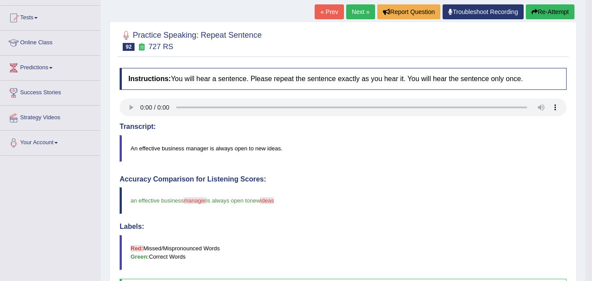
click at [542, 15] on button "Re-Attempt" at bounding box center [550, 11] width 49 height 15
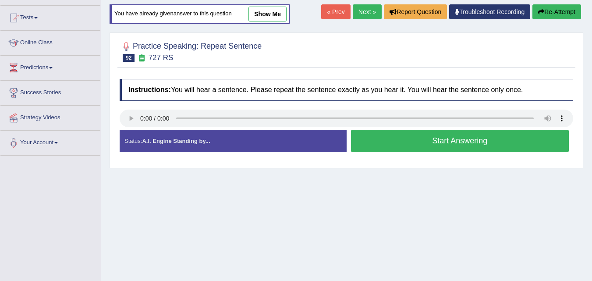
click at [357, 17] on link "Next »" at bounding box center [367, 11] width 29 height 15
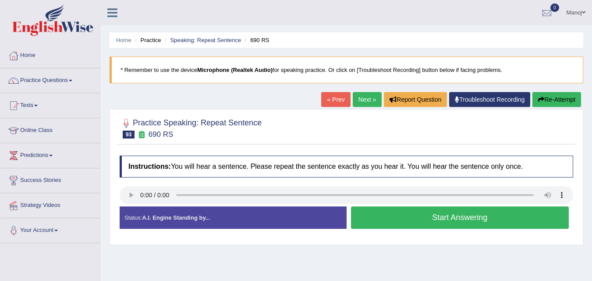
click at [419, 225] on button "Start Answering" at bounding box center [460, 218] width 218 height 22
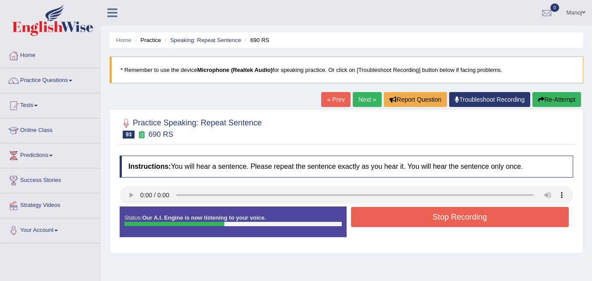
click at [419, 225] on button "Stop Recording" at bounding box center [460, 217] width 218 height 20
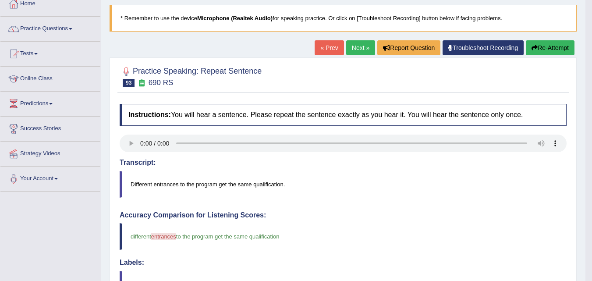
scroll to position [44, 0]
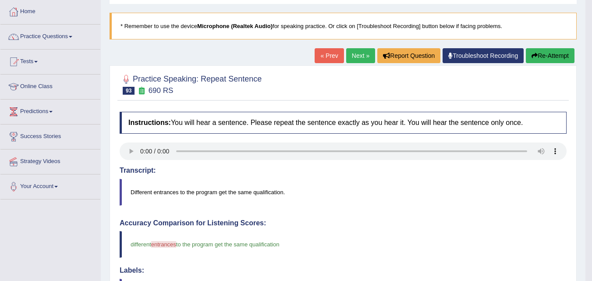
click at [364, 58] on link "Next »" at bounding box center [360, 55] width 29 height 15
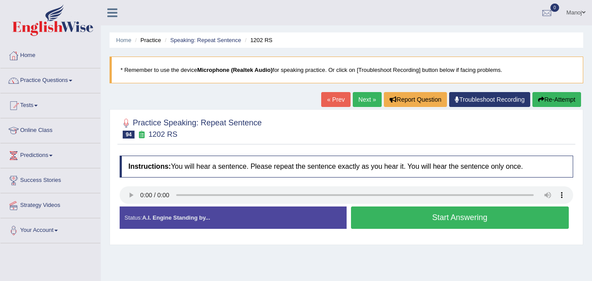
click at [432, 224] on button "Start Answering" at bounding box center [460, 218] width 218 height 22
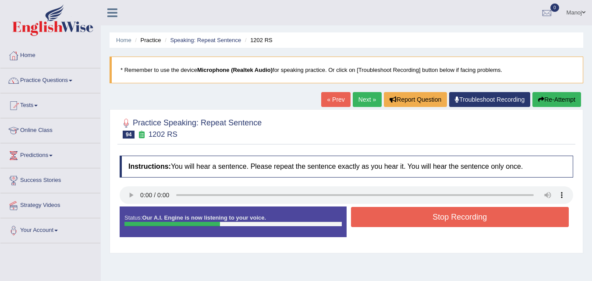
click at [432, 224] on button "Stop Recording" at bounding box center [460, 217] width 218 height 20
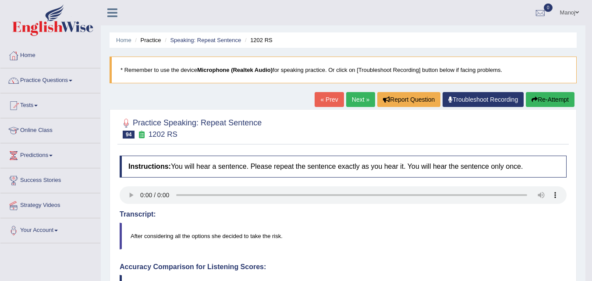
click at [346, 97] on link "Next »" at bounding box center [360, 99] width 29 height 15
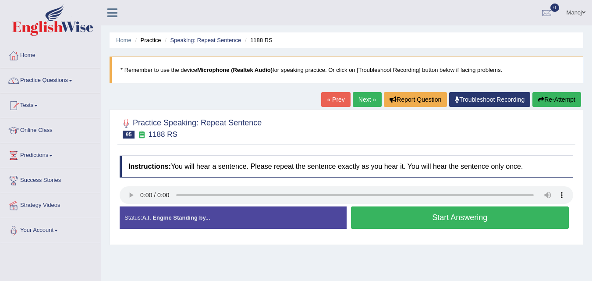
click at [488, 221] on button "Start Answering" at bounding box center [460, 218] width 218 height 22
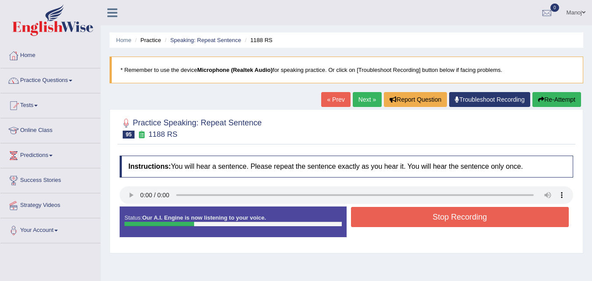
click at [488, 221] on button "Stop Recording" at bounding box center [460, 217] width 218 height 20
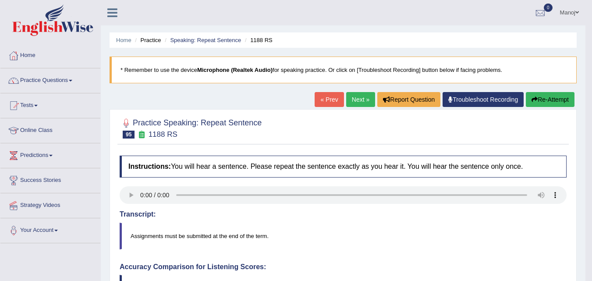
click at [363, 106] on link "Next »" at bounding box center [360, 99] width 29 height 15
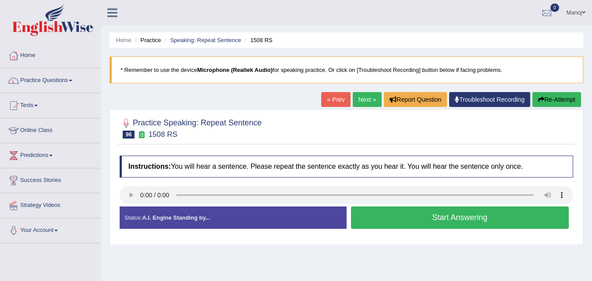
click at [466, 225] on button "Start Answering" at bounding box center [460, 218] width 218 height 22
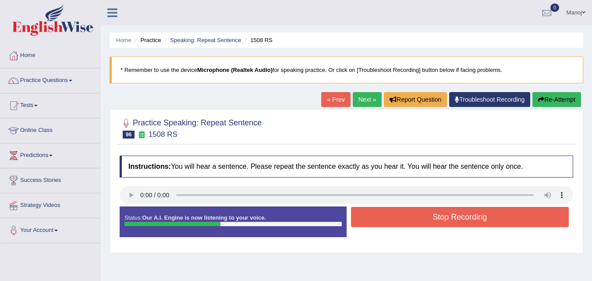
click at [466, 225] on button "Stop Recording" at bounding box center [460, 217] width 218 height 20
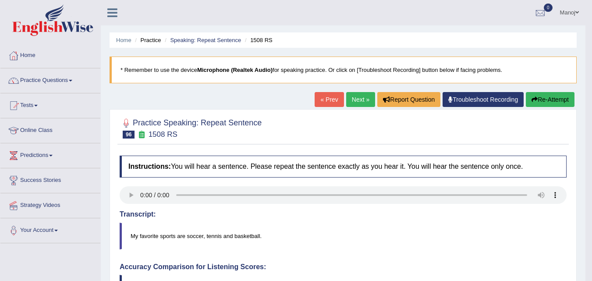
click at [538, 105] on button "Re-Attempt" at bounding box center [550, 99] width 49 height 15
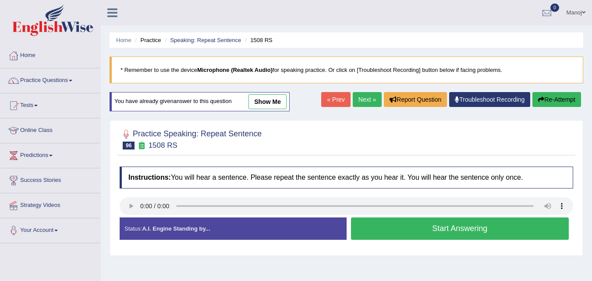
click at [425, 225] on button "Start Answering" at bounding box center [460, 228] width 218 height 22
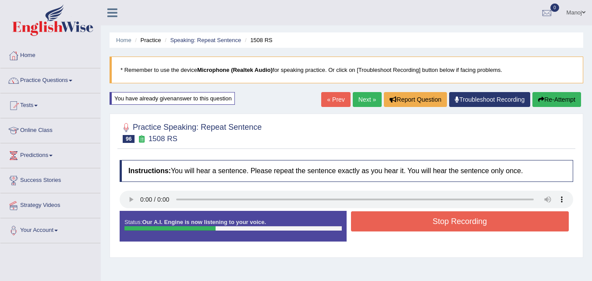
click at [428, 225] on button "Stop Recording" at bounding box center [460, 221] width 218 height 20
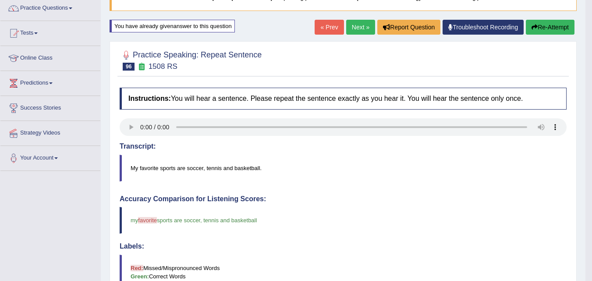
scroll to position [88, 0]
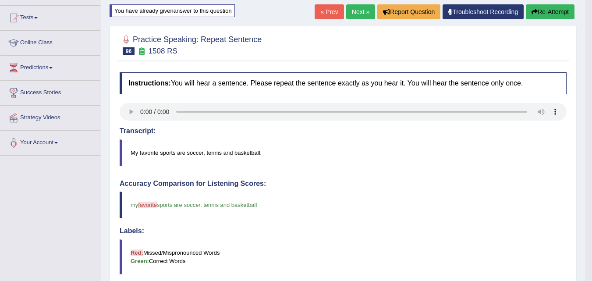
click at [359, 12] on link "Next »" at bounding box center [360, 11] width 29 height 15
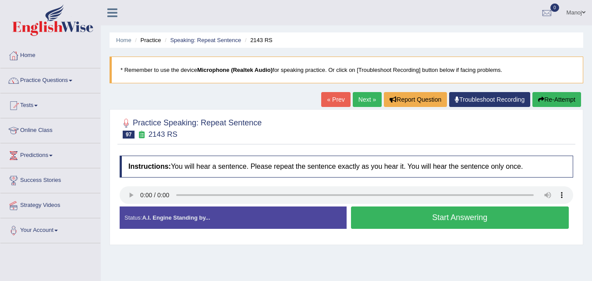
click at [474, 224] on button "Start Answering" at bounding box center [460, 218] width 218 height 22
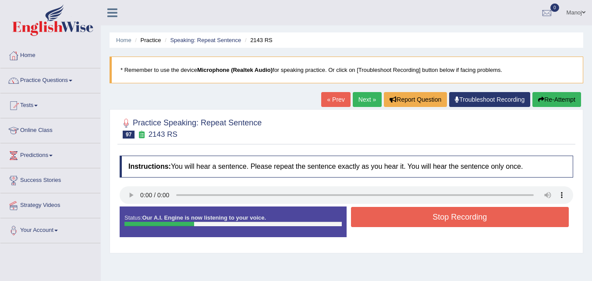
click at [474, 224] on button "Stop Recording" at bounding box center [460, 217] width 218 height 20
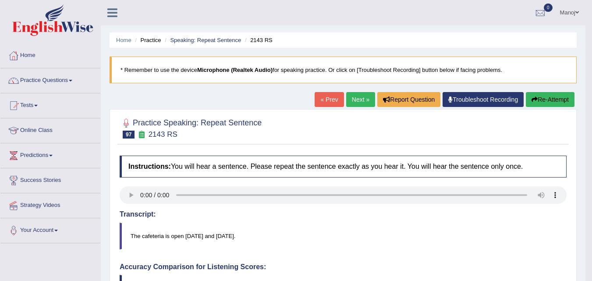
click at [568, 105] on button "Re-Attempt" at bounding box center [550, 99] width 49 height 15
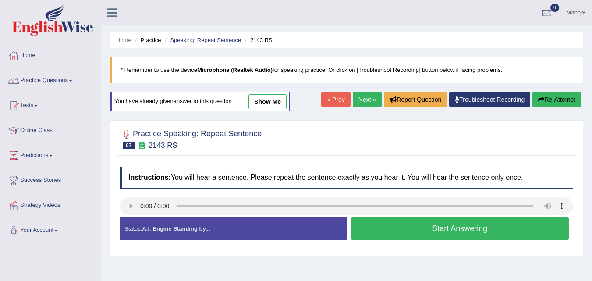
click at [430, 229] on button "Start Answering" at bounding box center [460, 228] width 218 height 22
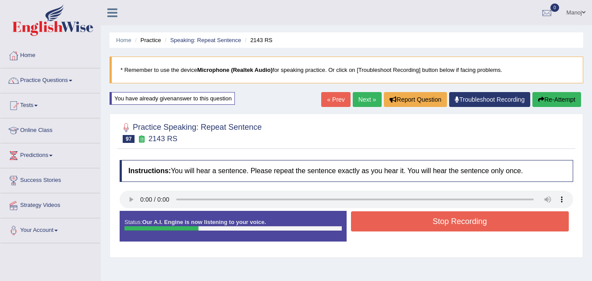
click at [436, 227] on button "Stop Recording" at bounding box center [460, 221] width 218 height 20
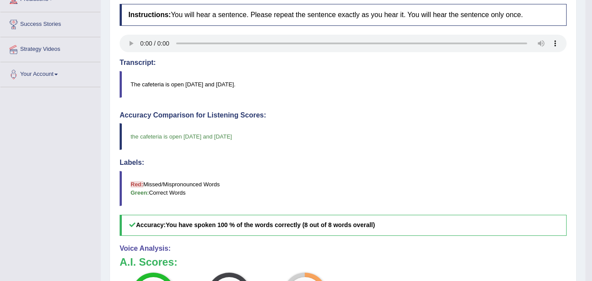
scroll to position [44, 0]
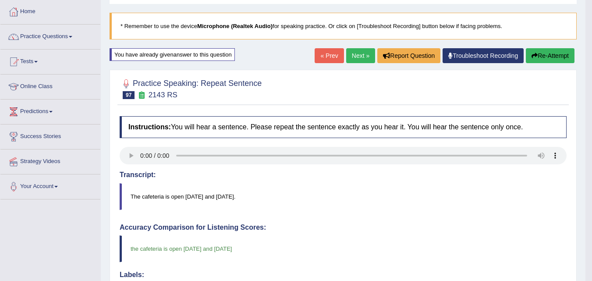
click at [351, 60] on link "Next »" at bounding box center [360, 55] width 29 height 15
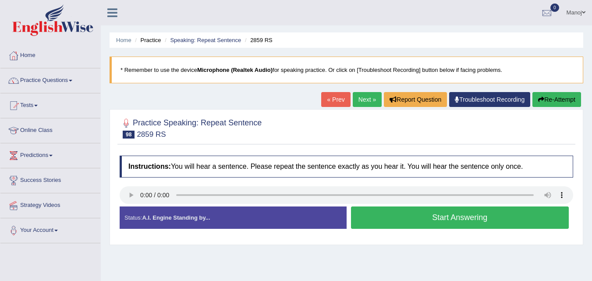
click at [451, 225] on button "Start Answering" at bounding box center [460, 218] width 218 height 22
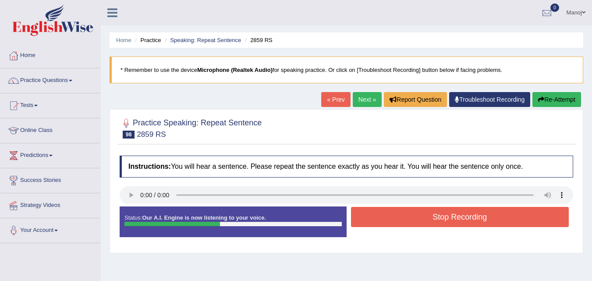
click at [454, 222] on button "Stop Recording" at bounding box center [460, 217] width 218 height 20
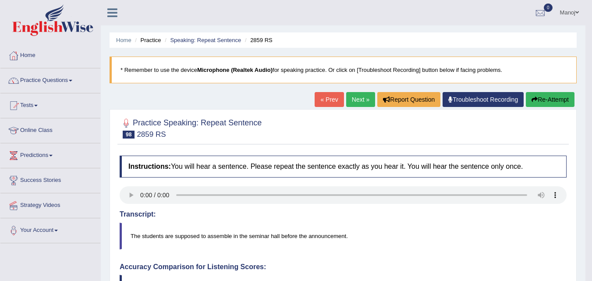
click at [561, 102] on button "Re-Attempt" at bounding box center [550, 99] width 49 height 15
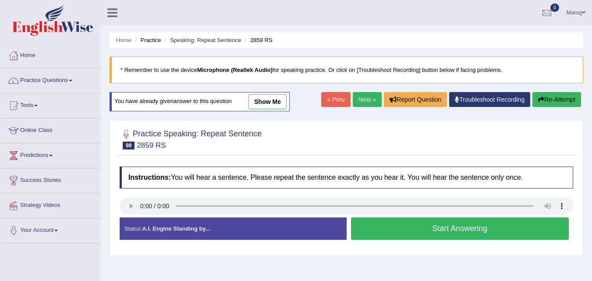
click at [500, 235] on button "Start Answering" at bounding box center [460, 228] width 218 height 22
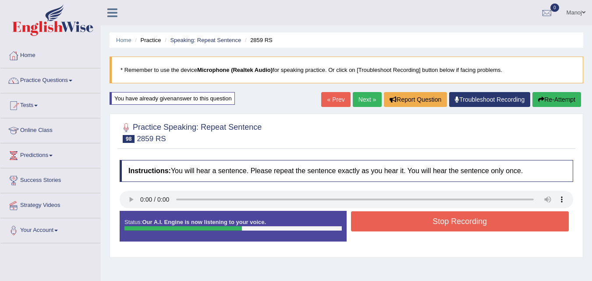
click at [450, 219] on button "Stop Recording" at bounding box center [460, 221] width 218 height 20
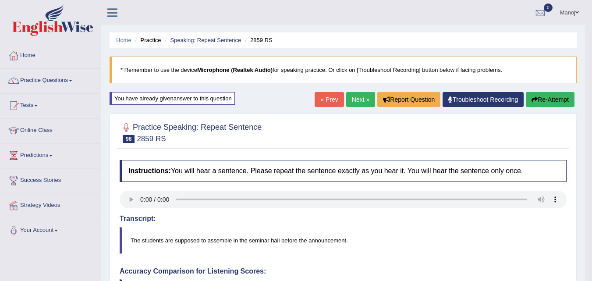
click at [349, 100] on link "Next »" at bounding box center [360, 99] width 29 height 15
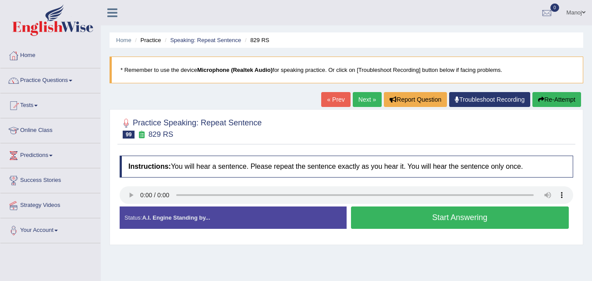
click at [483, 219] on button "Start Answering" at bounding box center [460, 218] width 218 height 22
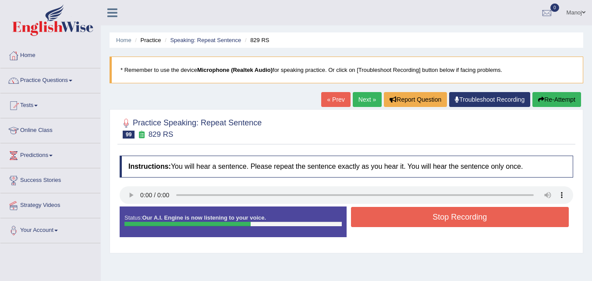
click at [483, 219] on button "Stop Recording" at bounding box center [460, 217] width 218 height 20
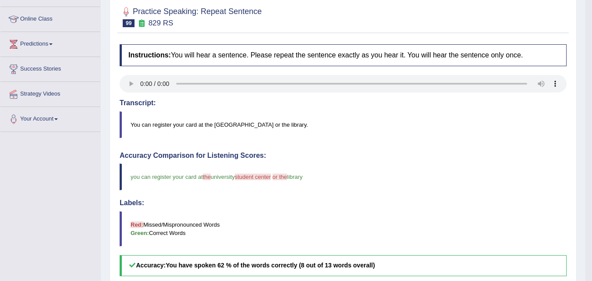
scroll to position [44, 0]
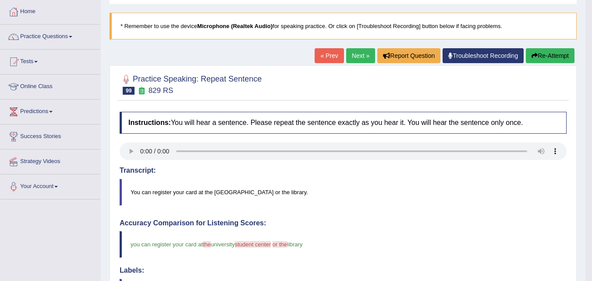
click at [551, 57] on button "Re-Attempt" at bounding box center [550, 55] width 49 height 15
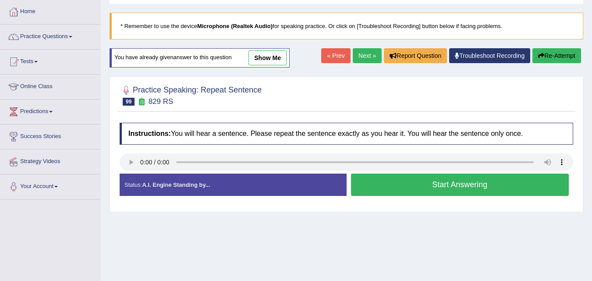
scroll to position [44, 0]
click at [506, 193] on button "Start Answering" at bounding box center [460, 185] width 218 height 22
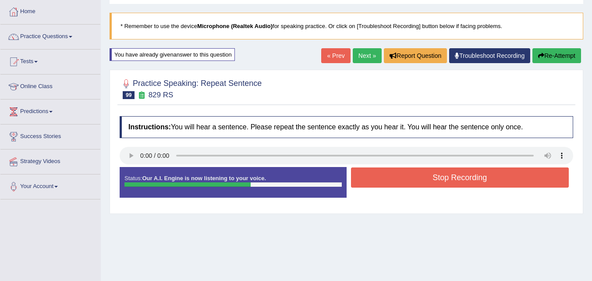
click at [428, 171] on button "Stop Recording" at bounding box center [460, 178] width 218 height 20
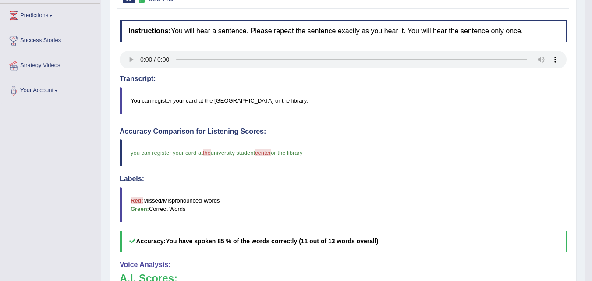
scroll to position [0, 0]
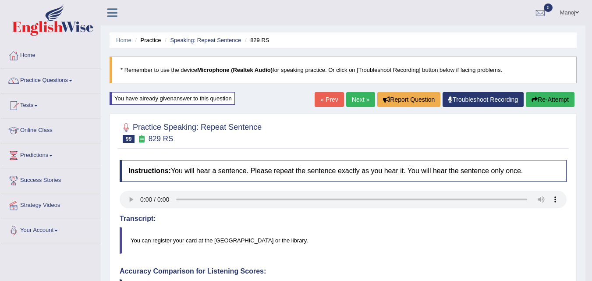
click at [358, 99] on link "Next »" at bounding box center [360, 99] width 29 height 15
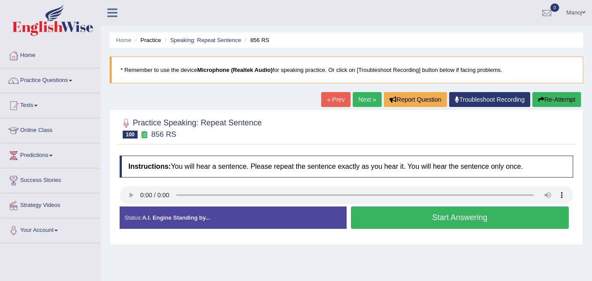
click at [479, 221] on button "Start Answering" at bounding box center [460, 218] width 218 height 22
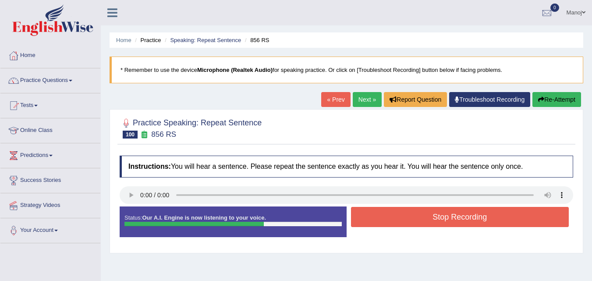
click at [479, 221] on button "Stop Recording" at bounding box center [460, 217] width 218 height 20
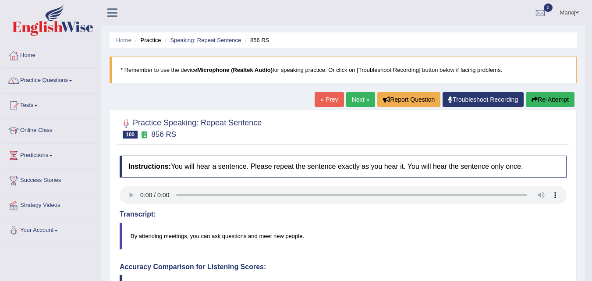
click at [570, 96] on button "Re-Attempt" at bounding box center [550, 99] width 49 height 15
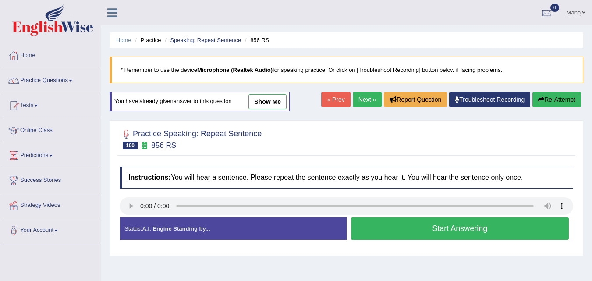
click at [474, 232] on button "Start Answering" at bounding box center [460, 228] width 218 height 22
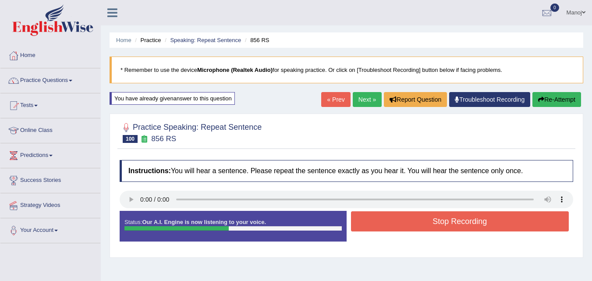
click at [553, 99] on button "Re-Attempt" at bounding box center [557, 99] width 49 height 15
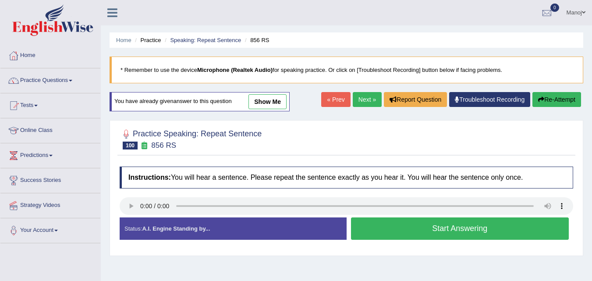
click at [494, 232] on button "Start Answering" at bounding box center [460, 228] width 218 height 22
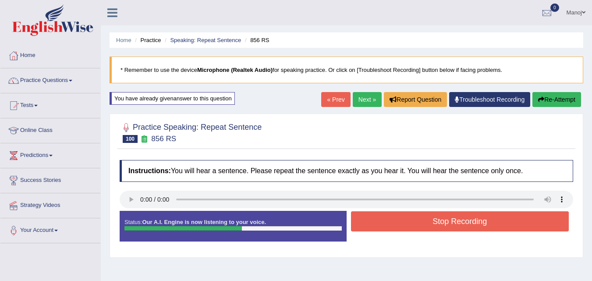
click at [479, 223] on button "Stop Recording" at bounding box center [460, 221] width 218 height 20
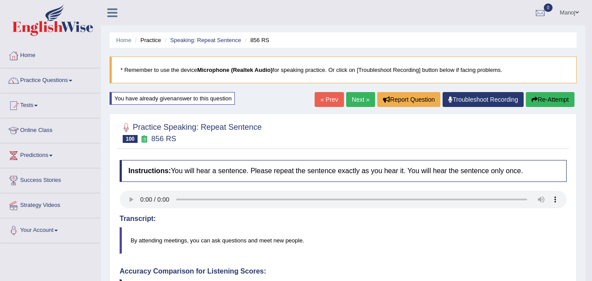
click at [350, 103] on link "Next »" at bounding box center [360, 99] width 29 height 15
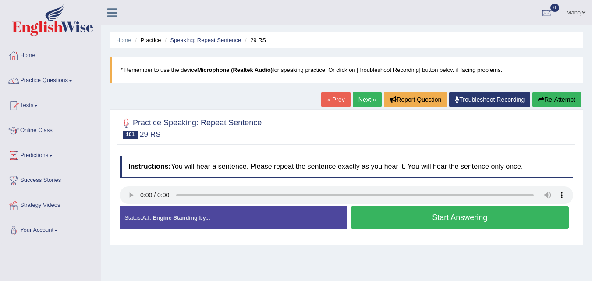
click at [432, 225] on button "Start Answering" at bounding box center [460, 218] width 218 height 22
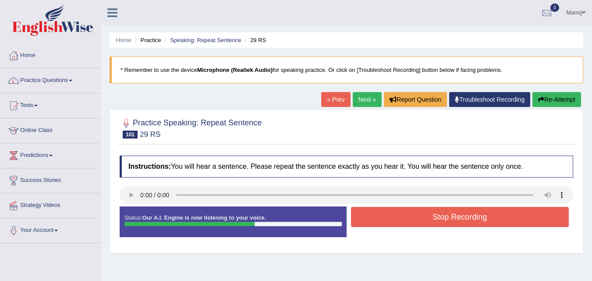
click at [439, 213] on button "Stop Recording" at bounding box center [460, 217] width 218 height 20
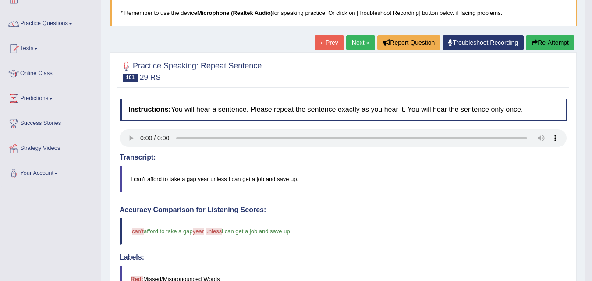
scroll to position [44, 0]
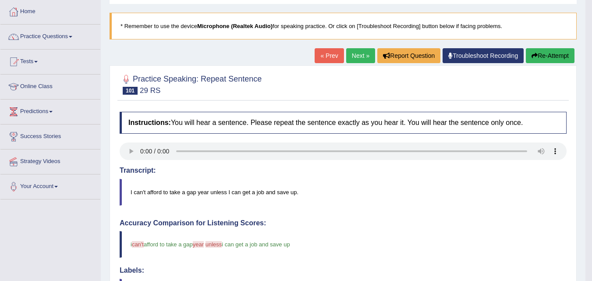
click at [543, 49] on button "Re-Attempt" at bounding box center [550, 55] width 49 height 15
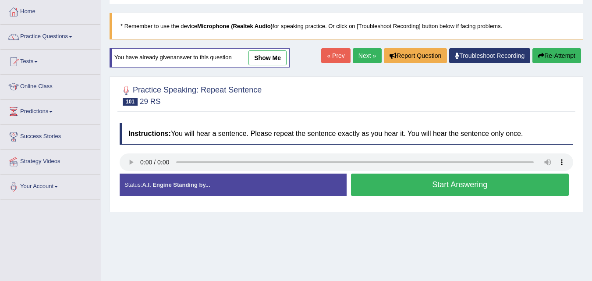
click at [439, 186] on button "Start Answering" at bounding box center [460, 185] width 218 height 22
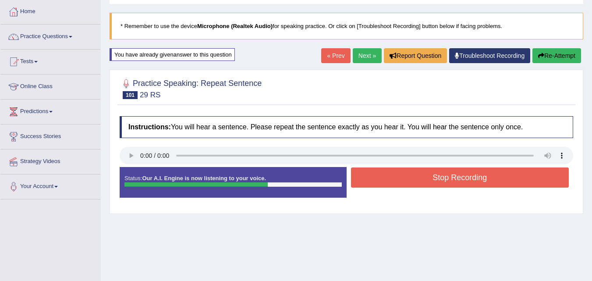
click at [447, 179] on button "Stop Recording" at bounding box center [460, 178] width 218 height 20
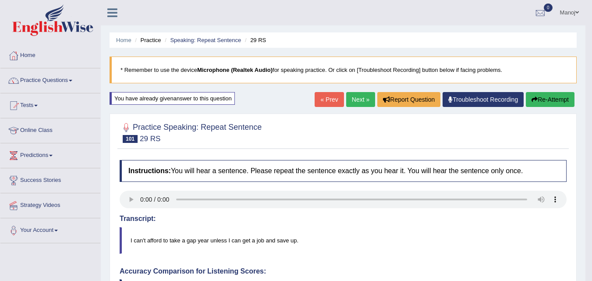
click at [555, 100] on button "Re-Attempt" at bounding box center [550, 99] width 49 height 15
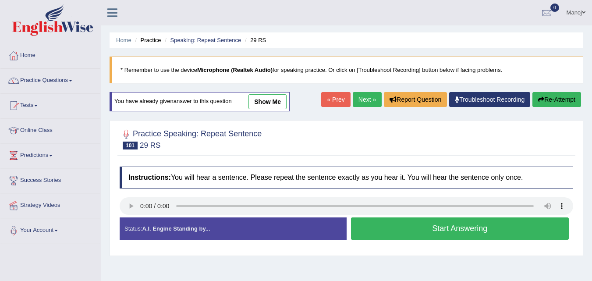
click at [408, 232] on button "Start Answering" at bounding box center [460, 228] width 218 height 22
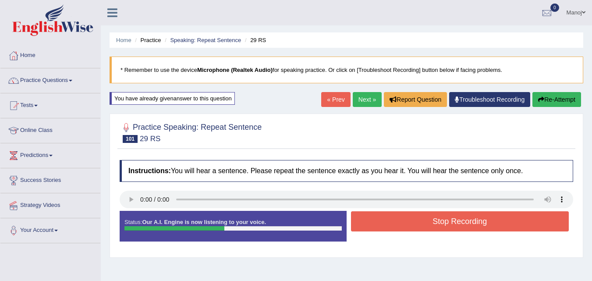
click at [552, 103] on button "Re-Attempt" at bounding box center [557, 99] width 49 height 15
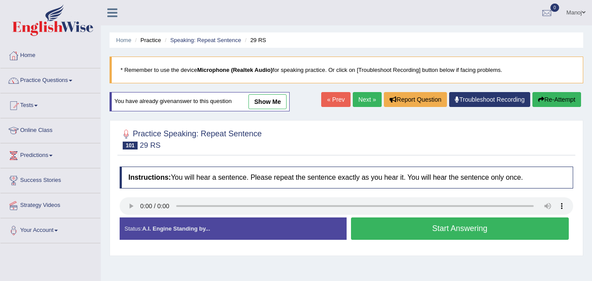
click at [433, 235] on button "Start Answering" at bounding box center [460, 228] width 218 height 22
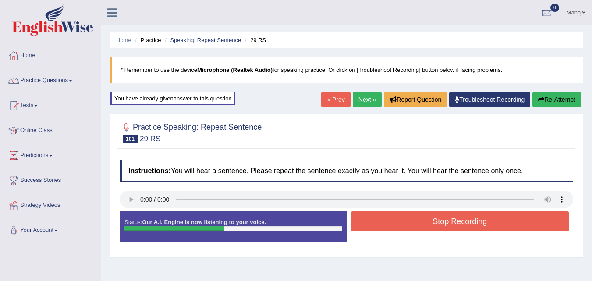
click at [563, 93] on button "Re-Attempt" at bounding box center [557, 99] width 49 height 15
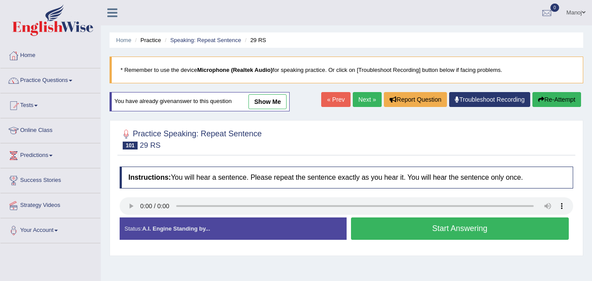
click at [416, 228] on button "Start Answering" at bounding box center [460, 228] width 218 height 22
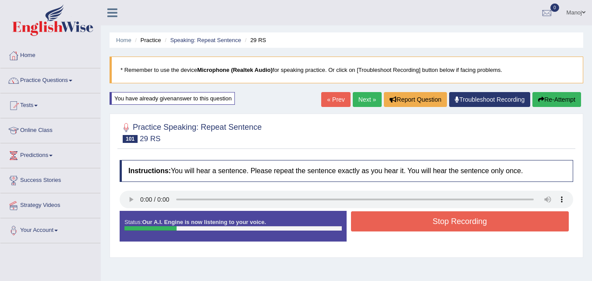
click at [556, 99] on button "Re-Attempt" at bounding box center [557, 99] width 49 height 15
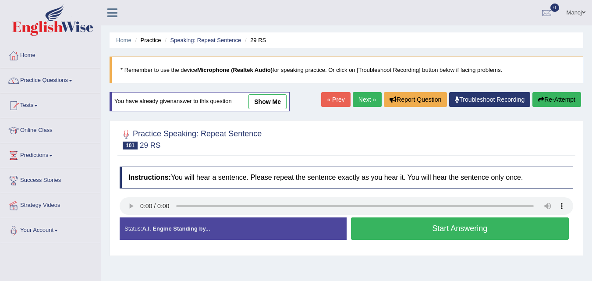
click at [436, 225] on button "Start Answering" at bounding box center [460, 228] width 218 height 22
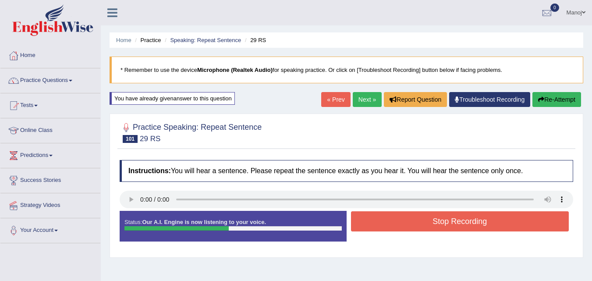
click at [436, 225] on button "Stop Recording" at bounding box center [460, 221] width 218 height 20
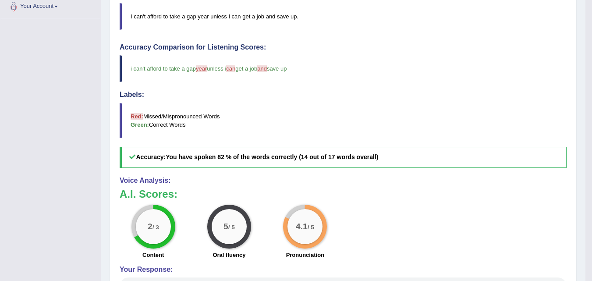
scroll to position [88, 0]
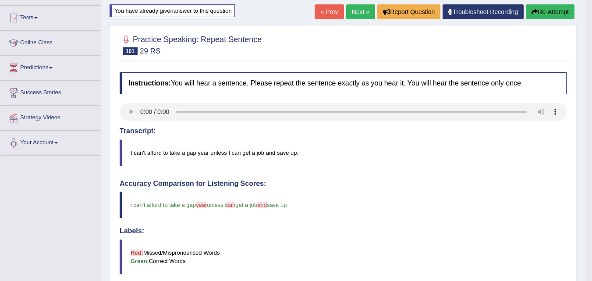
click at [355, 16] on link "Next »" at bounding box center [360, 11] width 29 height 15
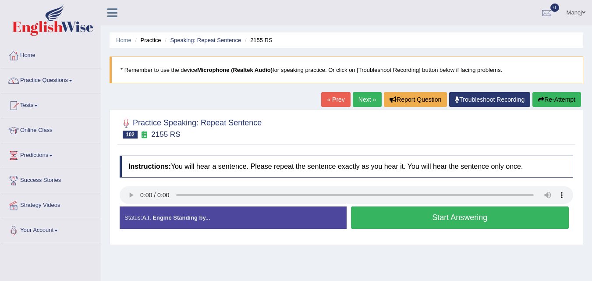
click at [461, 222] on button "Start Answering" at bounding box center [460, 218] width 218 height 22
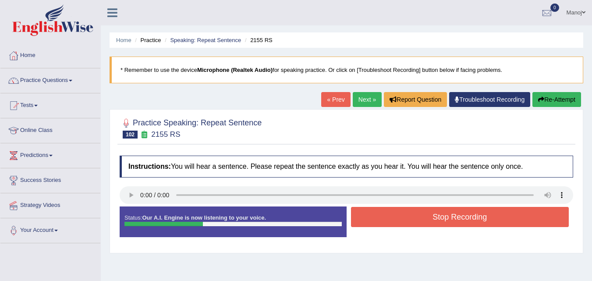
click at [461, 222] on button "Stop Recording" at bounding box center [460, 217] width 218 height 20
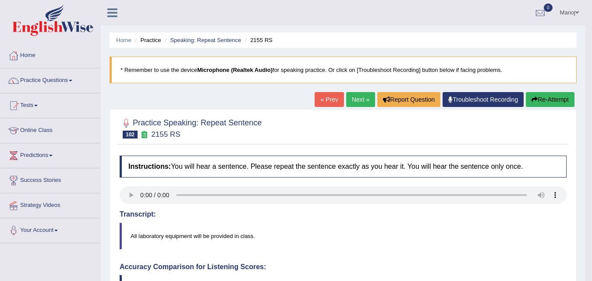
click at [537, 97] on button "Re-Attempt" at bounding box center [550, 99] width 49 height 15
